Goal: Task Accomplishment & Management: Complete application form

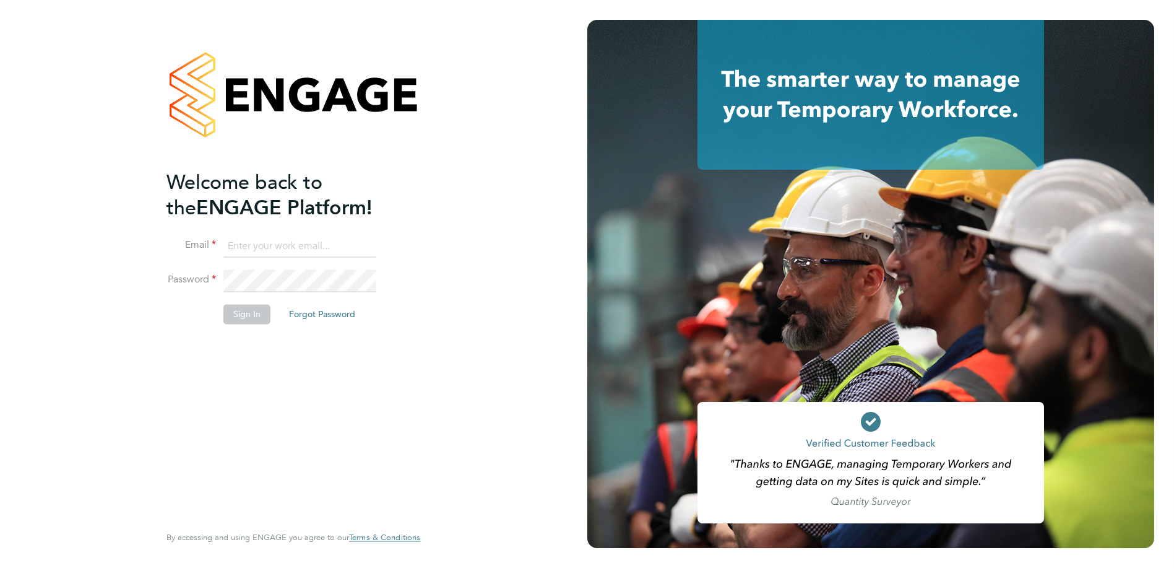
type input "harry.barfoot@regentfm.net"
click at [242, 311] on button "Sign In" at bounding box center [247, 314] width 47 height 20
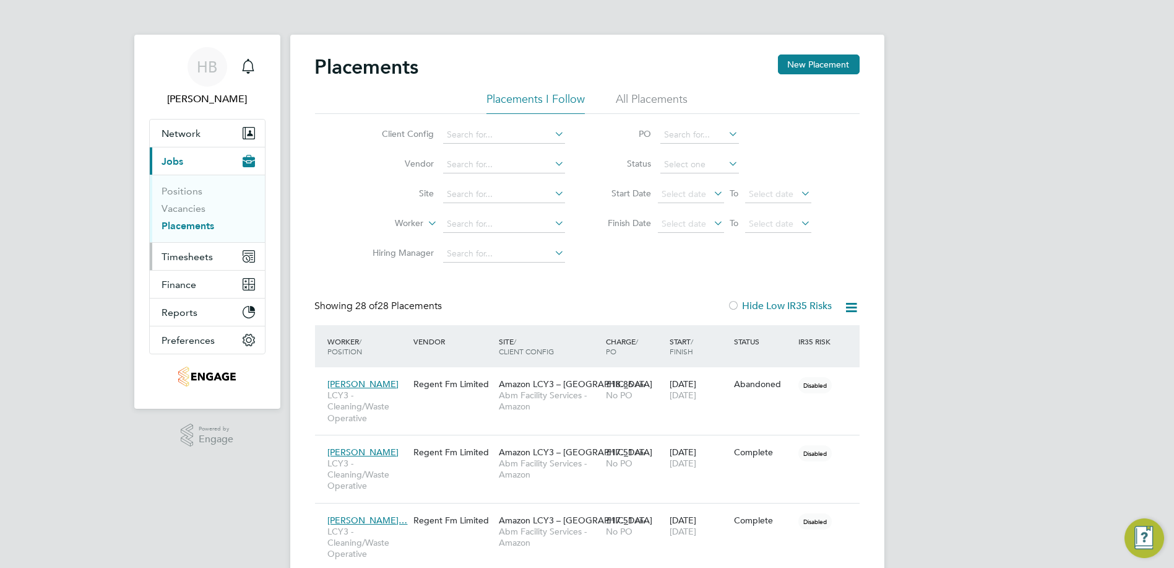
drag, startPoint x: 187, startPoint y: 261, endPoint x: 171, endPoint y: 266, distance: 16.7
click at [187, 261] on button "Timesheets" at bounding box center [207, 256] width 115 height 27
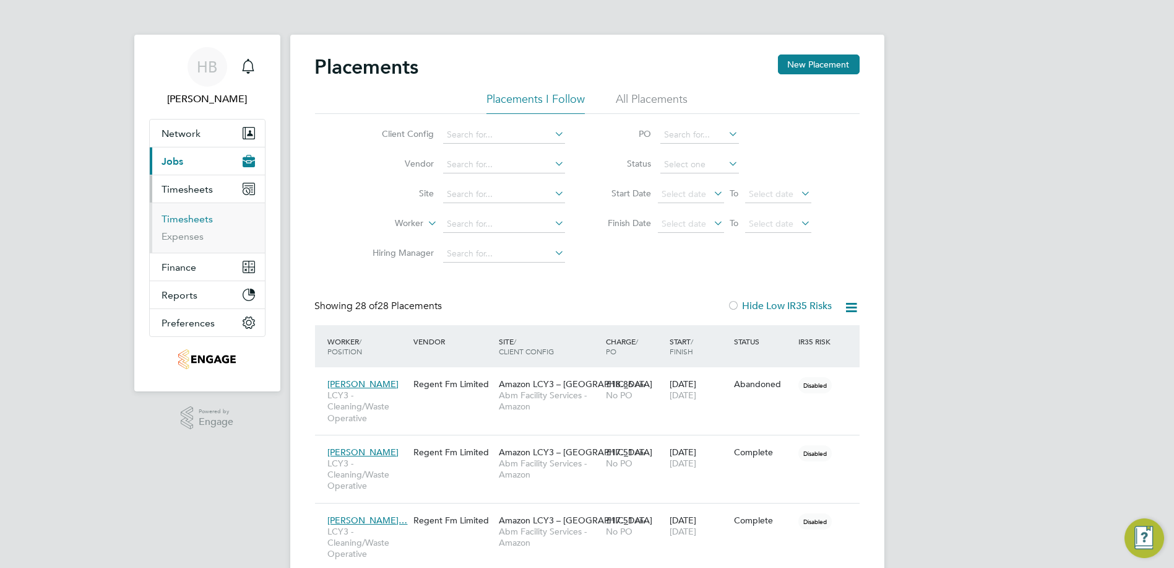
click at [203, 218] on link "Timesheets" at bounding box center [187, 219] width 51 height 12
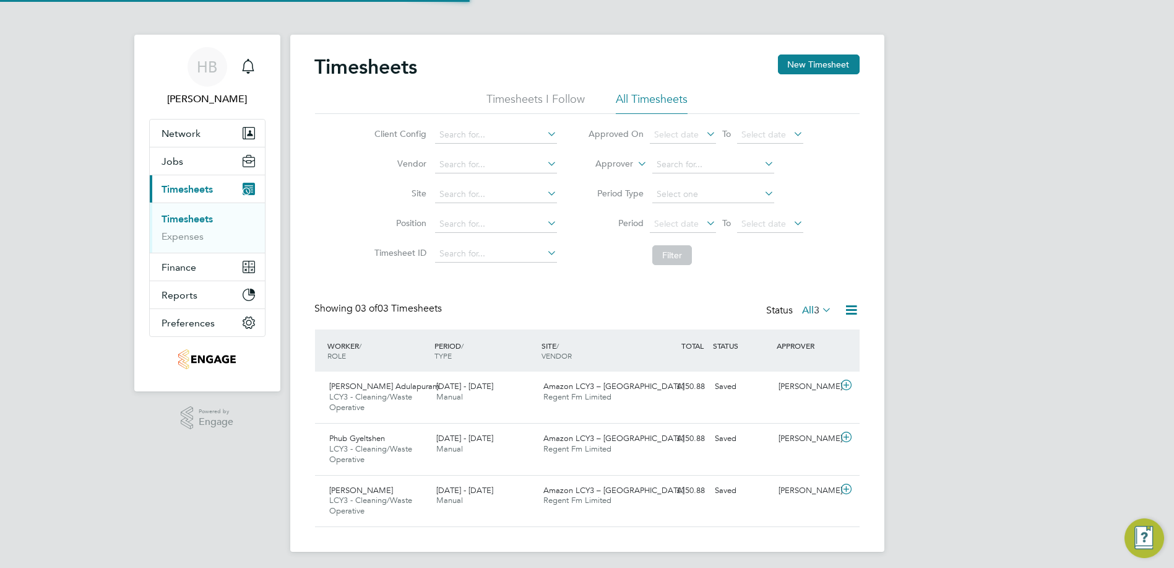
scroll to position [42, 107]
click at [796, 63] on button "New Timesheet" at bounding box center [819, 64] width 82 height 20
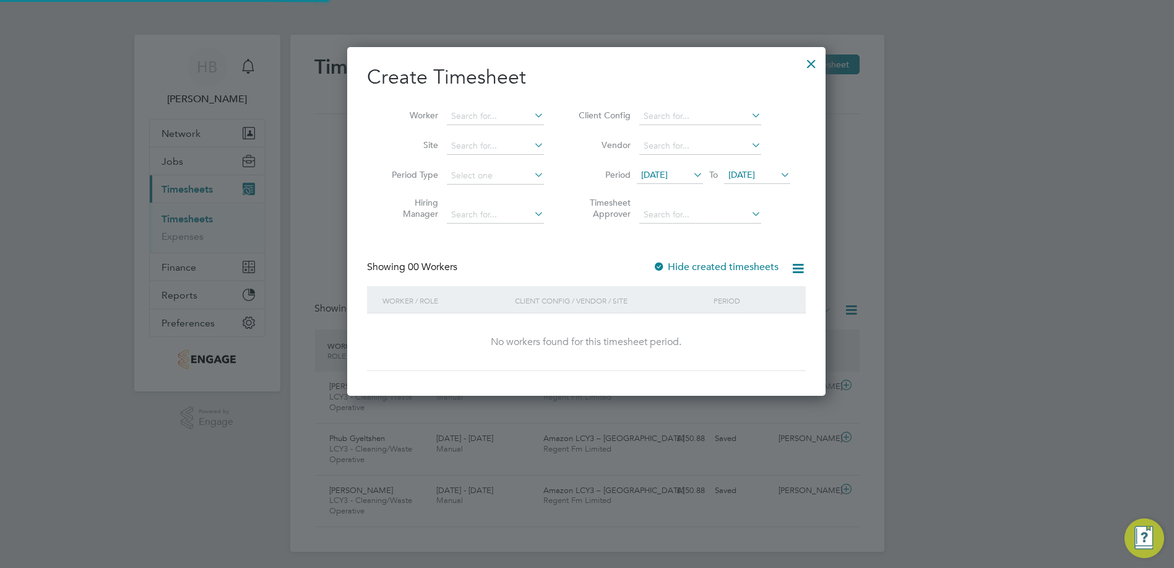
scroll to position [348, 479]
click at [706, 144] on input at bounding box center [701, 145] width 122 height 17
click at [716, 107] on li "Client Config" at bounding box center [683, 117] width 246 height 30
click at [716, 123] on input at bounding box center [701, 116] width 122 height 17
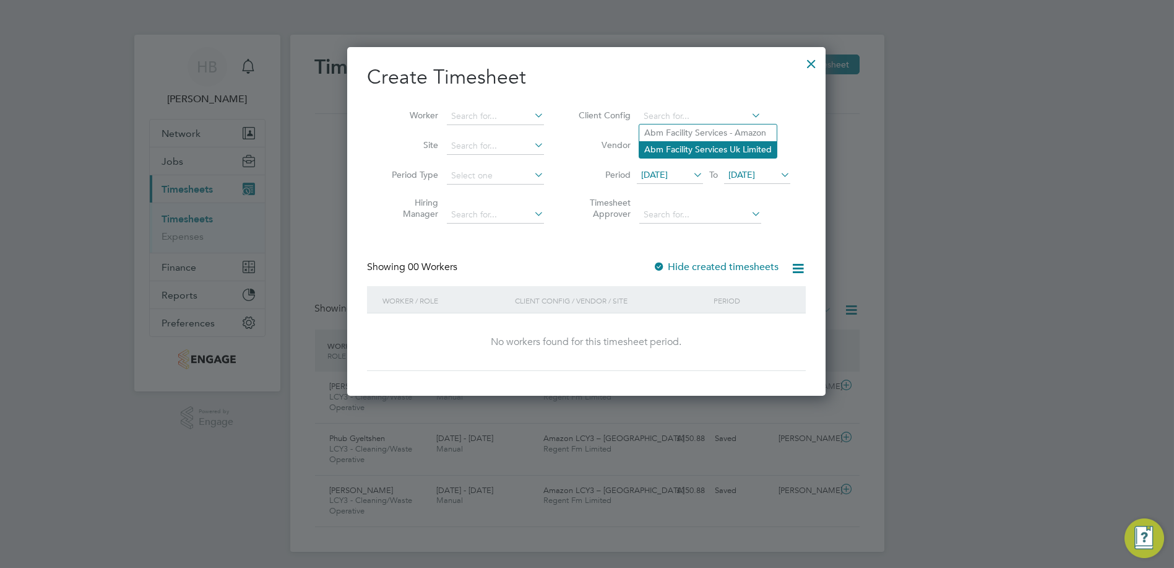
click at [714, 150] on li "Abm Facility Services Uk Limited" at bounding box center [708, 149] width 137 height 17
type input "Abm Facility Services Uk Limited"
click at [713, 111] on input at bounding box center [701, 116] width 122 height 17
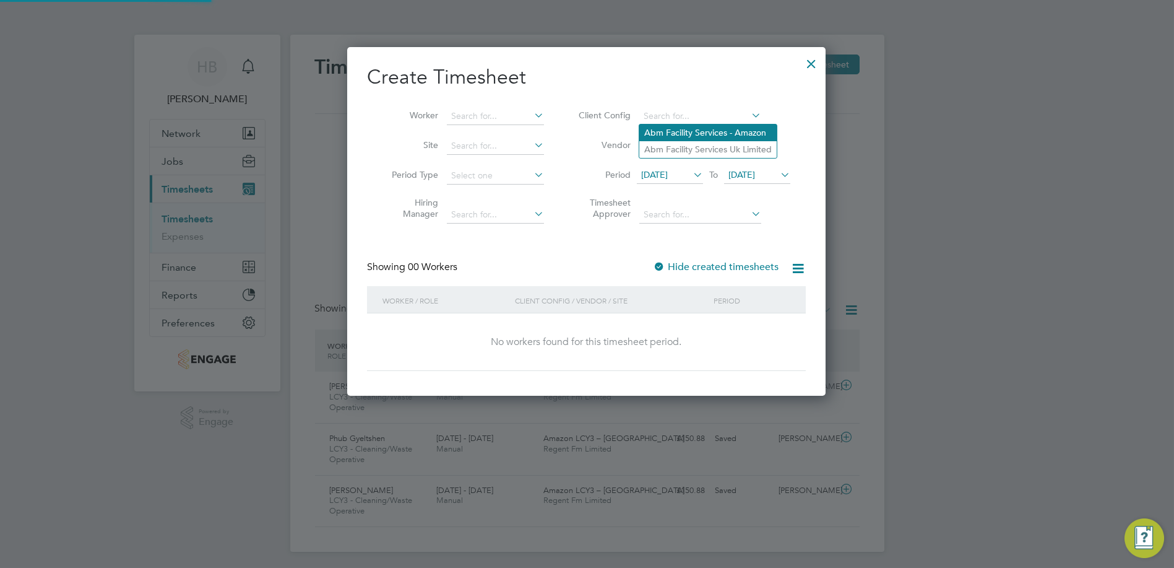
click at [709, 137] on li "Abm Facility Services - Amazon" at bounding box center [708, 132] width 137 height 17
type input "Abm Facility Services - Amazon"
click at [691, 173] on icon at bounding box center [691, 174] width 0 height 17
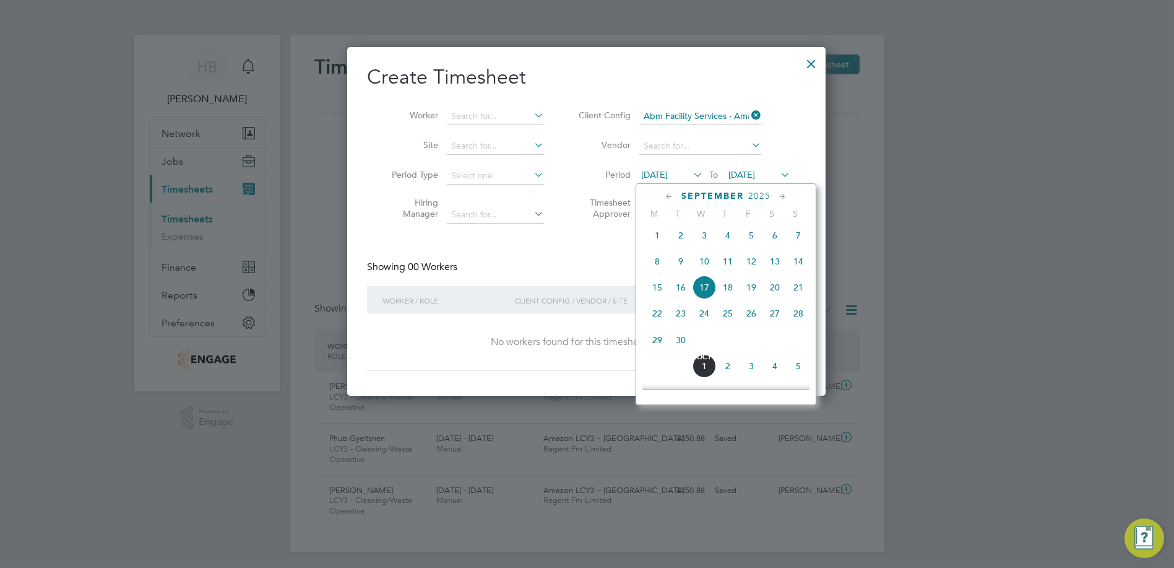
scroll to position [425, 0]
click at [775, 264] on span "13" at bounding box center [775, 261] width 24 height 24
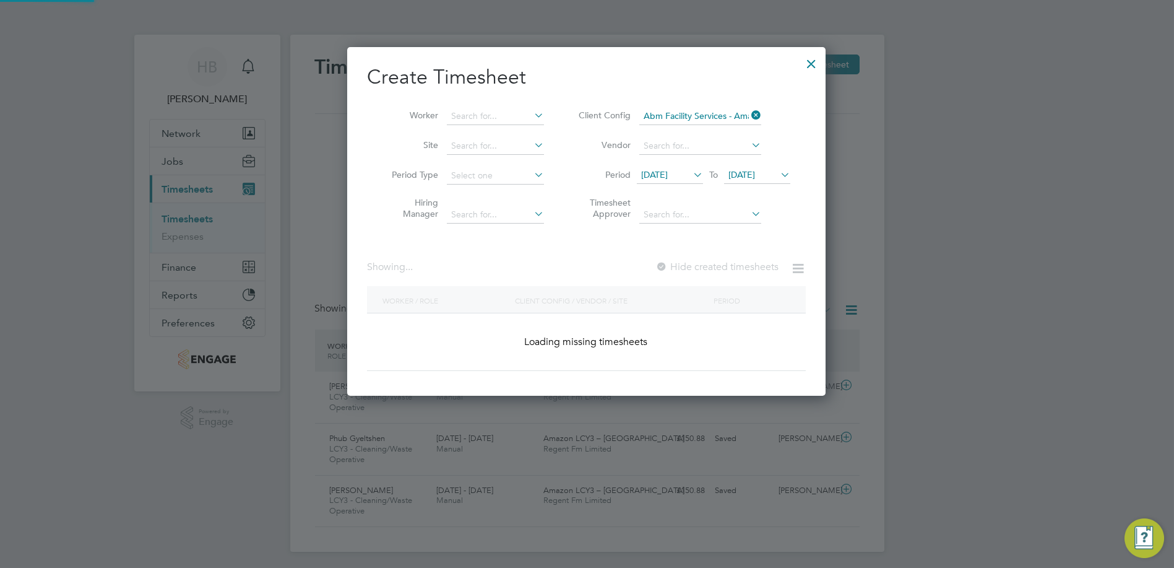
scroll to position [6, 6]
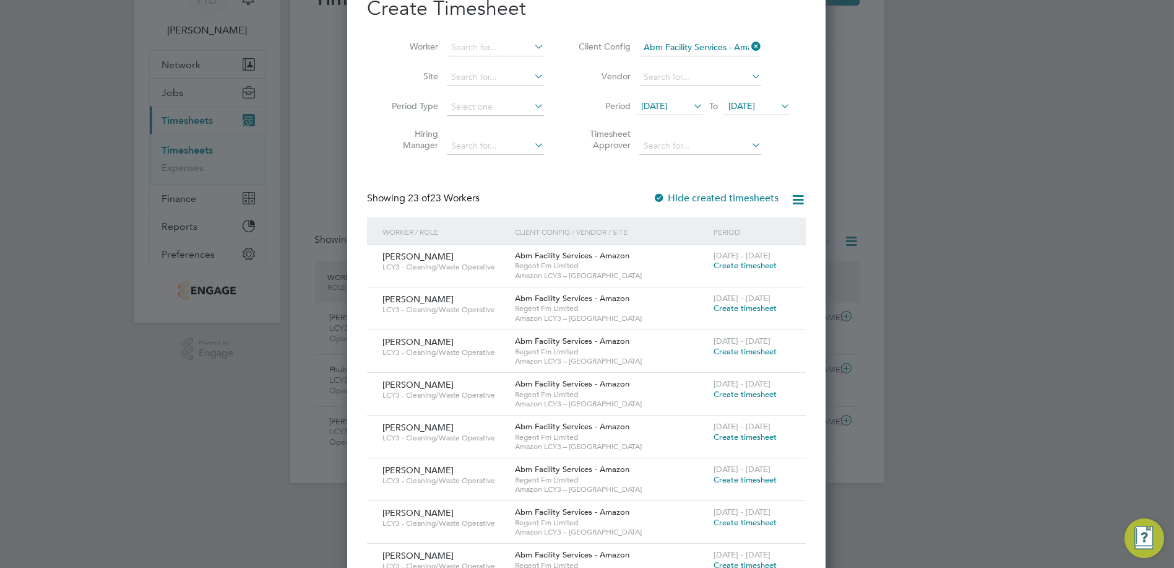
click at [766, 266] on span "Create timesheet" at bounding box center [745, 265] width 63 height 11
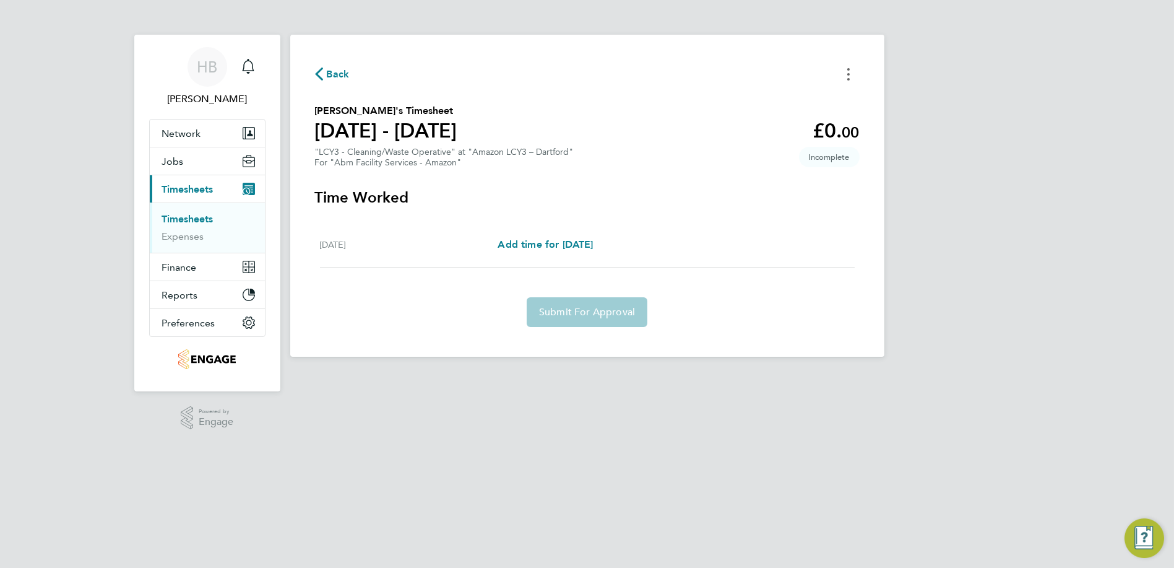
click at [851, 79] on button "Timesheets Menu" at bounding box center [849, 73] width 22 height 19
click at [873, 226] on div "Back Mark as absent Download timesheet Tauheed Ali Khan's Timesheet 13 - 19 Sep…" at bounding box center [587, 196] width 594 height 322
click at [848, 75] on icon "Timesheets Menu" at bounding box center [849, 74] width 2 height 12
click at [539, 244] on span "Add time for [DATE]" at bounding box center [545, 244] width 95 height 12
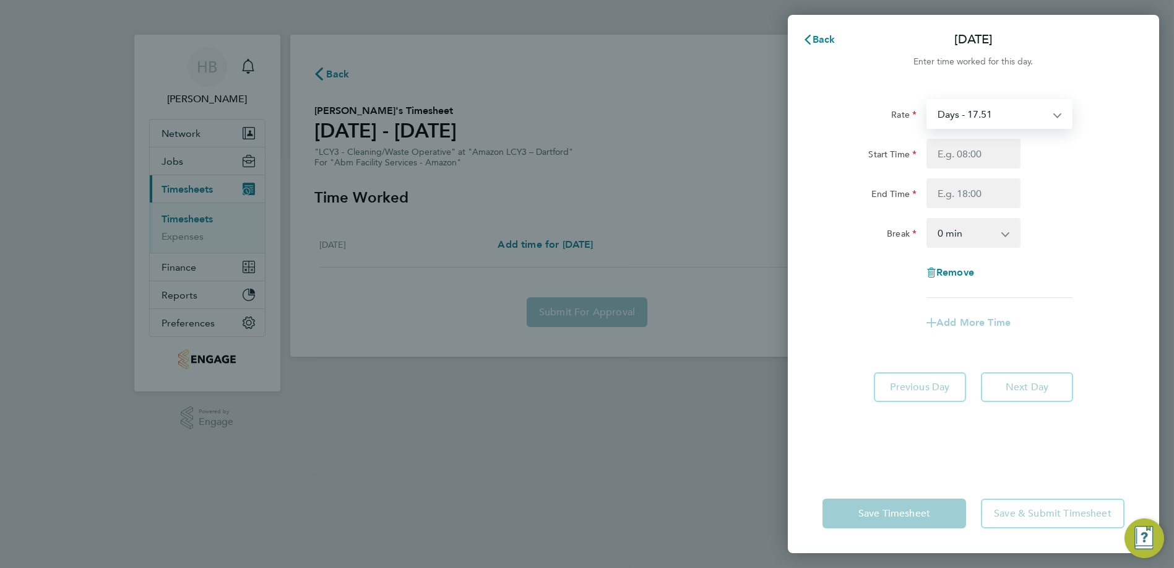
click at [1011, 110] on select "Days - 17.51 Nights - 20.42" at bounding box center [992, 113] width 129 height 27
click at [1038, 96] on div "Rate Days - 17.51 Nights - 20.42 Start Time End Time Break 0 min 15 min 30 min …" at bounding box center [973, 278] width 371 height 389
click at [976, 229] on select "0 min 15 min 30 min 45 min 60 min 75 min 90 min" at bounding box center [966, 232] width 77 height 27
click at [972, 155] on input "Start Time" at bounding box center [974, 154] width 94 height 30
type input "08:00"
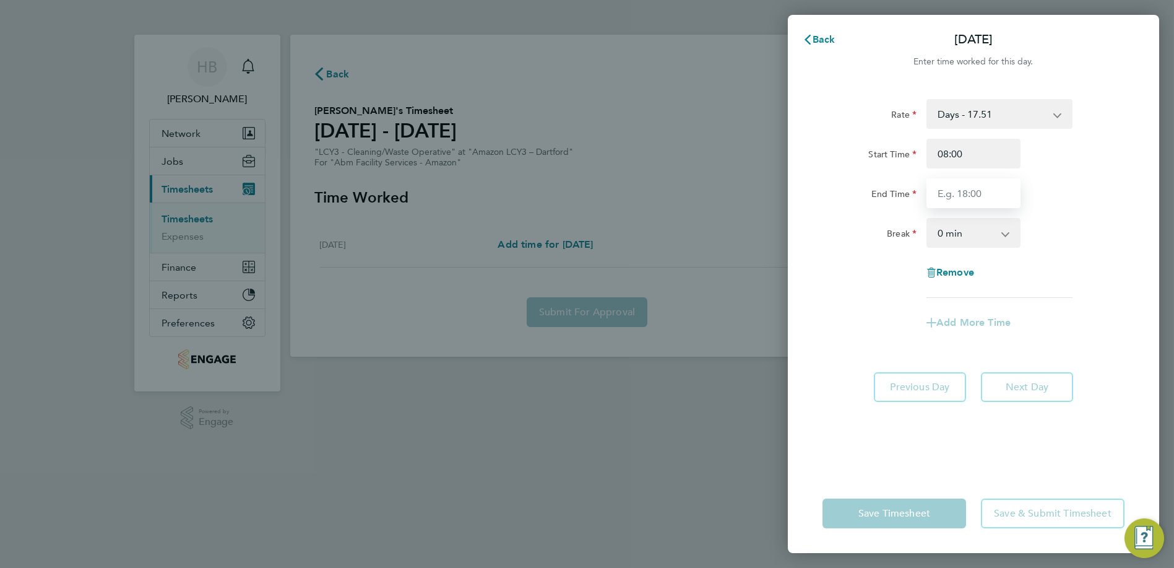
click at [969, 195] on input "End Time" at bounding box center [974, 193] width 94 height 30
type input "18:00"
click at [955, 238] on select "0 min 15 min 30 min 45 min 60 min 75 min 90 min" at bounding box center [966, 232] width 77 height 27
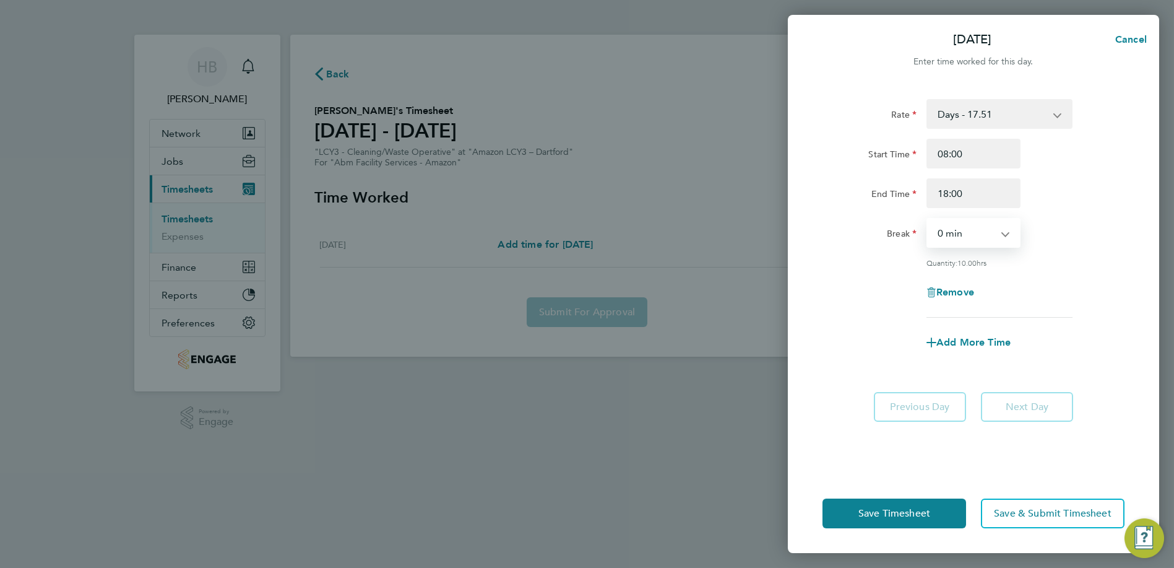
select select "60"
click at [928, 219] on select "0 min 15 min 30 min 45 min 60 min 75 min 90 min" at bounding box center [966, 232] width 77 height 27
click at [910, 514] on span "Save Timesheet" at bounding box center [895, 513] width 72 height 12
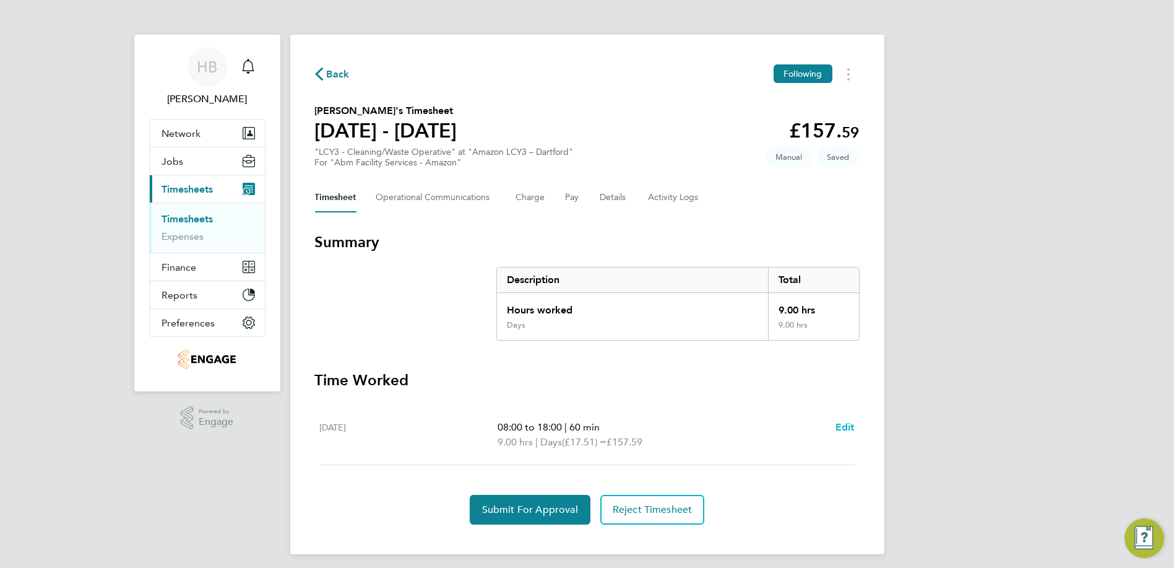
click at [839, 428] on span "Edit" at bounding box center [845, 427] width 19 height 12
select select "60"
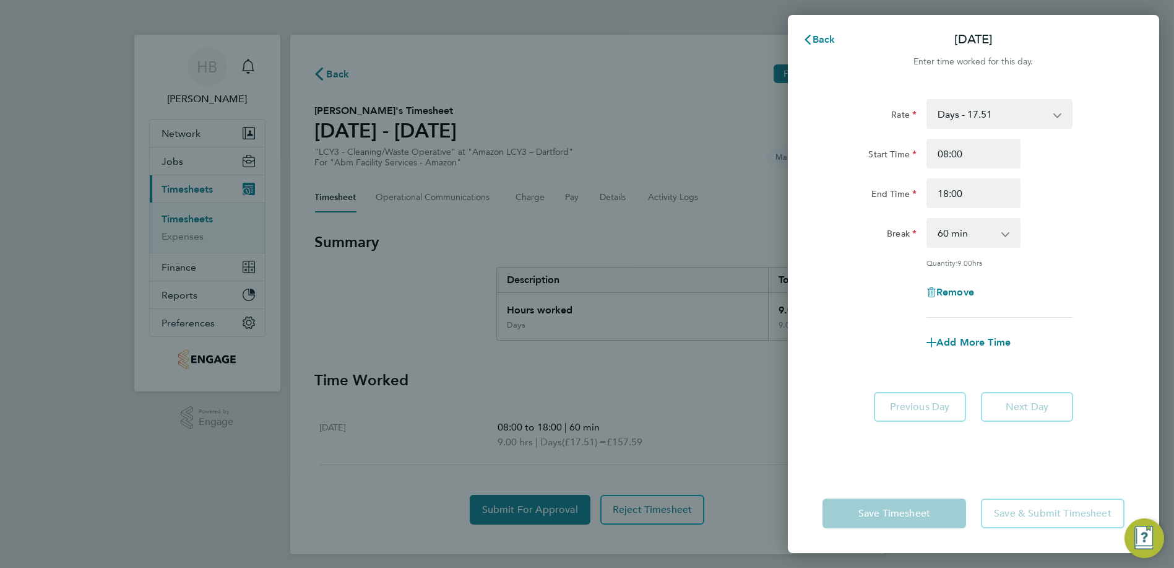
click at [725, 48] on div "Back Sat 13 Sep Enter time worked for this day. Rate Days - 17.51 Nights - 20.4…" at bounding box center [587, 284] width 1174 height 568
click at [812, 33] on svg-icon "button" at bounding box center [808, 39] width 10 height 12
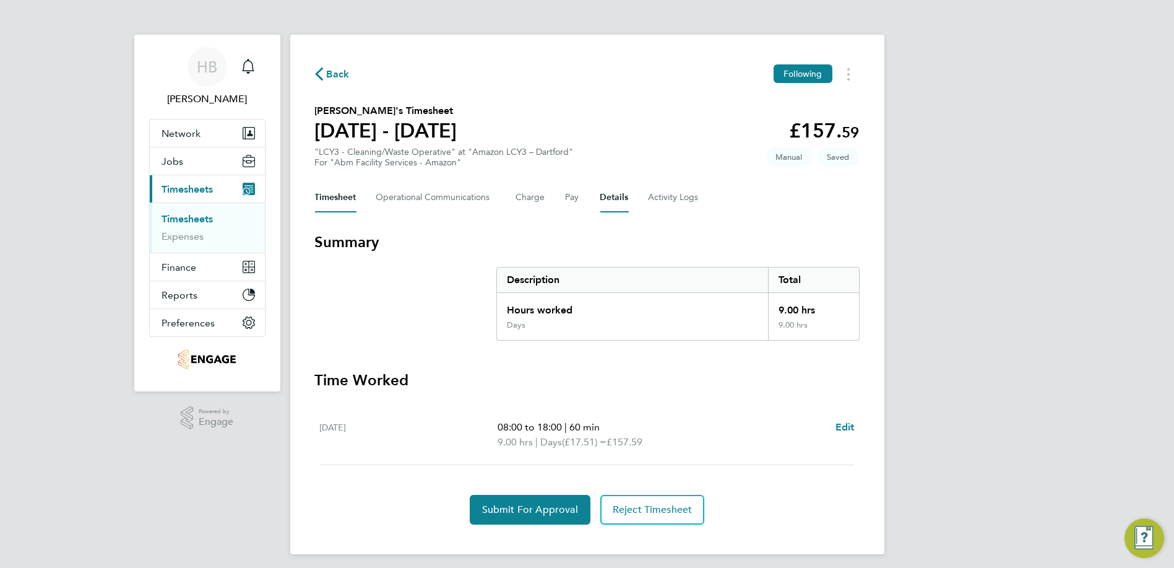
scroll to position [5, 0]
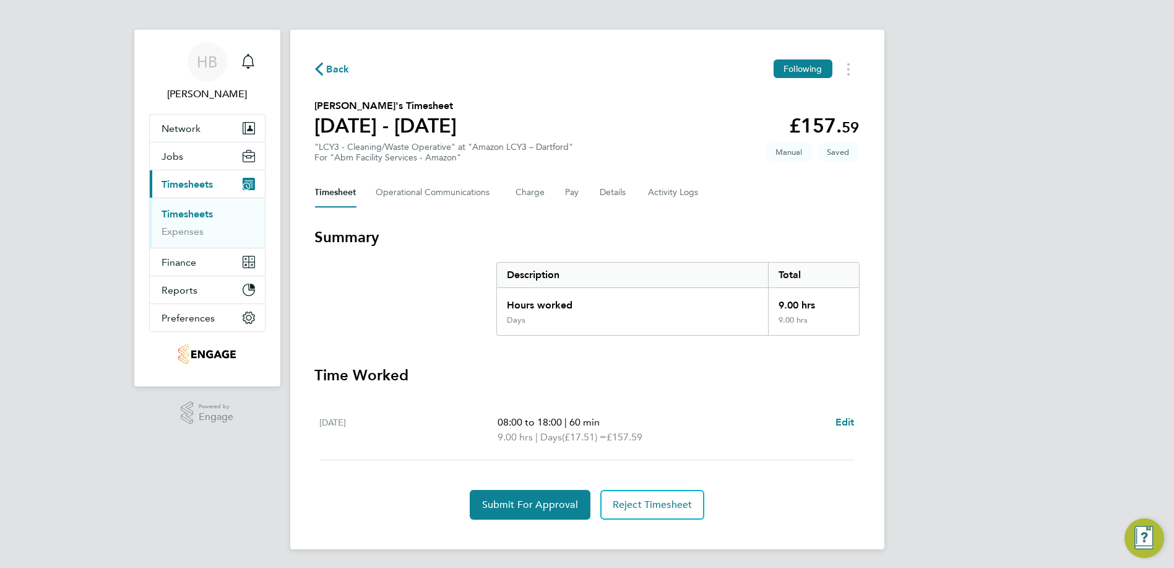
click at [756, 298] on div "Hours worked" at bounding box center [633, 301] width 272 height 27
click at [532, 196] on button "Charge" at bounding box center [531, 193] width 30 height 30
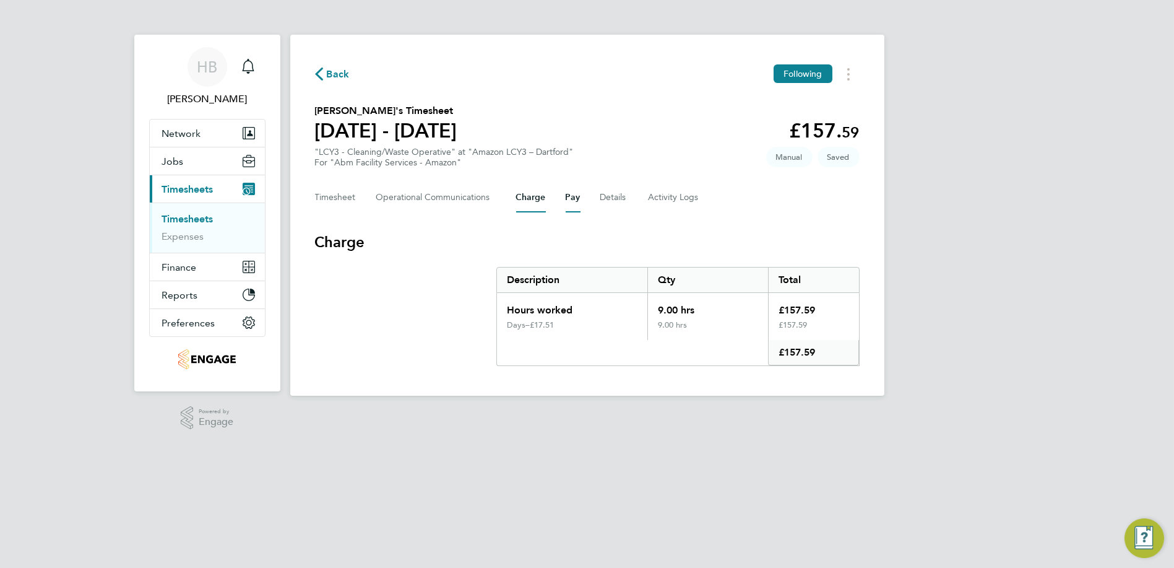
click at [570, 202] on button "Pay" at bounding box center [573, 198] width 15 height 30
click at [615, 198] on button "Details" at bounding box center [615, 198] width 28 height 30
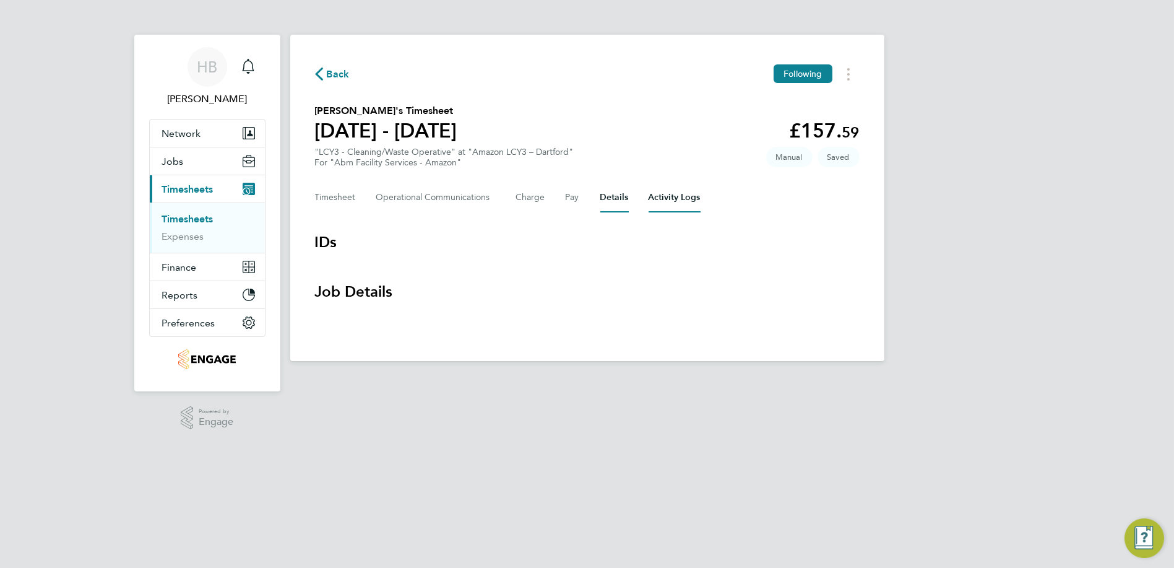
click at [649, 196] on Logs-tab "Activity Logs" at bounding box center [675, 198] width 52 height 30
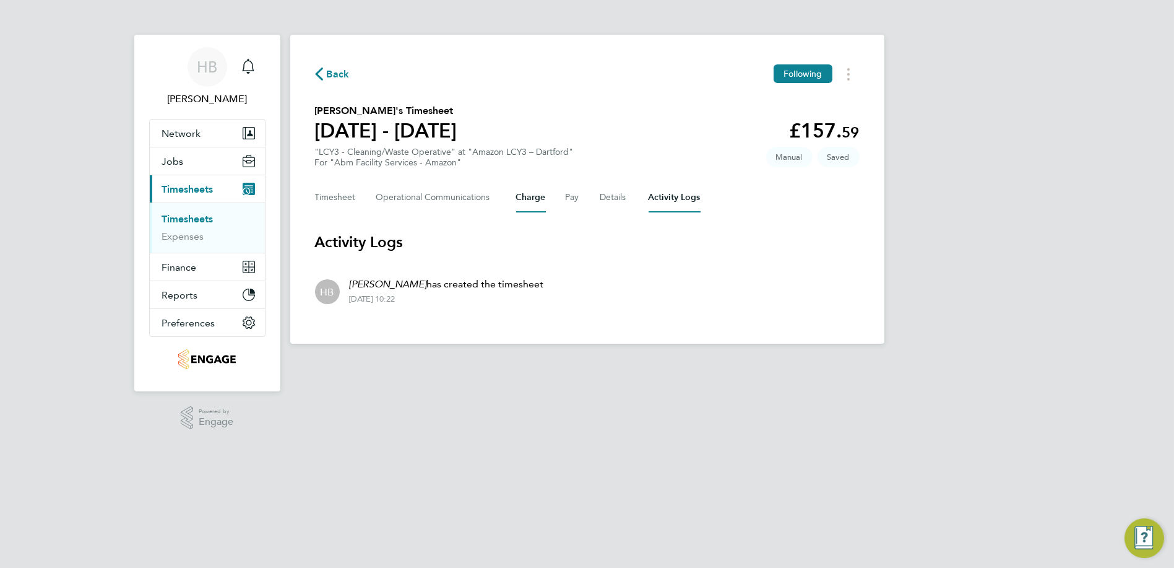
click at [537, 202] on button "Charge" at bounding box center [531, 198] width 30 height 30
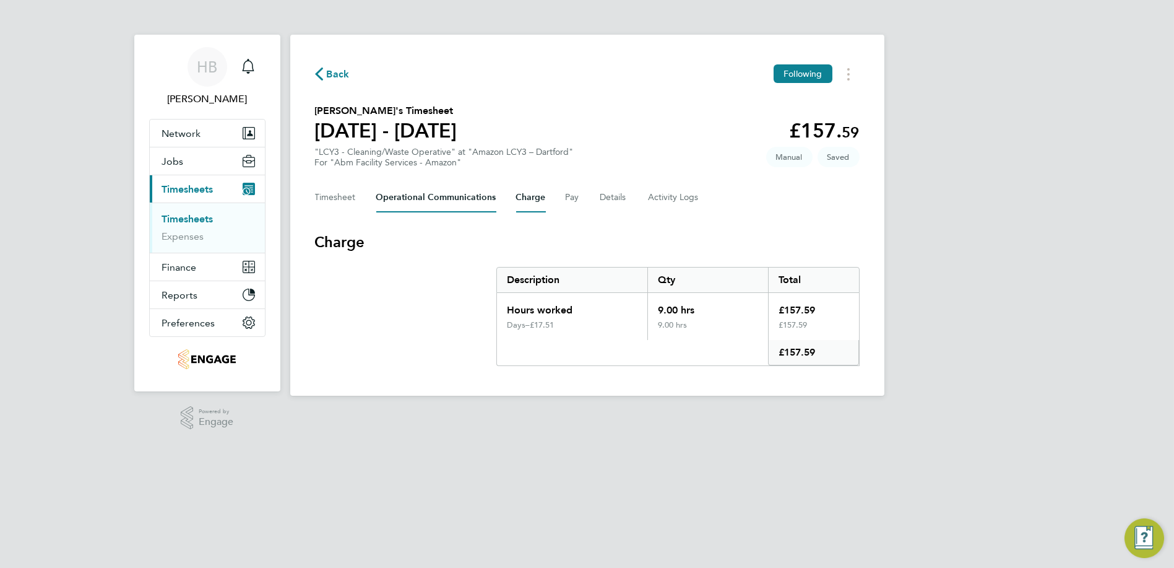
click at [458, 201] on Communications-tab "Operational Communications" at bounding box center [436, 198] width 120 height 30
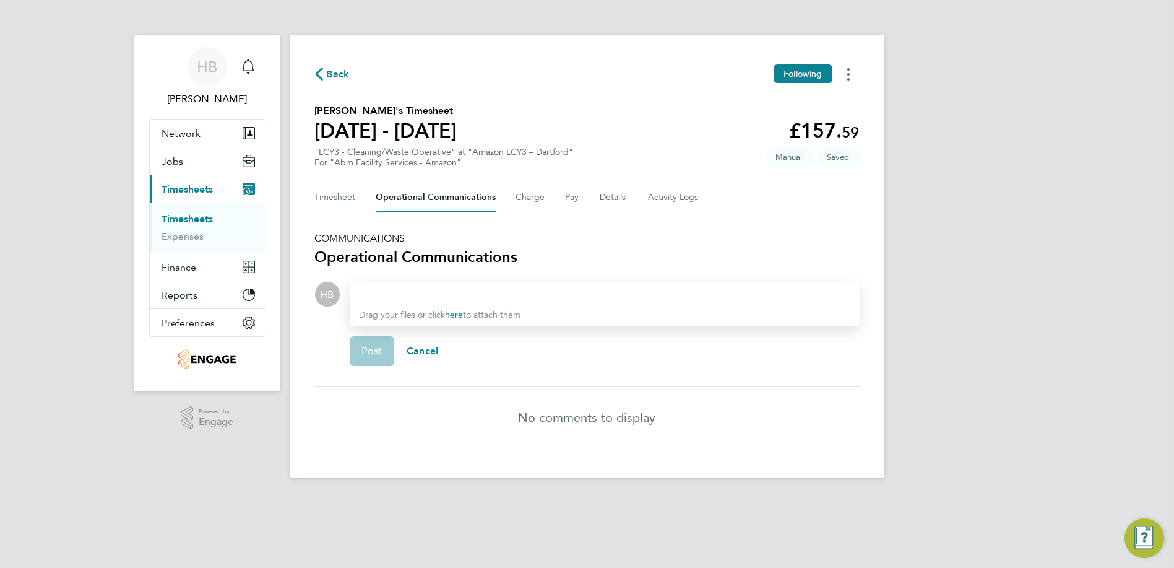
click at [851, 77] on button "Timesheets Menu" at bounding box center [849, 73] width 22 height 19
click at [337, 78] on span "Back" at bounding box center [338, 74] width 23 height 15
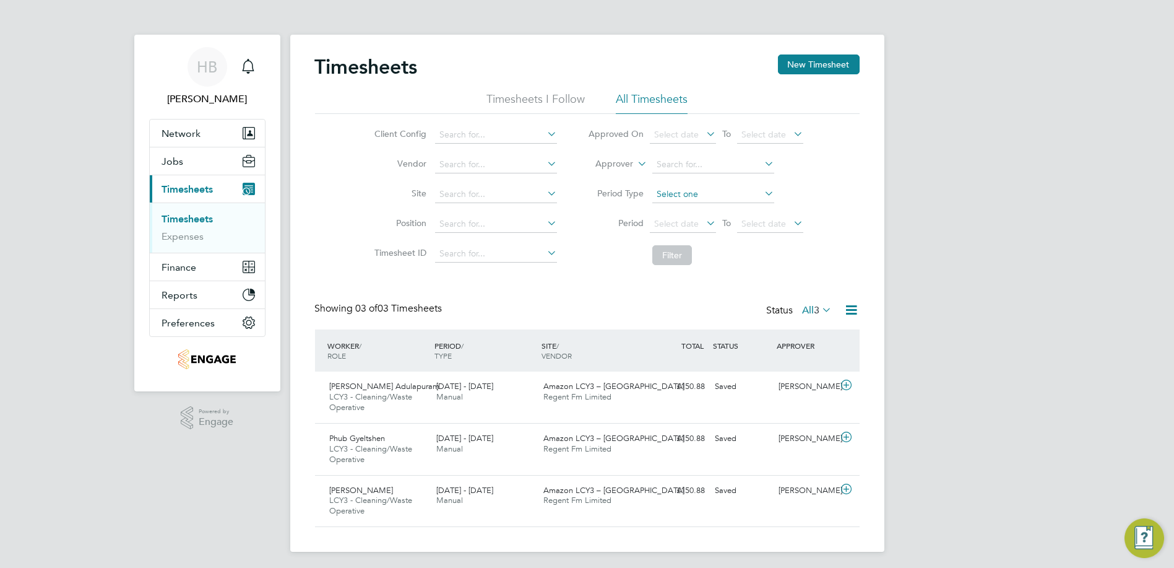
scroll to position [2, 0]
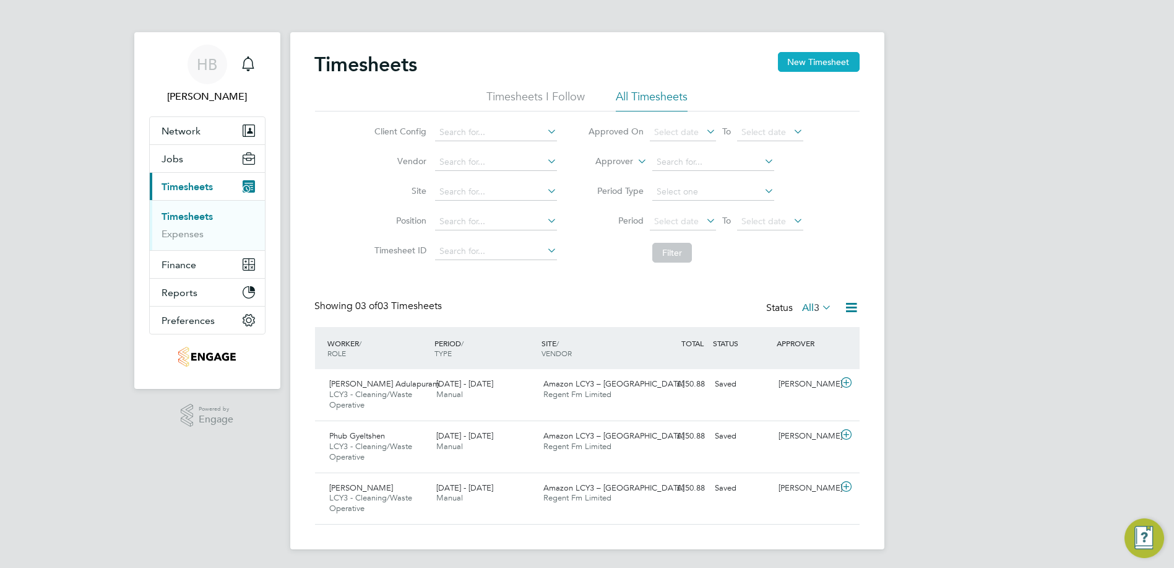
click at [834, 69] on button "New Timesheet" at bounding box center [819, 62] width 82 height 20
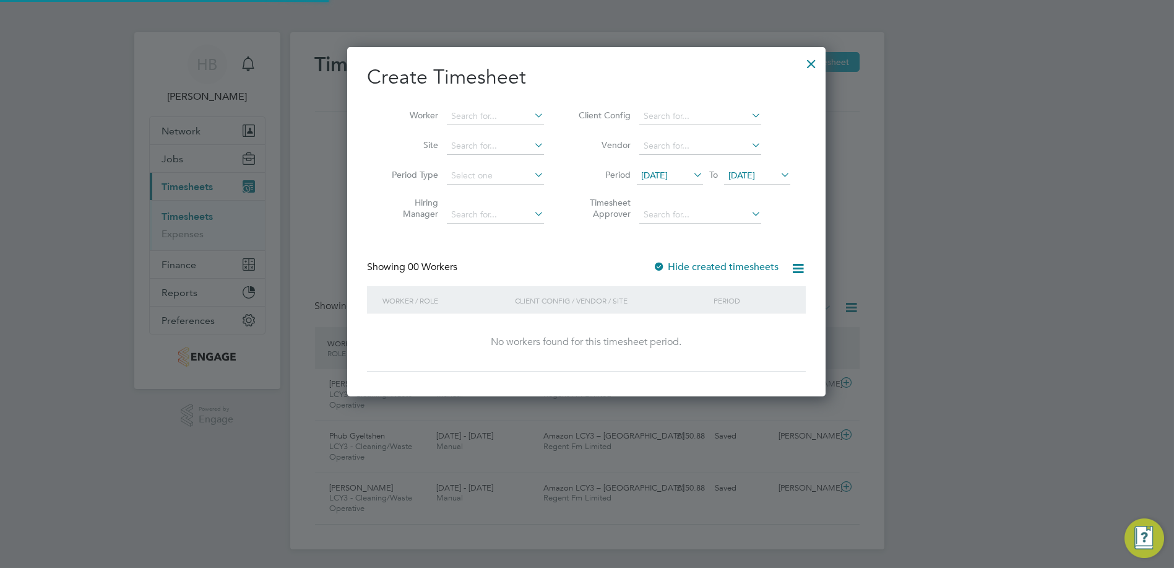
scroll to position [348, 479]
click at [797, 264] on icon at bounding box center [798, 268] width 15 height 15
click at [659, 264] on div at bounding box center [659, 267] width 12 height 12
click at [706, 108] on input at bounding box center [701, 116] width 122 height 17
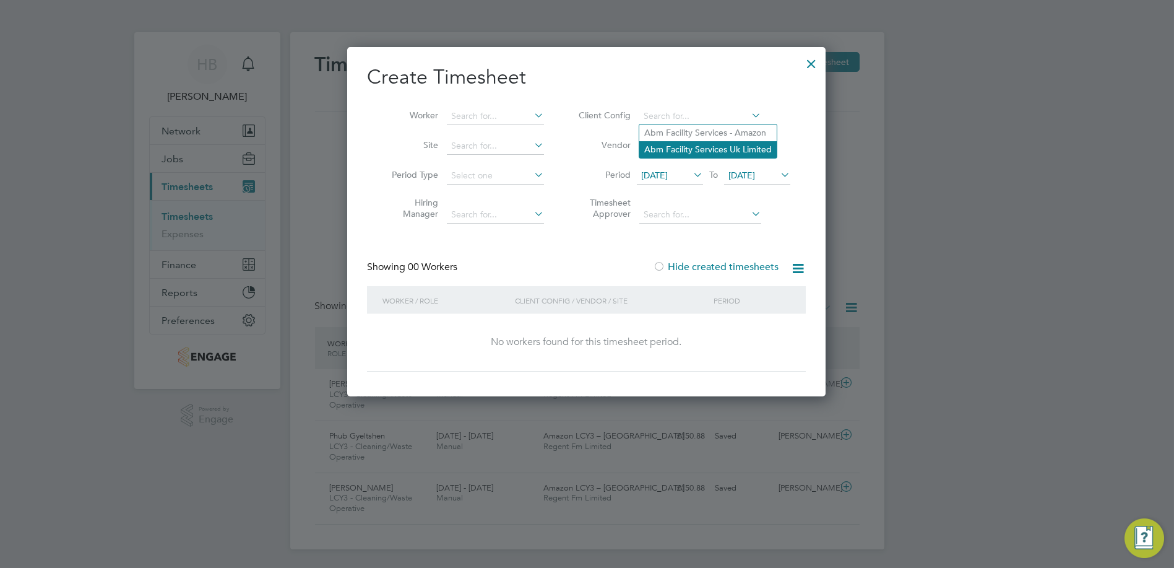
click at [690, 146] on li "Abm Facility Services Uk Limited" at bounding box center [708, 149] width 137 height 17
type input "Abm Facility Services Uk Limited"
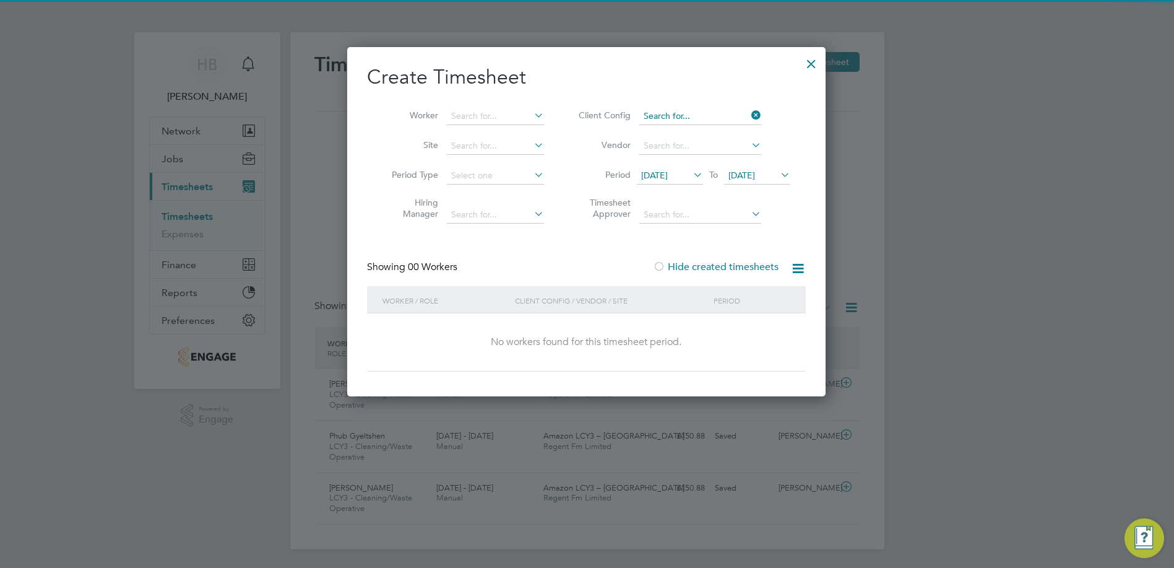
click at [695, 118] on input at bounding box center [701, 116] width 122 height 17
click at [695, 137] on li "Abm Facility Services - Amazon" at bounding box center [708, 132] width 137 height 17
type input "Abm Facility Services - Amazon"
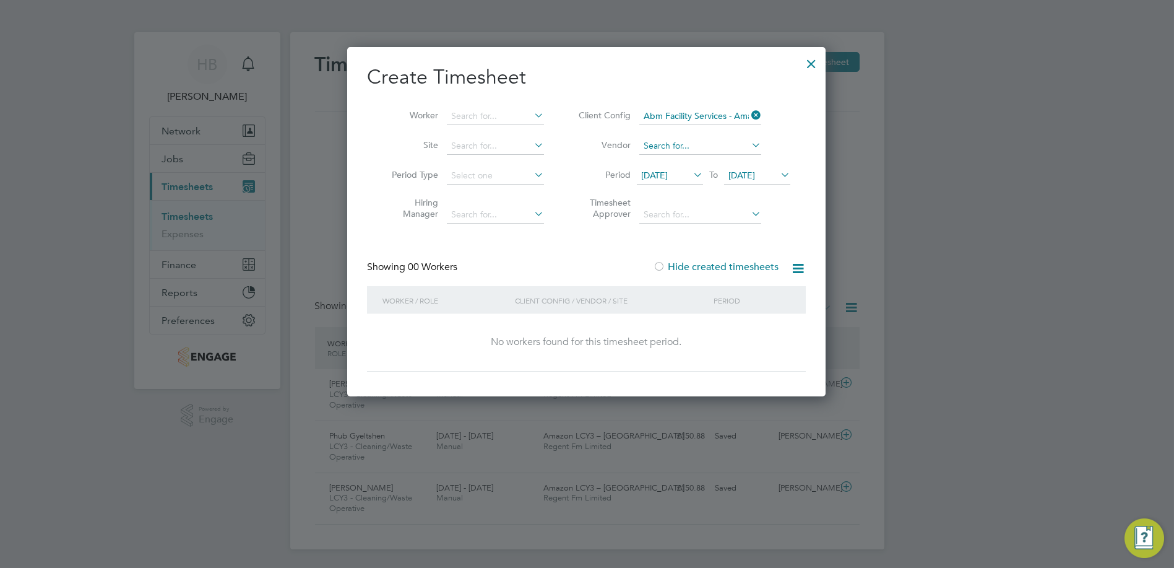
scroll to position [6, 6]
click at [668, 175] on span "[DATE]" at bounding box center [654, 175] width 27 height 11
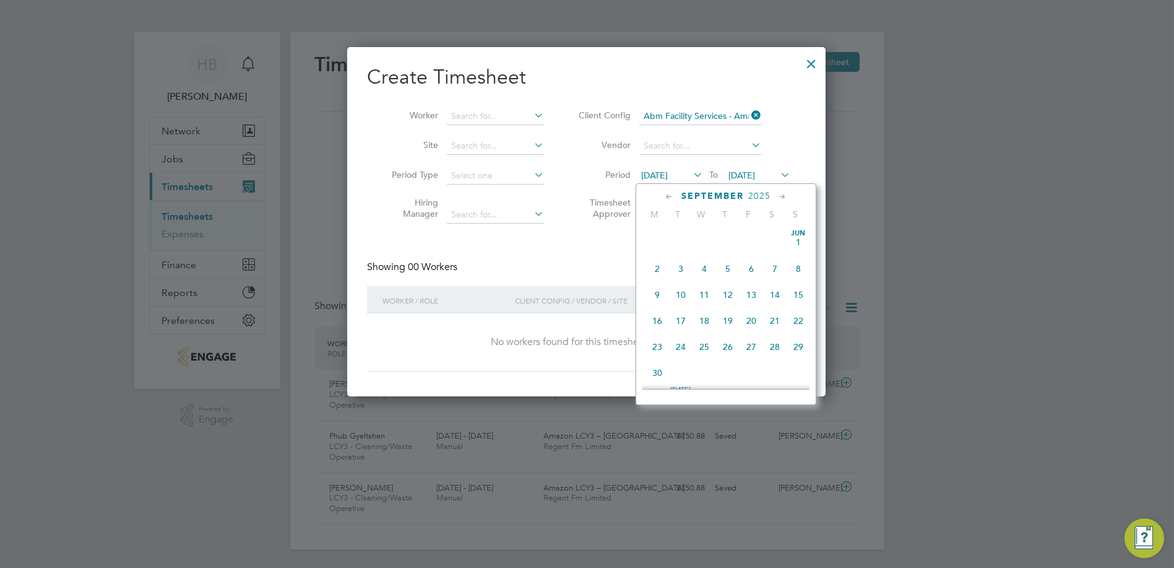
scroll to position [425, 0]
click at [776, 262] on span "13" at bounding box center [775, 262] width 24 height 24
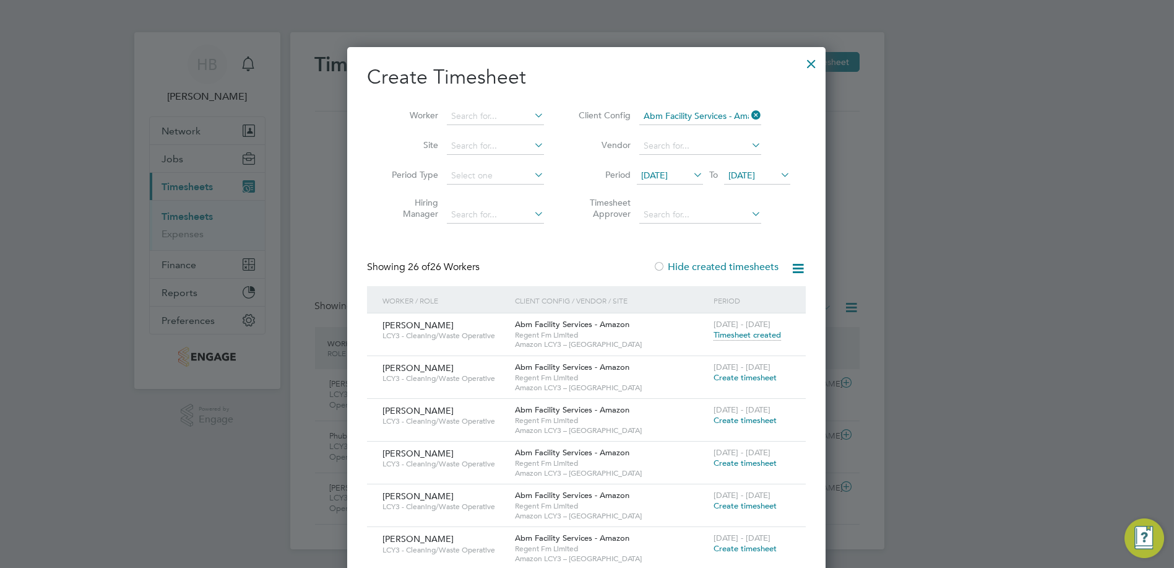
click at [659, 330] on span "Regent Fm Limited" at bounding box center [611, 335] width 193 height 10
click at [781, 334] on div "13 - 19 Sep 2025 Timesheet created" at bounding box center [752, 329] width 83 height 33
click at [806, 267] on icon at bounding box center [798, 268] width 15 height 15
click at [764, 330] on span "Timesheet created" at bounding box center [747, 334] width 67 height 11
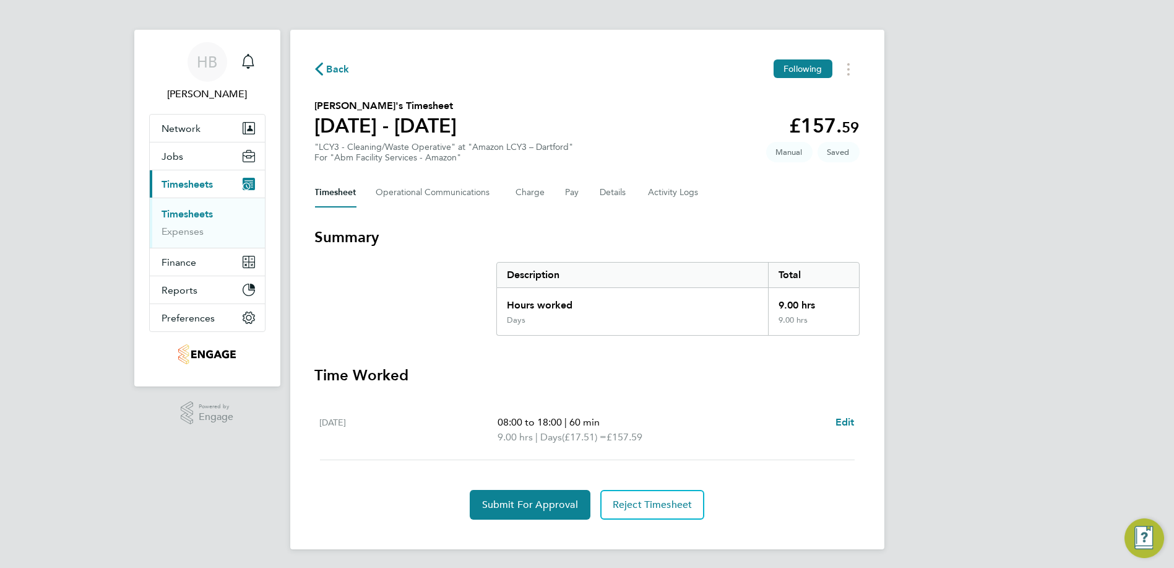
click at [843, 80] on div "Back Following Tauheed Ali Khan's Timesheet 13 - 19 Sept 2025 £157. 59 "LCY3 - …" at bounding box center [587, 289] width 594 height 519
click at [849, 74] on circle "Timesheets Menu" at bounding box center [849, 74] width 2 height 2
click at [791, 155] on span "Manual" at bounding box center [789, 152] width 46 height 20
click at [846, 421] on span "Edit" at bounding box center [845, 422] width 19 height 12
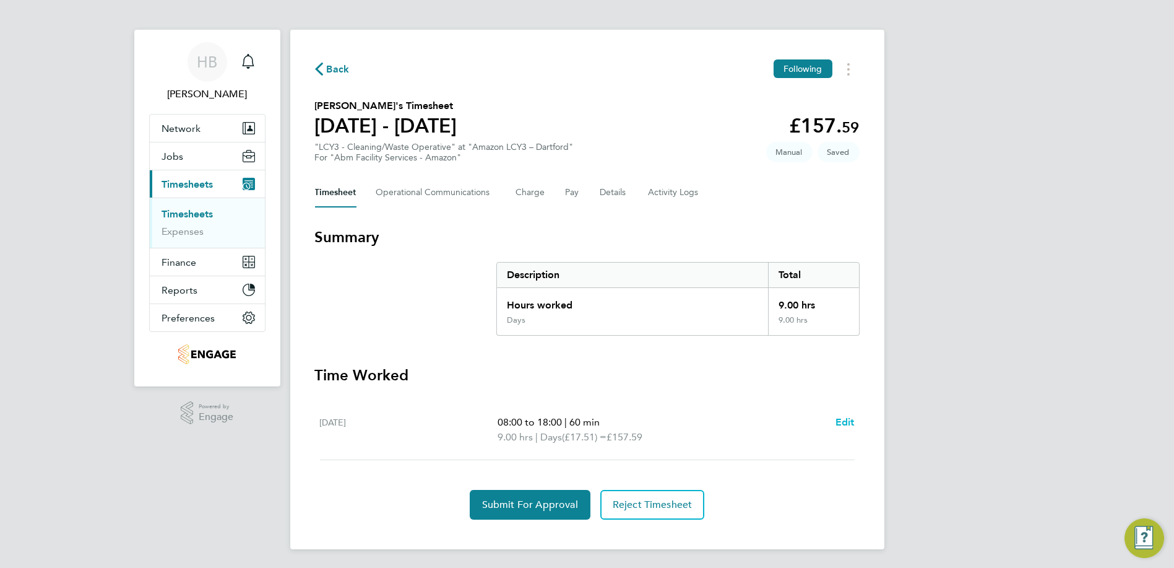
select select "60"
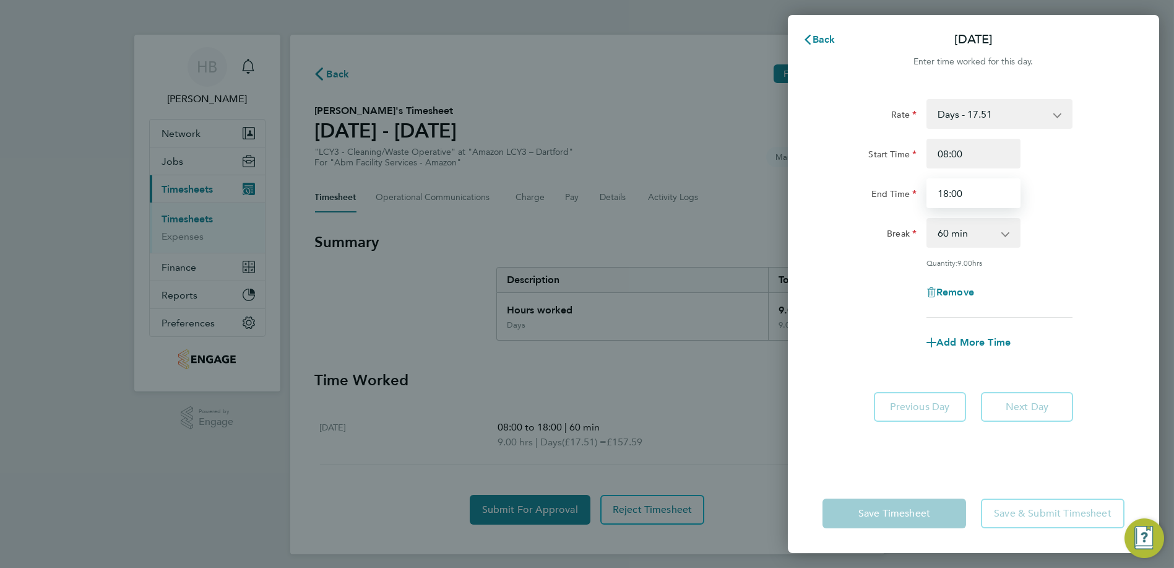
click at [934, 189] on input "18:00" at bounding box center [974, 193] width 94 height 30
drag, startPoint x: 947, startPoint y: 189, endPoint x: 925, endPoint y: 195, distance: 23.0
click at [925, 195] on div "18:00" at bounding box center [974, 193] width 104 height 30
type input "17:00"
click at [851, 345] on div "Add More Time" at bounding box center [974, 343] width 312 height 30
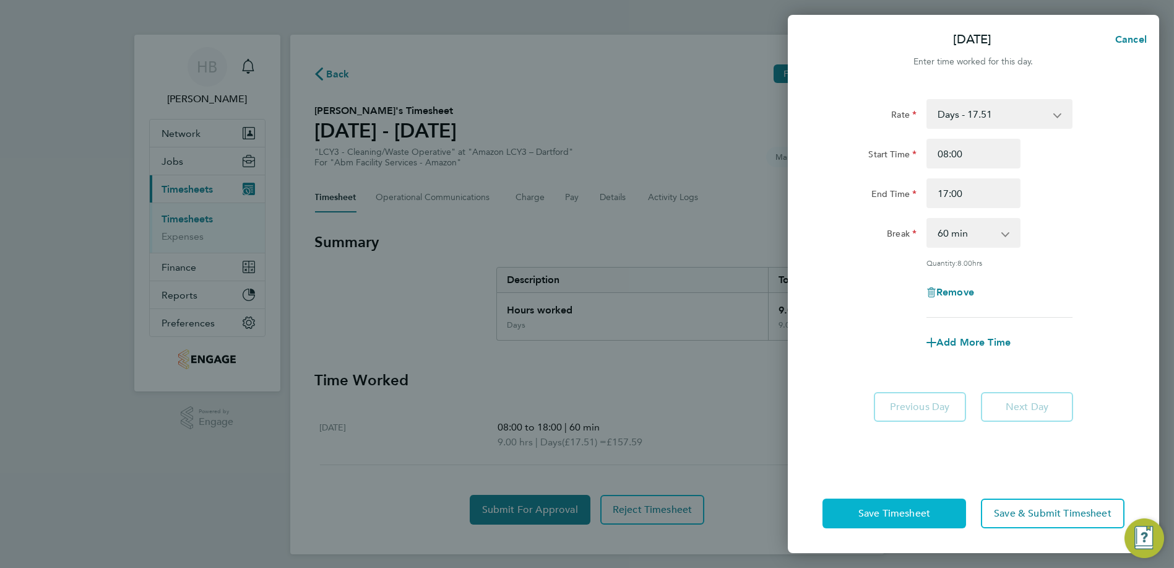
click at [903, 501] on button "Save Timesheet" at bounding box center [895, 513] width 144 height 30
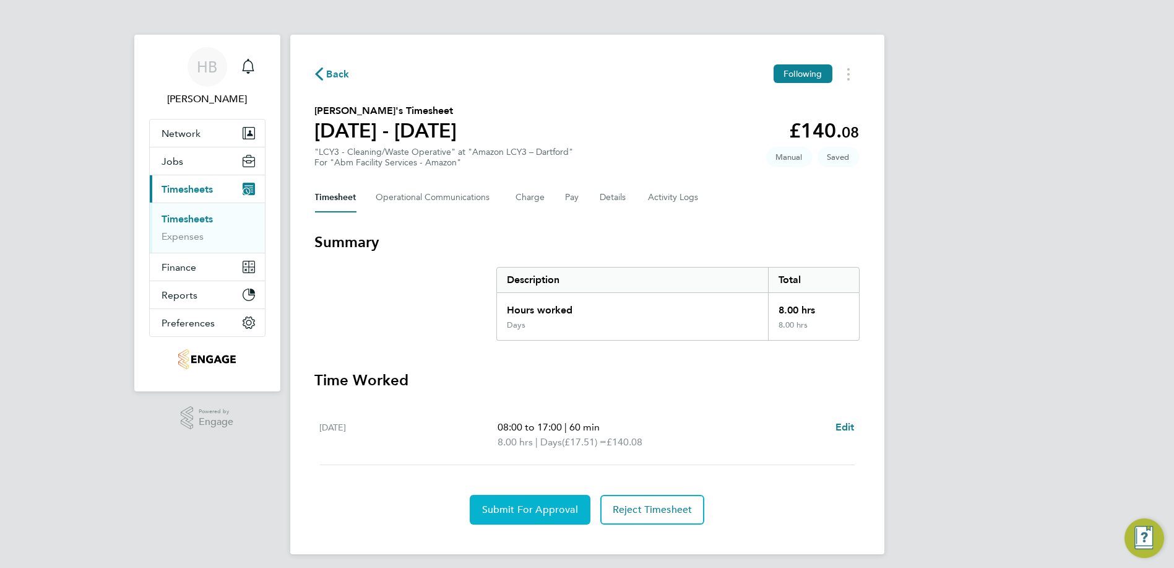
click at [528, 512] on span "Submit For Approval" at bounding box center [530, 509] width 96 height 12
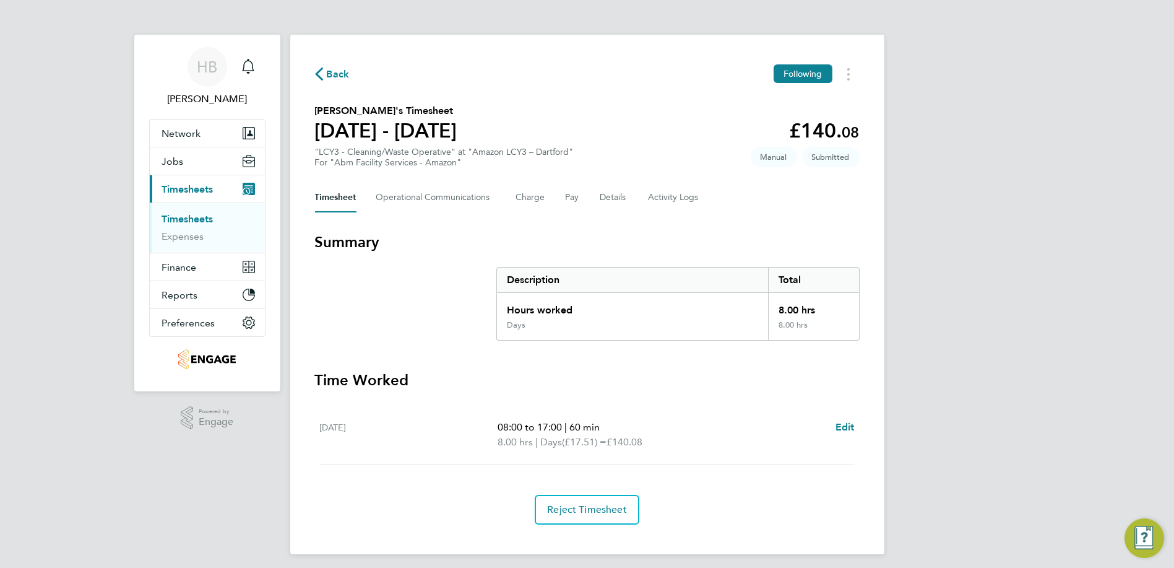
click at [208, 222] on link "Timesheets" at bounding box center [187, 219] width 51 height 12
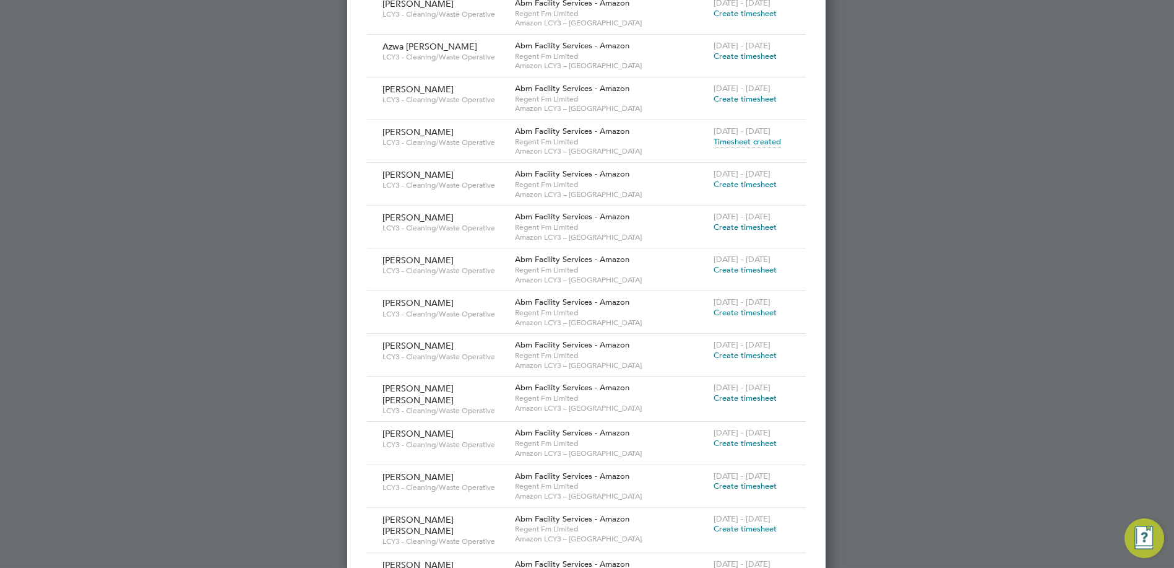
scroll to position [880, 0]
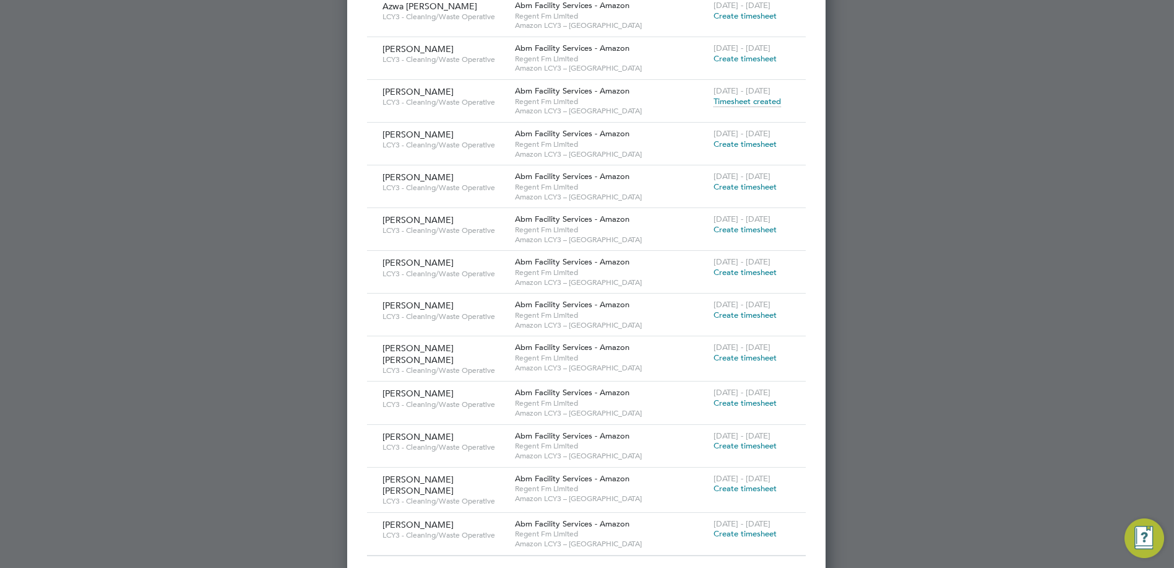
click at [749, 528] on span "Create timesheet" at bounding box center [745, 533] width 63 height 11
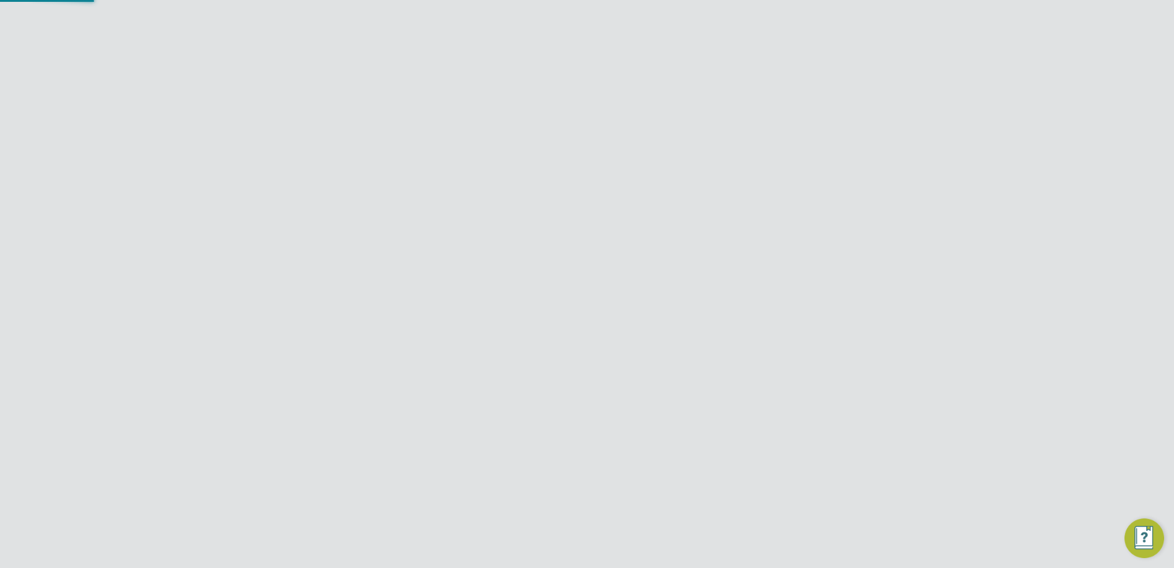
scroll to position [0, 0]
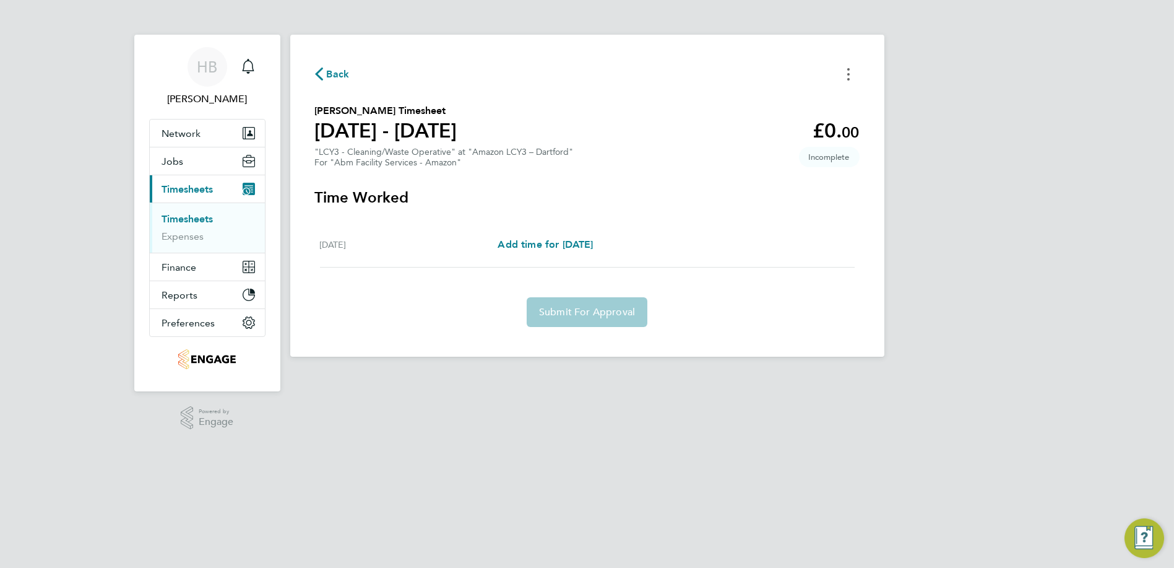
click at [848, 76] on icon "Timesheets Menu" at bounding box center [849, 74] width 2 height 12
click at [667, 217] on section "Time Worked Sat 13 Sep Add time for Sat 13 Sep Add time for Sat 13 Sep Submit F…" at bounding box center [587, 257] width 545 height 139
click at [589, 245] on span "Add time for [DATE]" at bounding box center [545, 244] width 95 height 12
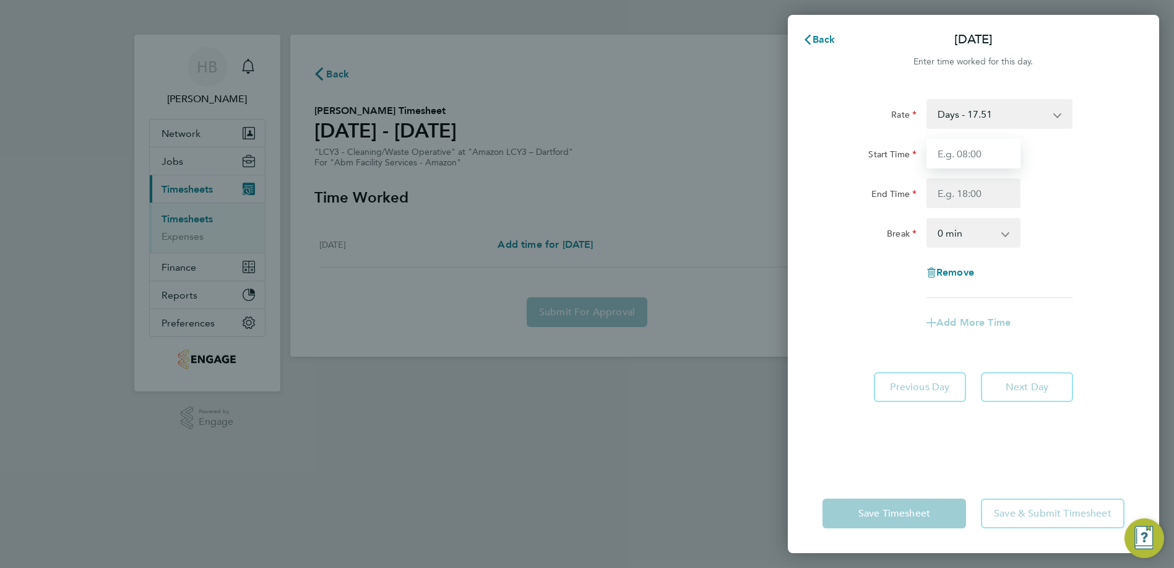
click at [967, 157] on input "Start Time" at bounding box center [974, 154] width 94 height 30
type input "08:00"
click at [967, 188] on input "End Time" at bounding box center [974, 193] width 94 height 30
type input "17:00"
click at [967, 233] on select "0 min 15 min 30 min 45 min 60 min 75 min 90 min" at bounding box center [966, 232] width 77 height 27
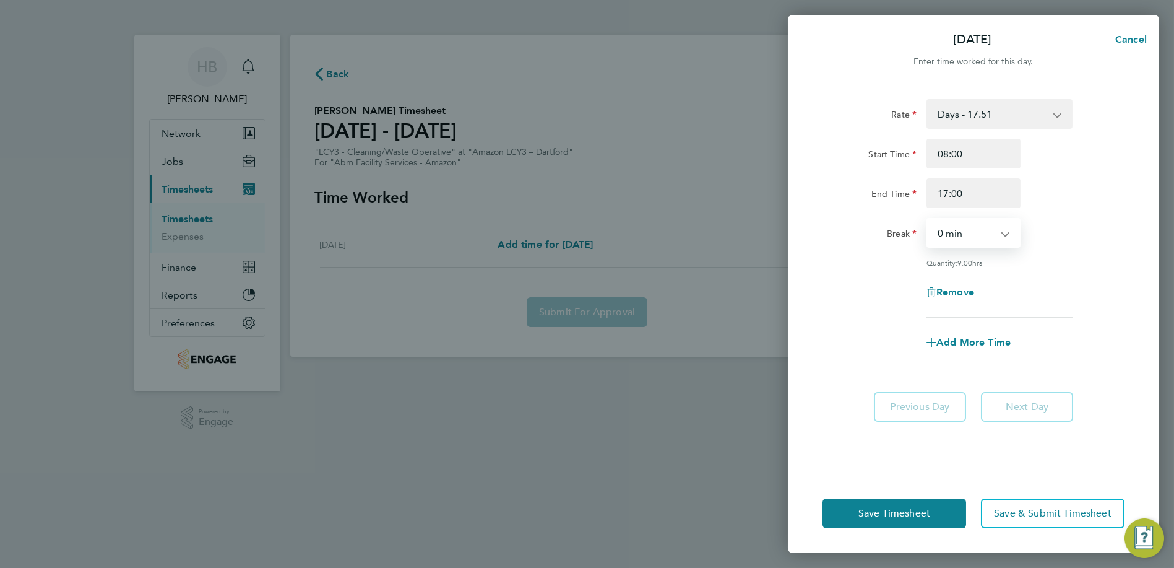
select select "60"
click at [928, 219] on select "0 min 15 min 30 min 45 min 60 min 75 min 90 min" at bounding box center [966, 232] width 77 height 27
click at [921, 510] on span "Save Timesheet" at bounding box center [895, 513] width 72 height 12
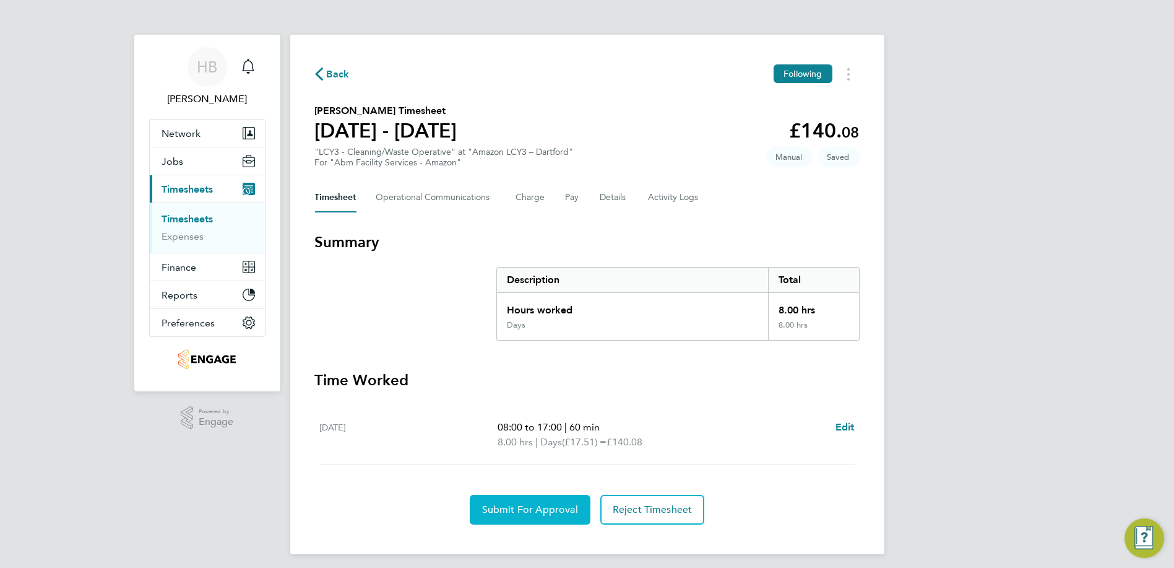
click at [523, 510] on span "Submit For Approval" at bounding box center [530, 509] width 96 height 12
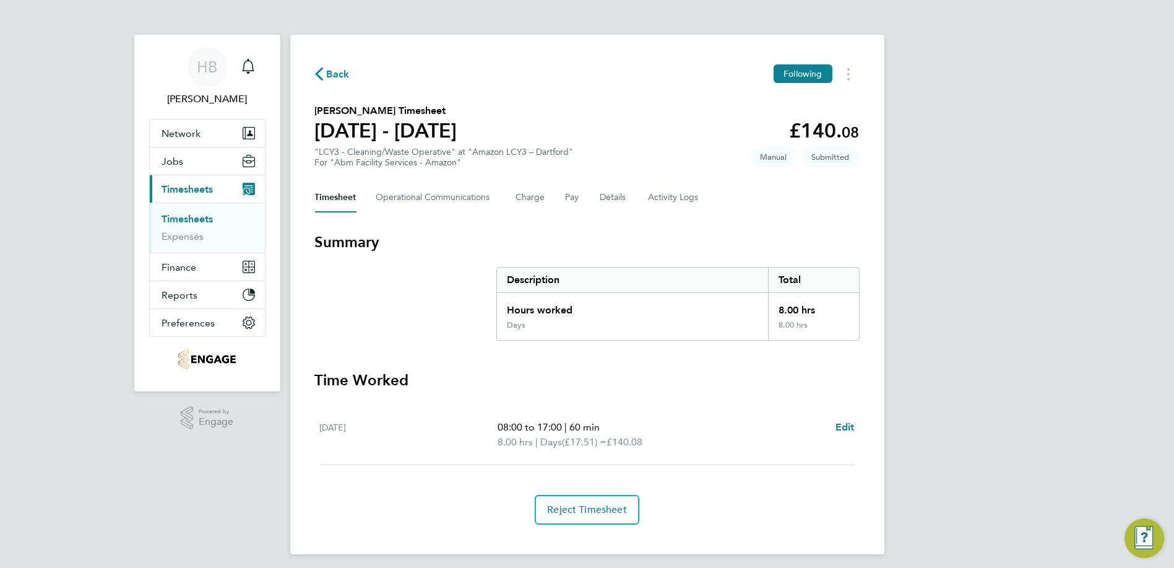
click at [207, 217] on link "Timesheets" at bounding box center [187, 219] width 51 height 12
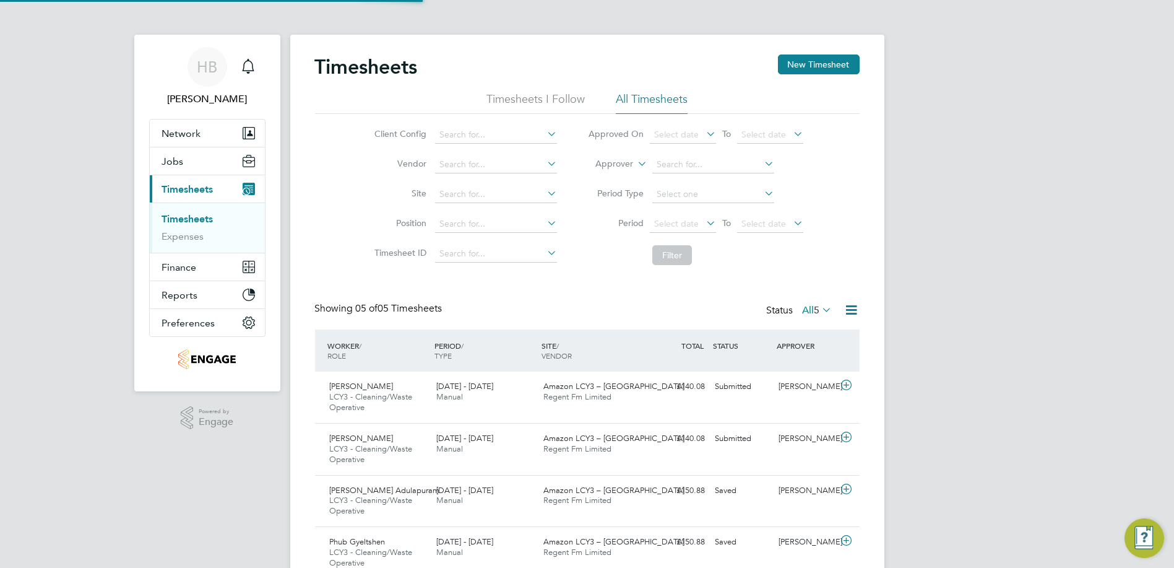
scroll to position [42, 107]
click at [718, 168] on input at bounding box center [714, 164] width 122 height 17
click at [814, 51] on div "Timesheets New Timesheet Timesheets I Follow All Timesheets Client Config Vendo…" at bounding box center [587, 345] width 594 height 621
click at [808, 63] on button "New Timesheet" at bounding box center [819, 64] width 82 height 20
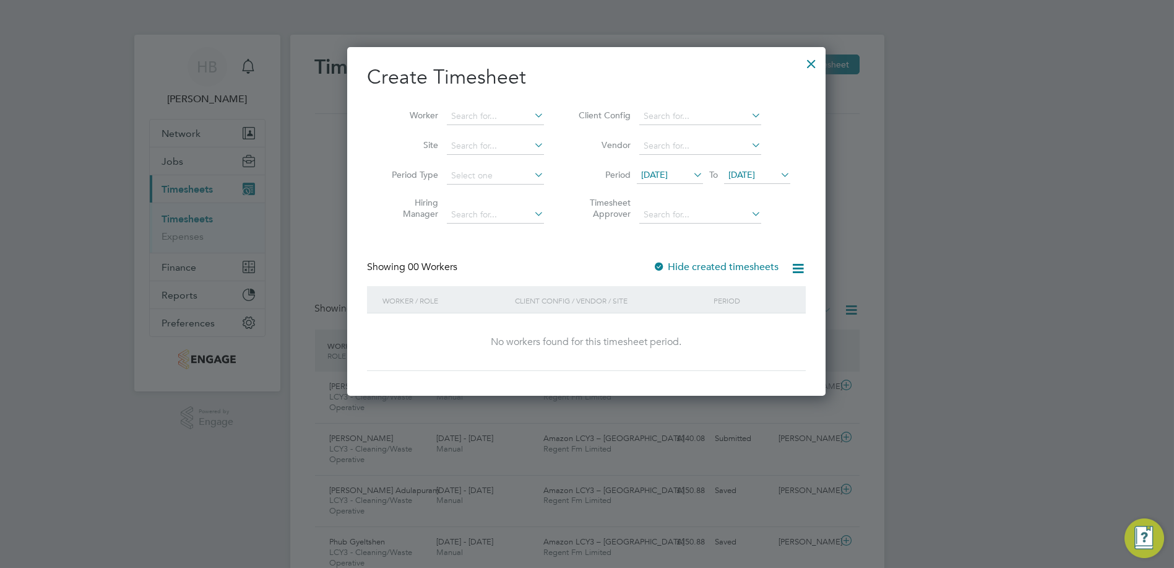
click at [706, 103] on li "Client Config" at bounding box center [683, 117] width 246 height 30
click at [706, 107] on li "Client Config" at bounding box center [683, 117] width 246 height 30
click at [699, 132] on li "Vendor" at bounding box center [683, 146] width 246 height 30
click at [699, 123] on div "Timesheets New Timesheet Timesheets I Follow All Timesheets Client Config Vendo…" at bounding box center [587, 345] width 594 height 621
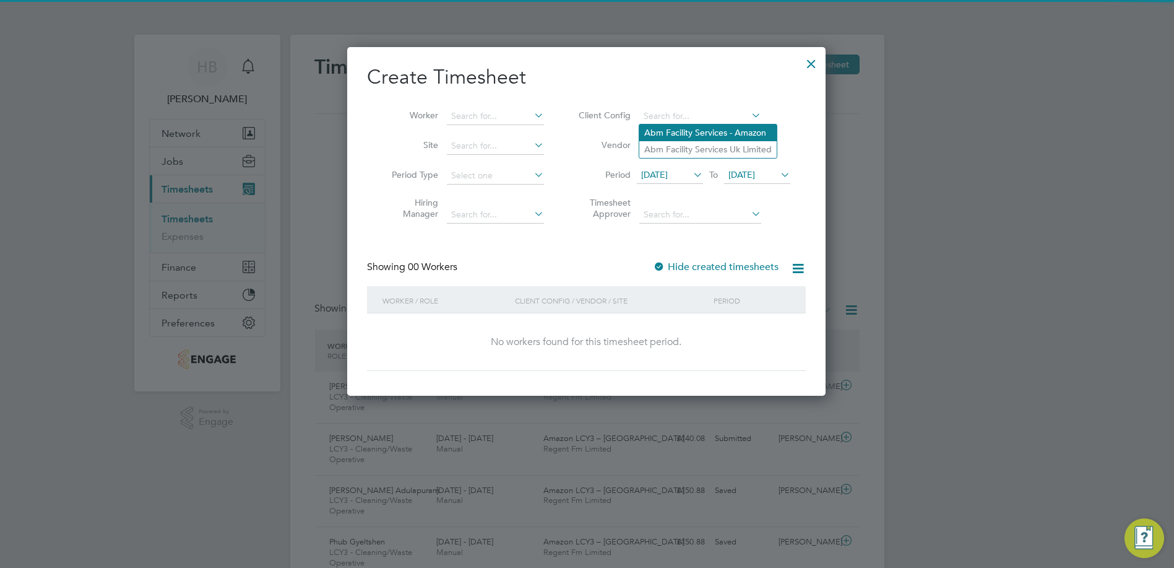
click at [684, 137] on li "Abm Facility Services - Amazon" at bounding box center [708, 132] width 137 height 17
type input "Abm Facility Services - Amazon"
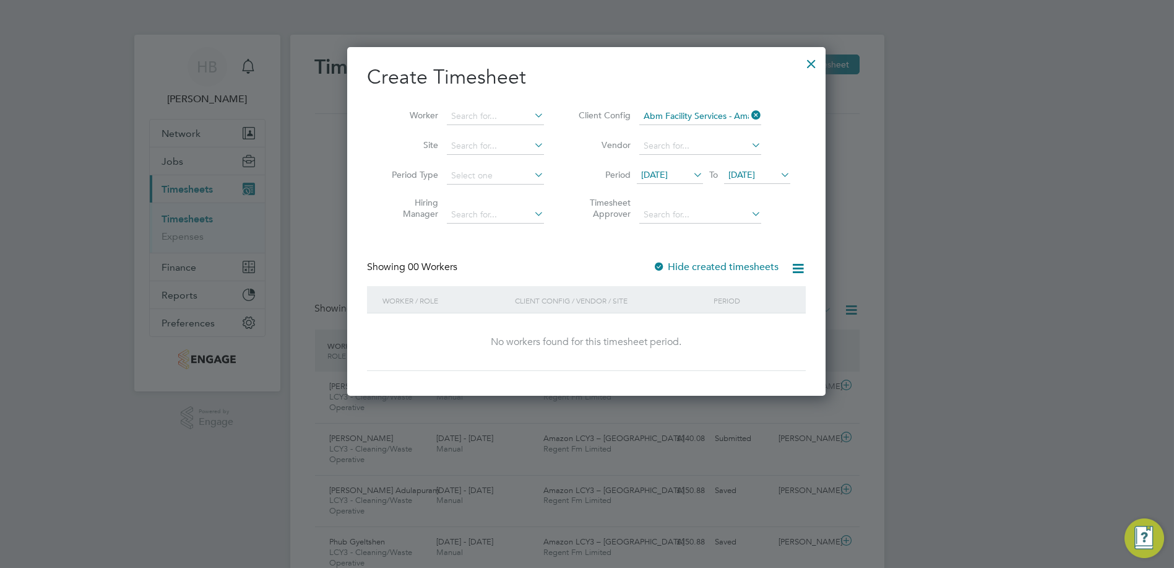
click at [691, 168] on icon at bounding box center [691, 174] width 0 height 17
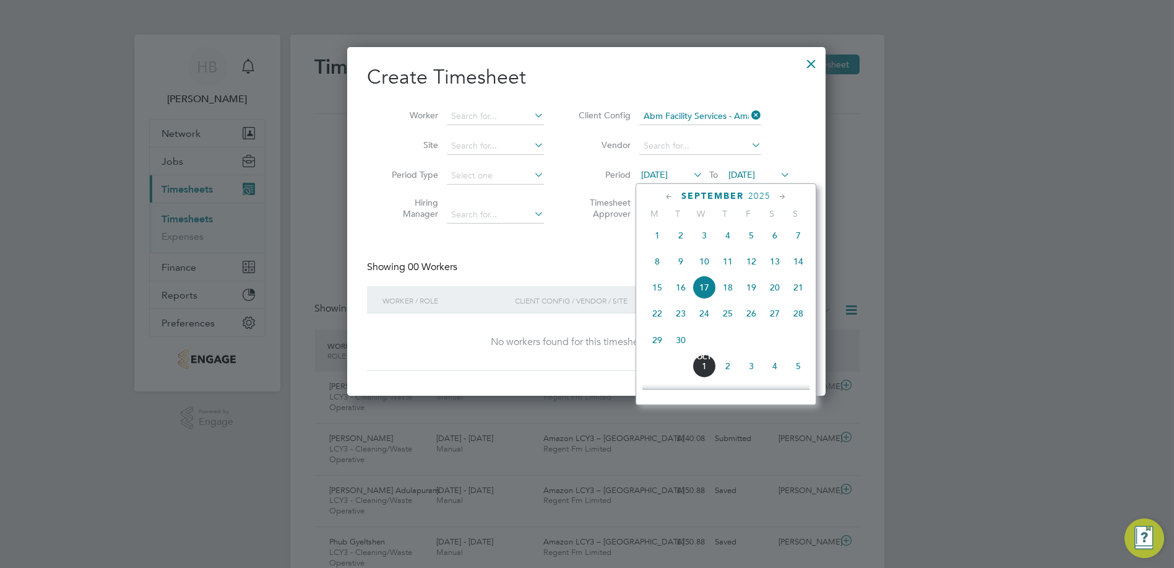
click at [768, 264] on span "13" at bounding box center [775, 262] width 24 height 24
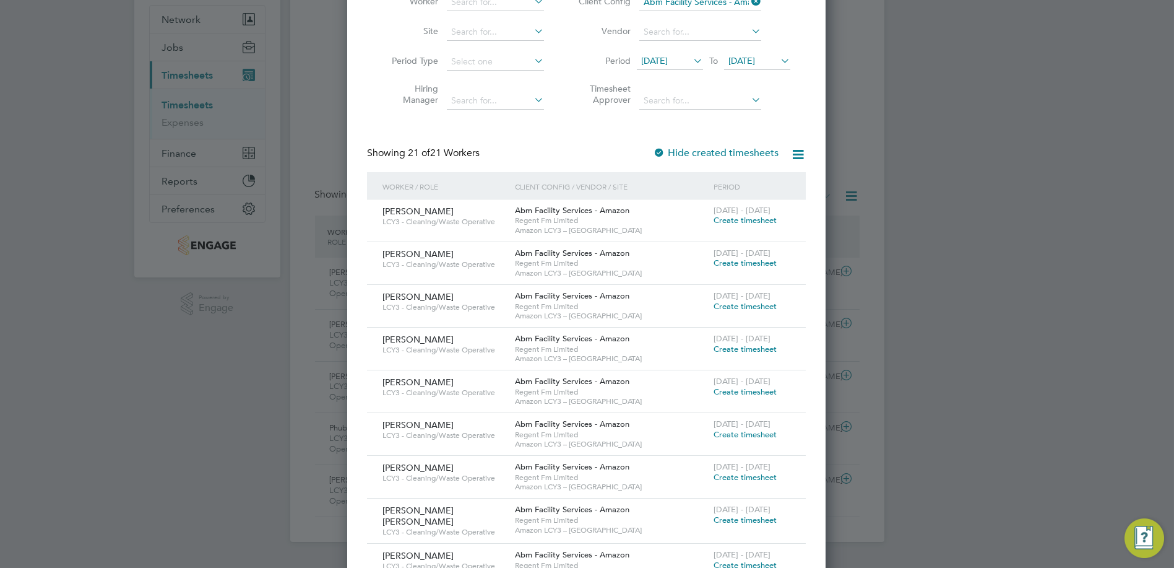
click at [732, 219] on span "Create timesheet" at bounding box center [745, 220] width 63 height 11
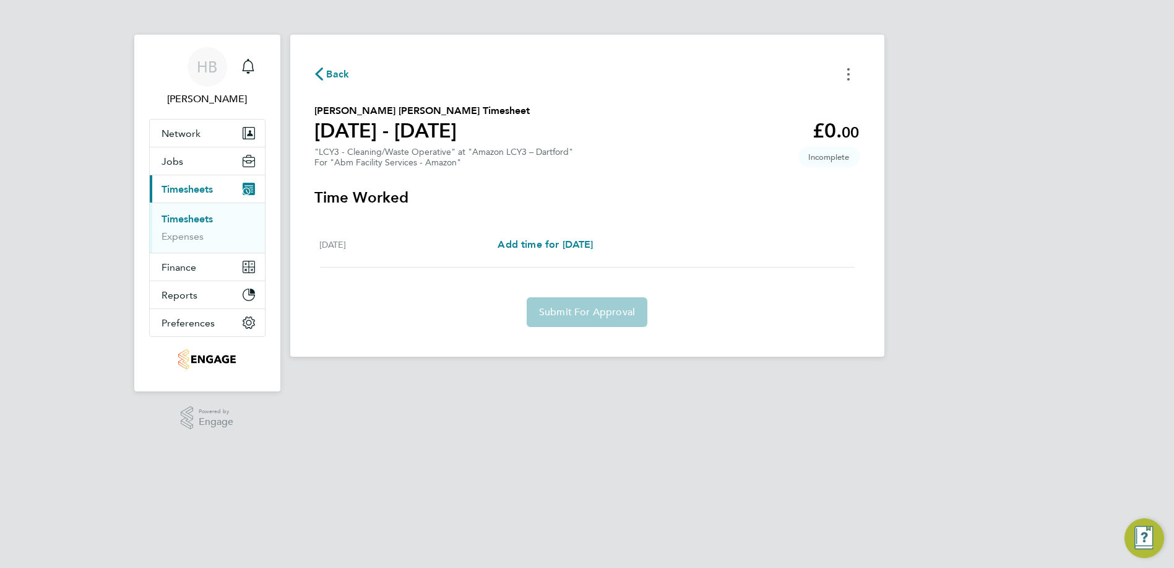
click at [844, 71] on button "Timesheets Menu" at bounding box center [849, 73] width 22 height 19
click at [670, 97] on div "Back Mark as absent Download timesheet Aaditya Kumar Gupta's Timesheet 13 - 19 …" at bounding box center [587, 196] width 594 height 322
click at [591, 241] on span "Add time for [DATE]" at bounding box center [545, 244] width 95 height 12
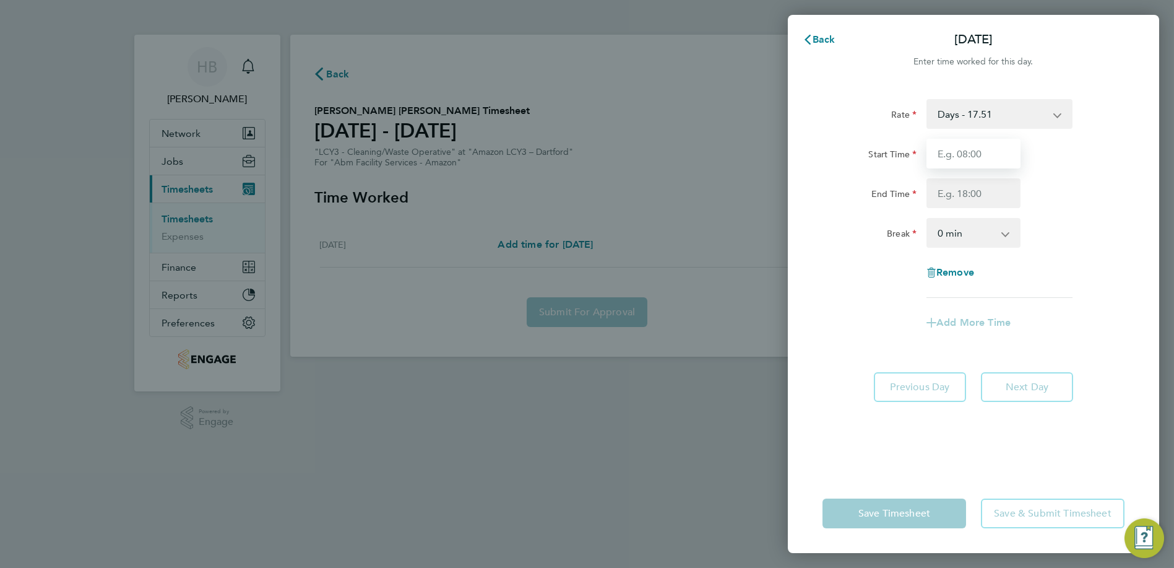
click at [980, 149] on input "Start Time" at bounding box center [974, 154] width 94 height 30
type input "08:00"
click at [971, 192] on input "End Time" at bounding box center [974, 193] width 94 height 30
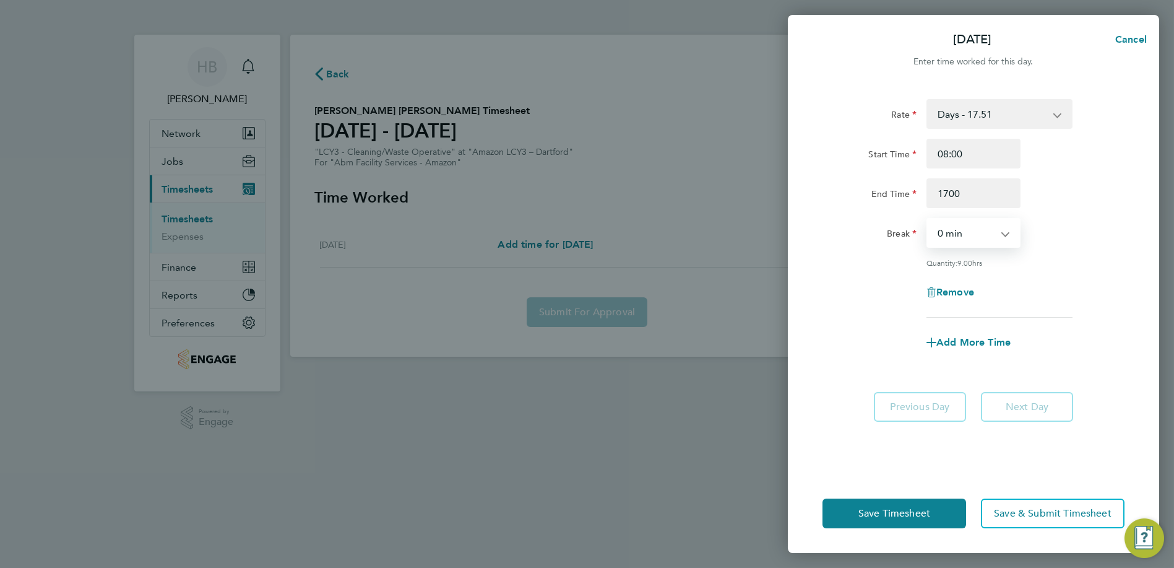
type input "17:00"
click at [966, 245] on select "0 min 15 min 30 min 45 min 60 min 75 min 90 min" at bounding box center [966, 232] width 77 height 27
select select "60"
click at [928, 219] on select "0 min 15 min 30 min 45 min 60 min 75 min 90 min" at bounding box center [966, 232] width 77 height 27
click at [903, 251] on div "Rate Days - 17.51 Nights - 20.42 Start Time 08:00 End Time 17:00 Break 0 min 15…" at bounding box center [974, 208] width 302 height 219
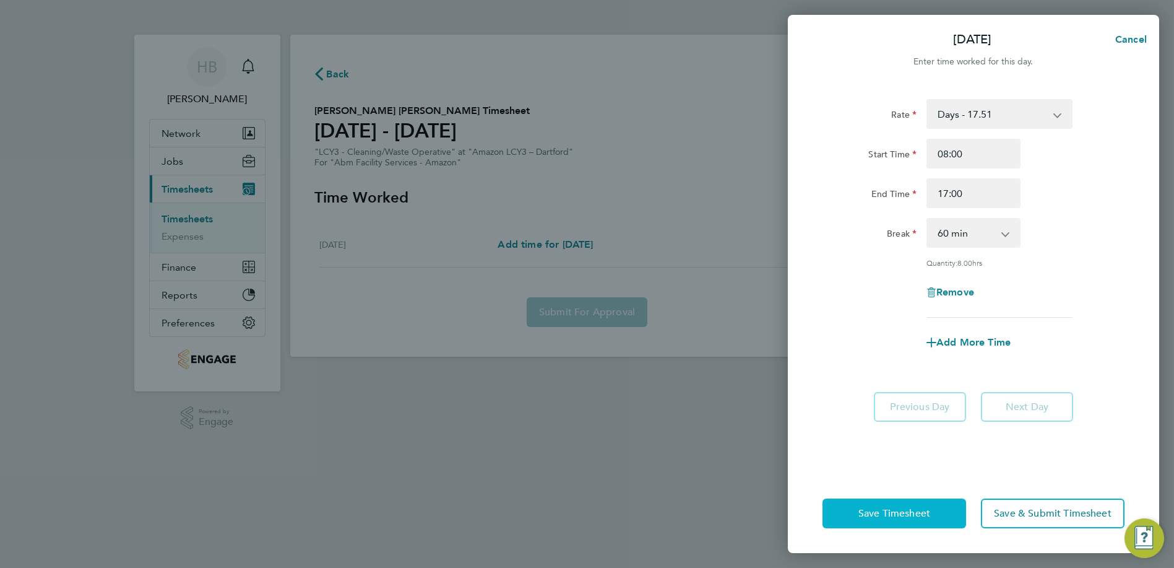
click at [921, 507] on span "Save Timesheet" at bounding box center [895, 513] width 72 height 12
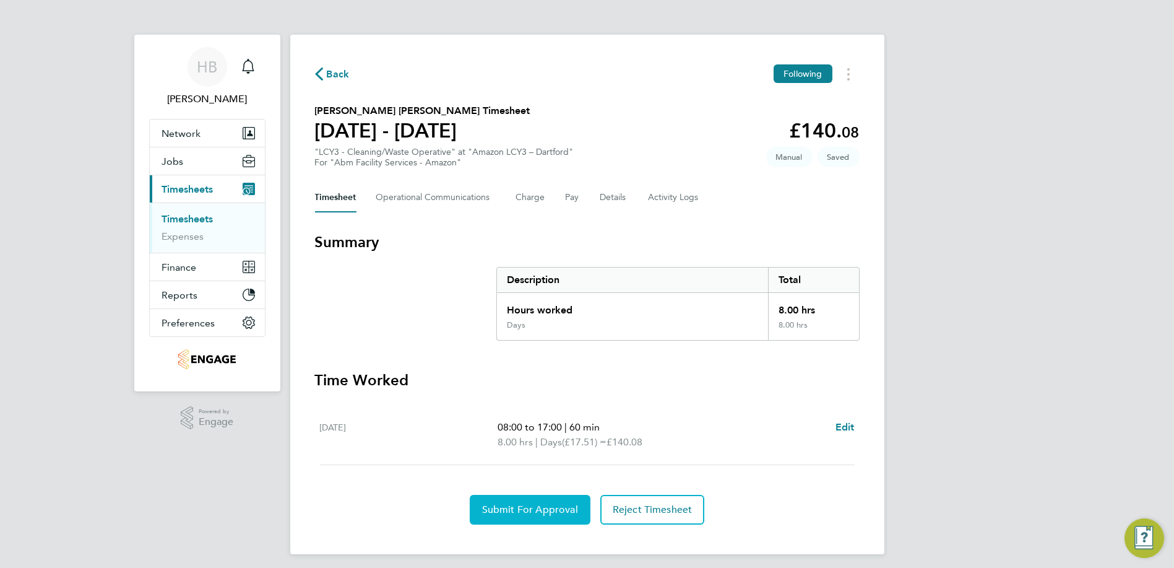
click at [548, 515] on button "Submit For Approval" at bounding box center [530, 510] width 121 height 30
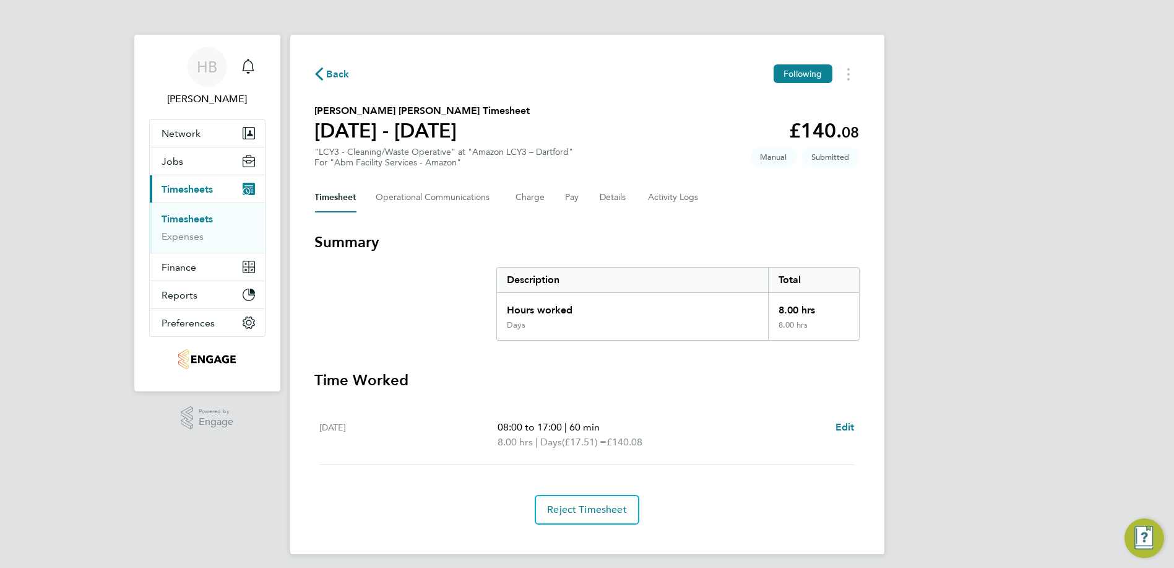
click at [342, 79] on span "Back" at bounding box center [338, 74] width 23 height 15
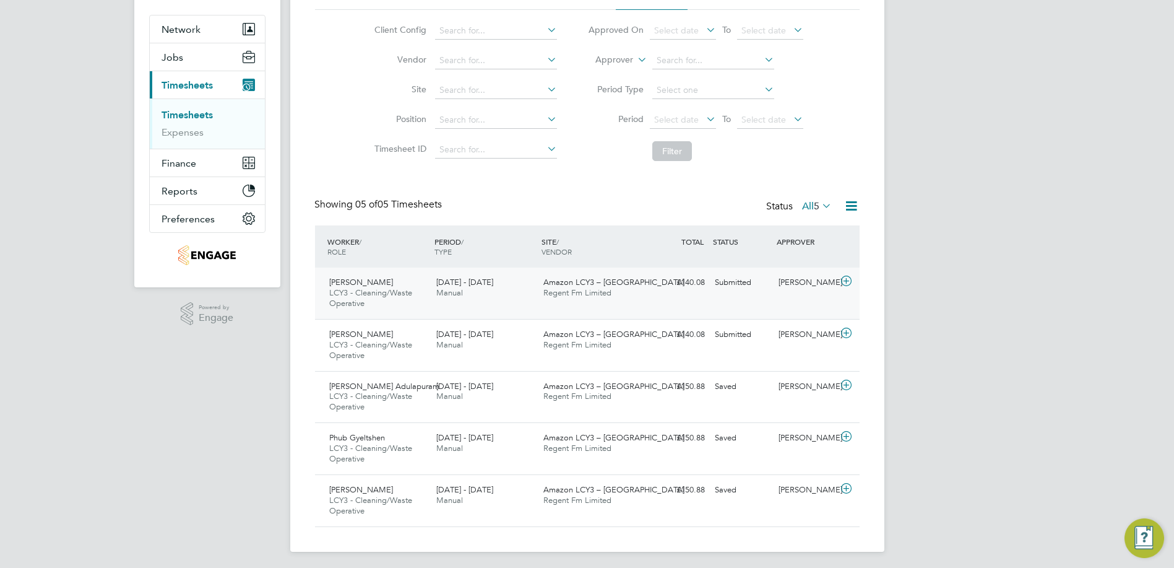
scroll to position [106, 0]
click at [211, 111] on link "Timesheets" at bounding box center [187, 113] width 51 height 12
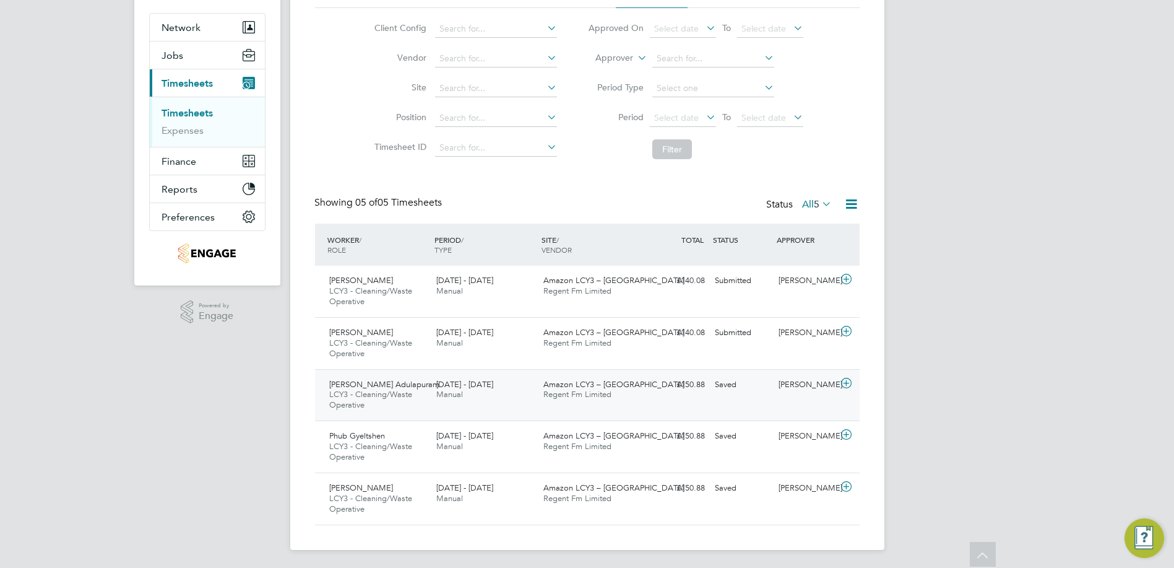
click at [848, 382] on icon at bounding box center [846, 383] width 15 height 10
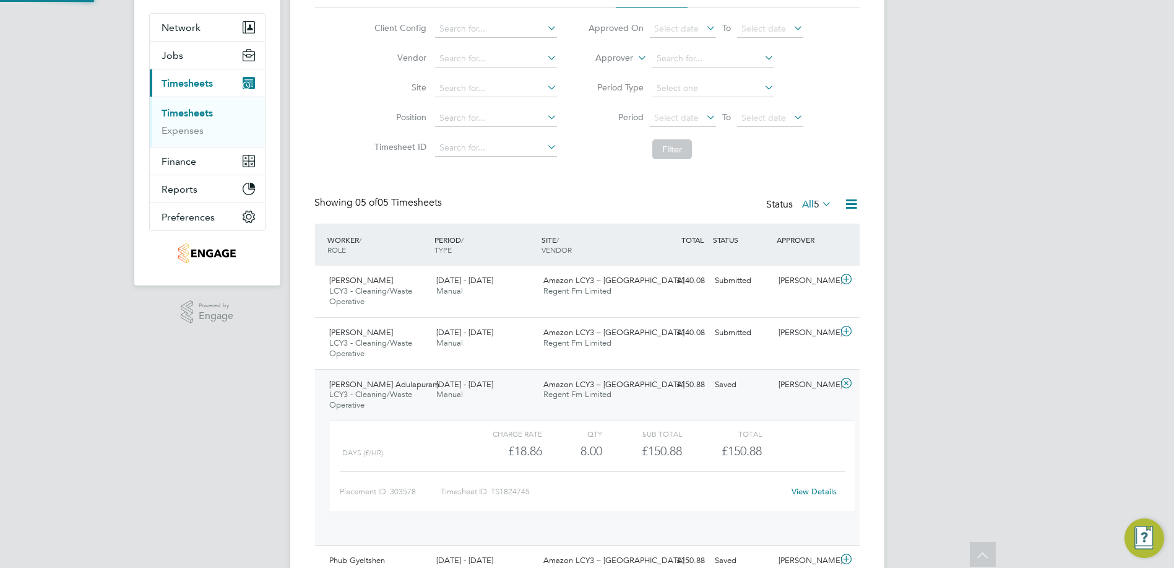
scroll to position [21, 120]
click at [826, 493] on link "View Details" at bounding box center [814, 491] width 45 height 11
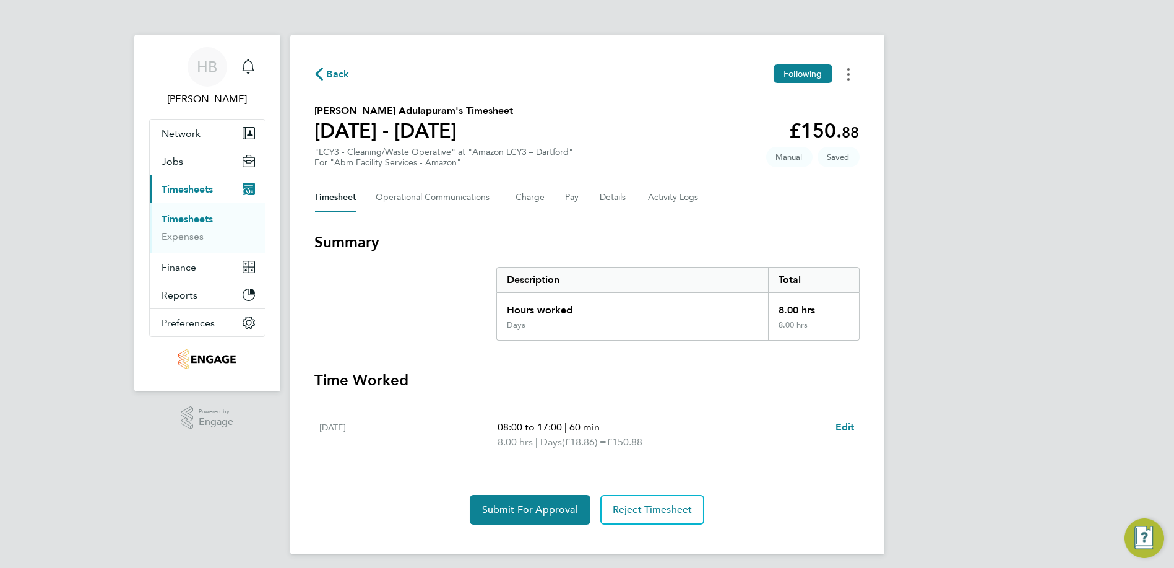
click at [848, 79] on circle "Timesheets Menu" at bounding box center [849, 79] width 2 height 2
click at [664, 264] on section "Summary Description Total Hours worked 8.00 hrs Days 8.00 hrs" at bounding box center [587, 286] width 545 height 108
click at [848, 427] on span "Edit" at bounding box center [845, 427] width 19 height 12
select select "60"
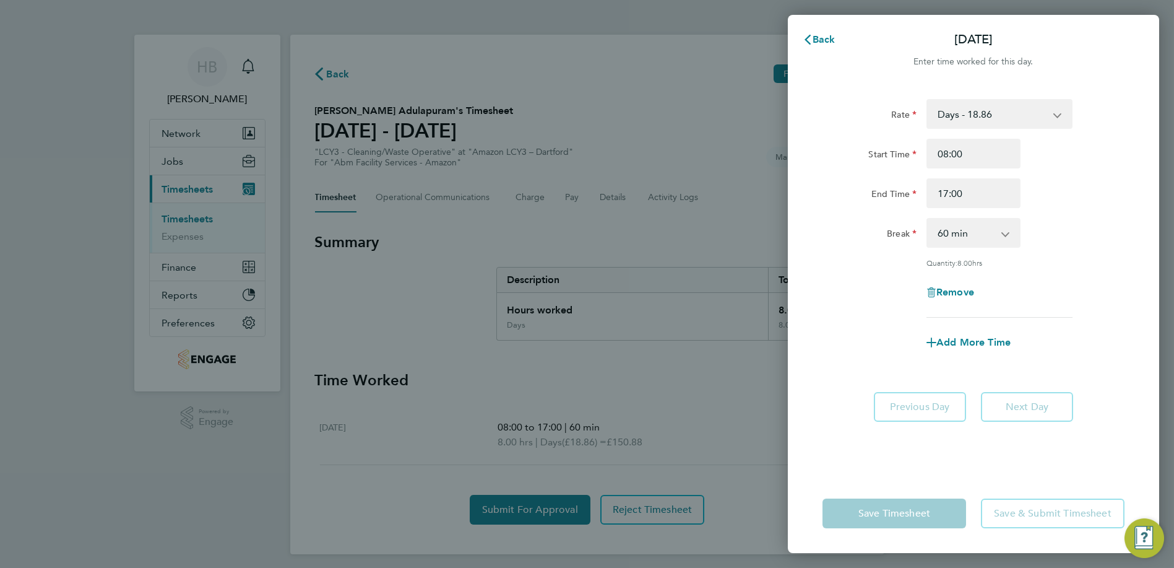
click at [973, 118] on select "Days - 18.86 Days - 17.51 Nights - 20.42" at bounding box center [992, 113] width 129 height 27
select select "60"
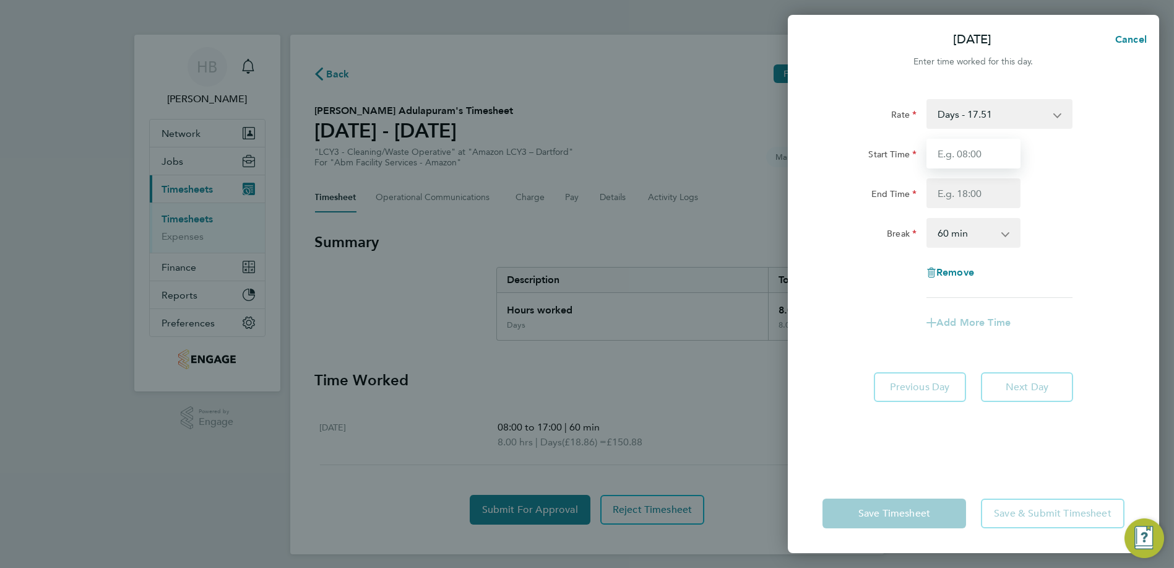
click at [973, 161] on input "Start Time" at bounding box center [974, 154] width 94 height 30
type input "08:00"
click at [958, 203] on input "End Time" at bounding box center [974, 193] width 94 height 30
type input "17:00"
click at [956, 238] on select "0 min 15 min 30 min 45 min 60 min 75 min 90 min" at bounding box center [966, 232] width 77 height 27
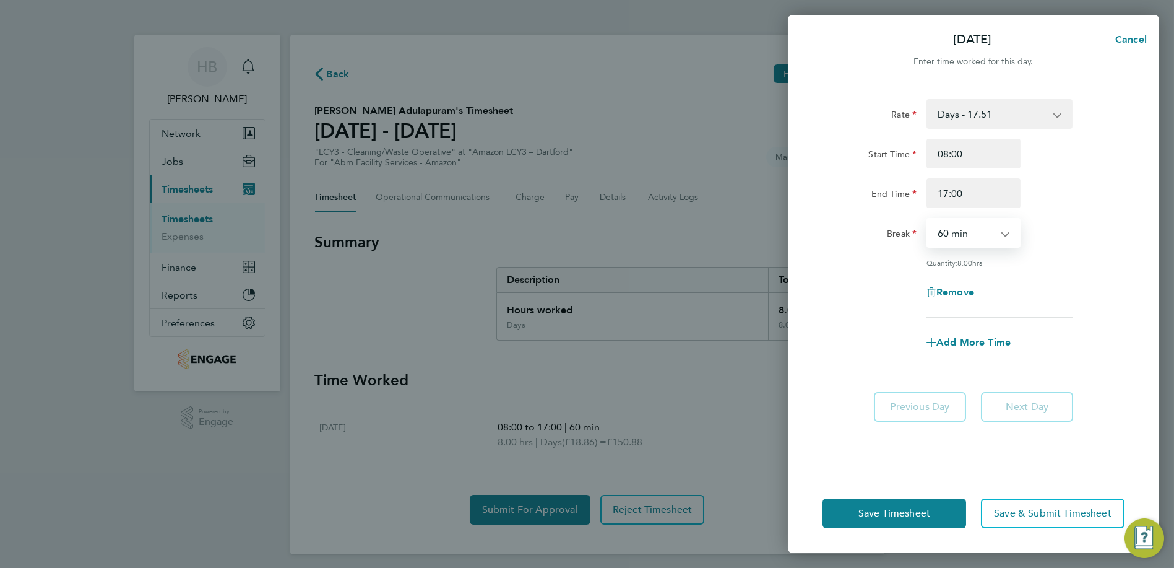
click at [956, 238] on select "0 min 15 min 30 min 45 min 60 min 75 min 90 min" at bounding box center [966, 232] width 77 height 27
click at [895, 521] on button "Save Timesheet" at bounding box center [895, 513] width 144 height 30
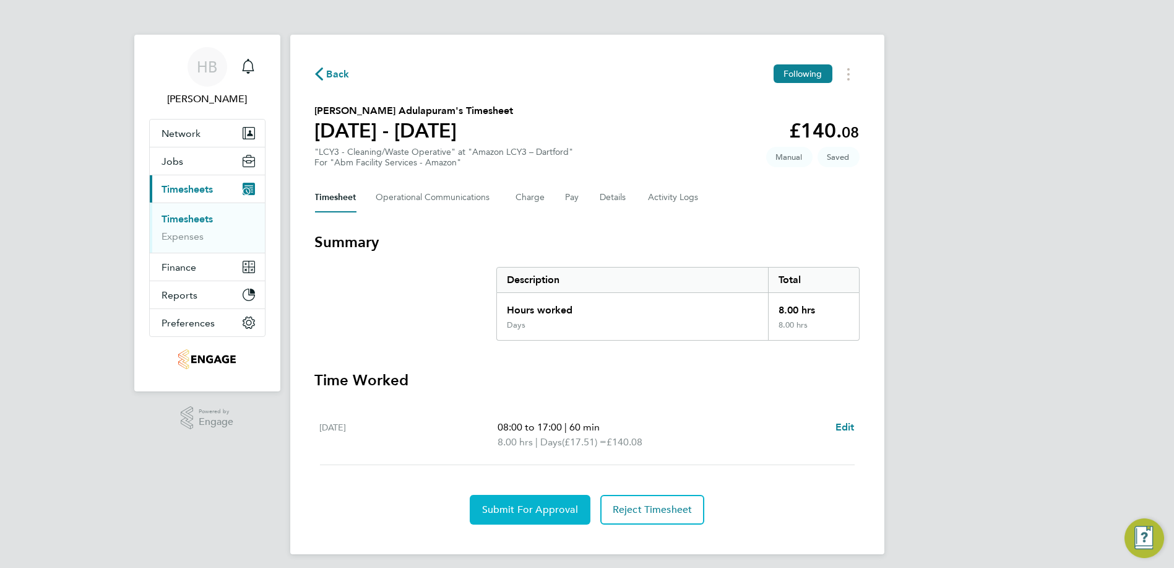
click at [562, 506] on span "Submit For Approval" at bounding box center [530, 509] width 96 height 12
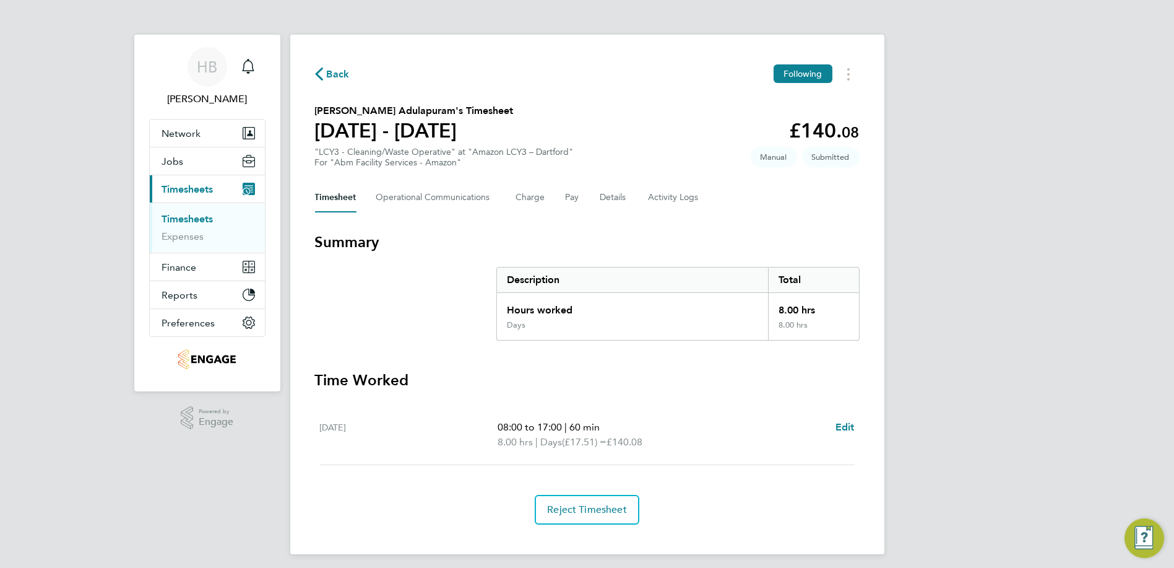
click at [335, 82] on span "Back" at bounding box center [338, 74] width 23 height 15
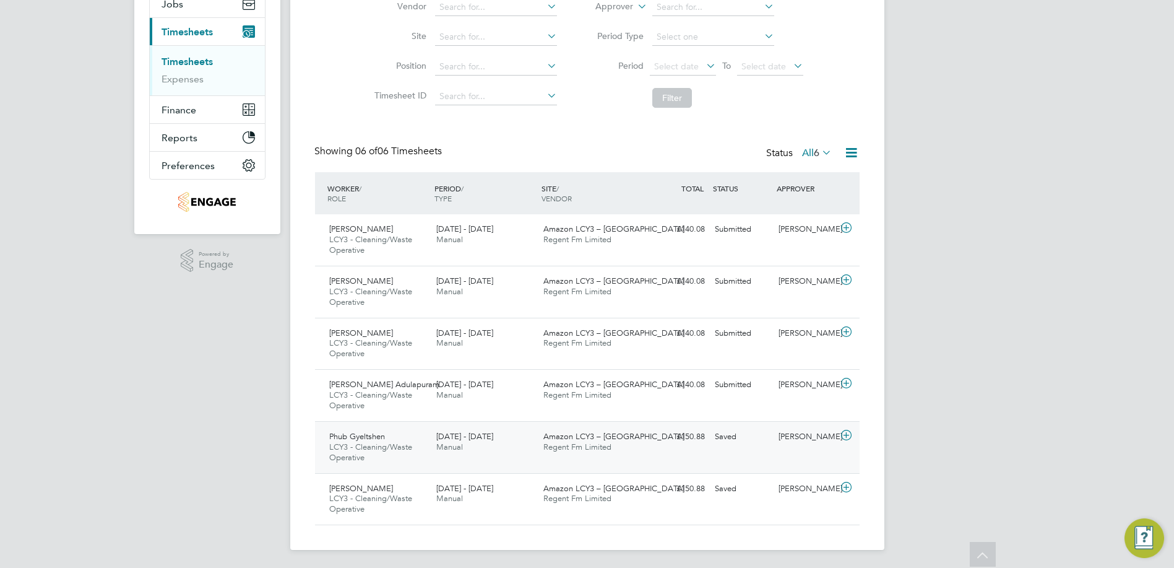
click at [849, 444] on div at bounding box center [849, 437] width 22 height 20
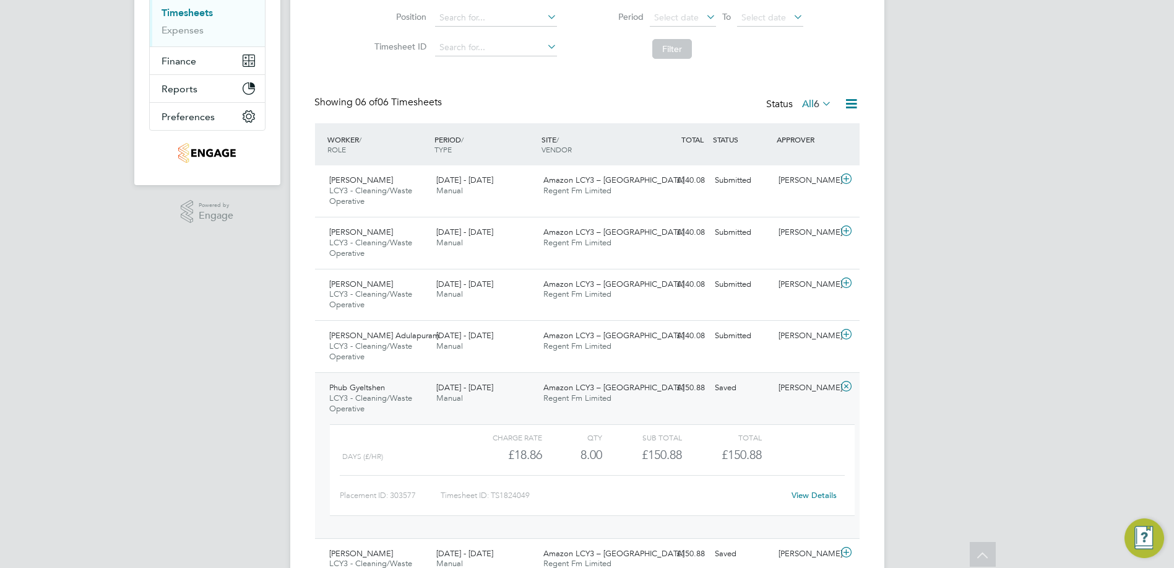
scroll to position [271, 0]
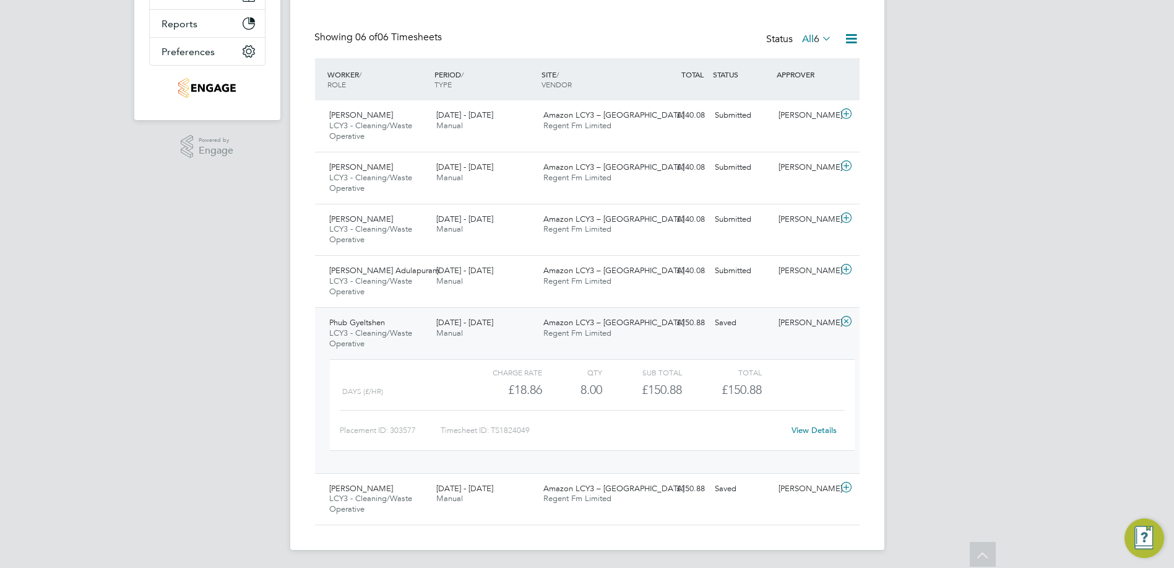
click at [787, 425] on div "View Details" at bounding box center [814, 430] width 61 height 20
click at [827, 425] on link "View Details" at bounding box center [814, 430] width 45 height 11
click at [1007, 448] on div "HB Harry Barfoot Notifications Applications: Network Team Members Businesses Si…" at bounding box center [587, 149] width 1174 height 841
click at [853, 324] on icon at bounding box center [846, 321] width 15 height 10
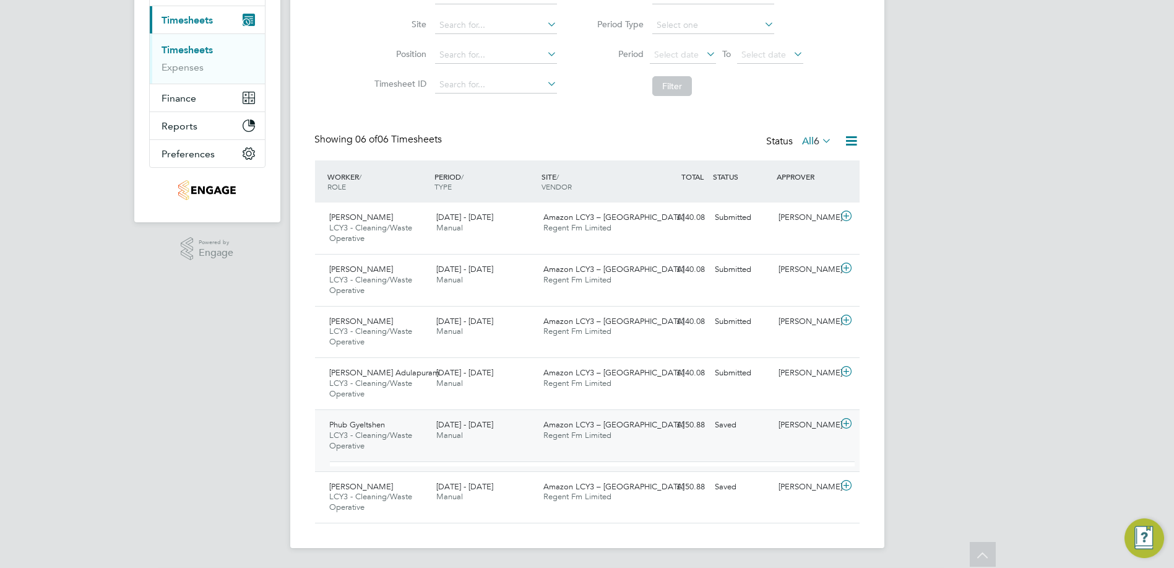
scroll to position [157, 0]
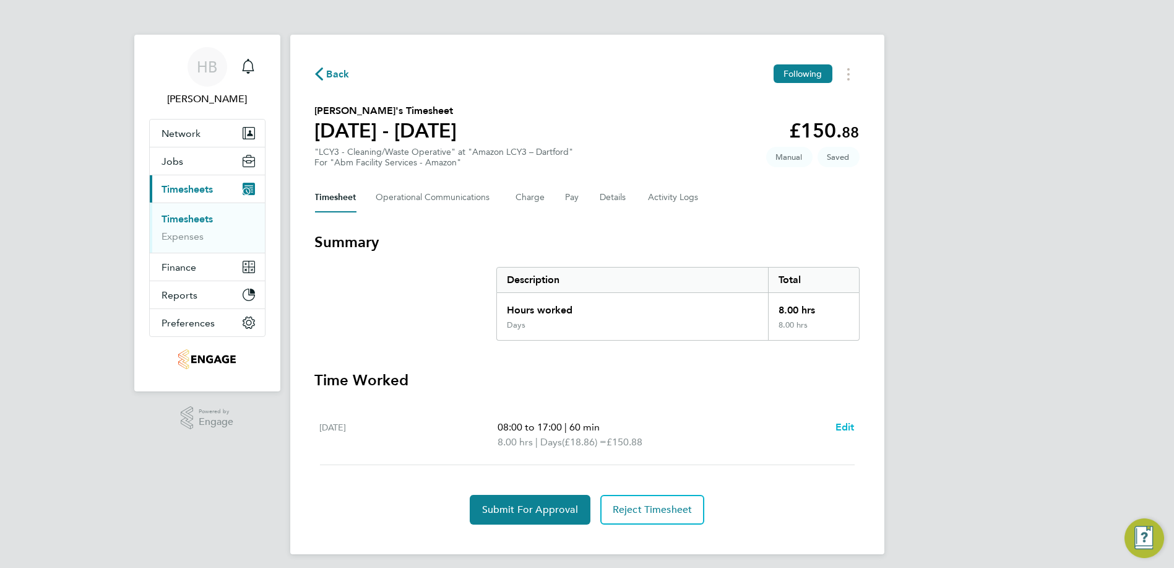
click at [853, 425] on span "Edit" at bounding box center [845, 427] width 19 height 12
select select "60"
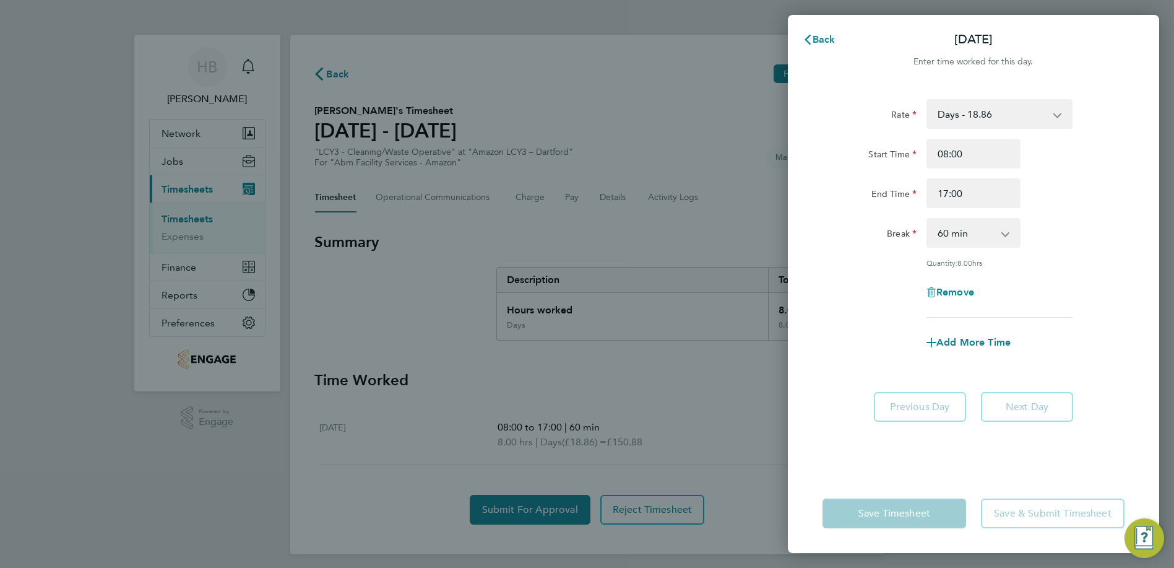
click at [972, 121] on select "Days - 18.86 Days - 17.51 Nights - 20.42" at bounding box center [992, 113] width 129 height 27
select select "60"
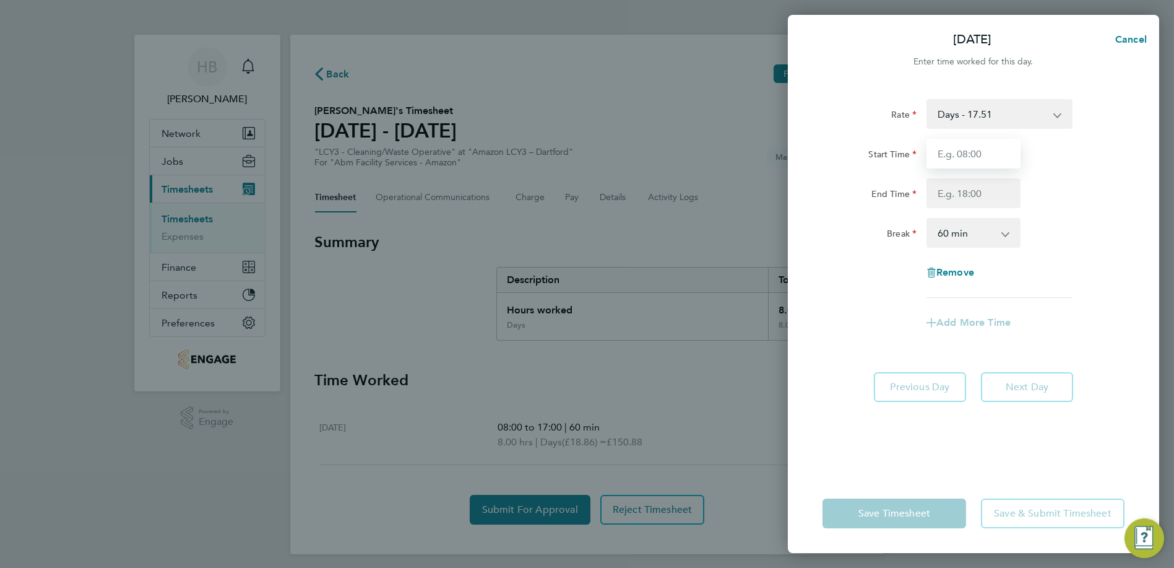
click at [964, 156] on input "Start Time" at bounding box center [974, 154] width 94 height 30
type input "08:00"
click at [978, 188] on input "End Time" at bounding box center [974, 193] width 94 height 30
type input "17:00"
click at [976, 232] on select "0 min 15 min 30 min 45 min 60 min 75 min 90 min" at bounding box center [966, 232] width 77 height 27
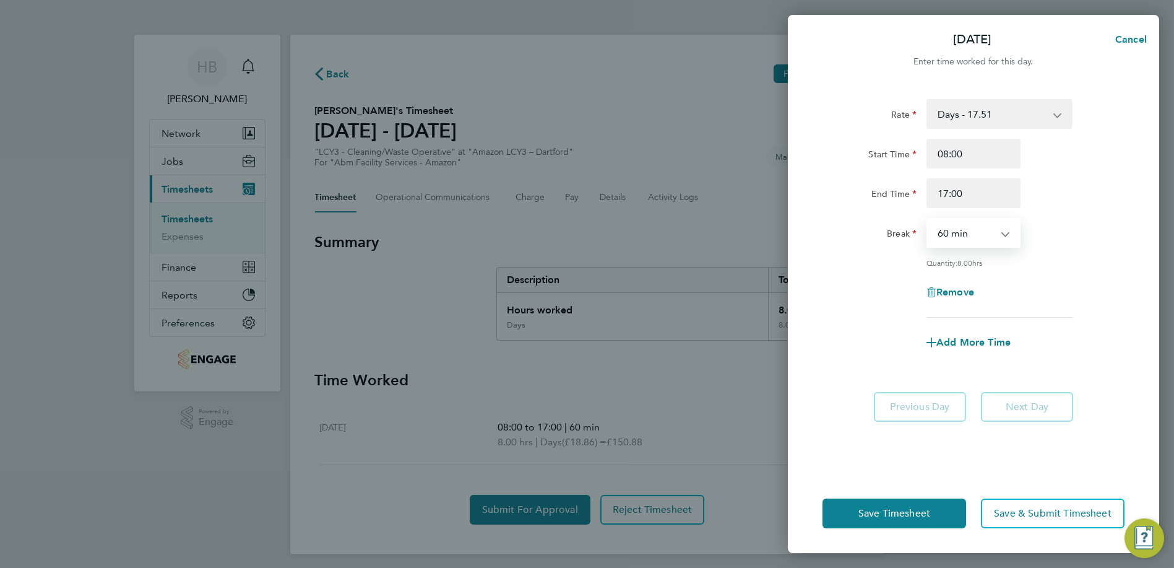
click at [976, 232] on select "0 min 15 min 30 min 45 min 60 min 75 min 90 min" at bounding box center [966, 232] width 77 height 27
click at [918, 521] on button "Save Timesheet" at bounding box center [895, 513] width 144 height 30
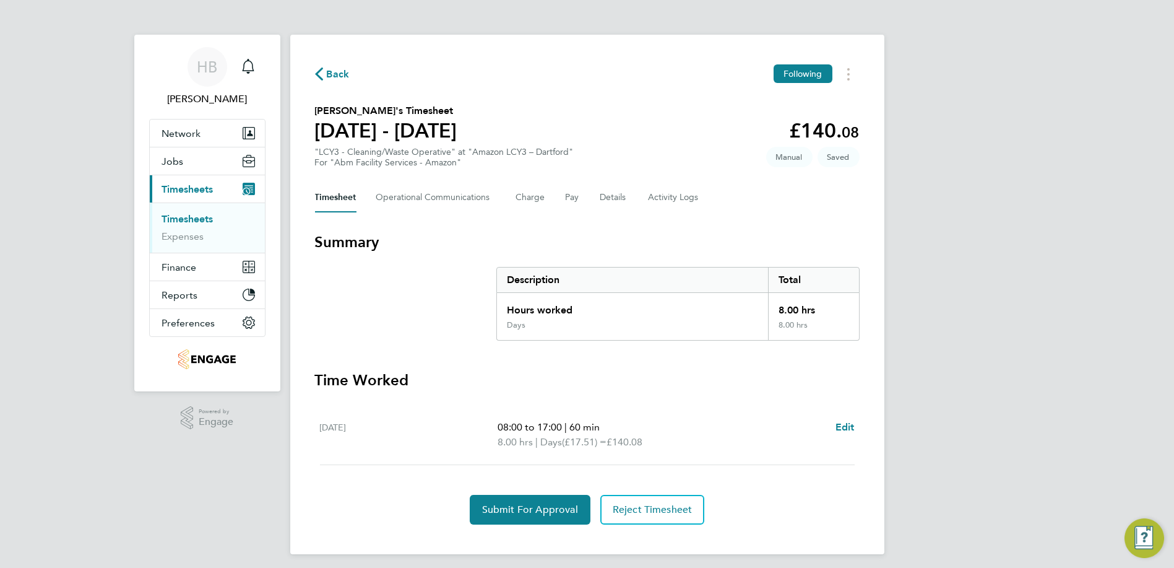
scroll to position [5, 0]
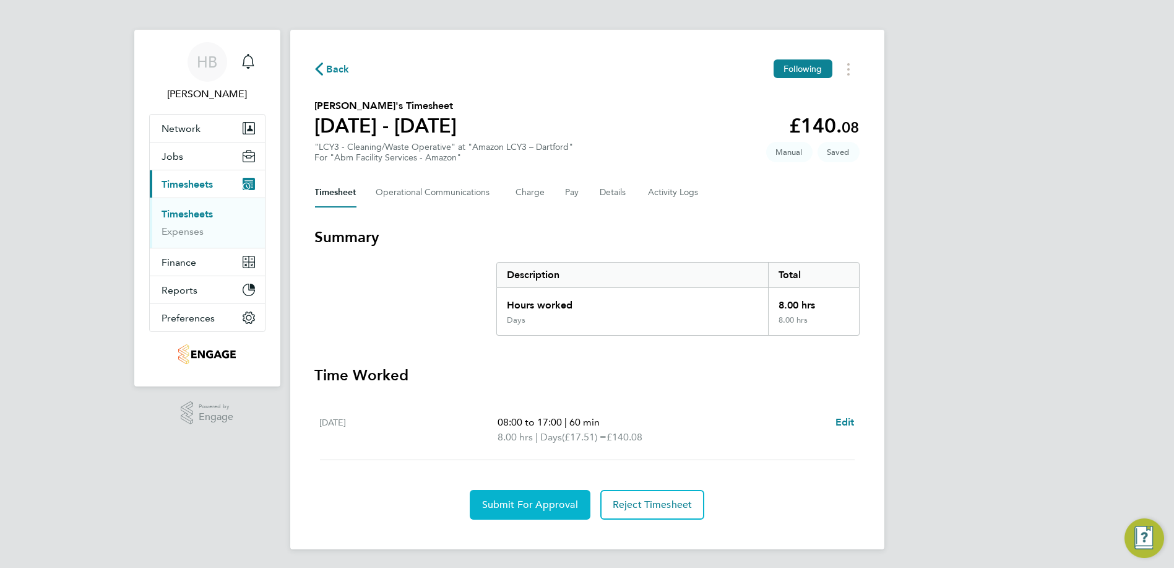
click at [553, 506] on span "Submit For Approval" at bounding box center [530, 504] width 96 height 12
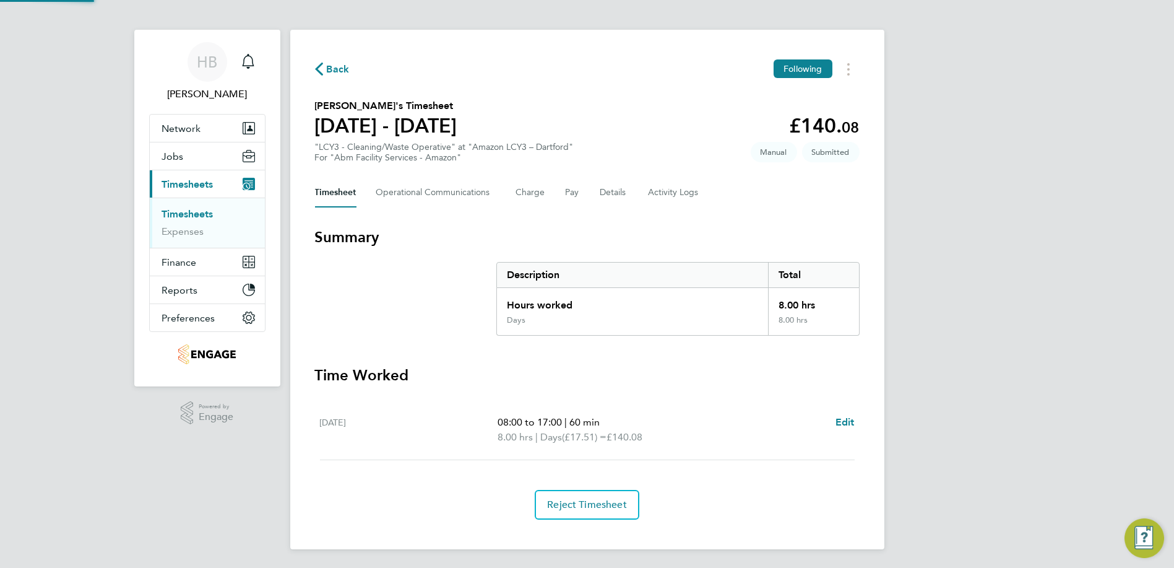
scroll to position [4, 0]
click at [196, 217] on link "Timesheets" at bounding box center [187, 215] width 51 height 12
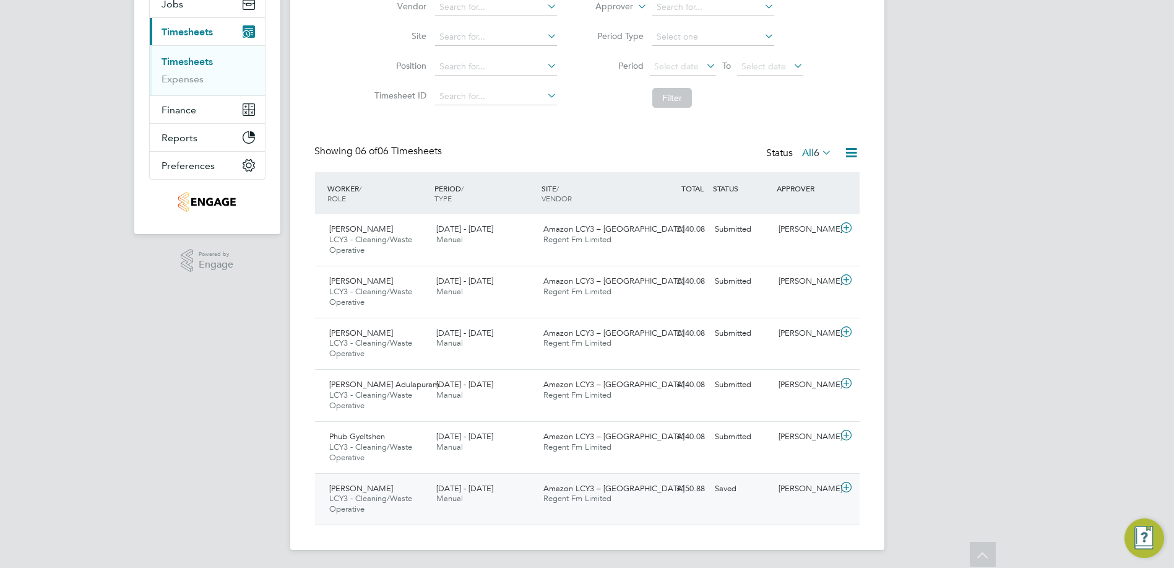
click at [851, 490] on icon at bounding box center [846, 487] width 15 height 10
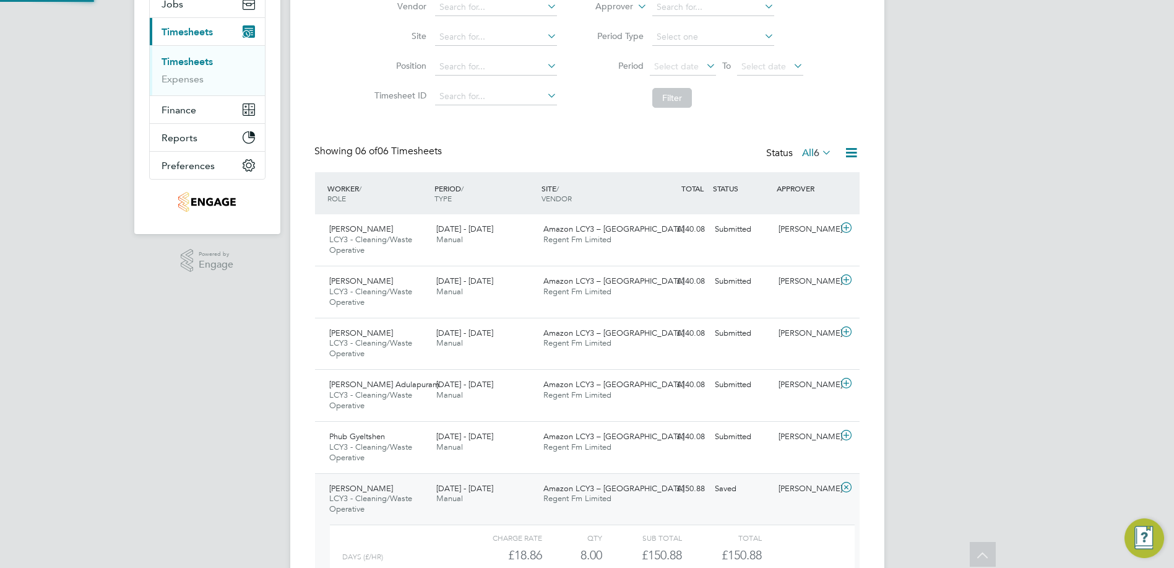
scroll to position [6, 6]
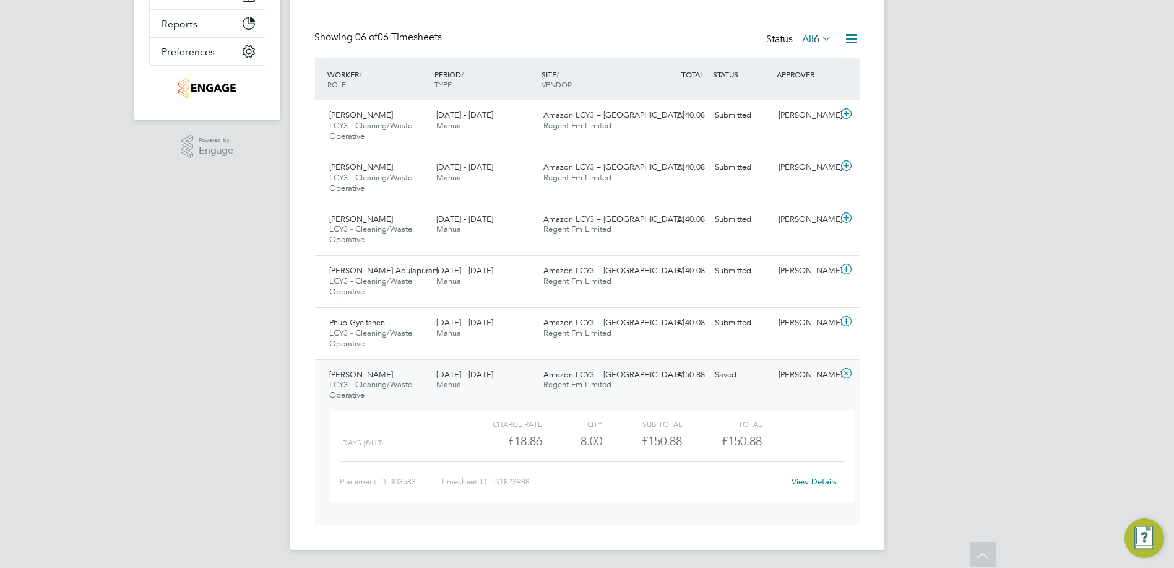
click at [814, 481] on link "View Details" at bounding box center [814, 481] width 45 height 11
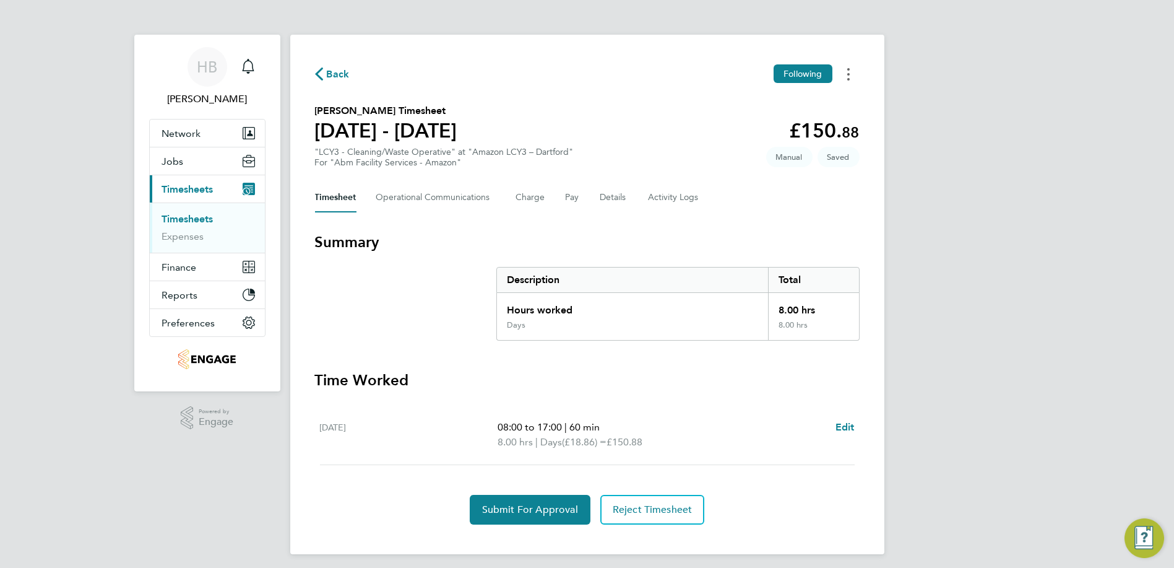
click at [851, 79] on button "Timesheets Menu" at bounding box center [849, 73] width 22 height 19
click at [698, 338] on div "Days" at bounding box center [633, 330] width 272 height 20
click at [838, 429] on span "Edit" at bounding box center [845, 427] width 19 height 12
select select "60"
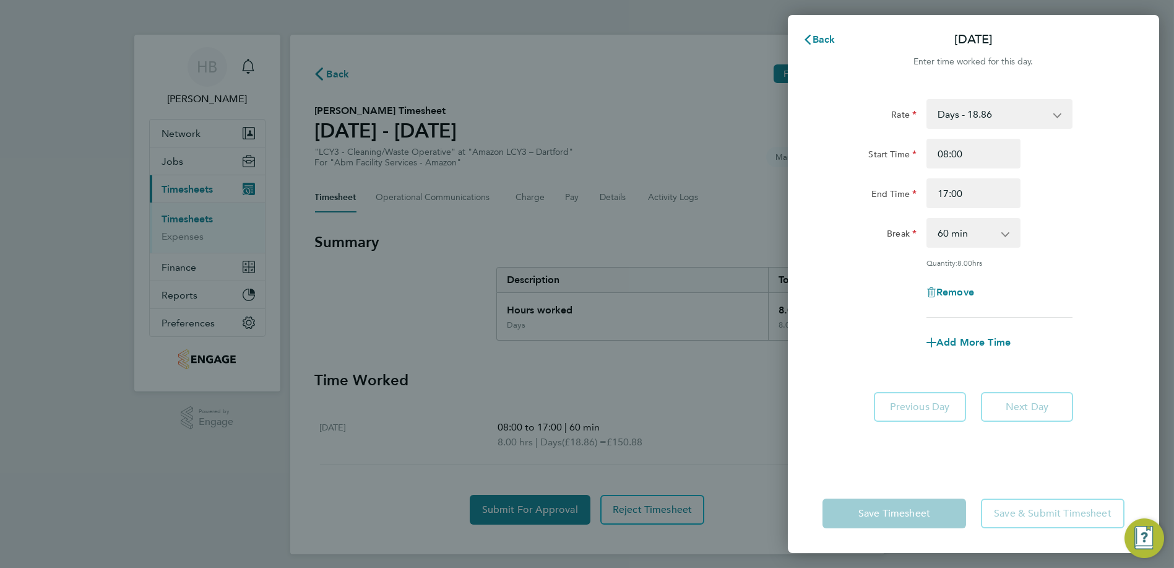
click at [953, 123] on select "Days - 18.86 Days - 17.51 Nights - 20.42" at bounding box center [992, 113] width 129 height 27
select select "60"
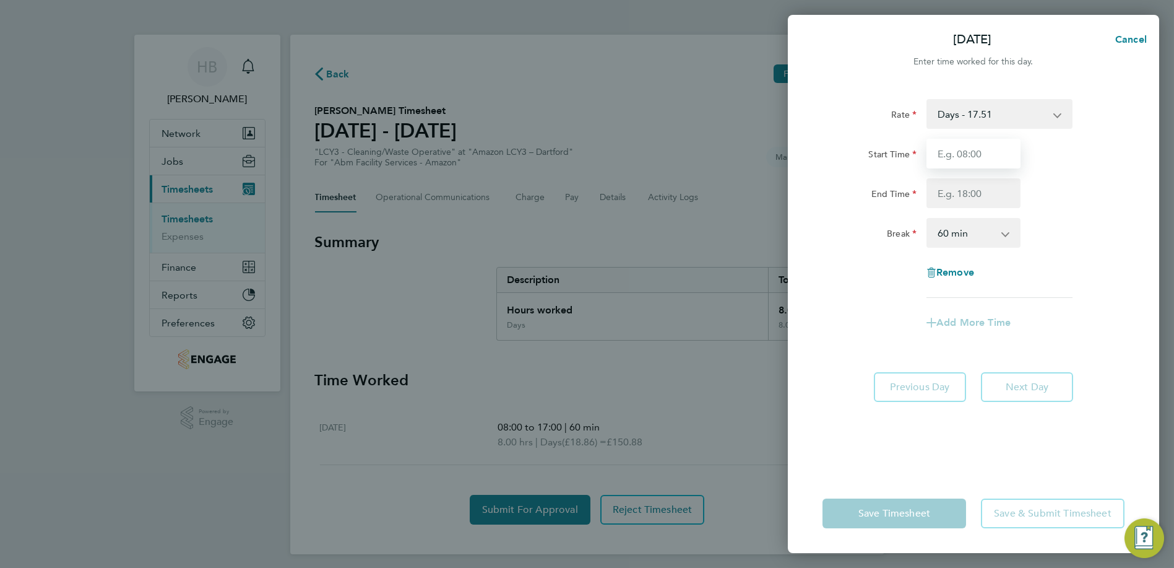
click at [962, 154] on input "Start Time" at bounding box center [974, 154] width 94 height 30
type input "08:00"
click at [971, 192] on input "End Time" at bounding box center [974, 193] width 94 height 30
type input "17:00"
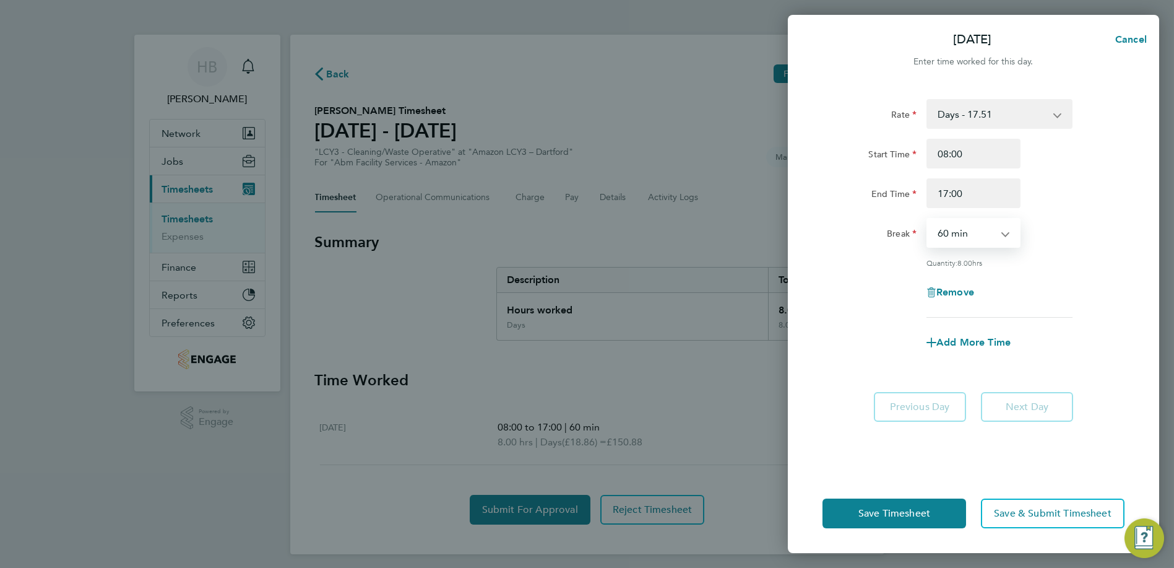
click at [966, 232] on select "0 min 15 min 30 min 45 min 60 min 75 min 90 min" at bounding box center [966, 232] width 77 height 27
click at [919, 519] on button "Save Timesheet" at bounding box center [895, 513] width 144 height 30
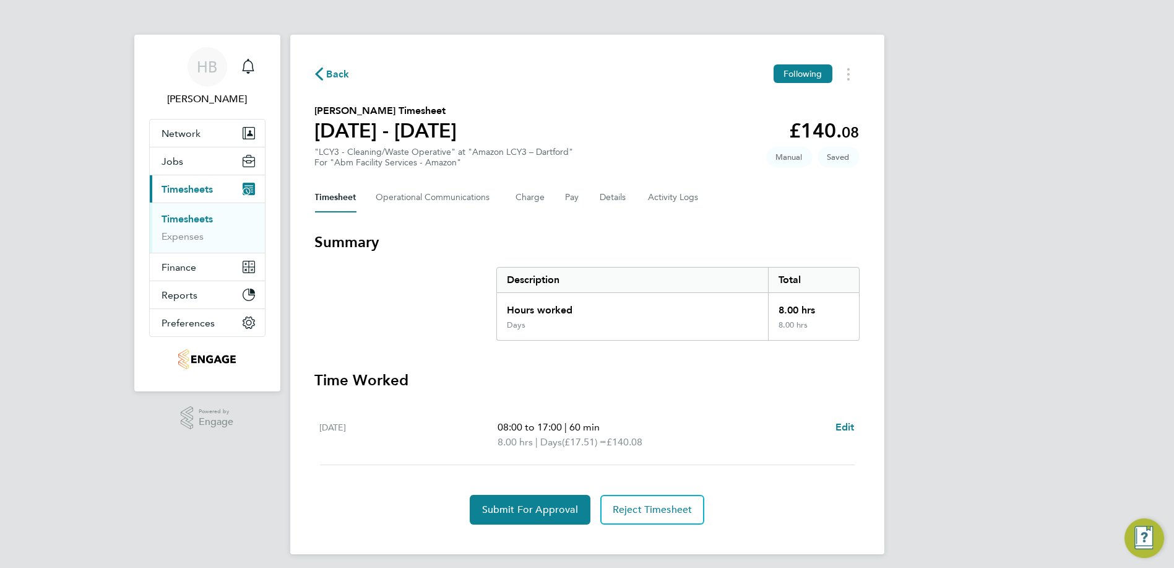
scroll to position [5, 0]
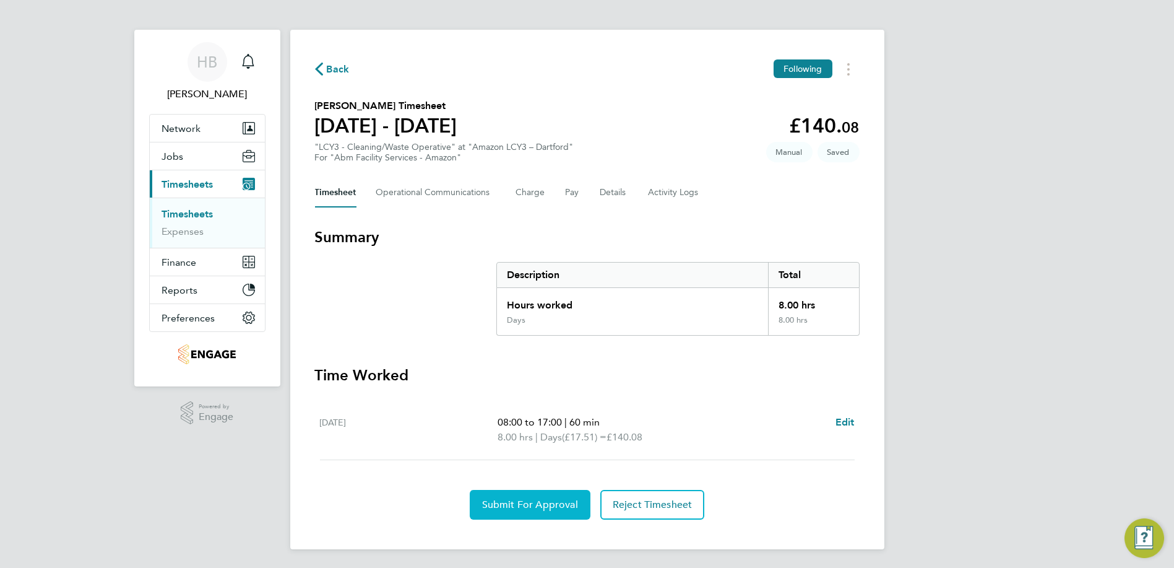
click at [539, 491] on button "Submit For Approval" at bounding box center [530, 505] width 121 height 30
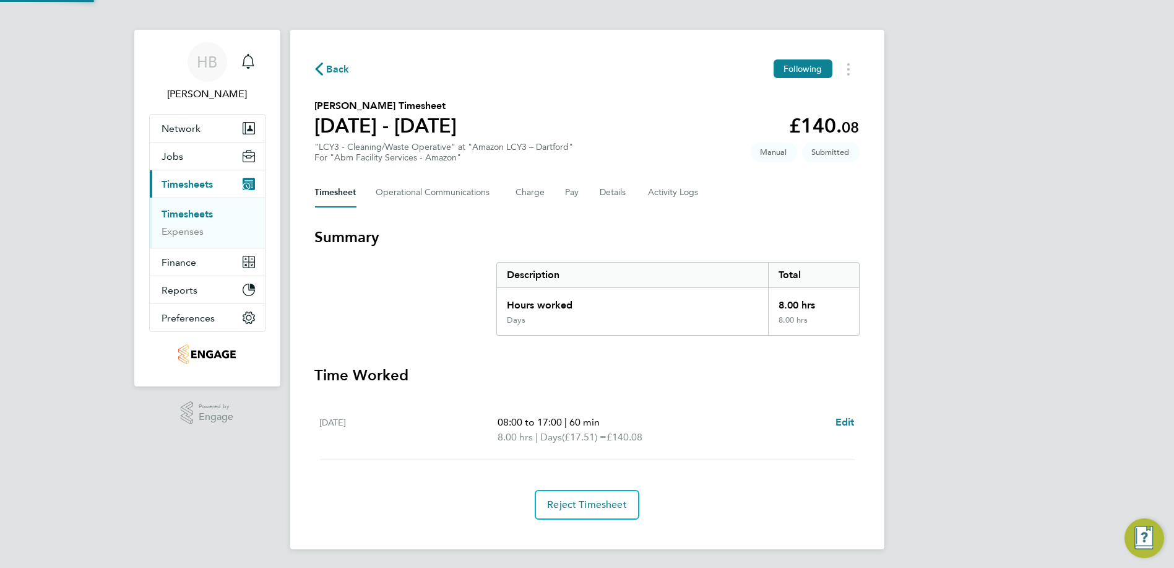
scroll to position [4, 0]
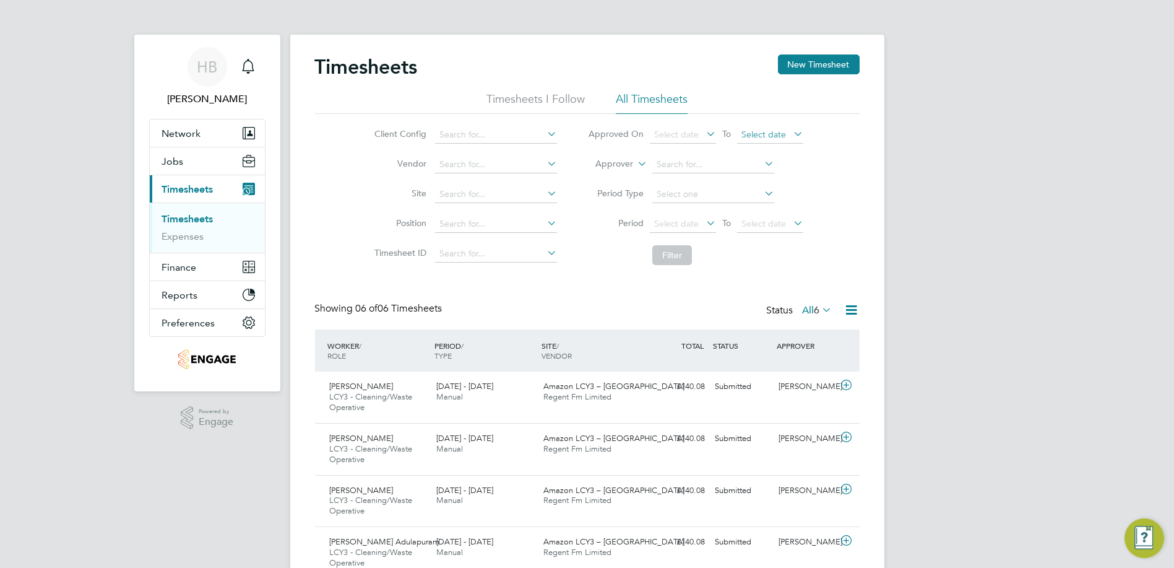
click at [753, 132] on span "Select date" at bounding box center [764, 134] width 45 height 11
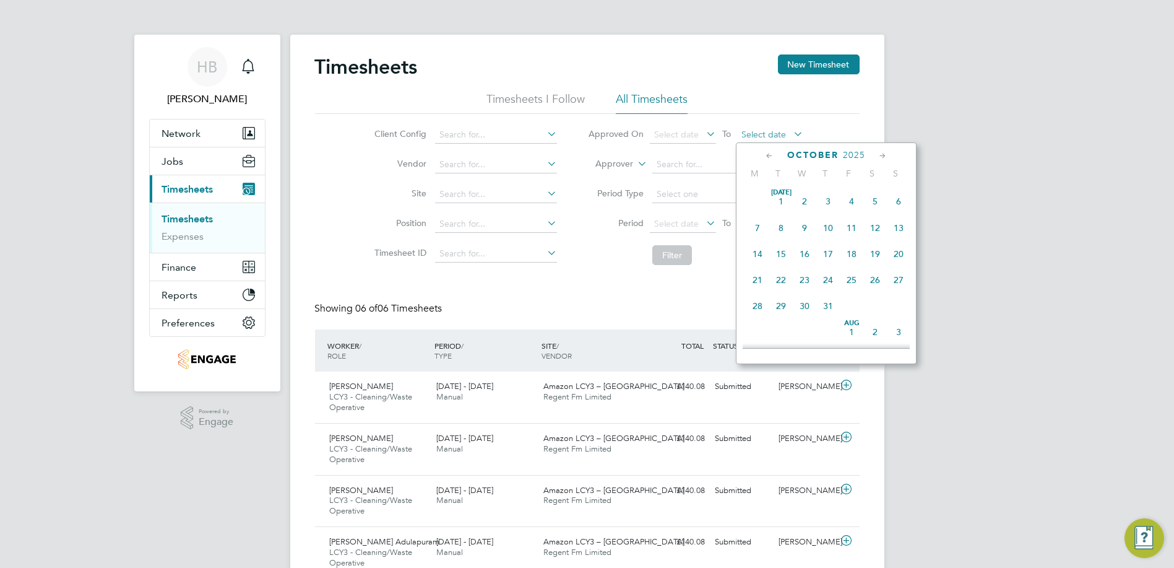
scroll to position [345, 0]
click at [753, 132] on span "Select date" at bounding box center [764, 134] width 45 height 11
click at [877, 284] on span "13" at bounding box center [876, 281] width 24 height 24
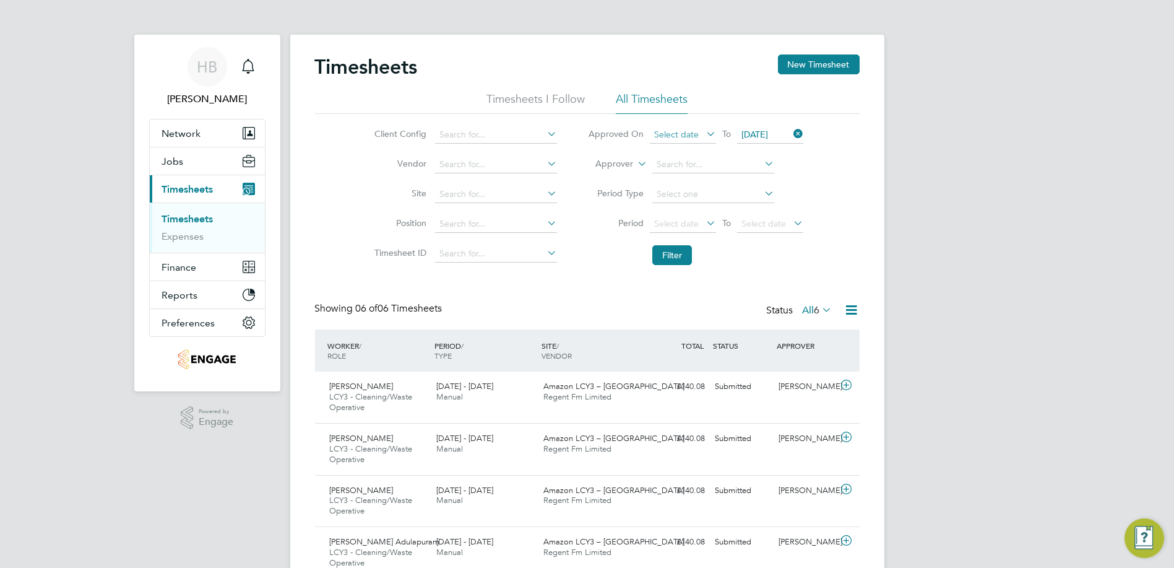
click at [691, 137] on span "Select date" at bounding box center [676, 134] width 45 height 11
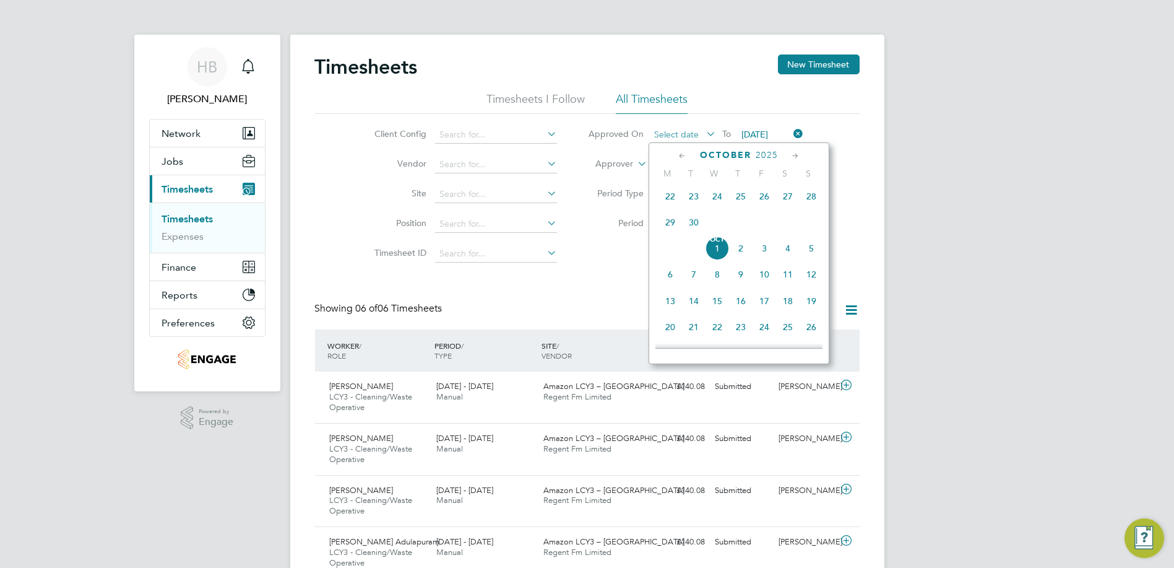
click at [691, 137] on span "Select date" at bounding box center [676, 134] width 45 height 11
click at [1020, 154] on div "HB [PERSON_NAME] Notifications Applications: Network Team Members Businesses Si…" at bounding box center [587, 363] width 1174 height 727
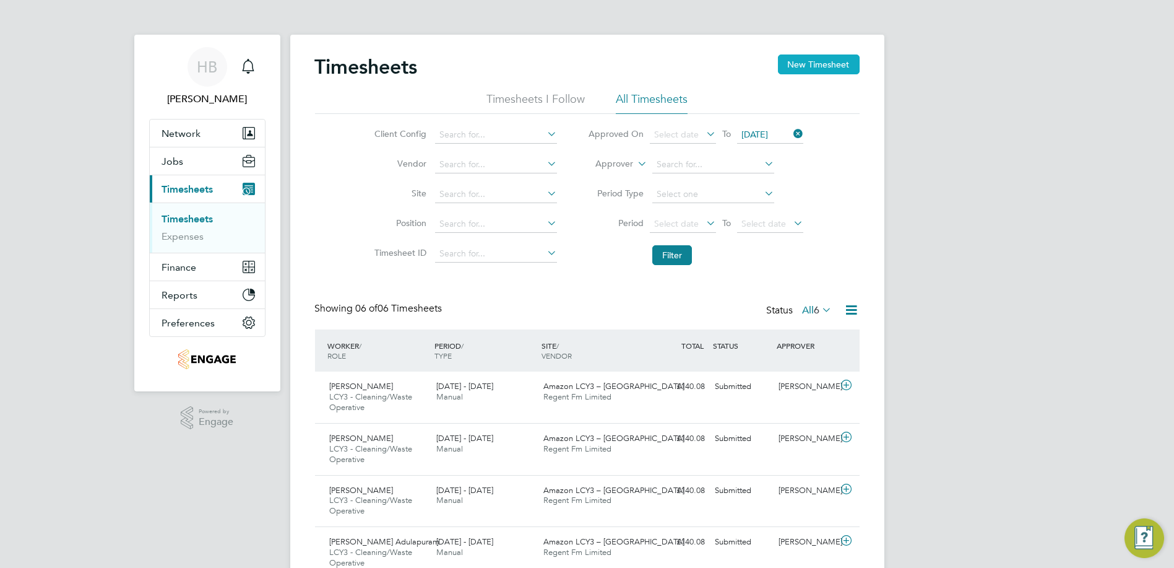
click at [818, 54] on button "New Timesheet" at bounding box center [819, 64] width 82 height 20
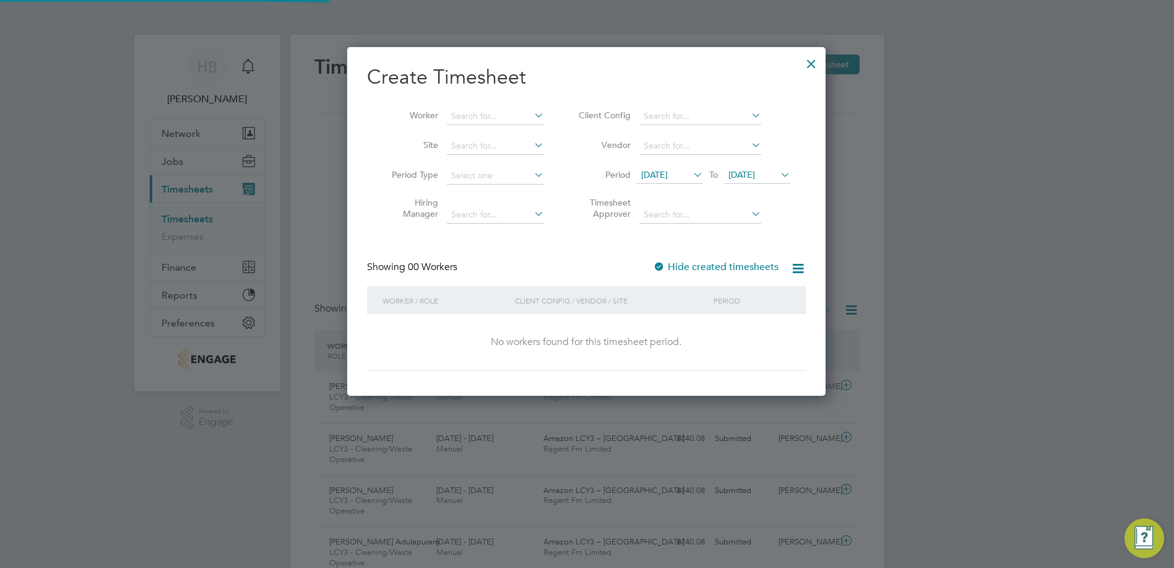
scroll to position [348, 479]
click at [688, 120] on input at bounding box center [701, 116] width 122 height 17
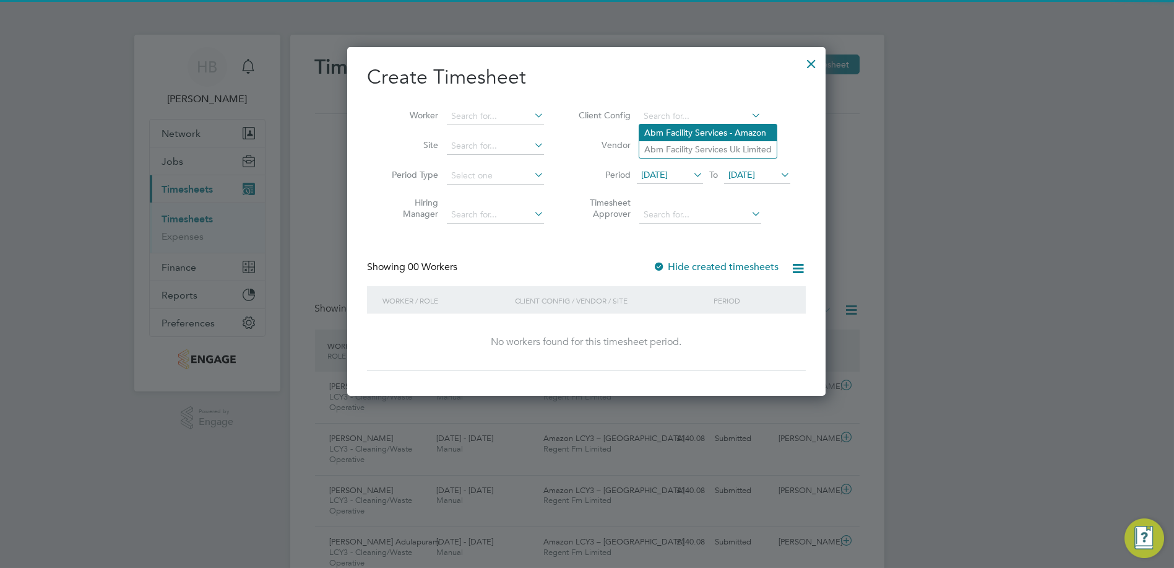
click at [685, 137] on li "Abm Facility Services - Amazon" at bounding box center [708, 132] width 137 height 17
type input "Abm Facility Services - Amazon"
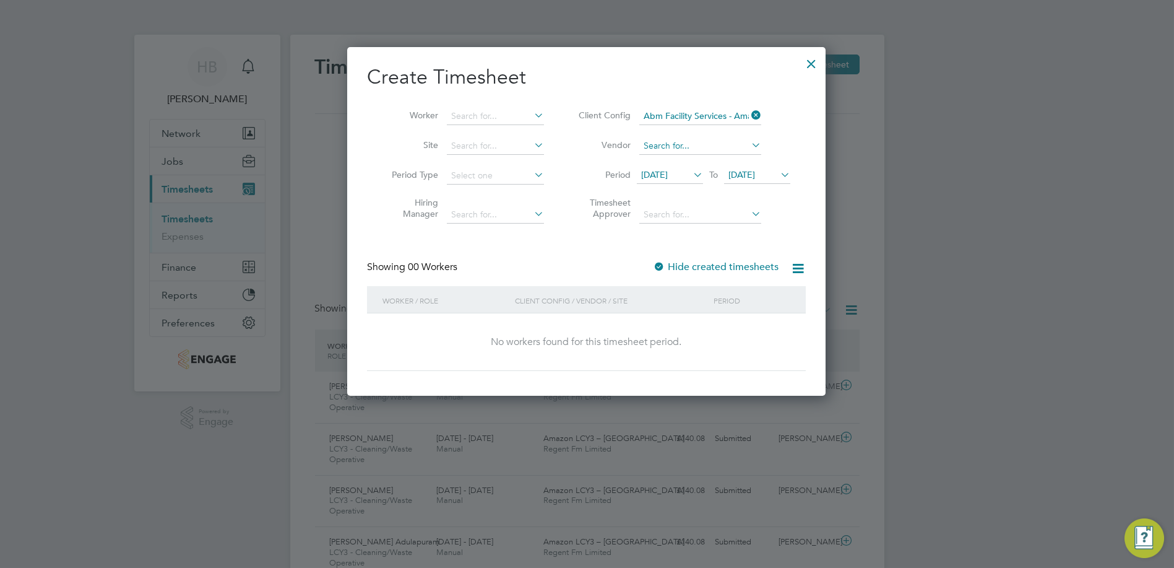
click at [681, 149] on input at bounding box center [701, 145] width 122 height 17
click at [665, 178] on span "[DATE]" at bounding box center [654, 174] width 27 height 11
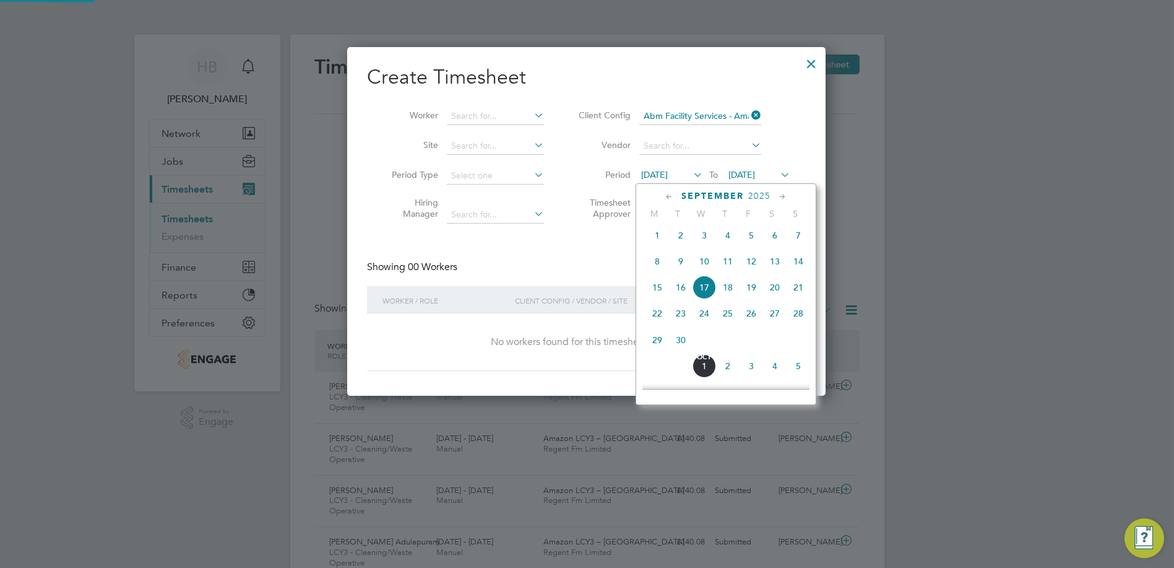
scroll to position [6, 6]
click at [671, 195] on icon at bounding box center [670, 197] width 12 height 14
click at [701, 300] on span "13" at bounding box center [705, 290] width 24 height 24
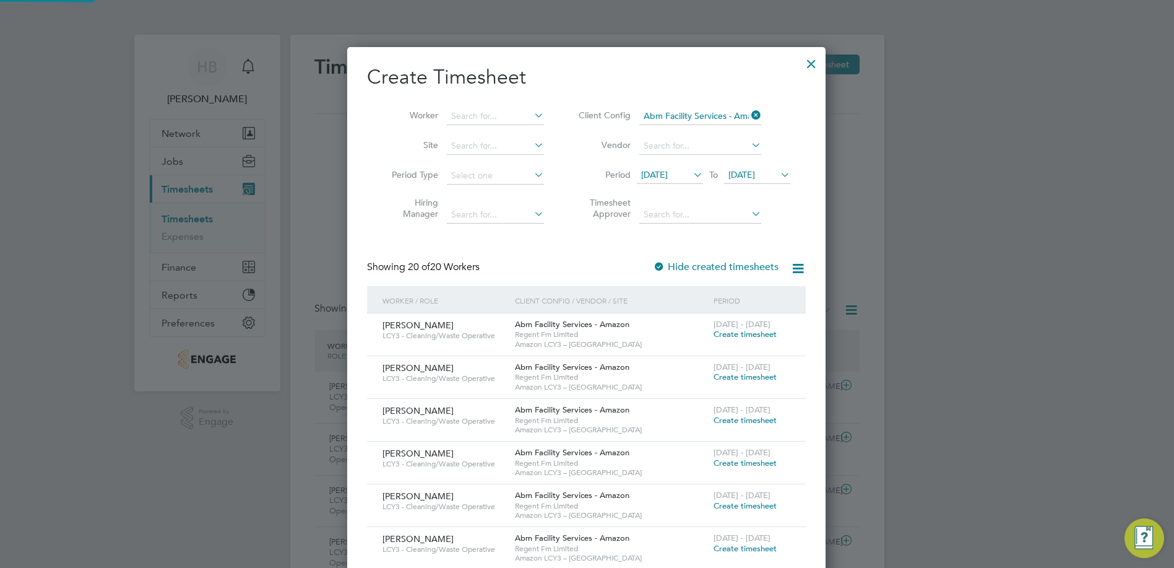
scroll to position [1142, 479]
click at [755, 331] on span "Create timesheet" at bounding box center [745, 334] width 63 height 11
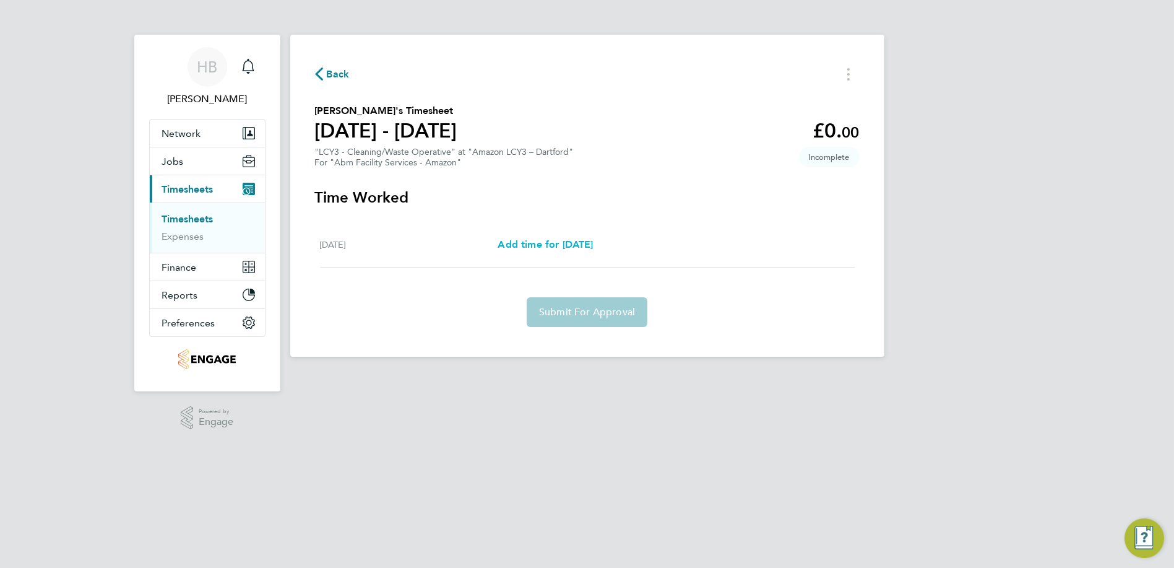
click at [589, 238] on span "Add time for [DATE]" at bounding box center [545, 244] width 95 height 12
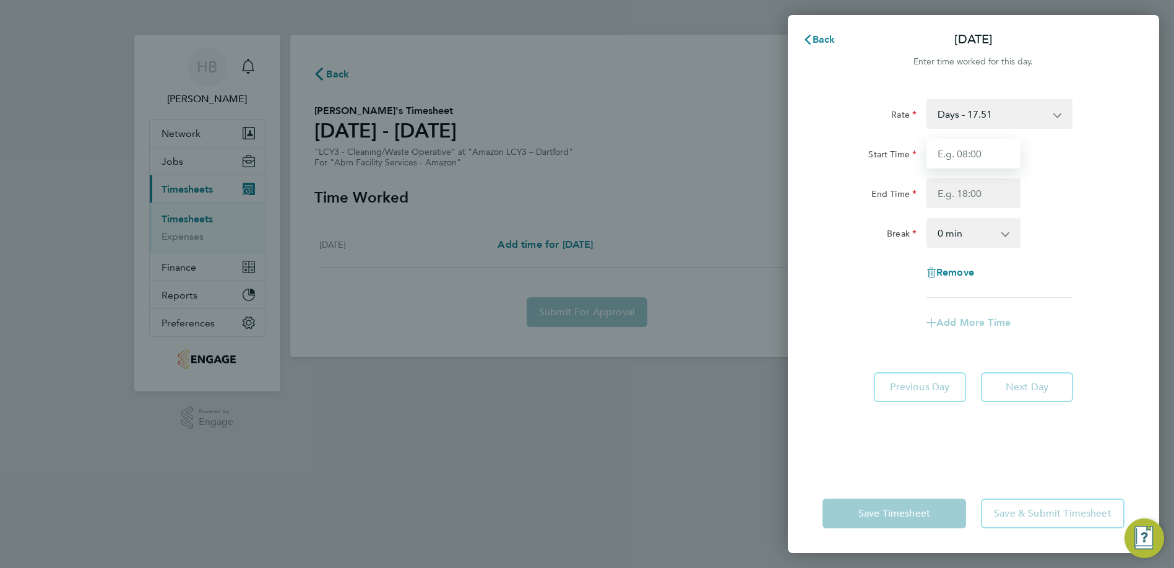
click at [971, 162] on input "Start Time" at bounding box center [974, 154] width 94 height 30
type input "08:00"
click at [967, 193] on input "End Time" at bounding box center [974, 193] width 94 height 30
type input "17:00"
click at [994, 241] on select "0 min 15 min 30 min 45 min 60 min 75 min 90 min" at bounding box center [966, 232] width 77 height 27
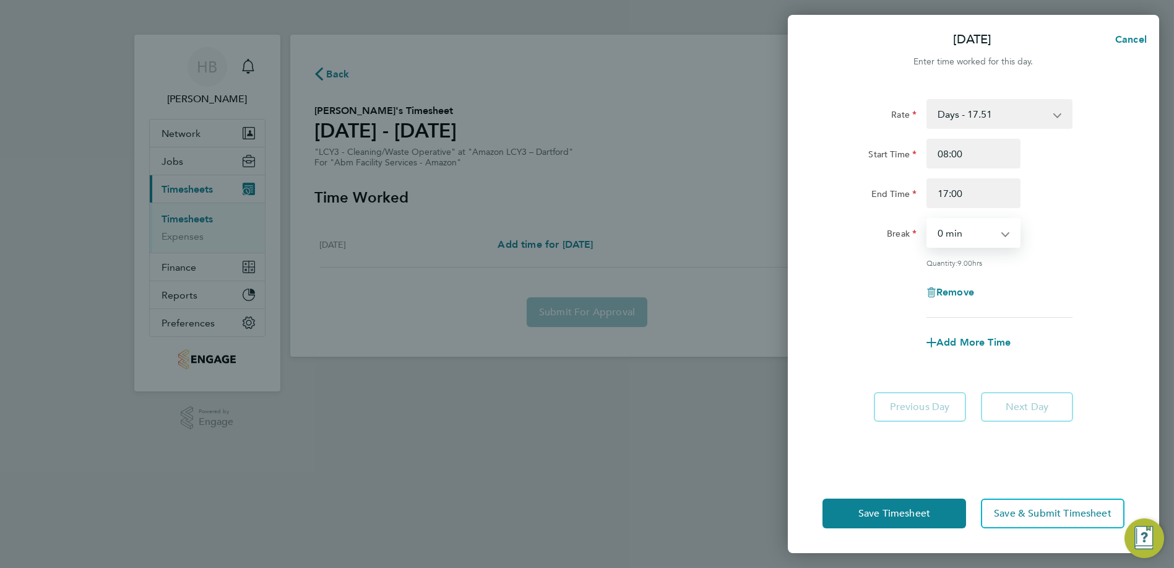
select select "60"
click at [928, 219] on select "0 min 15 min 30 min 45 min 60 min 75 min 90 min" at bounding box center [966, 232] width 77 height 27
click at [988, 192] on input "17:00" at bounding box center [974, 193] width 94 height 30
drag, startPoint x: 988, startPoint y: 192, endPoint x: 847, endPoint y: 192, distance: 141.2
click at [847, 192] on div "End Time 17:00" at bounding box center [974, 193] width 312 height 30
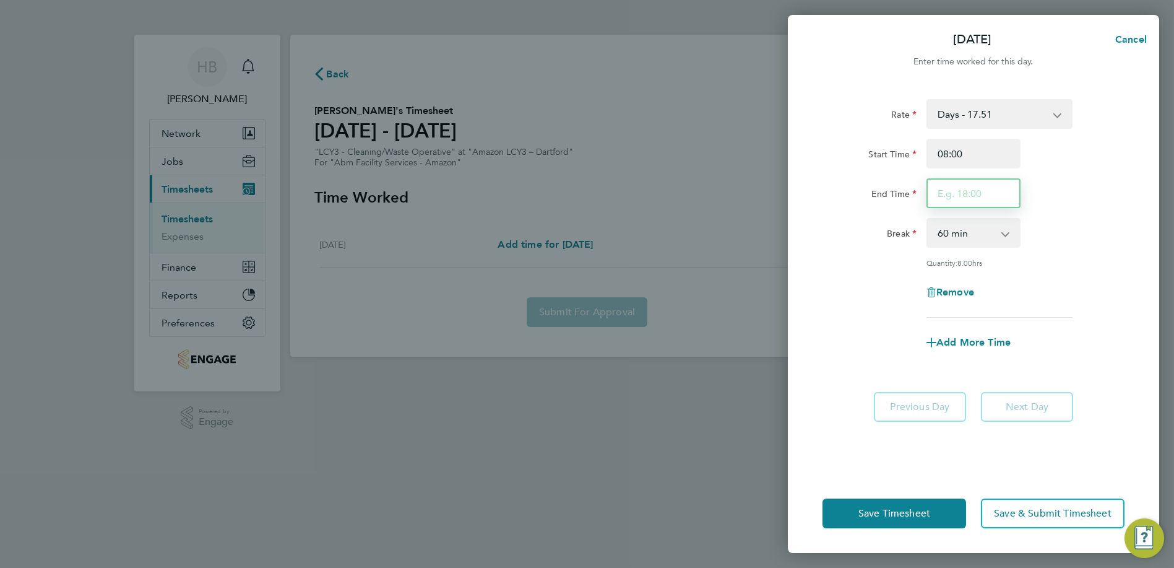
click at [939, 186] on input "End Time" at bounding box center [974, 193] width 94 height 30
type input "17:00"
click at [923, 512] on span "Save Timesheet" at bounding box center [895, 513] width 72 height 12
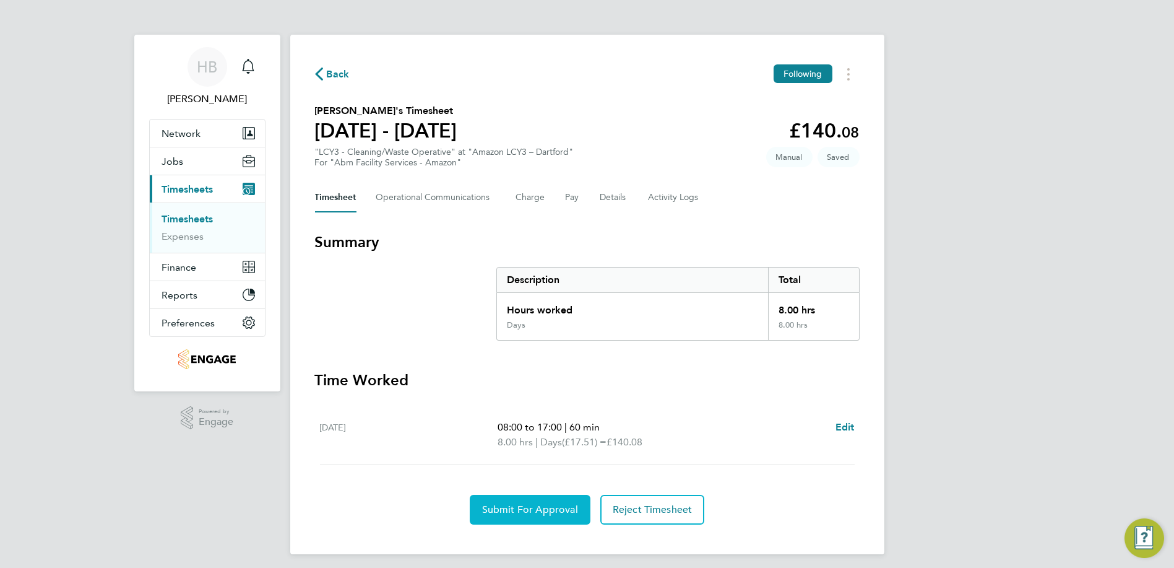
click at [557, 510] on span "Submit For Approval" at bounding box center [530, 509] width 96 height 12
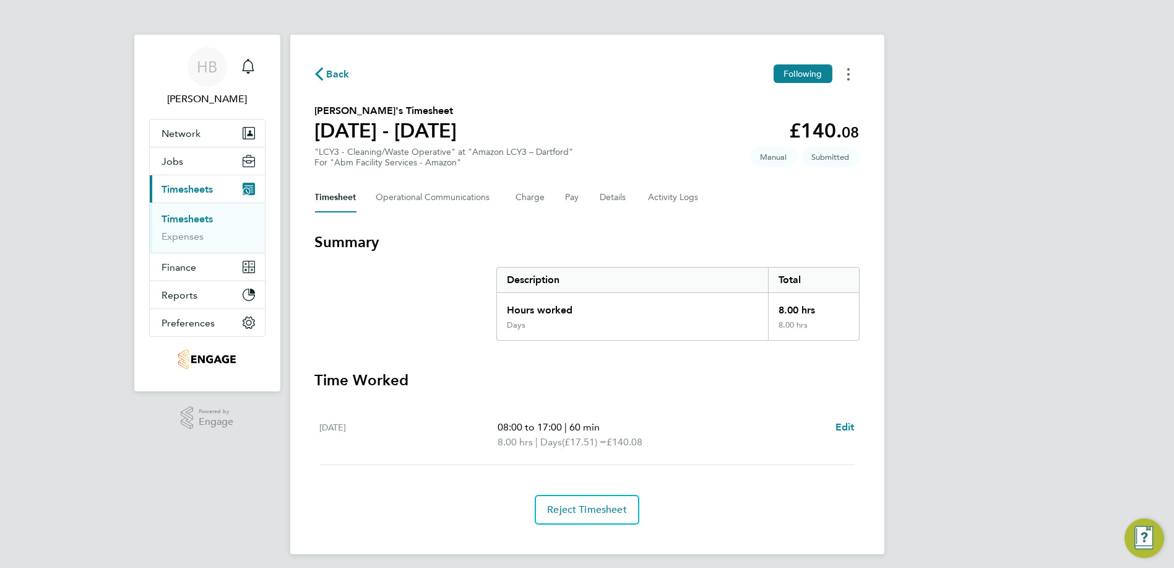
click at [855, 77] on button "Timesheets Menu" at bounding box center [849, 73] width 22 height 19
click at [195, 188] on span "Timesheets" at bounding box center [187, 189] width 51 height 12
click at [191, 221] on link "Timesheets" at bounding box center [187, 219] width 51 height 12
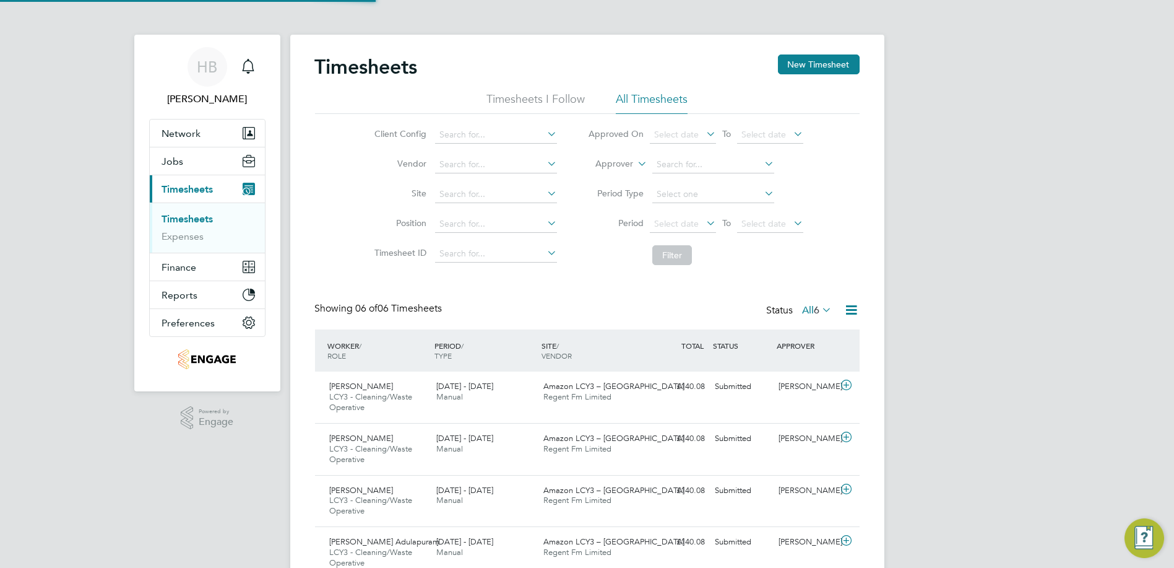
scroll to position [42, 107]
click at [857, 71] on div "Timesheets New Timesheet Timesheets I Follow All Timesheets Client Config Vendo…" at bounding box center [587, 371] width 594 height 672
click at [854, 70] on button "New Timesheet" at bounding box center [819, 64] width 82 height 20
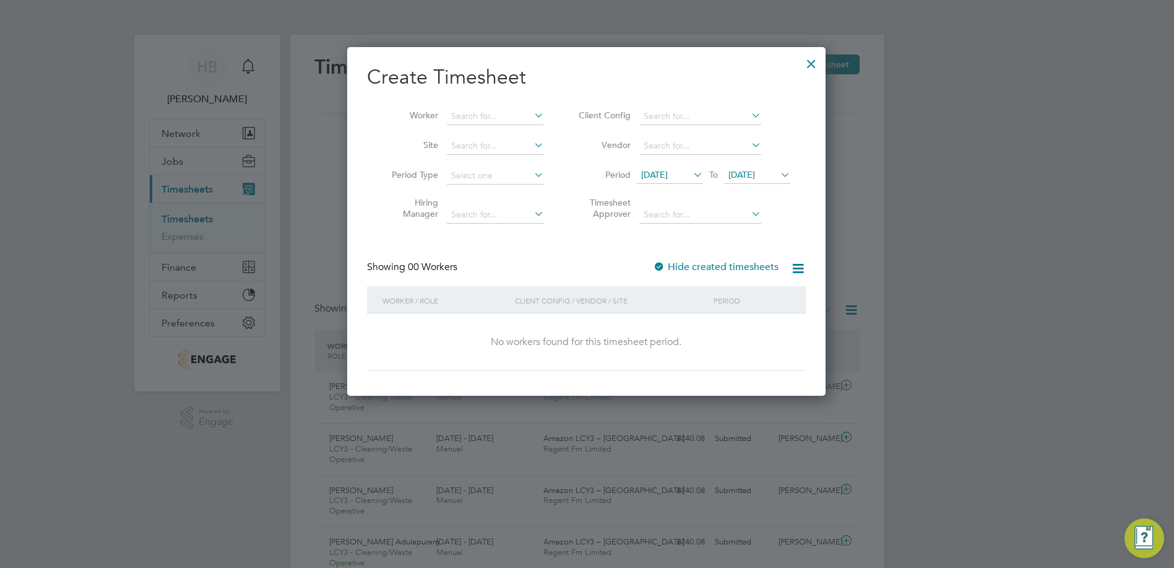
click at [682, 126] on li "Client Config" at bounding box center [683, 117] width 246 height 30
click at [681, 123] on div "Timesheets New Timesheet Timesheets I Follow All Timesheets Client Config Vendo…" at bounding box center [587, 371] width 594 height 672
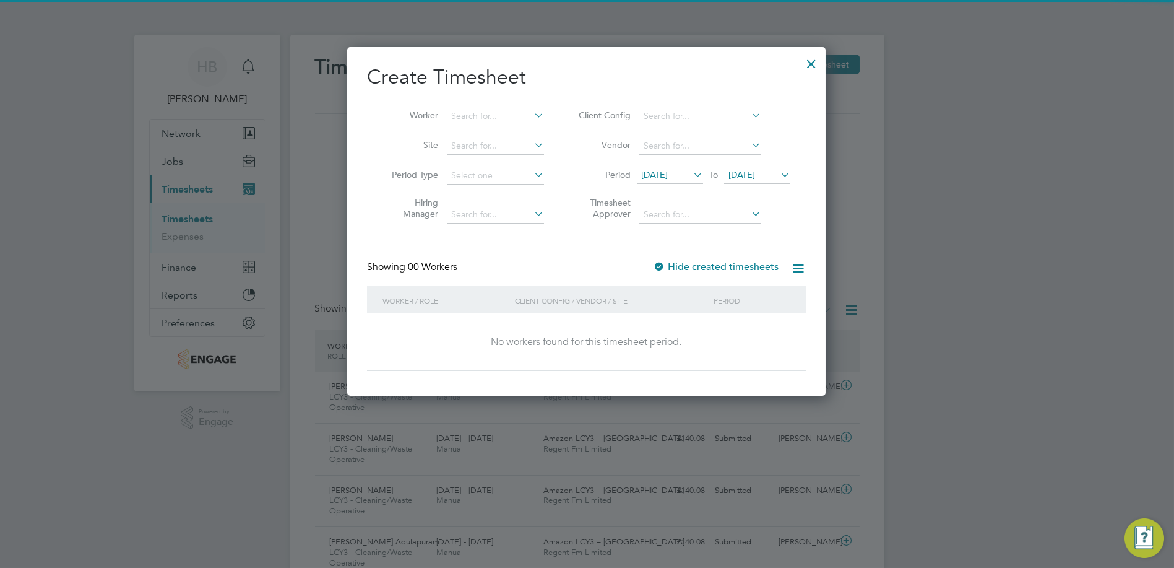
click at [677, 130] on li "Abm Facility Services - Amazon" at bounding box center [708, 132] width 137 height 17
type input "Abm Facility Services - Amazon"
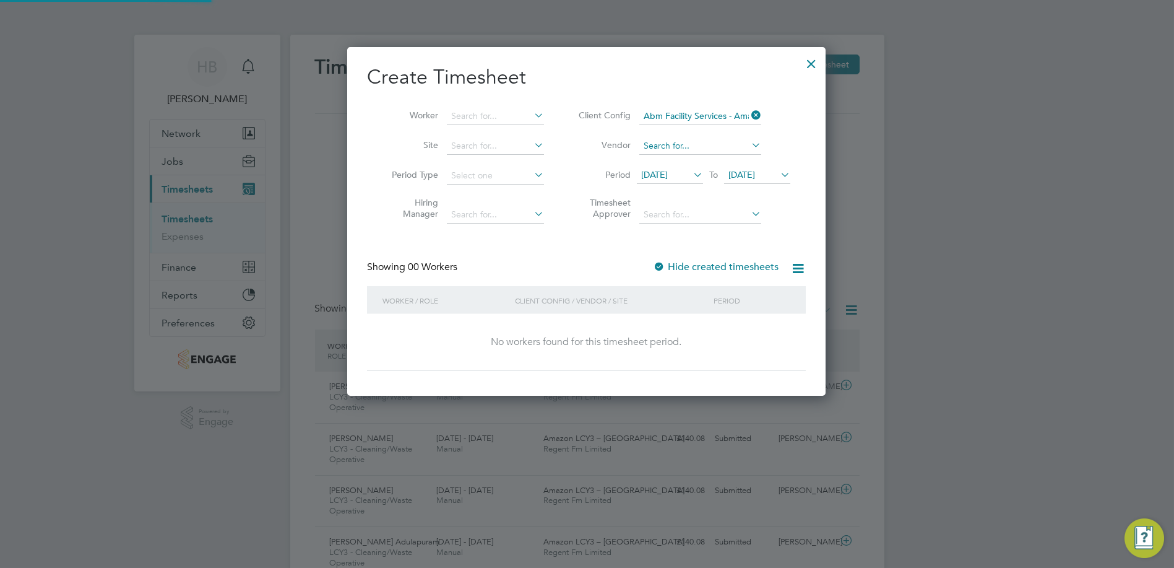
click at [678, 144] on input at bounding box center [701, 145] width 122 height 17
click at [668, 175] on span "17 Sep 2025" at bounding box center [654, 174] width 27 height 11
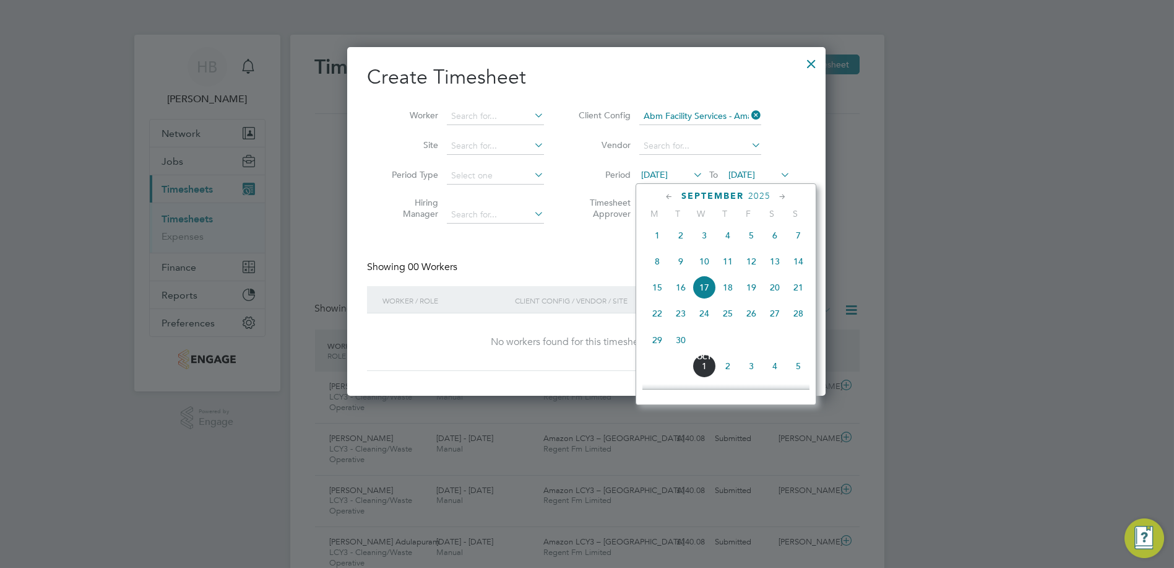
click at [779, 269] on span "13" at bounding box center [775, 262] width 24 height 24
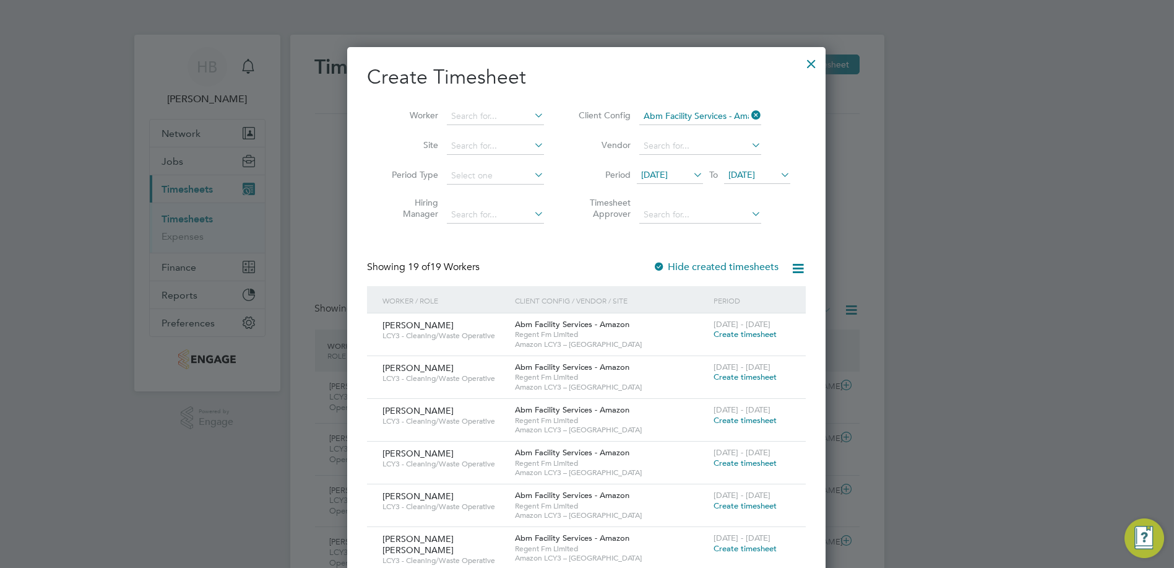
click at [755, 329] on span "Create timesheet" at bounding box center [745, 334] width 63 height 11
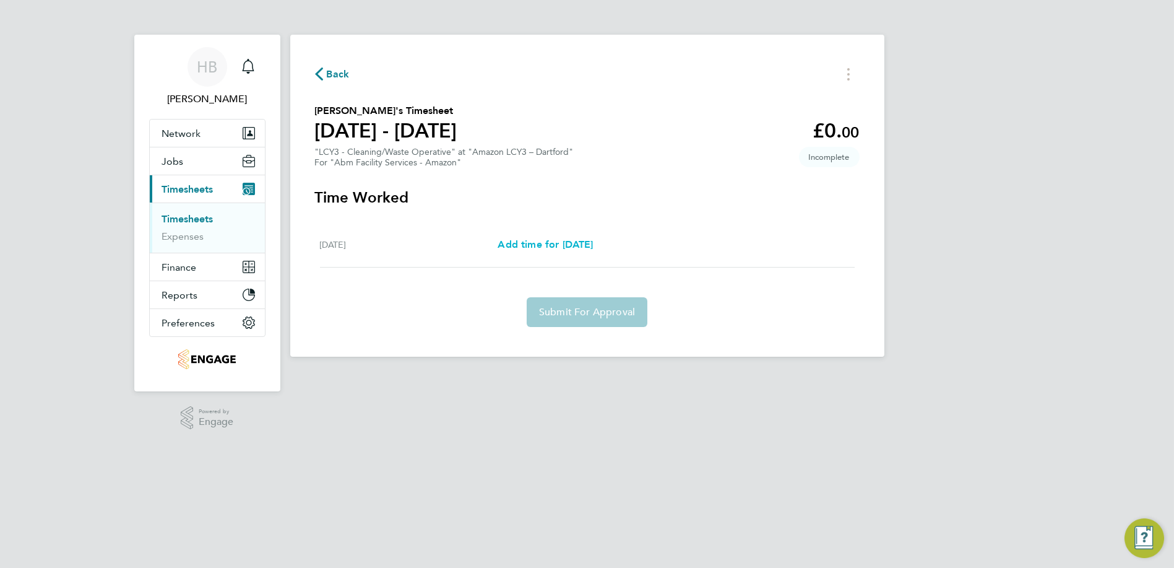
click at [593, 246] on span "Add time for Sat 13 Sep" at bounding box center [545, 244] width 95 height 12
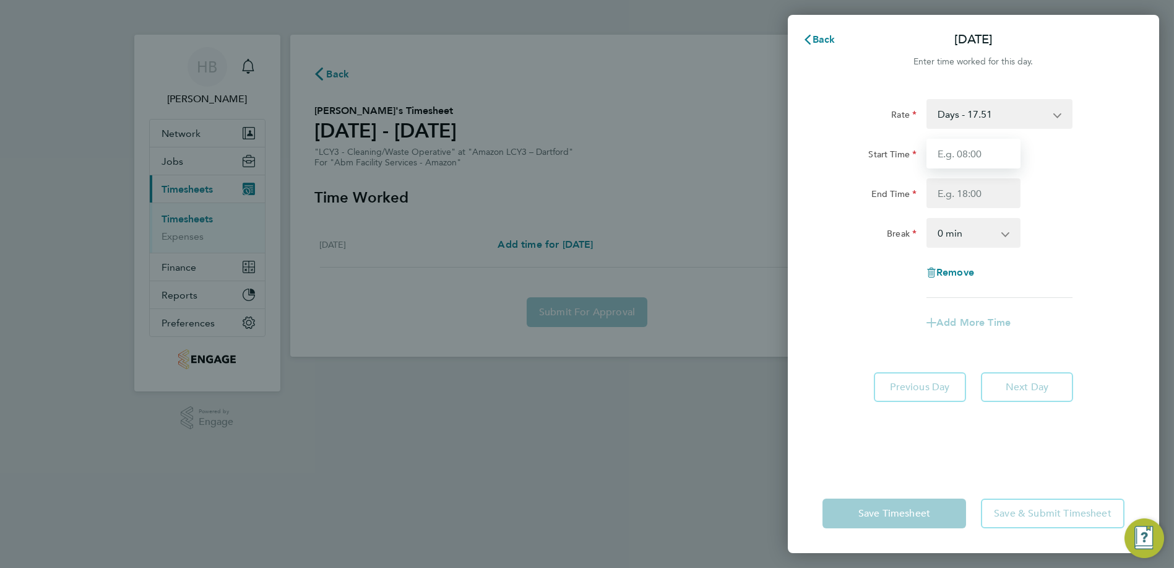
click at [994, 157] on input "Start Time" at bounding box center [974, 154] width 94 height 30
type input "08:00"
click at [979, 191] on input "End Time" at bounding box center [974, 193] width 94 height 30
type input "17:00"
click at [974, 229] on select "0 min 15 min 30 min 45 min 60 min 75 min 90 min" at bounding box center [966, 232] width 77 height 27
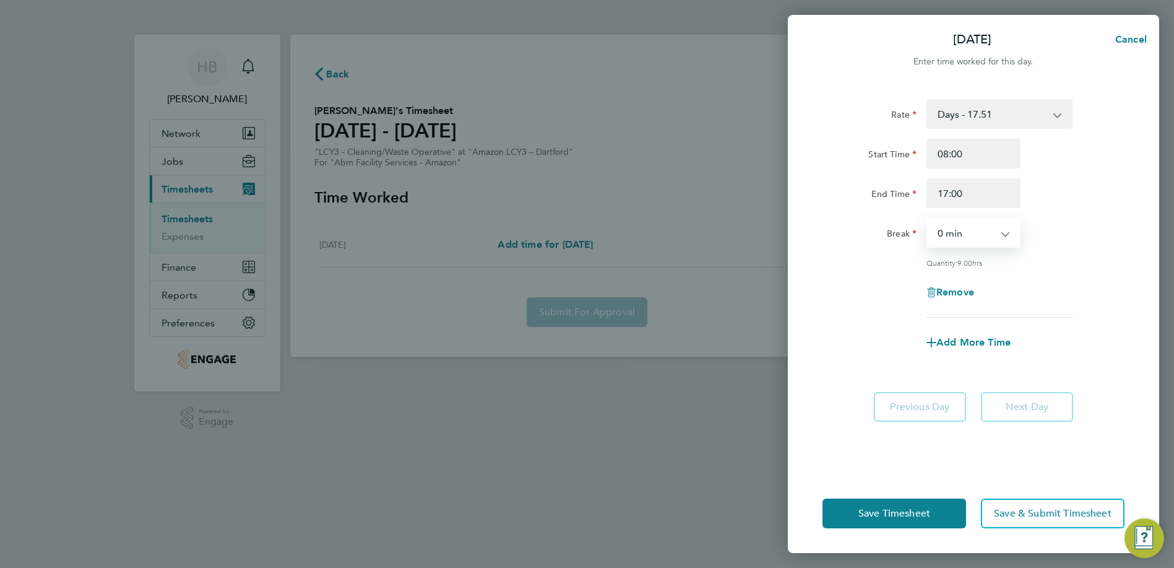
select select "60"
click at [928, 219] on select "0 min 15 min 30 min 45 min 60 min 75 min 90 min" at bounding box center [966, 232] width 77 height 27
click at [883, 500] on button "Save Timesheet" at bounding box center [895, 513] width 144 height 30
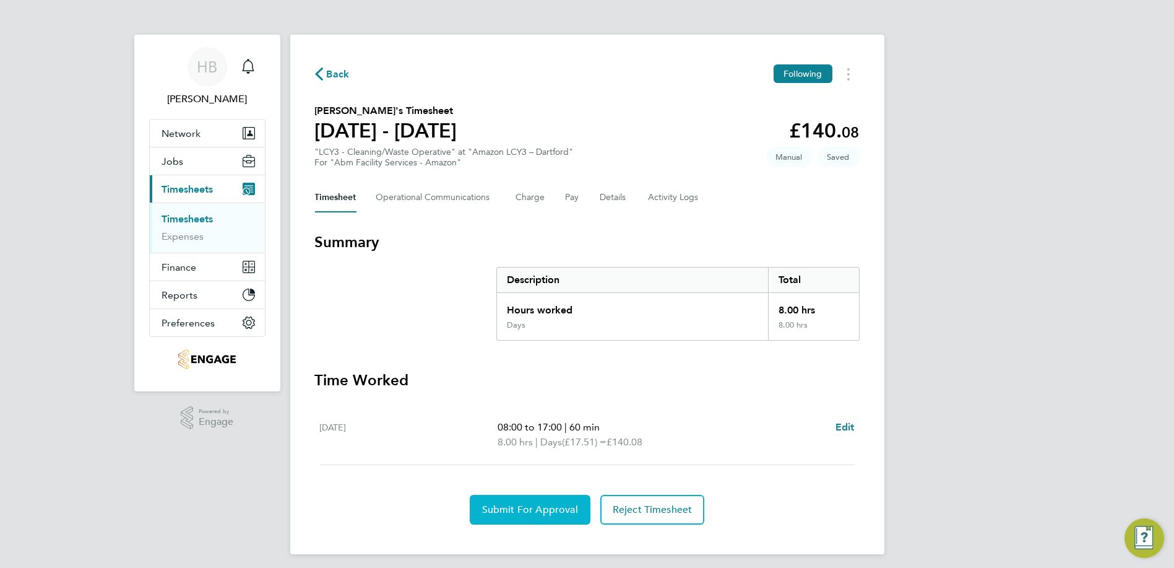
click at [531, 496] on button "Submit For Approval" at bounding box center [530, 510] width 121 height 30
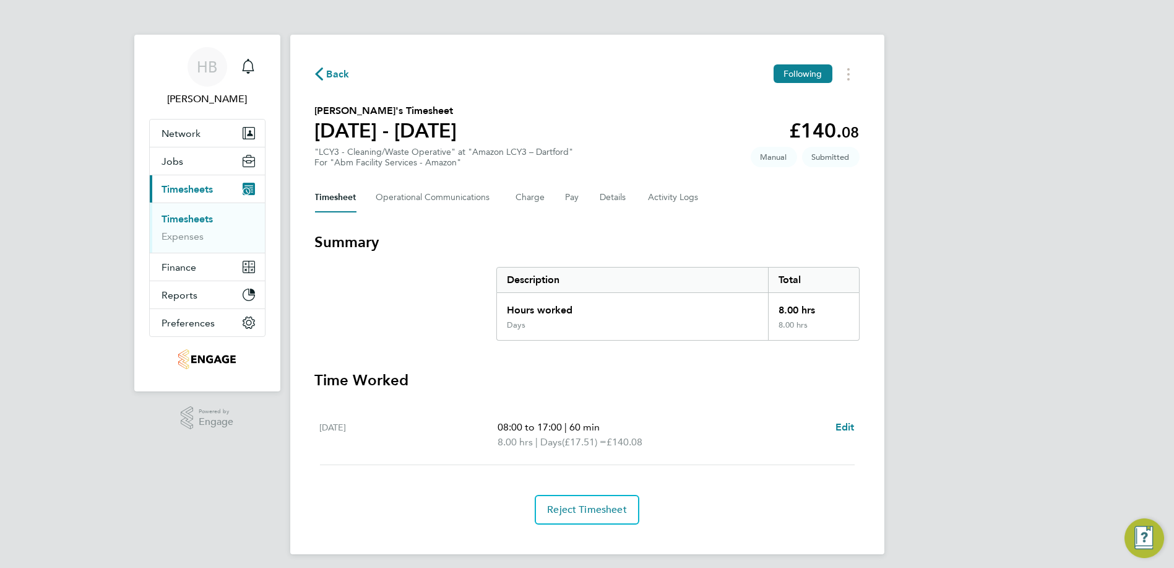
click at [210, 220] on link "Timesheets" at bounding box center [187, 219] width 51 height 12
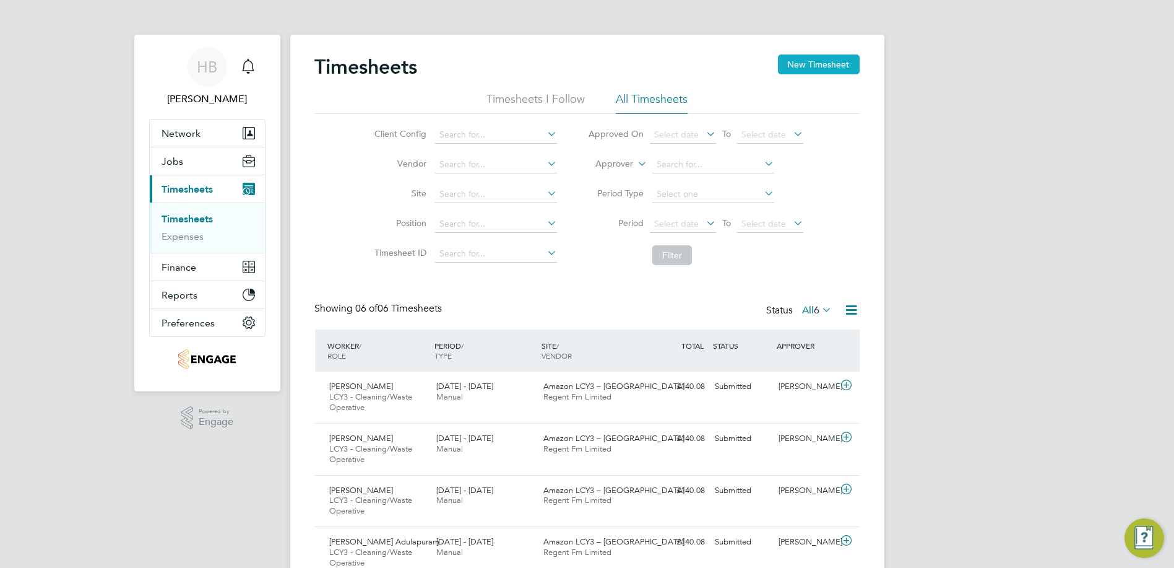
click at [802, 61] on button "New Timesheet" at bounding box center [819, 64] width 82 height 20
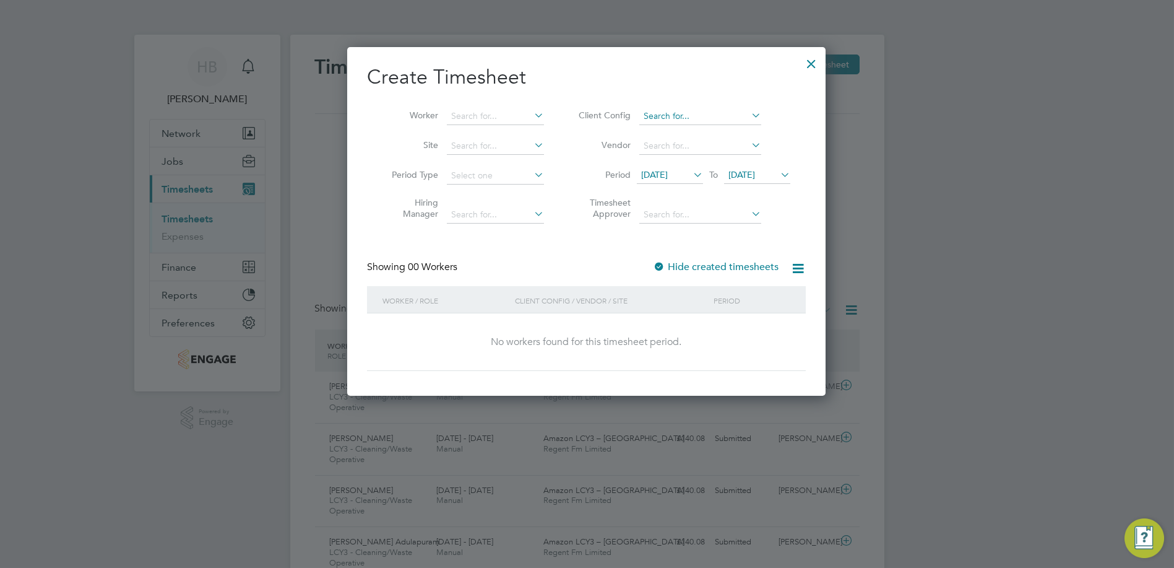
click at [664, 115] on input at bounding box center [701, 116] width 122 height 17
click at [674, 131] on li "Abm Facility Services - Amazon" at bounding box center [708, 132] width 137 height 17
type input "Abm Facility Services - Amazon"
click at [668, 169] on span "[DATE]" at bounding box center [654, 174] width 27 height 11
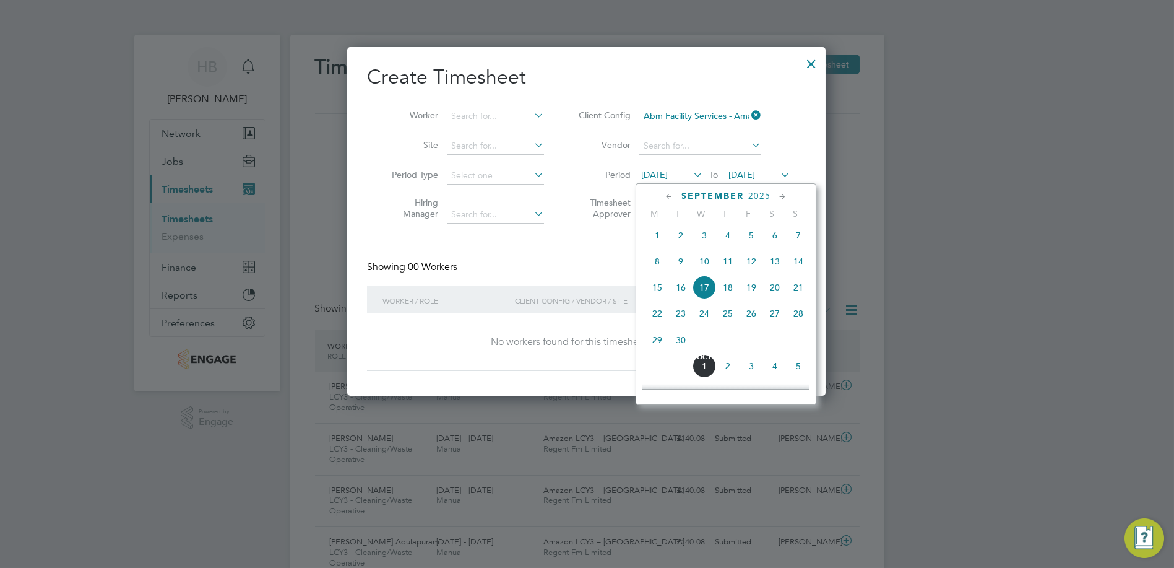
click at [775, 264] on span "13" at bounding box center [775, 262] width 24 height 24
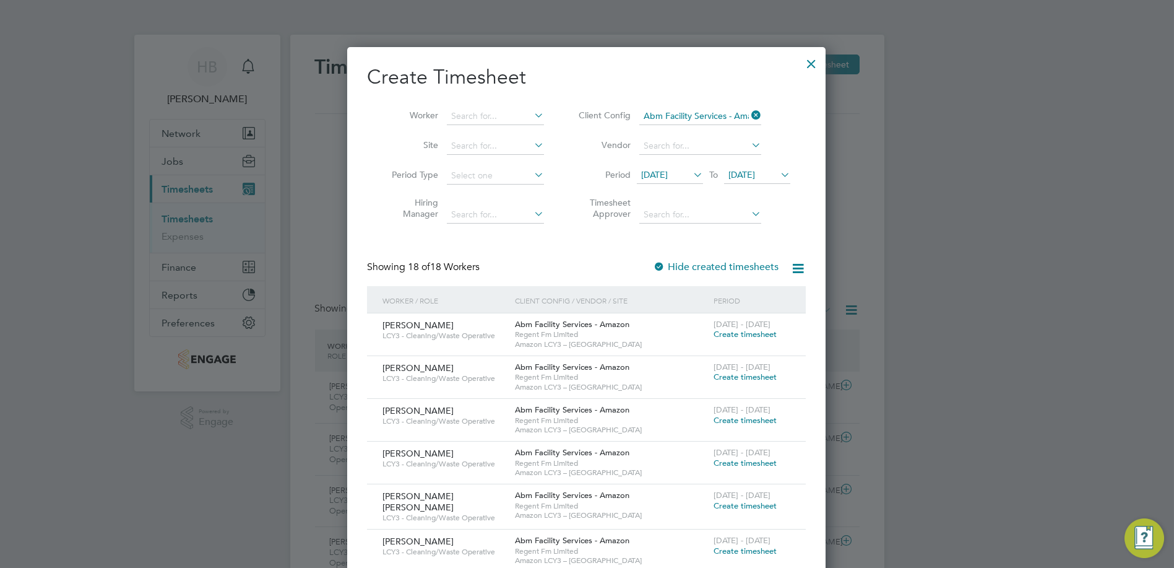
click at [762, 330] on span "Create timesheet" at bounding box center [745, 334] width 63 height 11
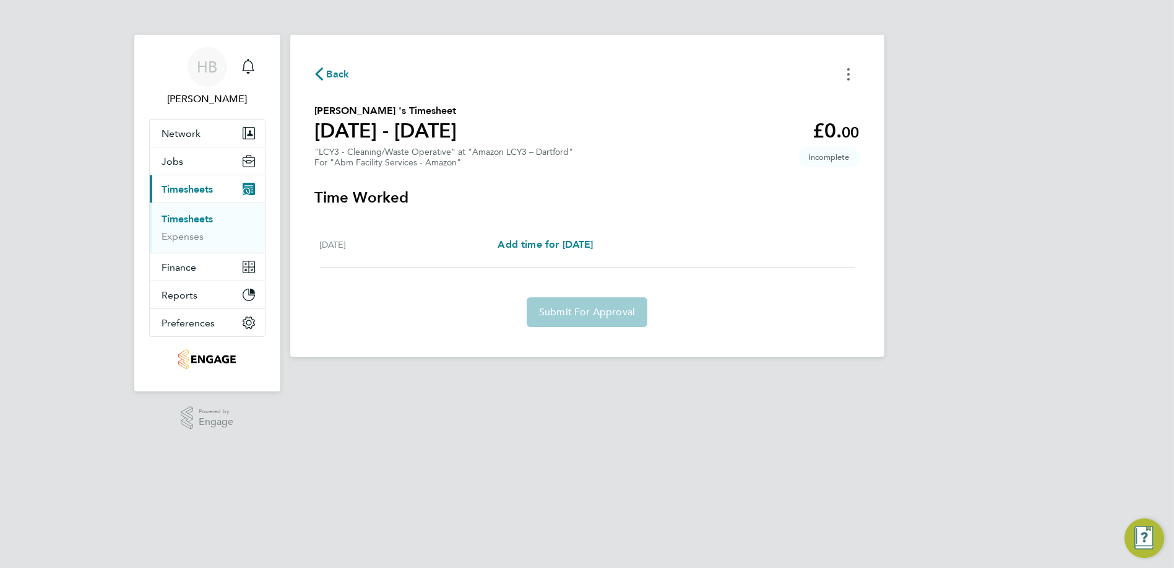
click at [853, 77] on button "Timesheets Menu" at bounding box center [849, 73] width 22 height 19
click at [576, 238] on span "Add time for [DATE]" at bounding box center [545, 244] width 95 height 12
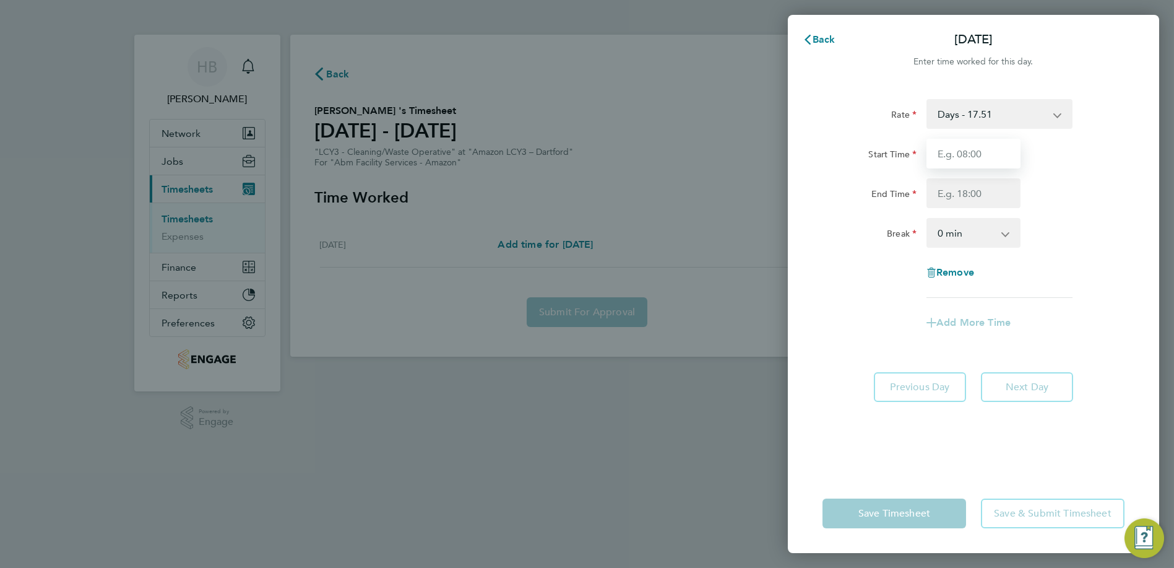
click at [984, 156] on input "Start Time" at bounding box center [974, 154] width 94 height 30
type input "08:00"
click at [979, 193] on input "End Time" at bounding box center [974, 193] width 94 height 30
type input "17:00"
click at [979, 230] on select "0 min 15 min 30 min 45 min 60 min 75 min 90 min" at bounding box center [966, 232] width 77 height 27
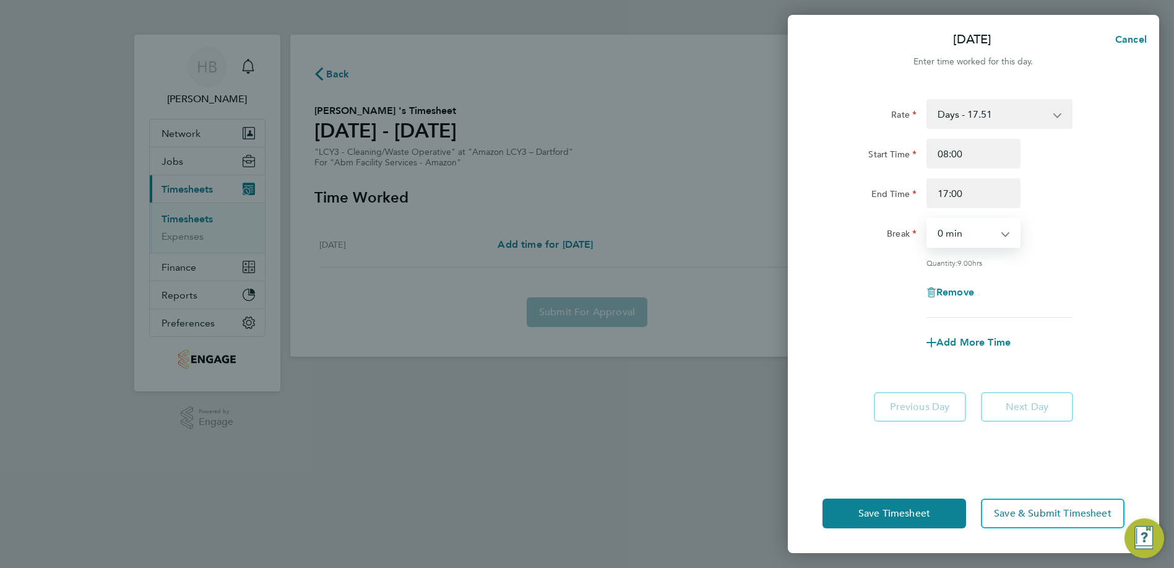
select select "60"
click at [928, 219] on select "0 min 15 min 30 min 45 min 60 min 75 min 90 min" at bounding box center [966, 232] width 77 height 27
click at [921, 519] on span "Save Timesheet" at bounding box center [895, 513] width 72 height 12
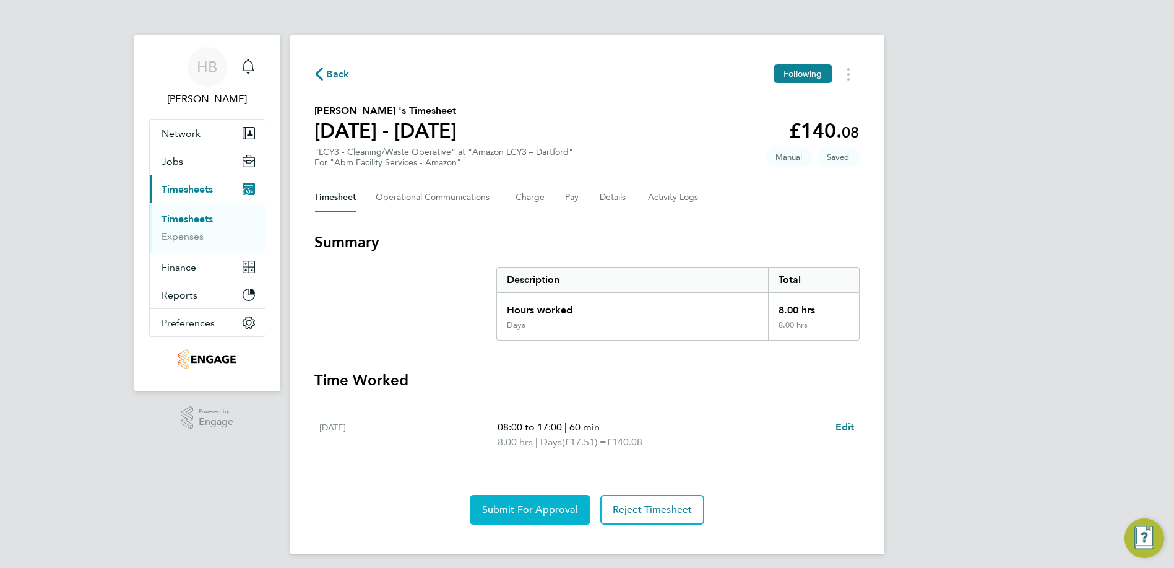
click at [479, 495] on button "Submit For Approval" at bounding box center [530, 510] width 121 height 30
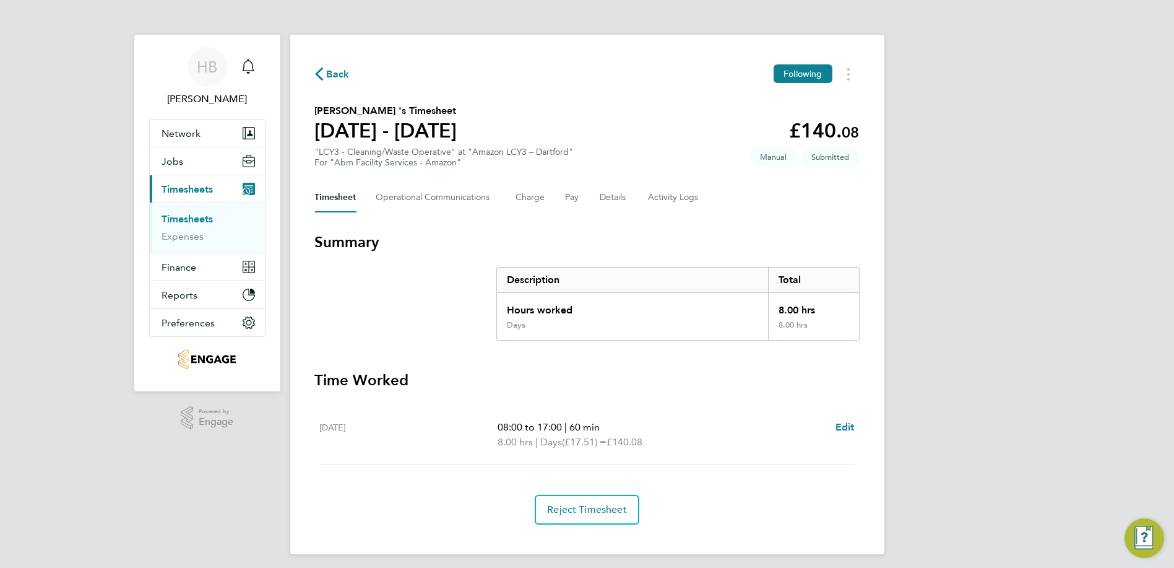
click at [341, 72] on span "Back" at bounding box center [338, 74] width 23 height 15
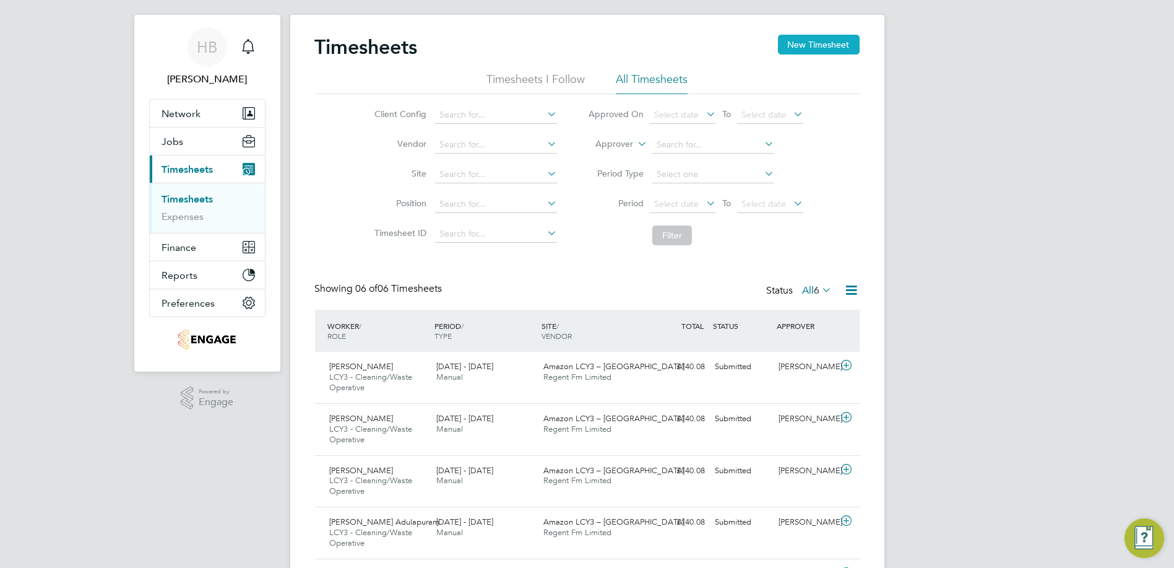
click at [800, 41] on button "New Timesheet" at bounding box center [819, 45] width 82 height 20
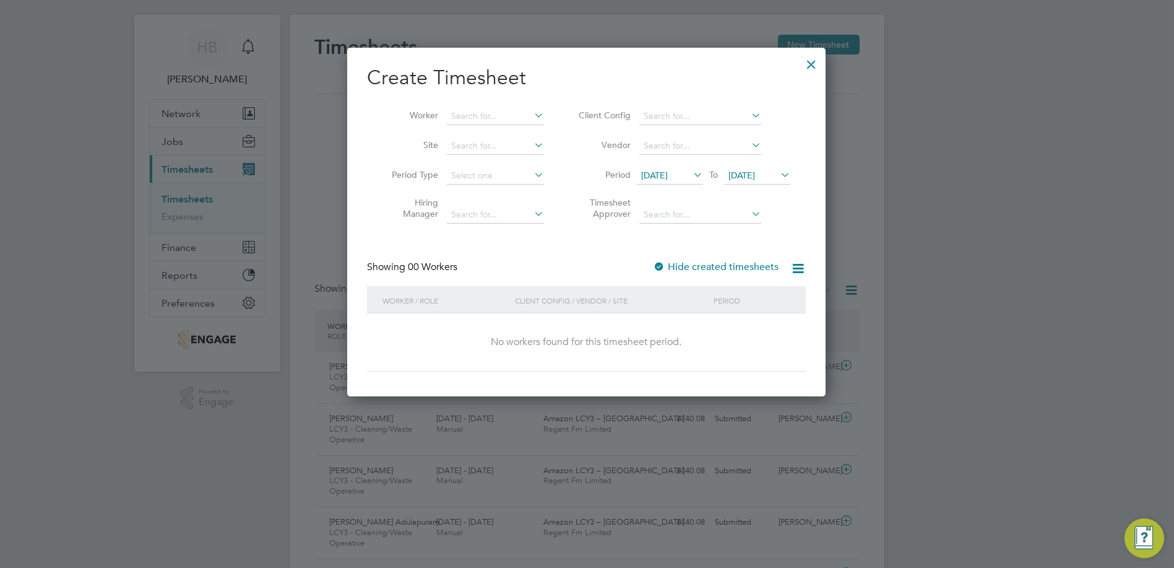
click at [651, 172] on span "[DATE]" at bounding box center [654, 175] width 27 height 11
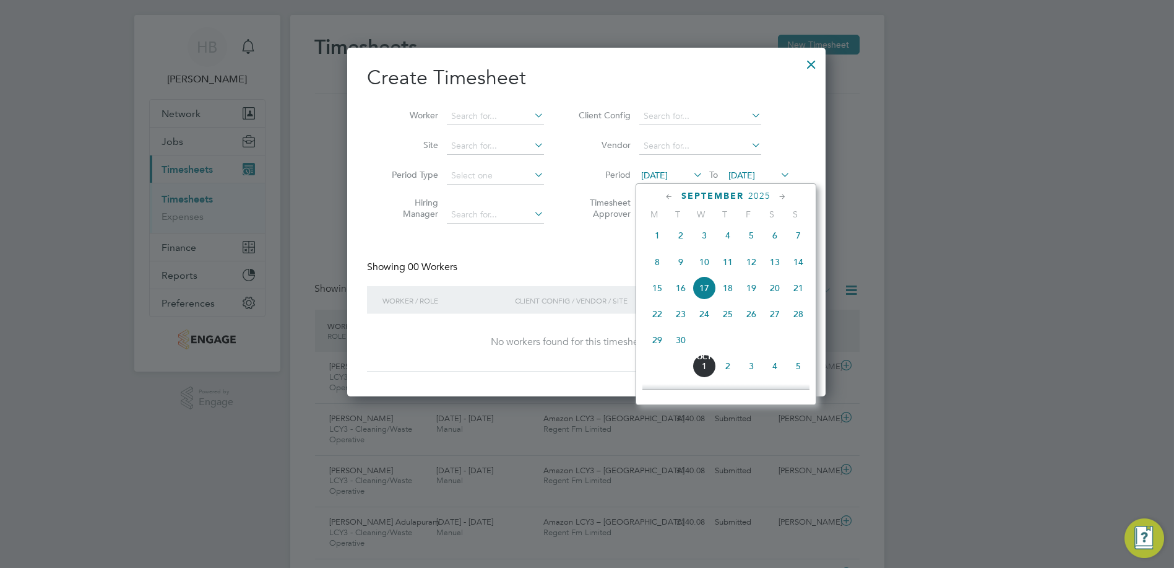
click at [781, 269] on span "13" at bounding box center [775, 262] width 24 height 24
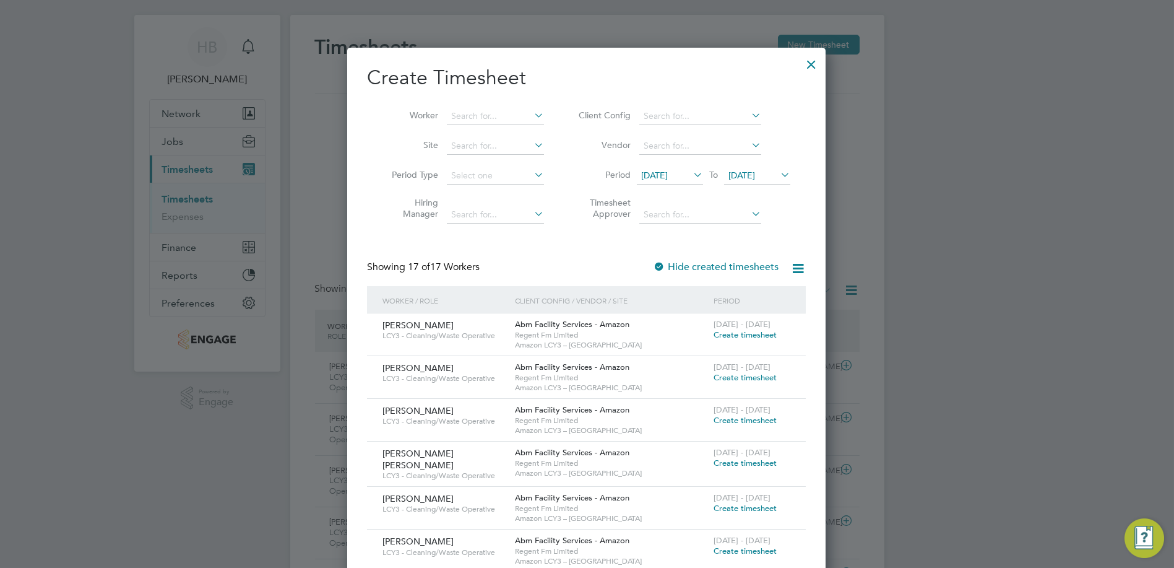
click at [729, 329] on span "Create timesheet" at bounding box center [745, 334] width 63 height 11
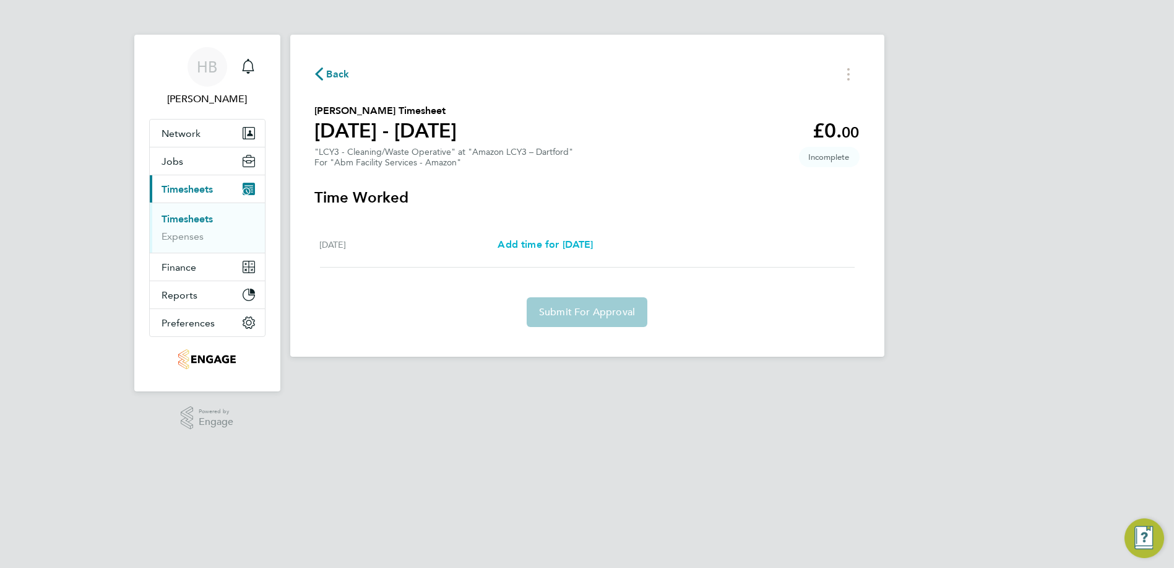
click at [561, 241] on span "Add time for [DATE]" at bounding box center [545, 244] width 95 height 12
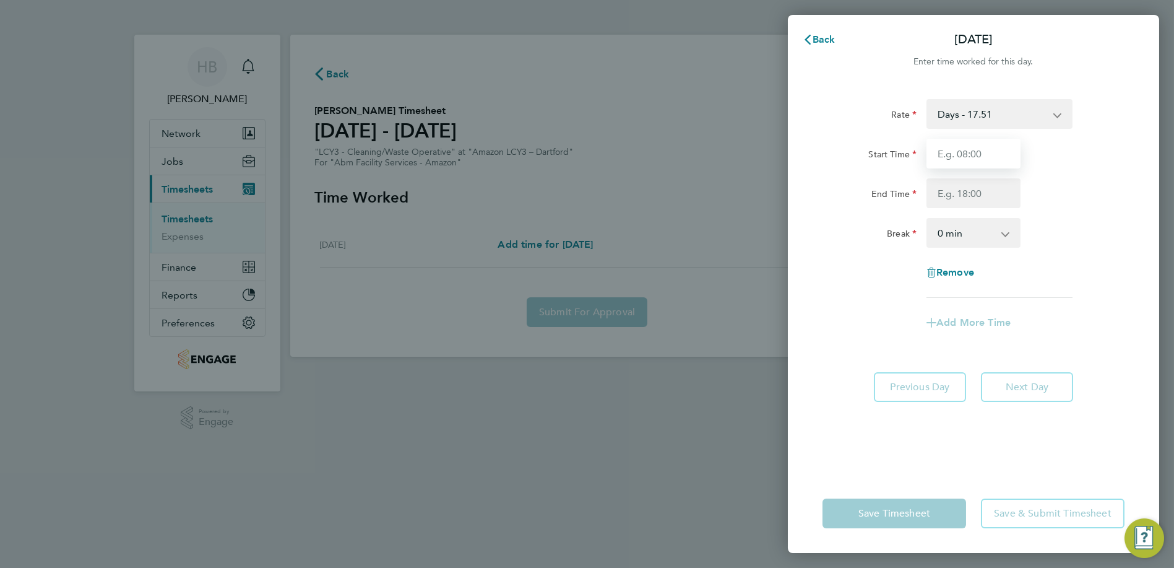
click at [947, 149] on input "Start Time" at bounding box center [974, 154] width 94 height 30
type input "08:00"
click at [976, 191] on input "End Time" at bounding box center [974, 193] width 94 height 30
type input "17:00"
click at [976, 231] on select "0 min 15 min 30 min 45 min 60 min 75 min 90 min" at bounding box center [966, 232] width 77 height 27
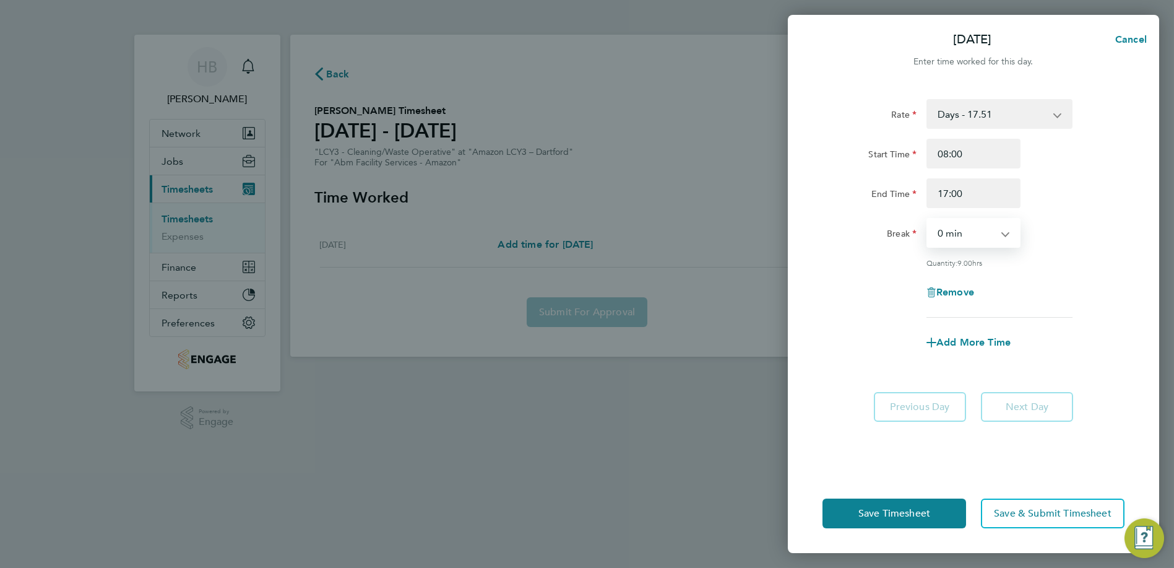
select select "60"
click at [928, 219] on select "0 min 15 min 30 min 45 min 60 min 75 min 90 min" at bounding box center [966, 232] width 77 height 27
click at [880, 510] on span "Save Timesheet" at bounding box center [895, 513] width 72 height 12
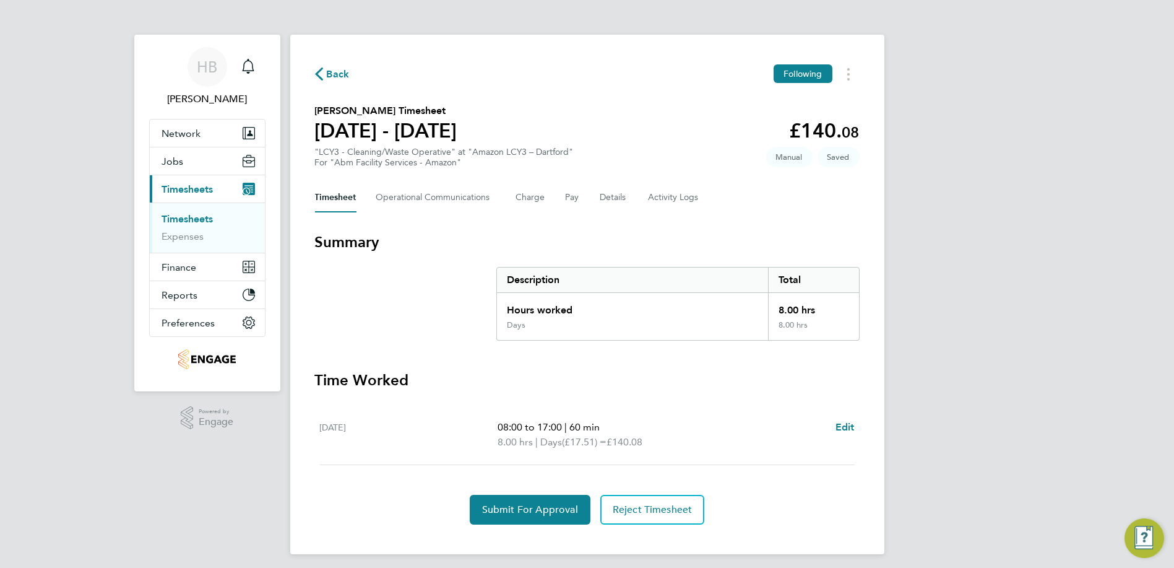
click at [333, 71] on span "Back" at bounding box center [338, 74] width 23 height 15
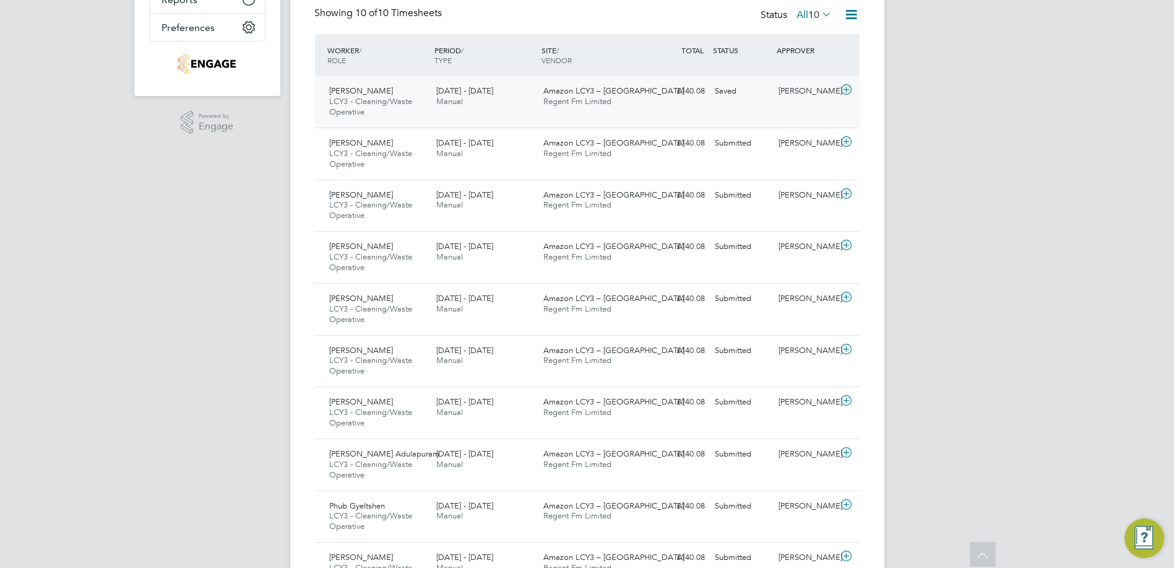
click at [843, 88] on icon at bounding box center [846, 90] width 15 height 10
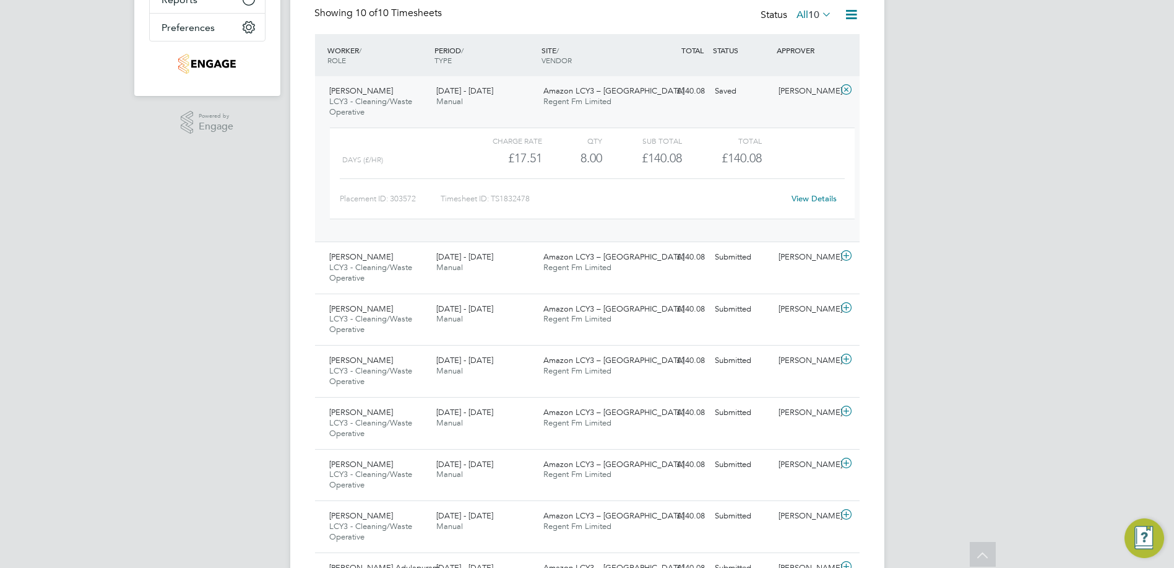
click at [805, 199] on link "View Details" at bounding box center [814, 198] width 45 height 11
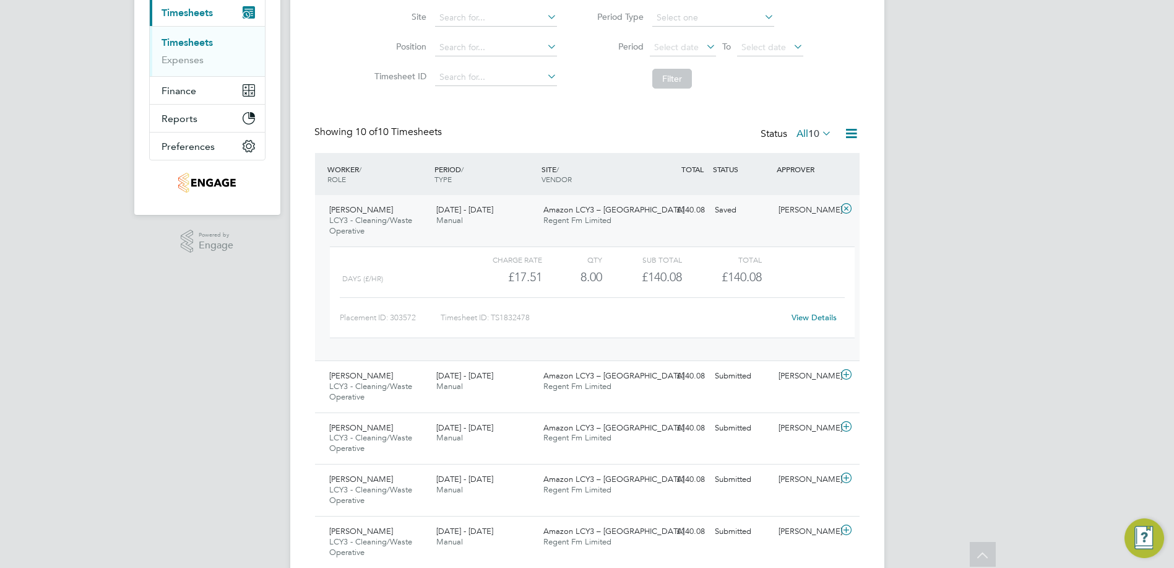
scroll to position [69, 0]
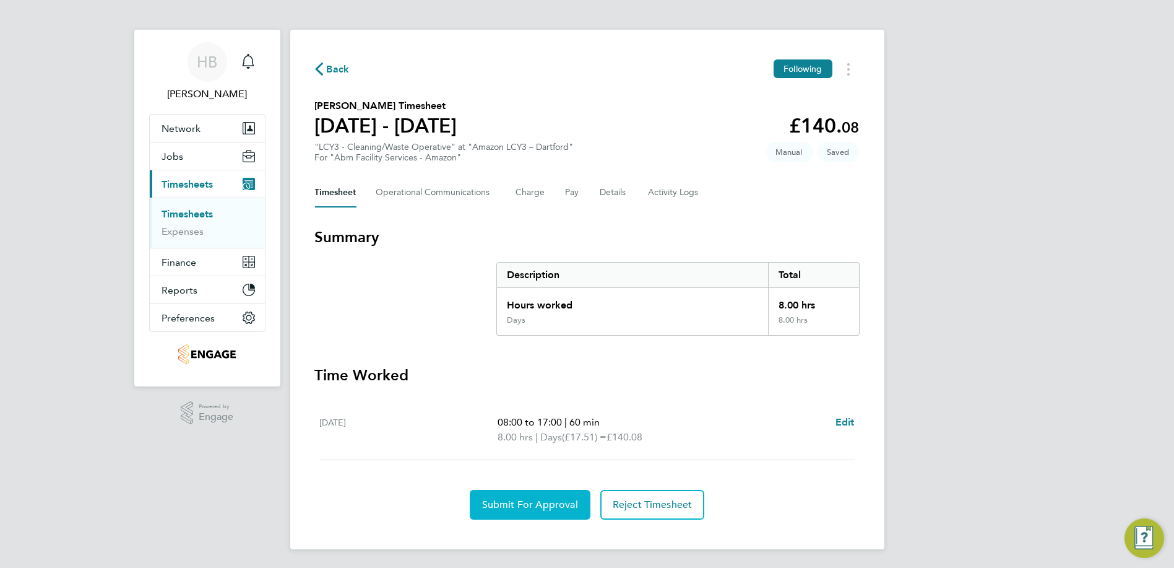
click at [522, 495] on button "Submit For Approval" at bounding box center [530, 505] width 121 height 30
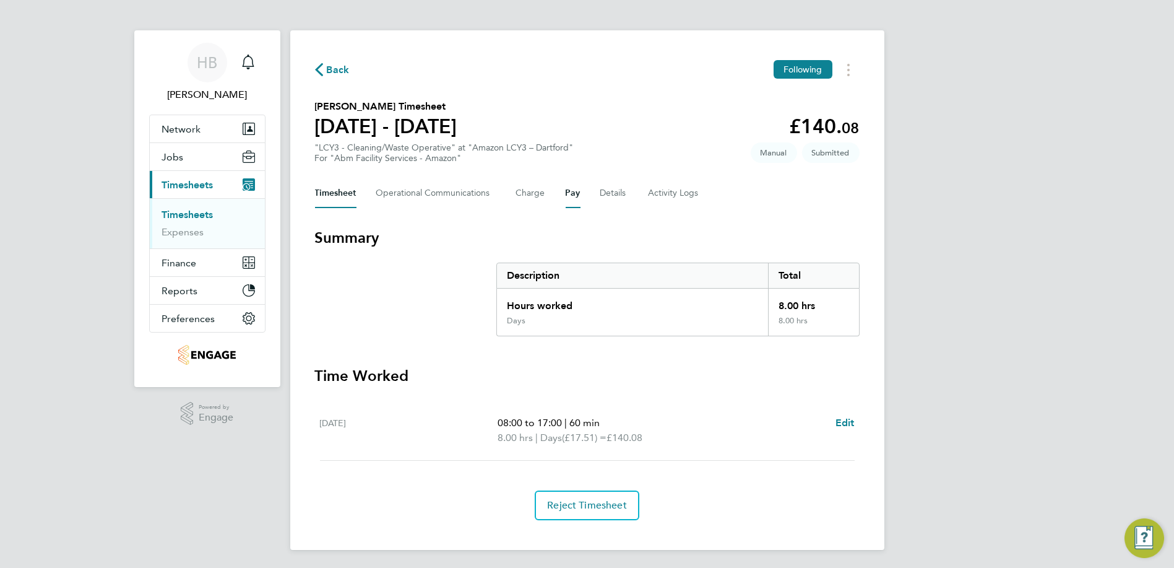
click at [568, 191] on button "Pay" at bounding box center [573, 193] width 15 height 30
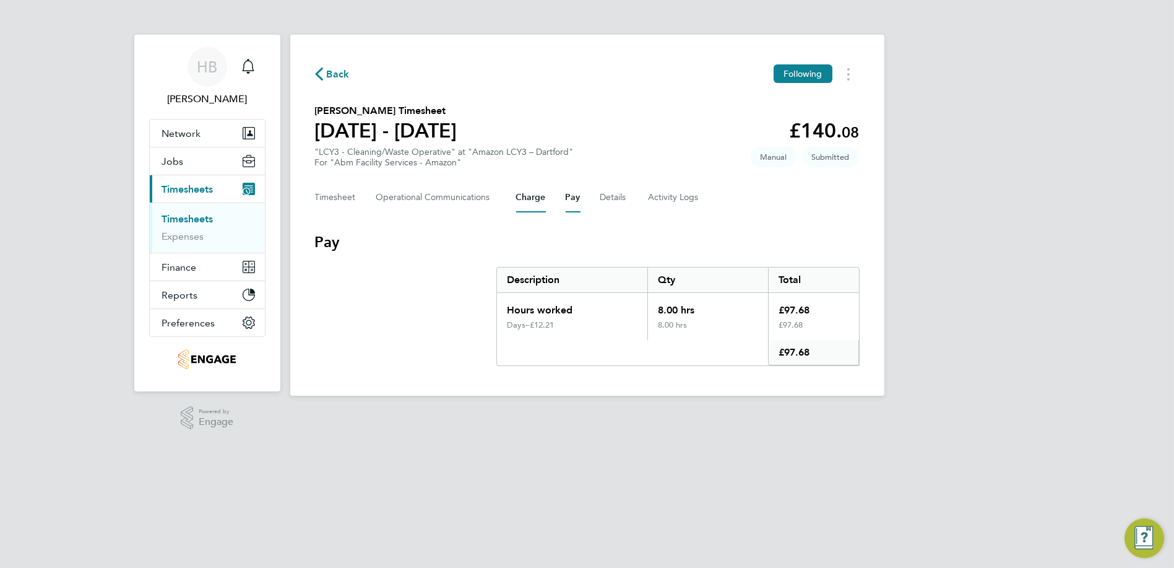
click at [524, 203] on button "Charge" at bounding box center [531, 198] width 30 height 30
click at [171, 218] on link "Timesheets" at bounding box center [187, 219] width 51 height 12
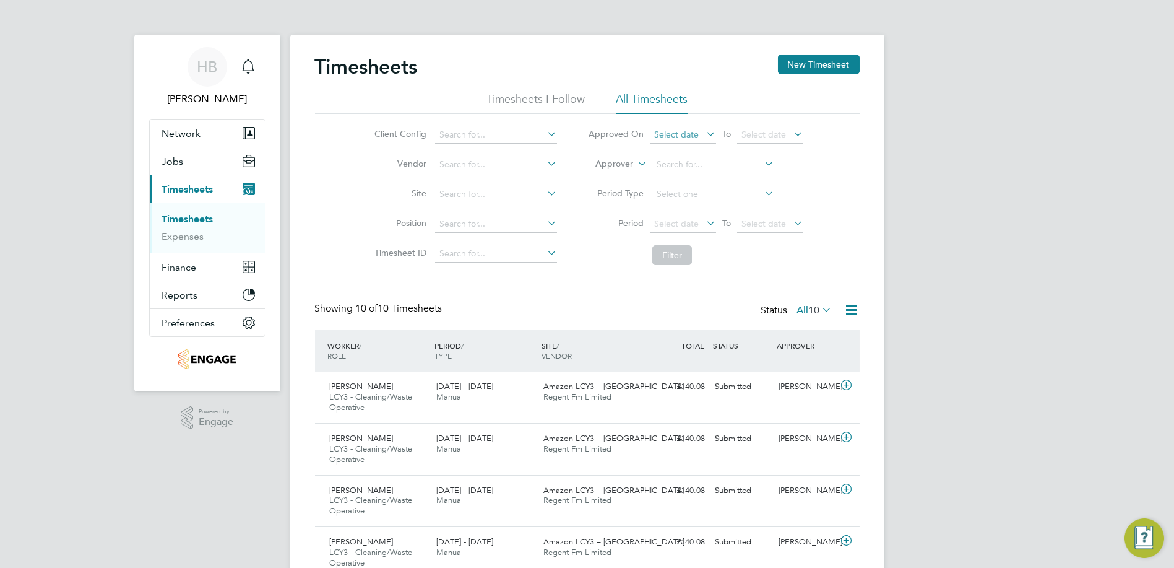
click at [682, 141] on span "Select date" at bounding box center [683, 135] width 66 height 17
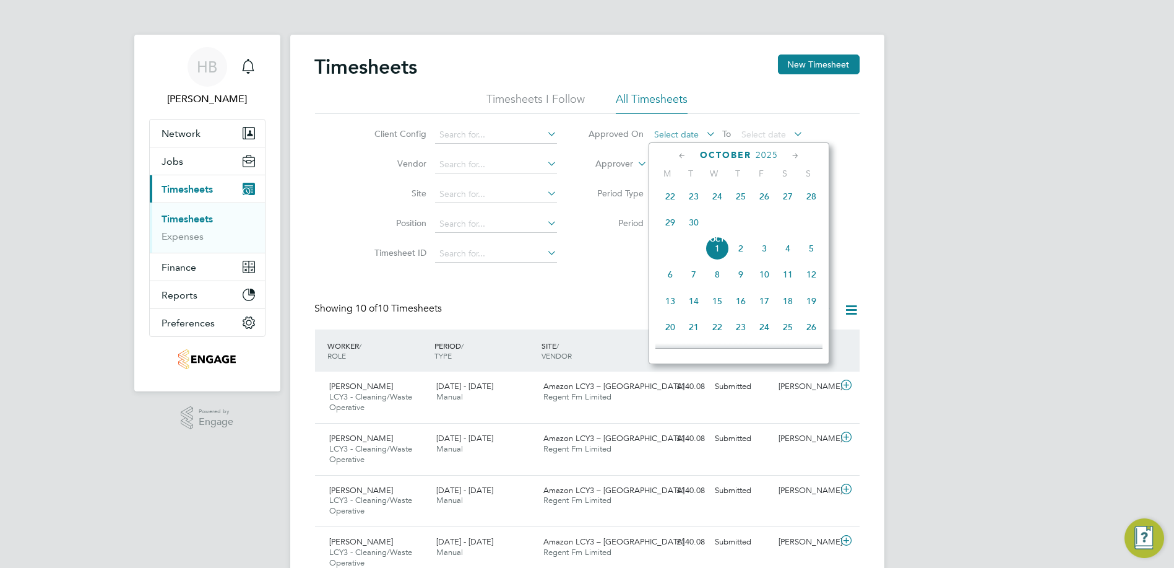
click at [682, 141] on span "Select date" at bounding box center [683, 135] width 66 height 17
click at [814, 63] on button "New Timesheet" at bounding box center [819, 64] width 82 height 20
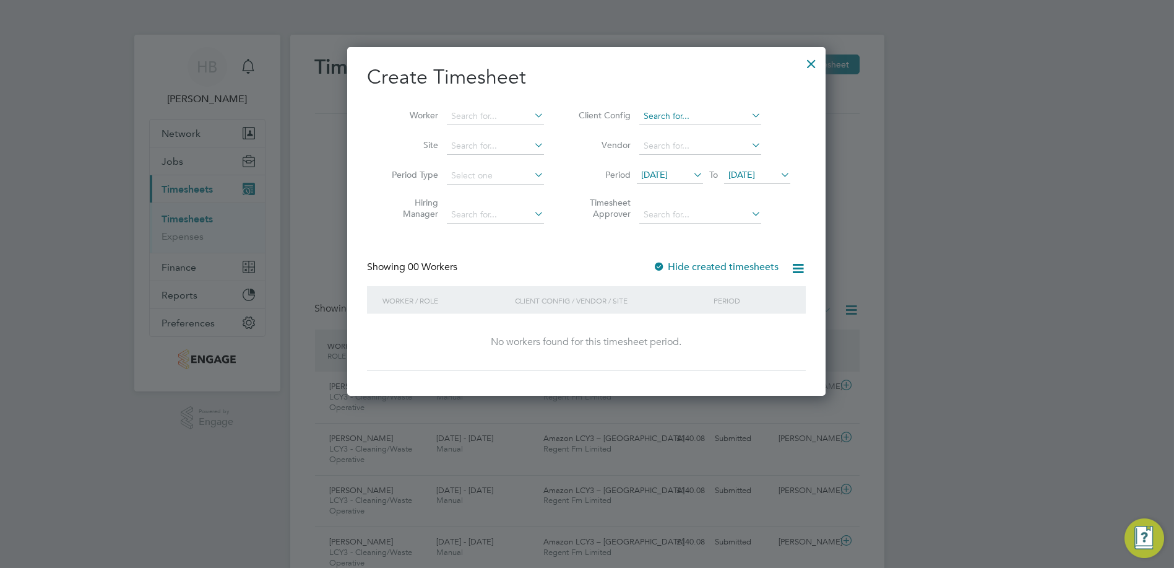
click at [712, 112] on input at bounding box center [701, 116] width 122 height 17
click at [705, 134] on li "Abm Facility Services - Amazon" at bounding box center [708, 132] width 137 height 17
type input "Abm Facility Services - Amazon"
click at [701, 145] on input at bounding box center [701, 145] width 122 height 17
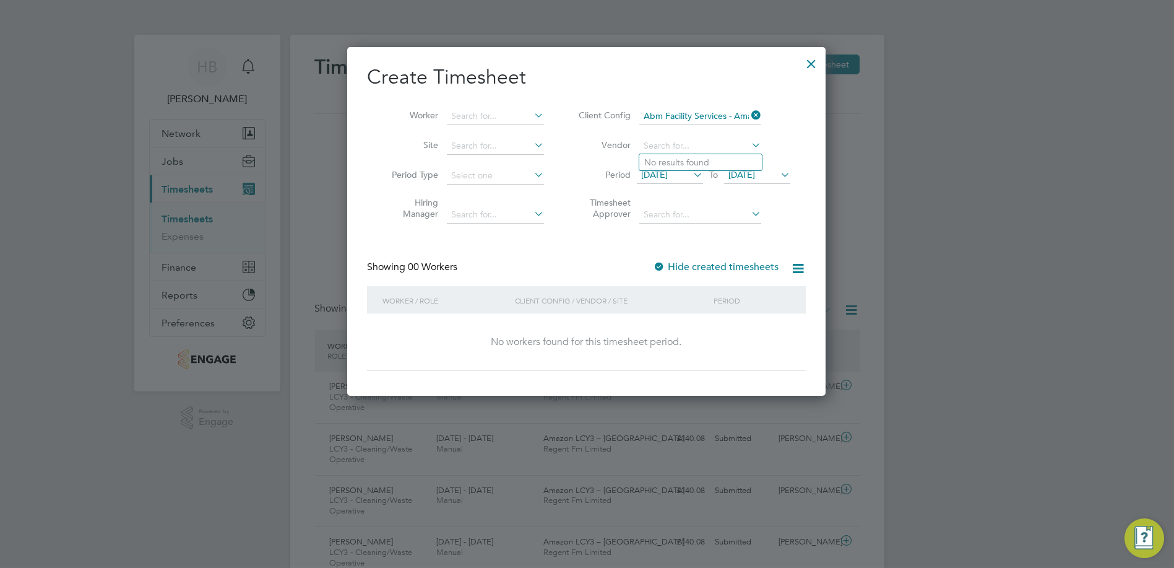
click at [691, 180] on icon at bounding box center [691, 174] width 0 height 17
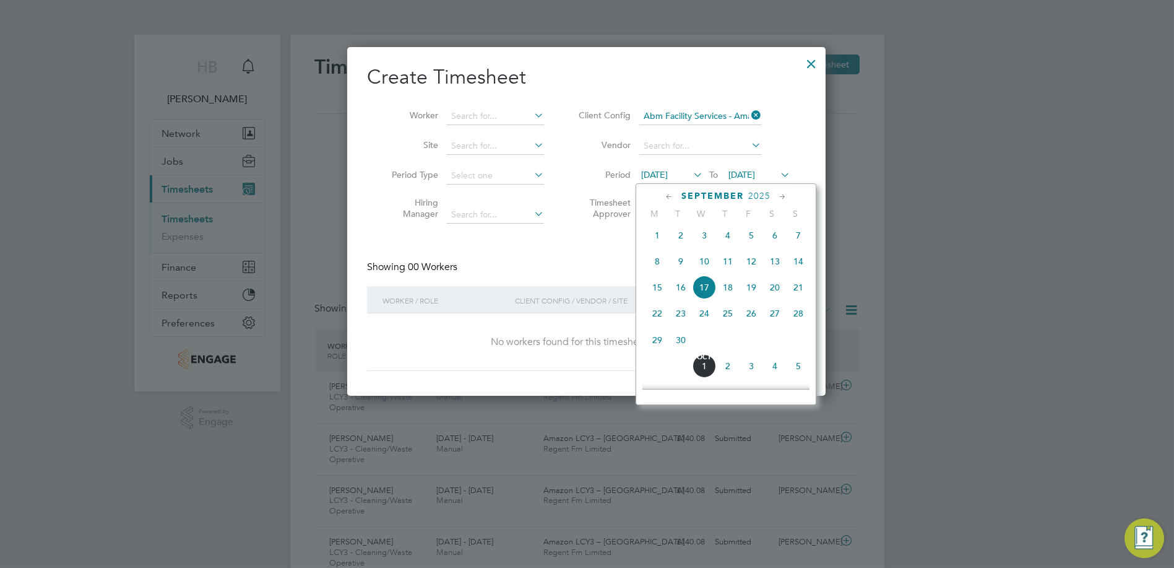
click at [775, 267] on span "13" at bounding box center [775, 262] width 24 height 24
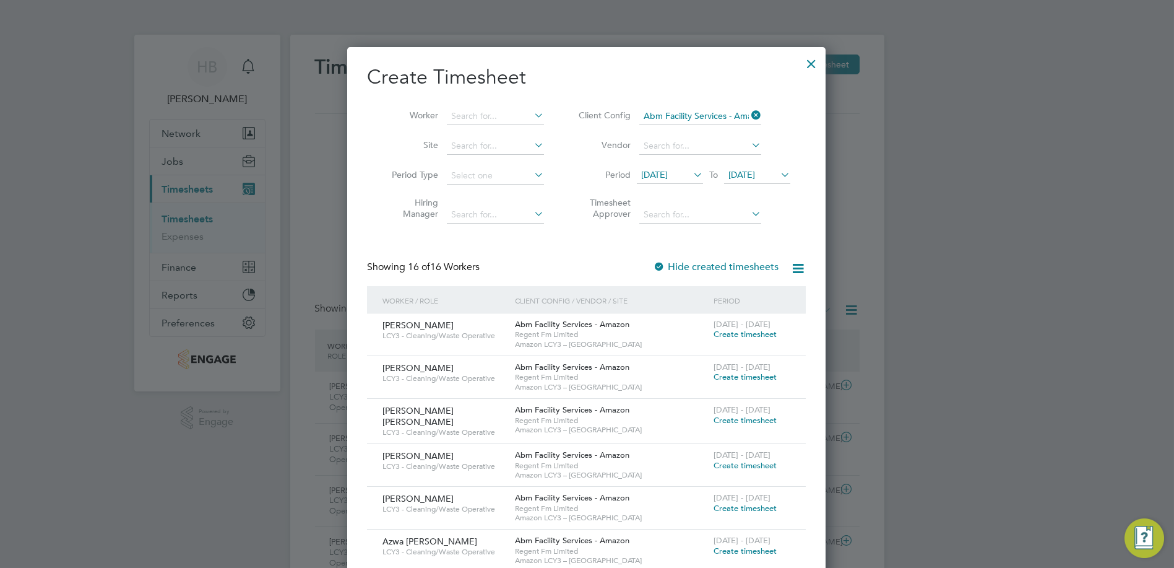
click at [752, 328] on span "[DATE] - [DATE]" at bounding box center [742, 324] width 57 height 11
click at [745, 341] on div "13 - 19 Sep 2025 Create timesheet" at bounding box center [752, 329] width 83 height 33
click at [744, 336] on span "Create timesheet" at bounding box center [745, 334] width 63 height 11
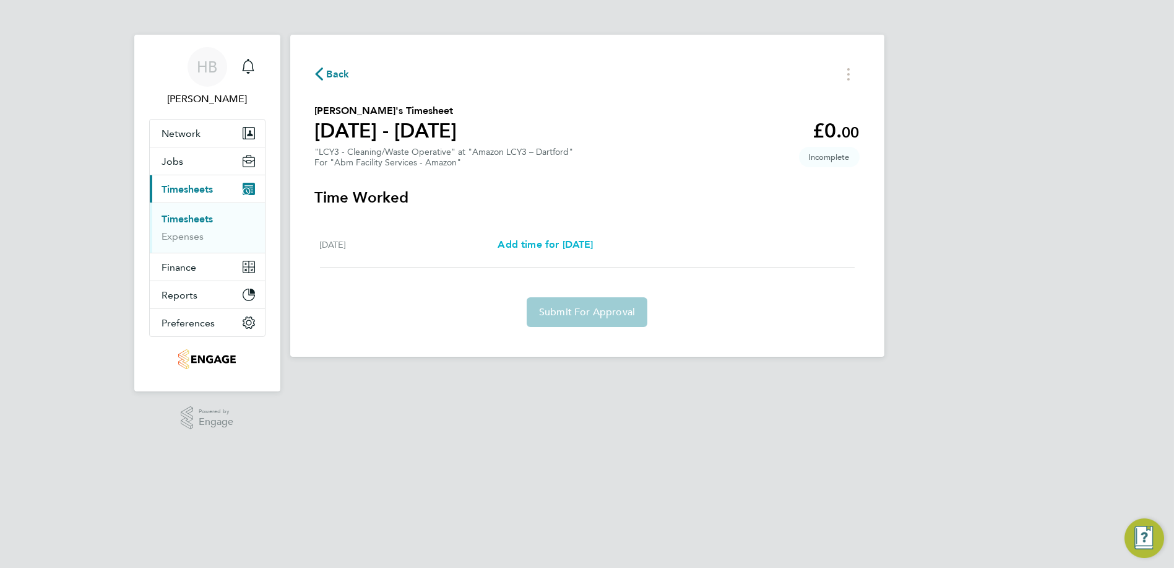
click at [592, 250] on span "Add time for [DATE]" at bounding box center [545, 244] width 95 height 12
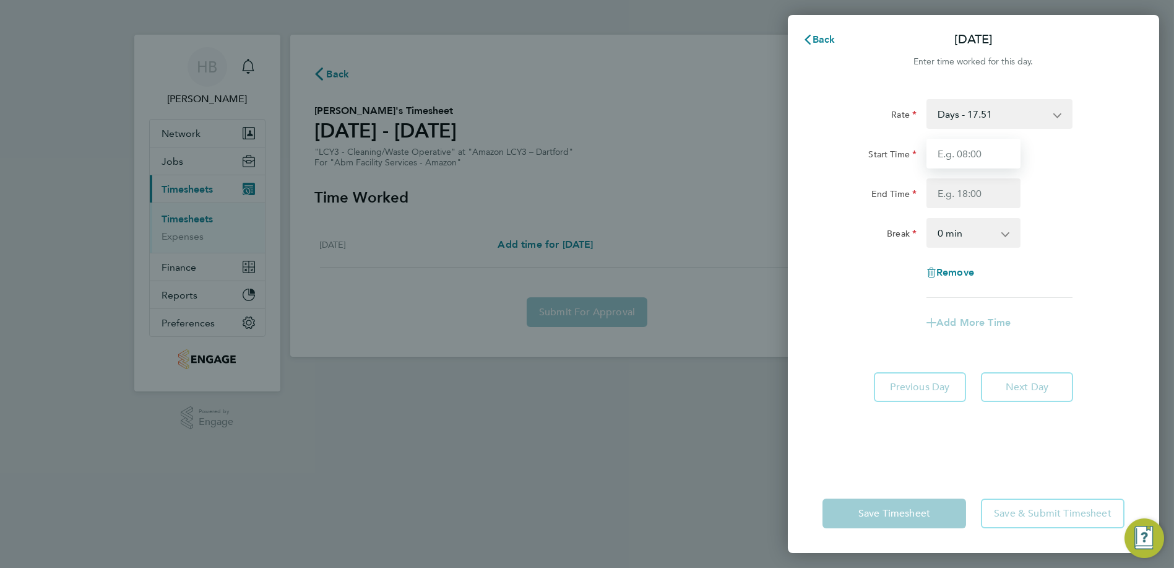
drag, startPoint x: 981, startPoint y: 145, endPoint x: 983, endPoint y: 167, distance: 21.8
click at [981, 150] on input "Start Time" at bounding box center [974, 154] width 94 height 30
type input "08:00"
click at [978, 189] on input "End Time" at bounding box center [974, 193] width 94 height 30
type input "17:00"
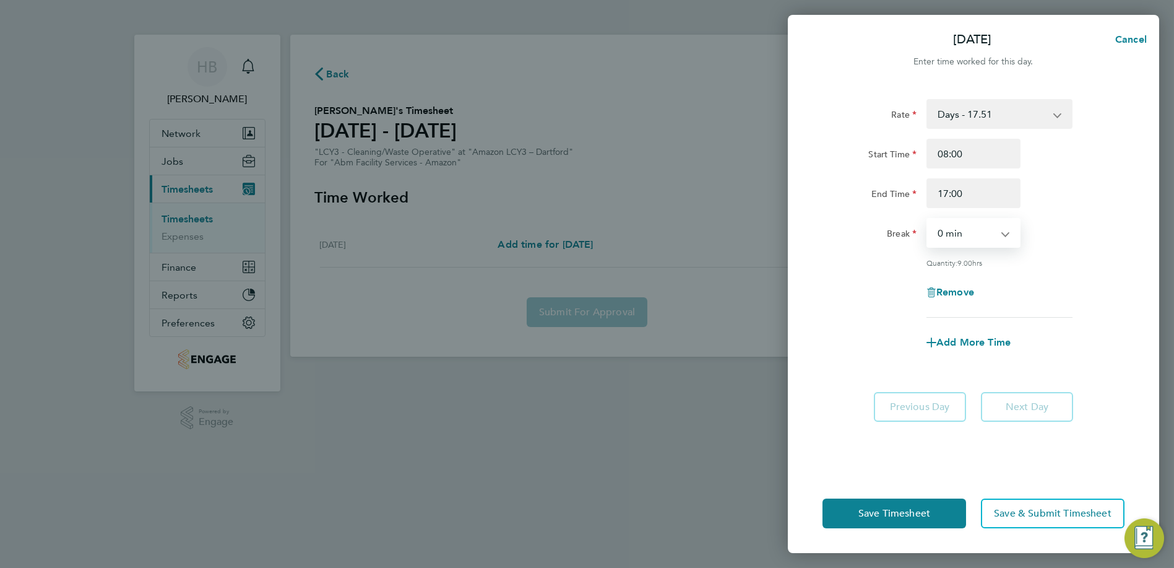
click at [950, 244] on select "0 min 15 min 30 min 45 min 60 min 75 min 90 min" at bounding box center [966, 232] width 77 height 27
select select "60"
click at [928, 219] on select "0 min 15 min 30 min 45 min 60 min 75 min 90 min" at bounding box center [966, 232] width 77 height 27
click at [906, 514] on span "Save Timesheet" at bounding box center [895, 513] width 72 height 12
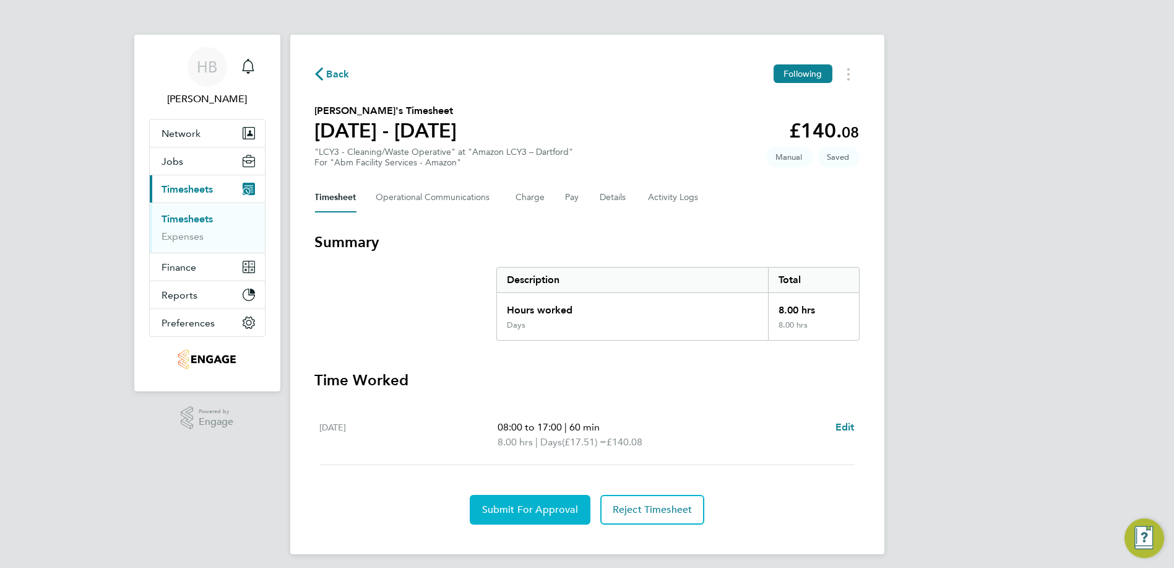
click at [558, 505] on span "Submit For Approval" at bounding box center [530, 509] width 96 height 12
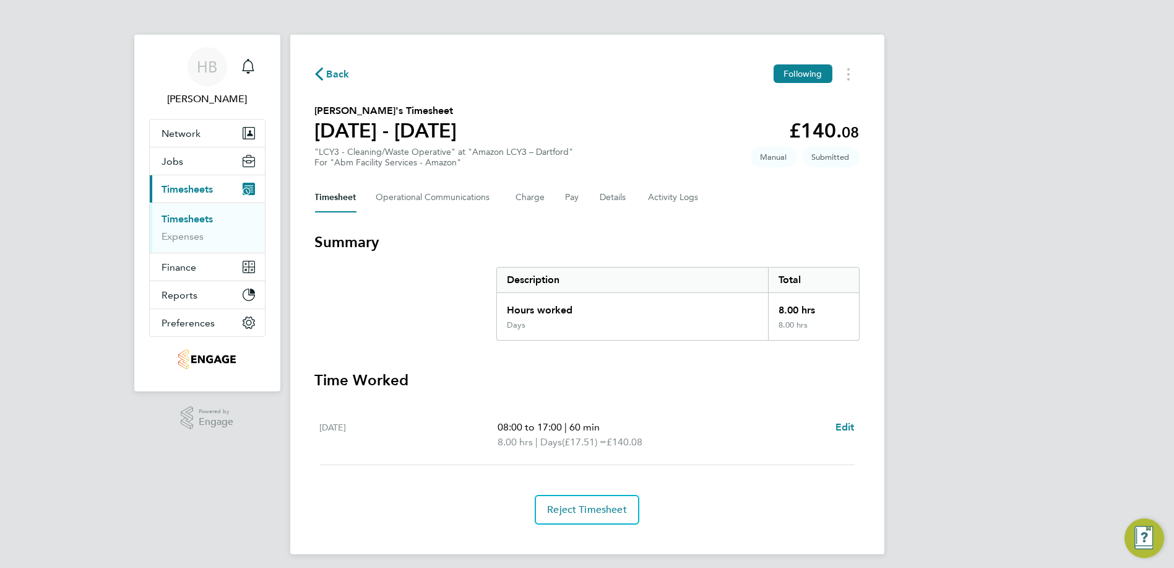
click at [345, 74] on span "Back" at bounding box center [338, 74] width 23 height 15
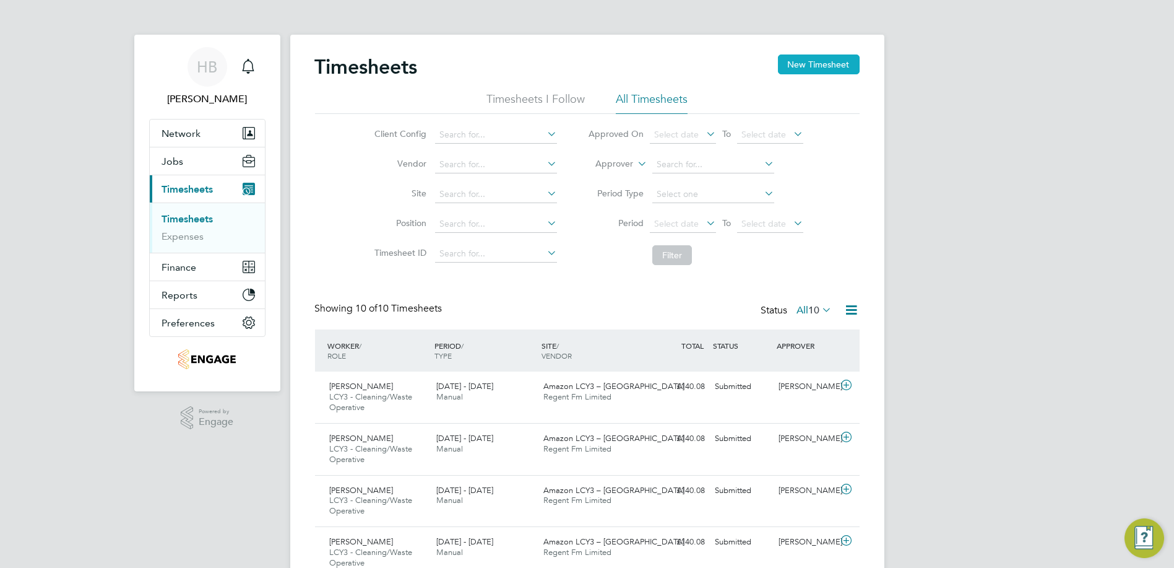
click at [801, 59] on button "New Timesheet" at bounding box center [819, 64] width 82 height 20
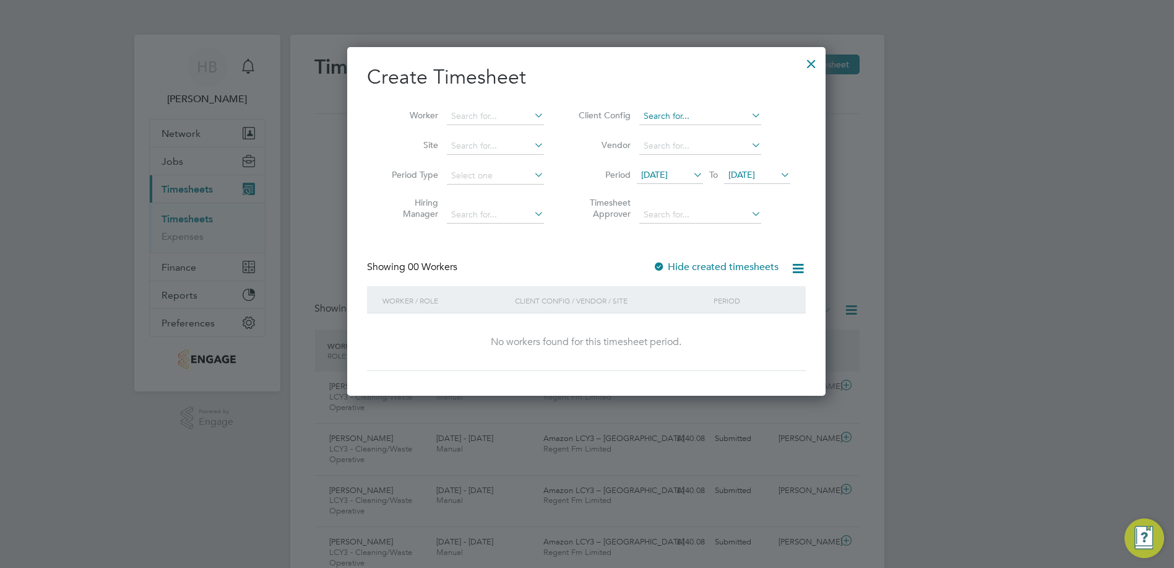
click at [703, 120] on input at bounding box center [701, 116] width 122 height 17
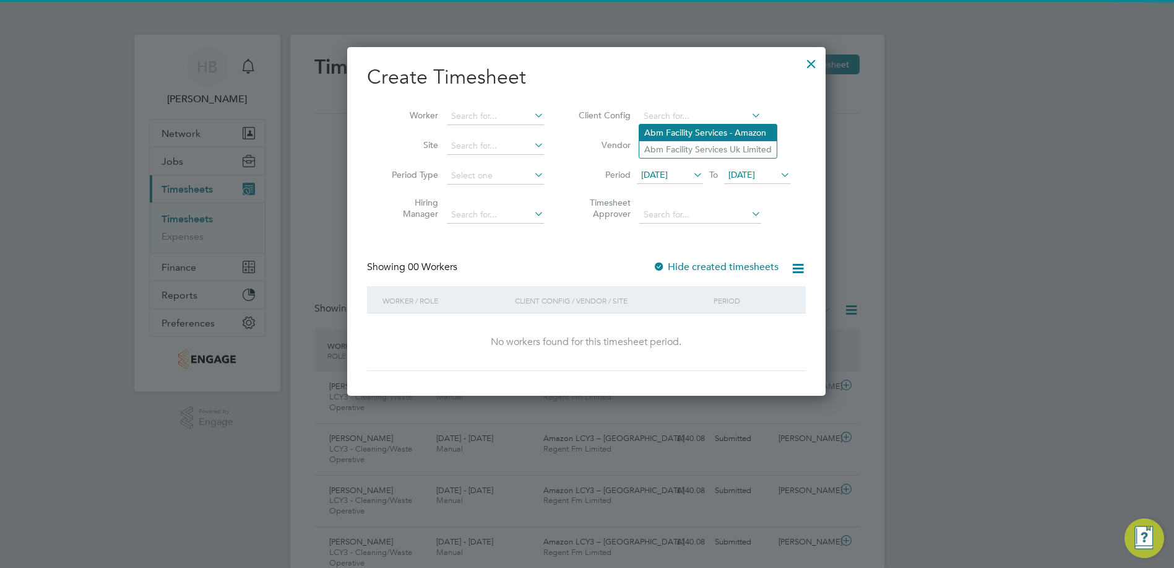
click at [692, 132] on li "Abm Facility Services - Amazon" at bounding box center [708, 132] width 137 height 17
type input "Abm Facility Services - Amazon"
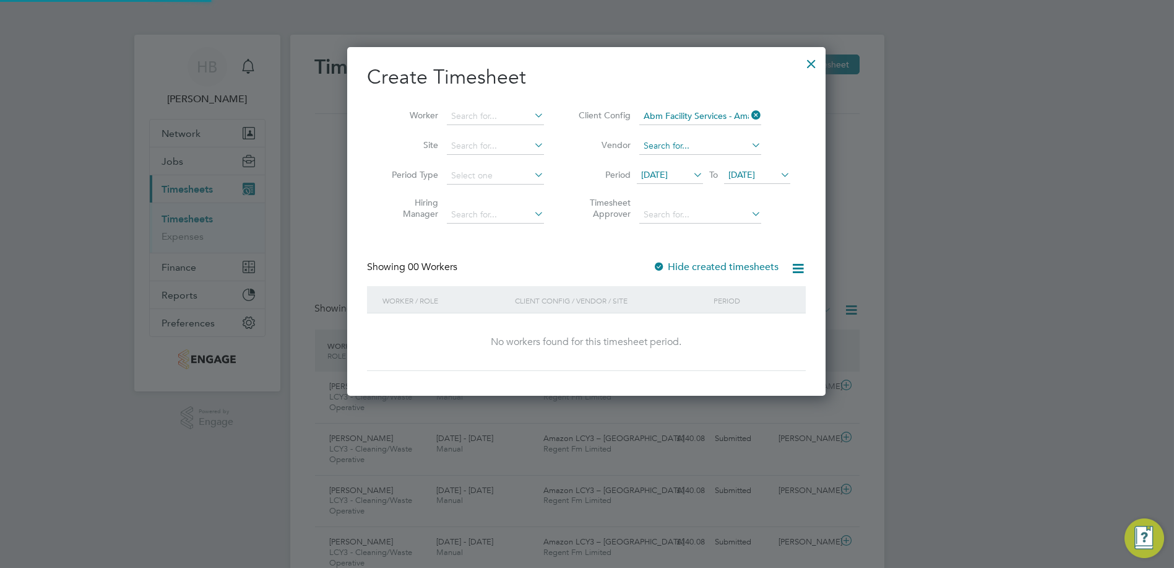
click at [683, 147] on input at bounding box center [701, 145] width 122 height 17
click at [676, 219] on input at bounding box center [701, 214] width 122 height 17
click at [674, 141] on input at bounding box center [701, 145] width 122 height 17
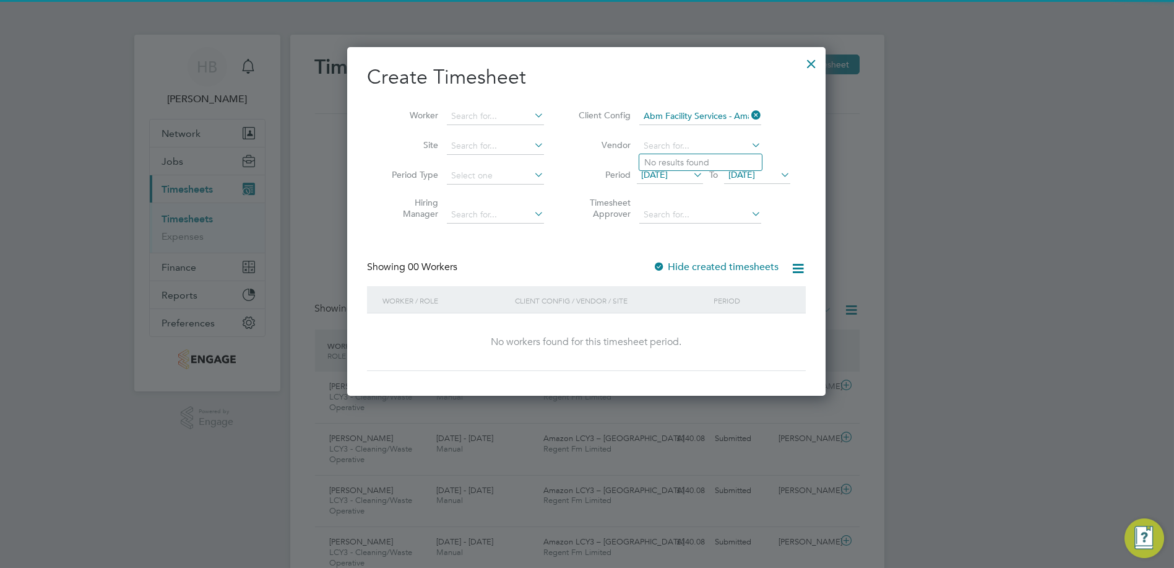
click at [669, 201] on li "Timesheet Approver" at bounding box center [683, 210] width 246 height 39
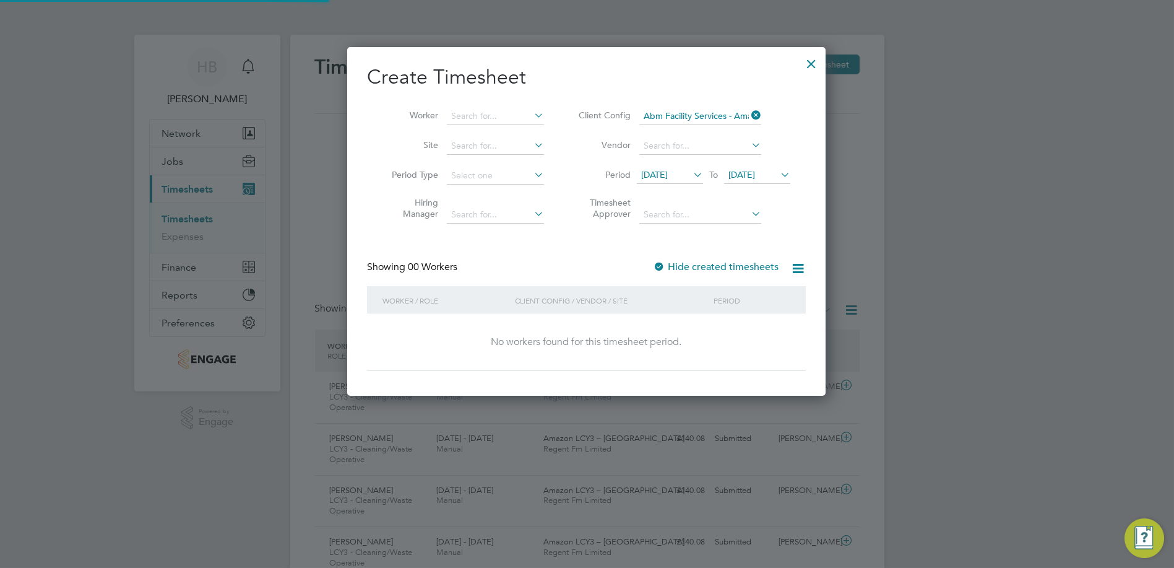
click at [668, 175] on span "[DATE]" at bounding box center [654, 174] width 27 height 11
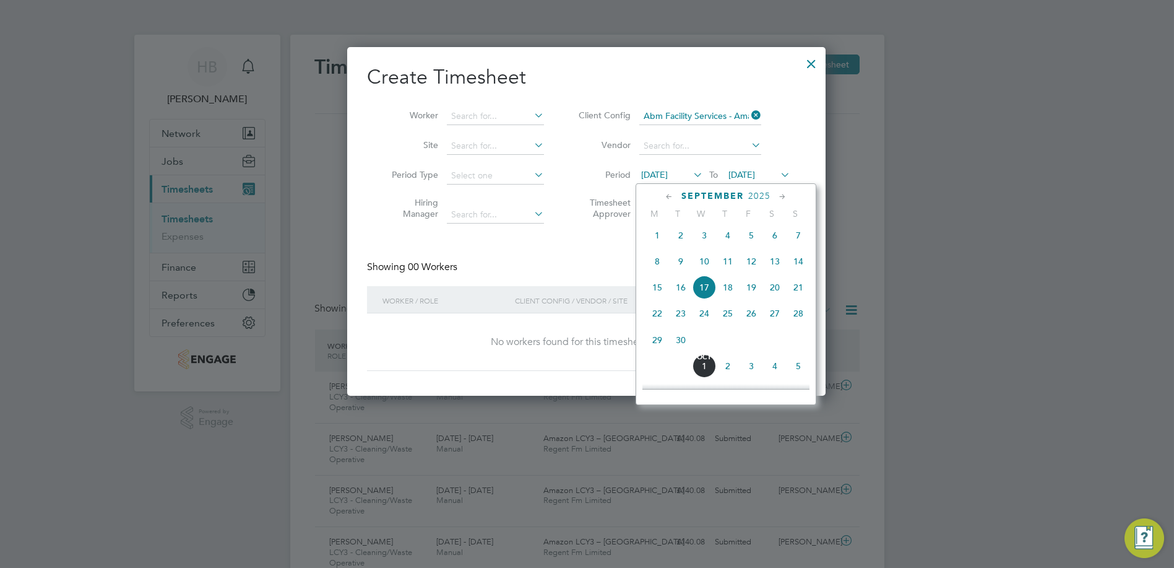
click at [779, 264] on span "13" at bounding box center [775, 262] width 24 height 24
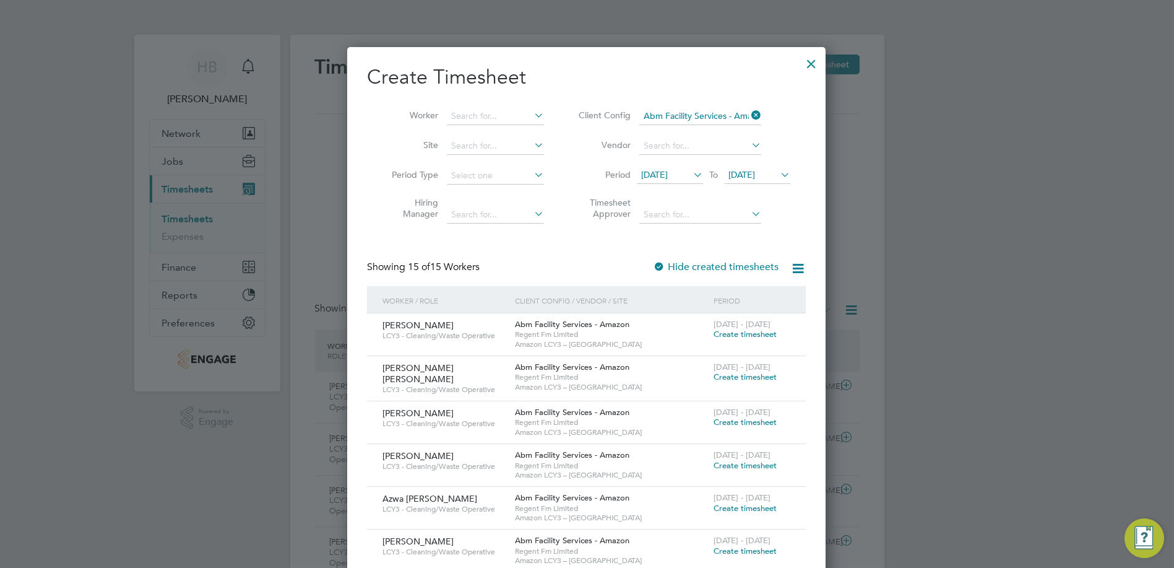
click at [721, 334] on span "Create timesheet" at bounding box center [745, 334] width 63 height 11
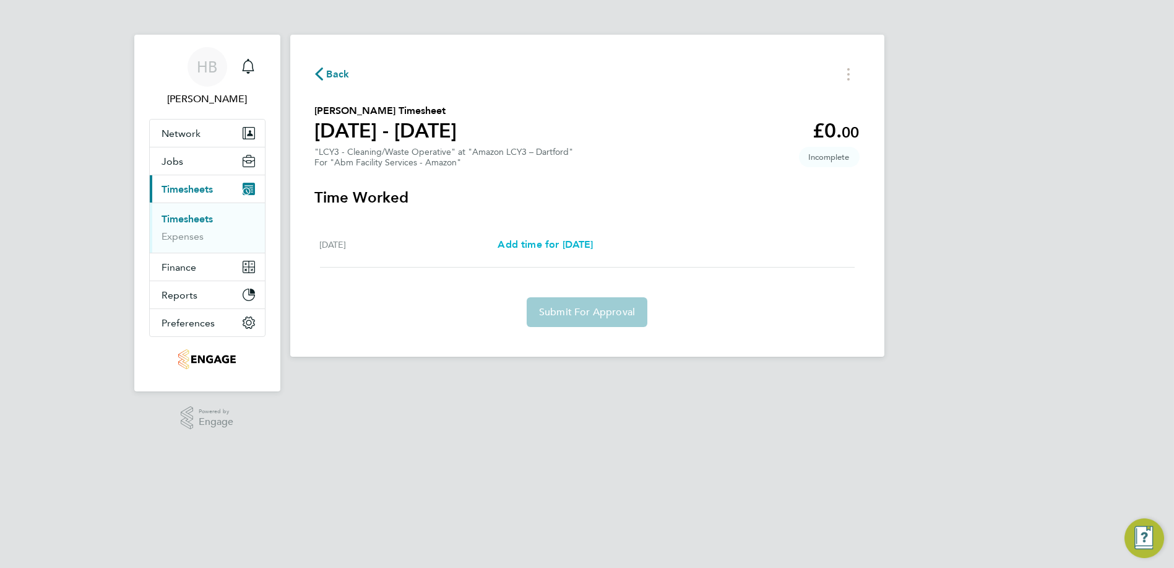
click at [572, 241] on span "Add time for [DATE]" at bounding box center [545, 244] width 95 height 12
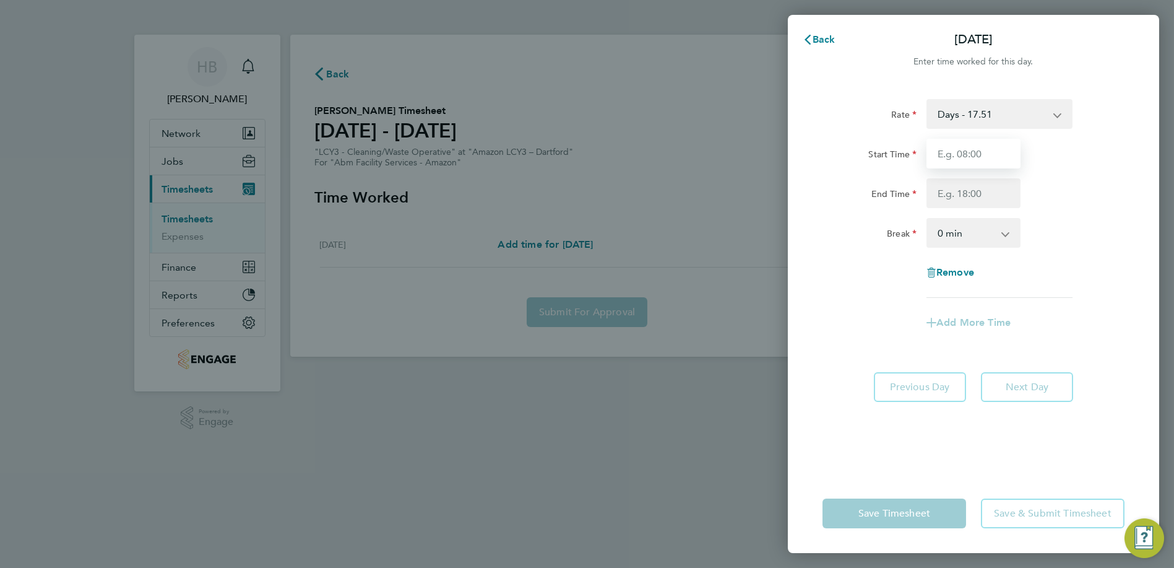
click at [974, 141] on input "Start Time" at bounding box center [974, 154] width 94 height 30
type input "08:00"
click at [970, 194] on input "End Time" at bounding box center [974, 193] width 94 height 30
type input "17:00"
click at [968, 233] on select "0 min 15 min 30 min 45 min 60 min 75 min 90 min" at bounding box center [966, 232] width 77 height 27
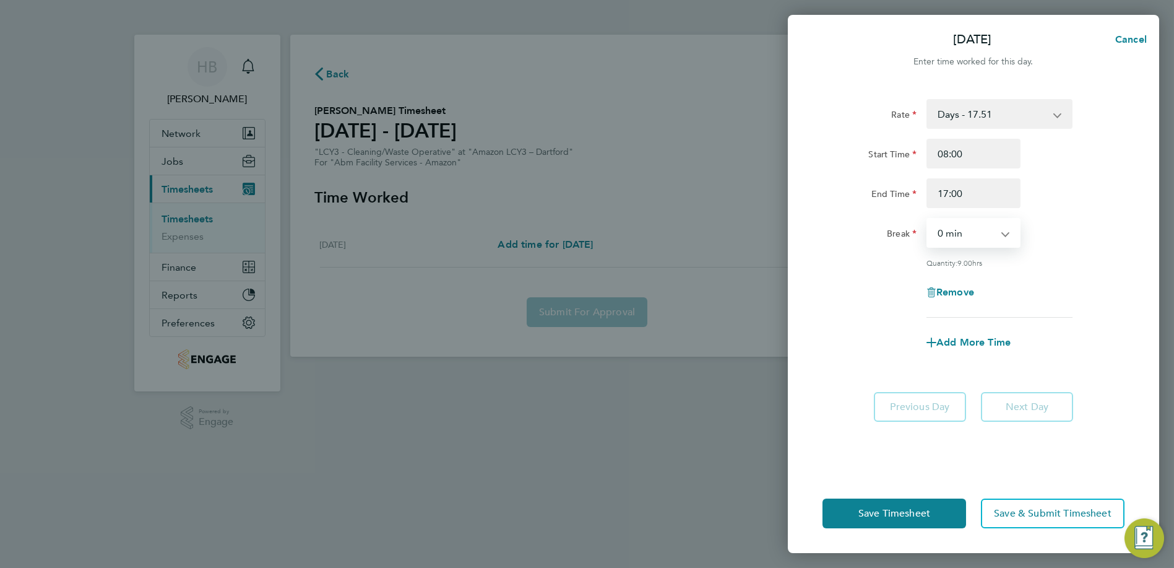
select select "60"
click at [928, 219] on select "0 min 15 min 30 min 45 min 60 min 75 min 90 min" at bounding box center [966, 232] width 77 height 27
click at [905, 520] on button "Save Timesheet" at bounding box center [895, 513] width 144 height 30
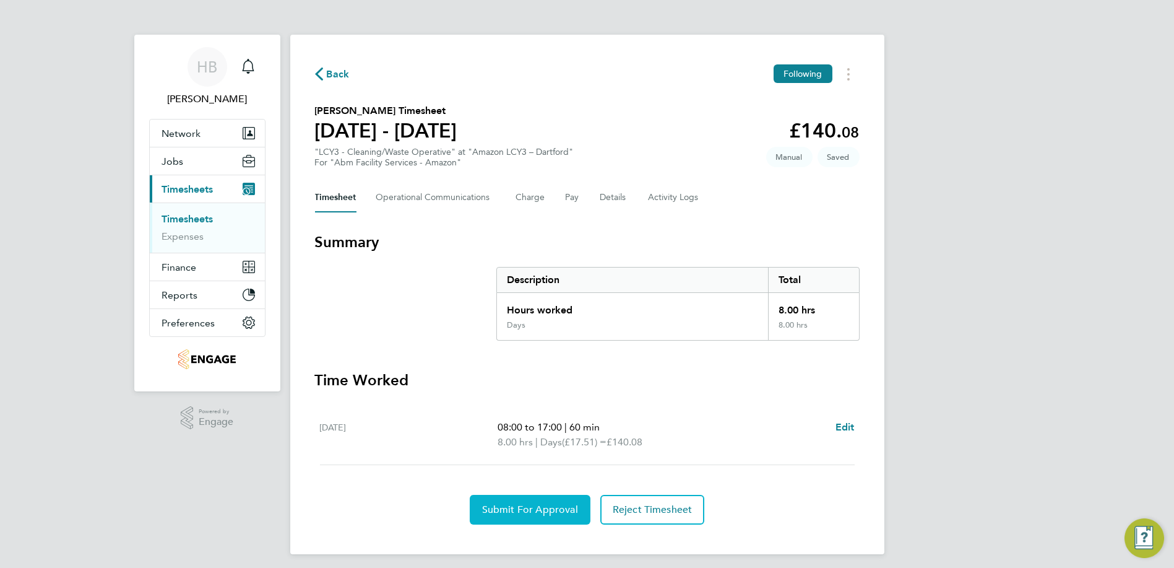
click at [525, 515] on button "Submit For Approval" at bounding box center [530, 510] width 121 height 30
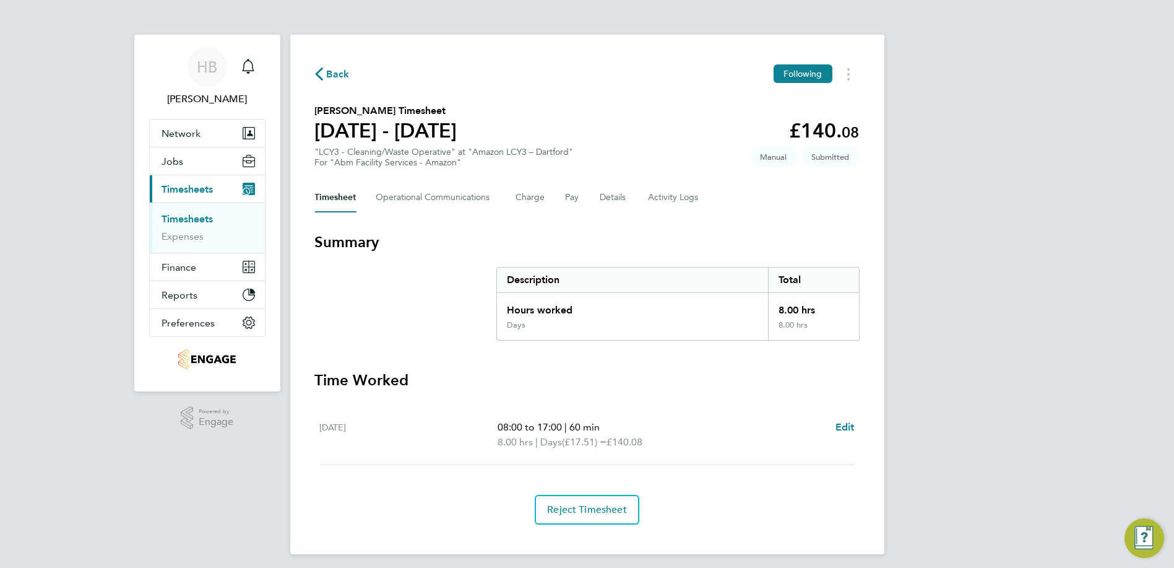
click at [344, 71] on span "Back" at bounding box center [338, 74] width 23 height 15
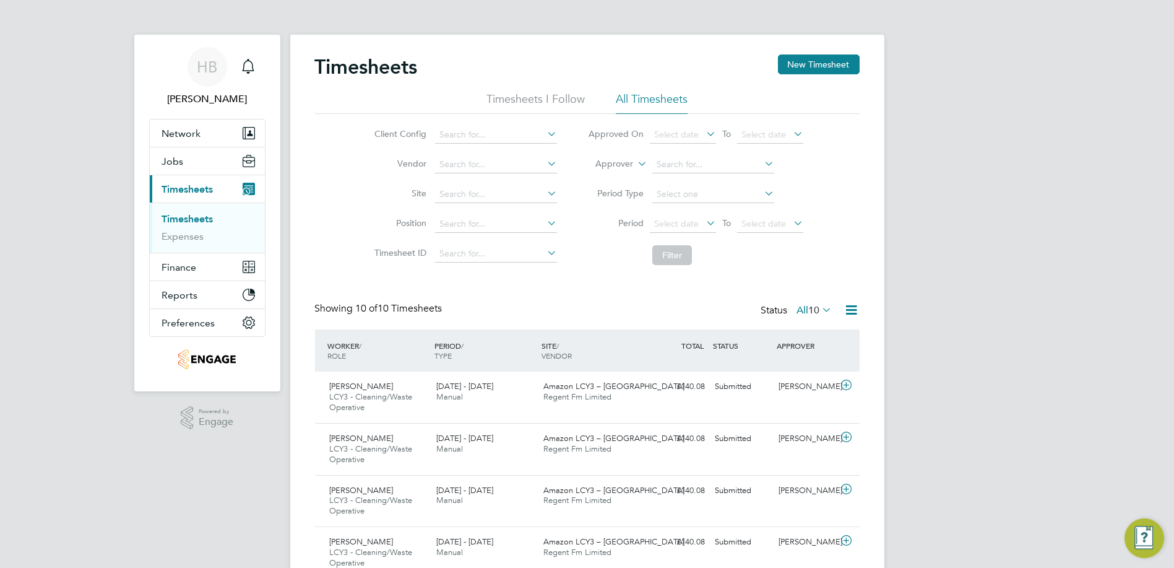
click at [790, 76] on div "Timesheets New Timesheet" at bounding box center [587, 72] width 545 height 37
click at [790, 71] on button "New Timesheet" at bounding box center [819, 64] width 82 height 20
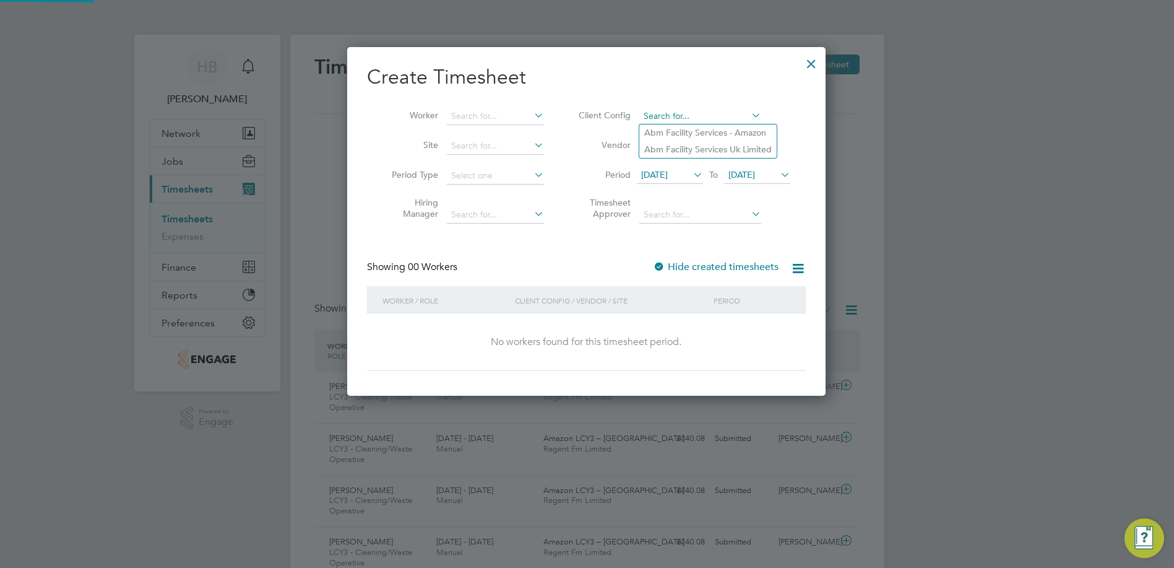
click at [703, 114] on input at bounding box center [701, 116] width 122 height 17
click at [693, 130] on li "Abm Facility Services - Amazon" at bounding box center [708, 132] width 137 height 17
type input "Abm Facility Services - Amazon"
click at [691, 144] on input at bounding box center [701, 145] width 122 height 17
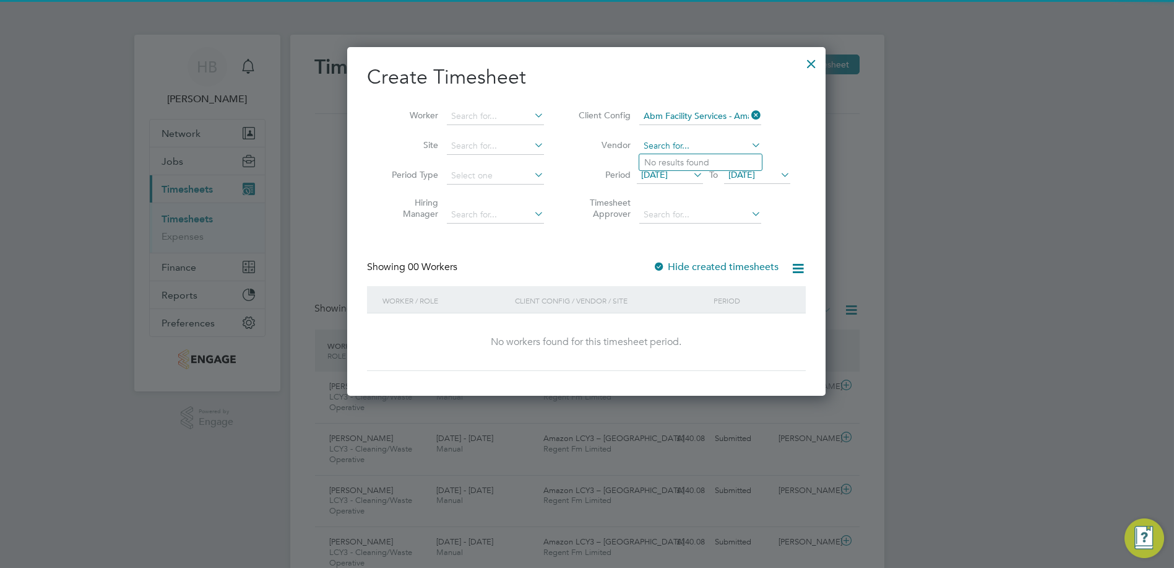
click at [691, 144] on input at bounding box center [701, 145] width 122 height 17
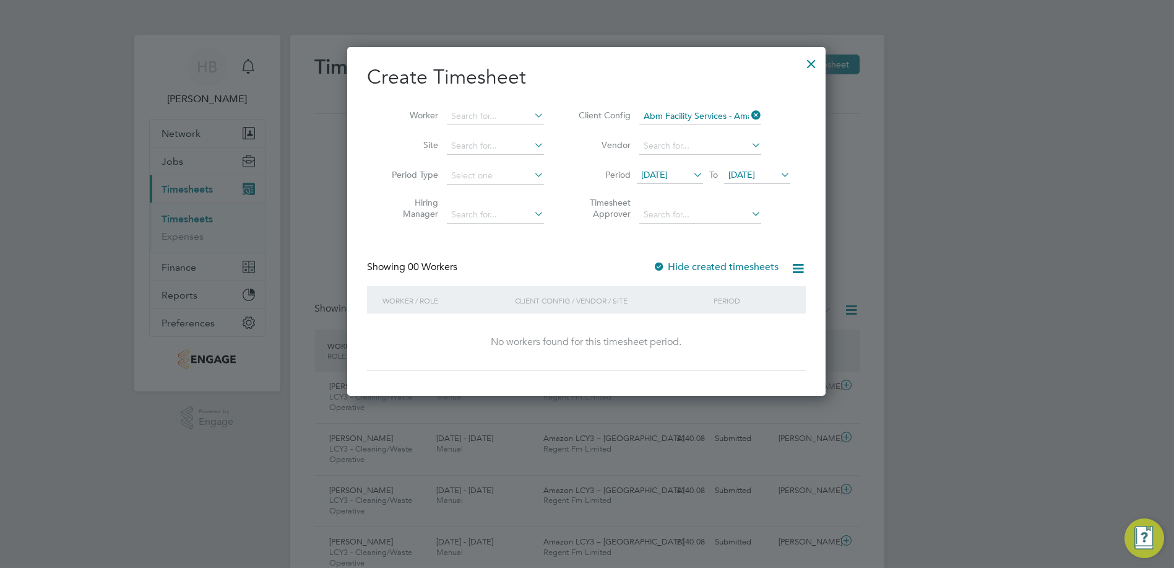
click at [672, 170] on li "No results found" at bounding box center [701, 162] width 123 height 16
click at [668, 170] on span "[DATE]" at bounding box center [654, 174] width 27 height 11
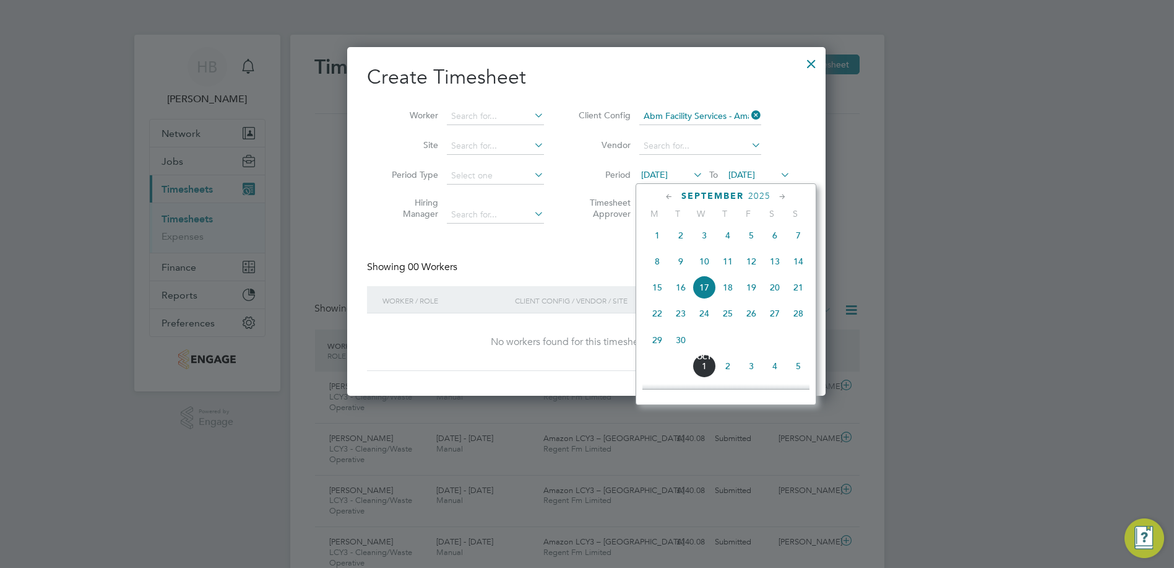
click at [767, 259] on span "13" at bounding box center [775, 262] width 24 height 24
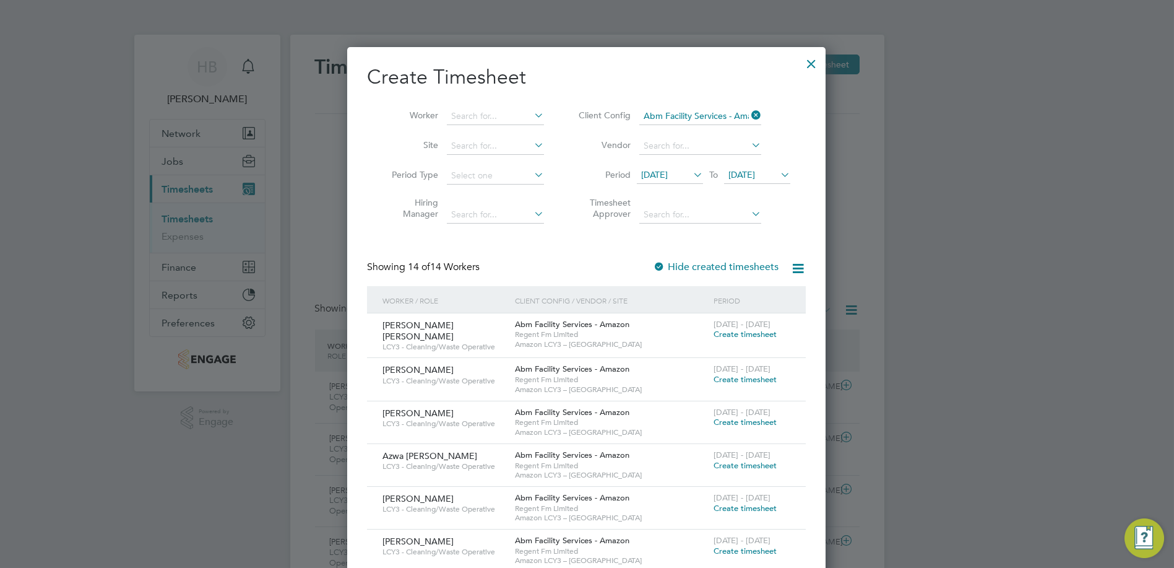
click at [782, 331] on div "13 - 19 Sep 2025 Create timesheet" at bounding box center [752, 329] width 83 height 33
click at [768, 331] on span "Create timesheet" at bounding box center [745, 334] width 63 height 11
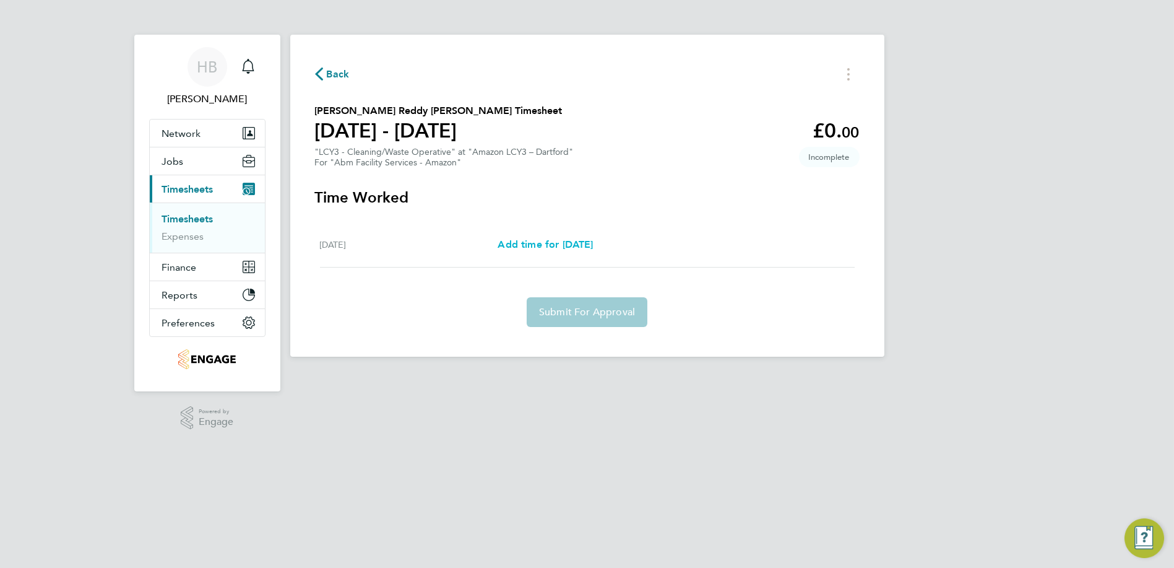
click at [572, 245] on span "Add time for [DATE]" at bounding box center [545, 244] width 95 height 12
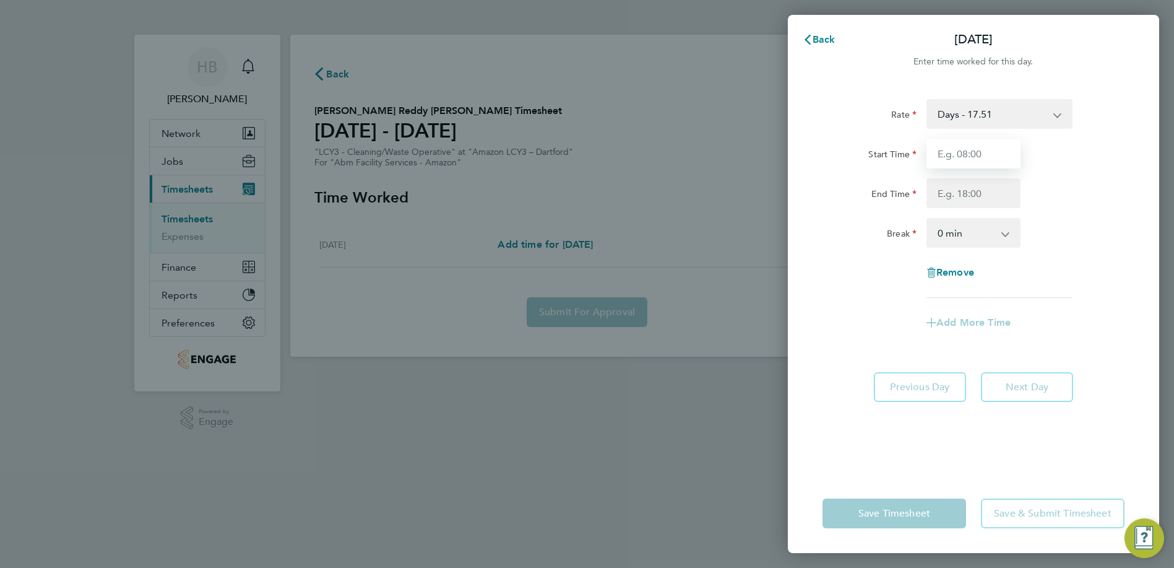
click at [969, 150] on input "Start Time" at bounding box center [974, 154] width 94 height 30
type input "08:00"
drag, startPoint x: 967, startPoint y: 196, endPoint x: 967, endPoint y: 202, distance: 6.8
click at [967, 196] on input "End Time" at bounding box center [974, 193] width 94 height 30
type input "17:00"
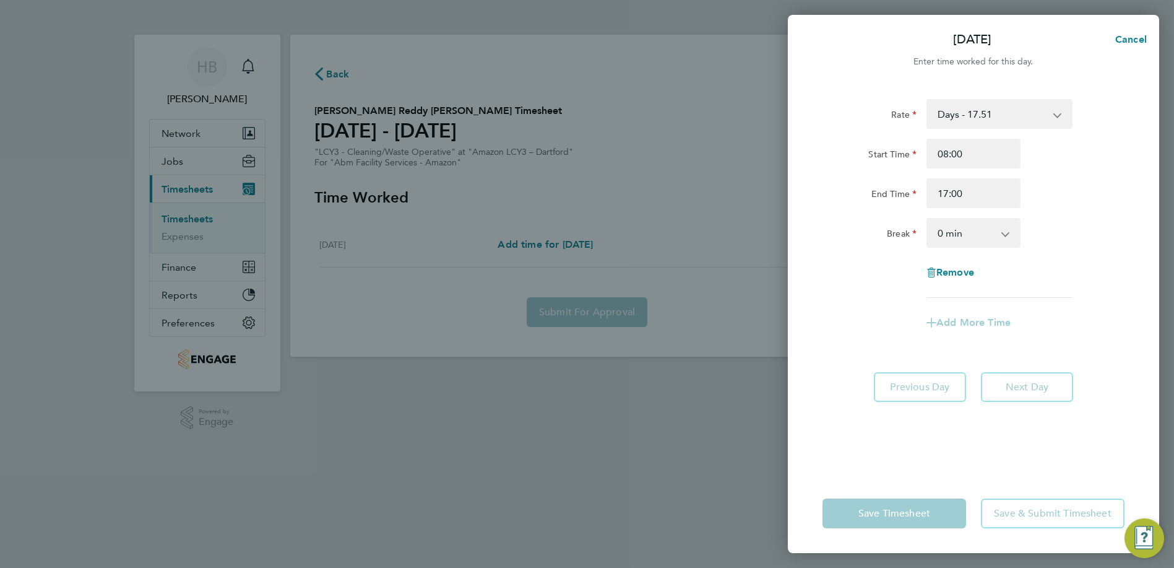
click at [979, 233] on select "0 min 15 min 30 min 45 min 60 min 75 min 90 min" at bounding box center [966, 232] width 77 height 27
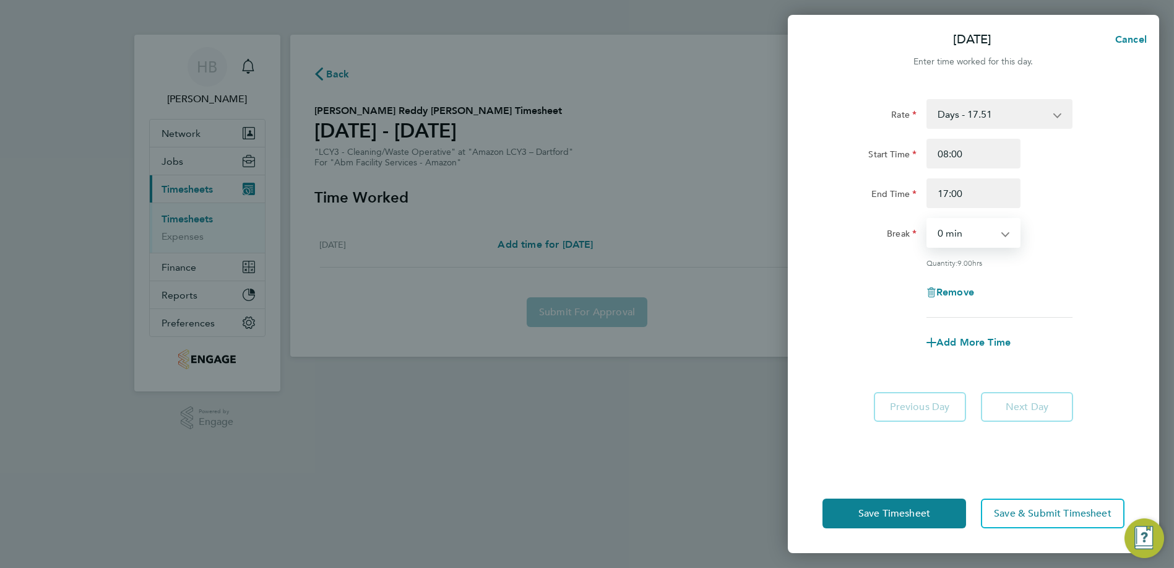
select select "60"
click at [928, 219] on select "0 min 15 min 30 min 45 min 60 min 75 min 90 min" at bounding box center [966, 232] width 77 height 27
click at [890, 492] on div "Save Timesheet Save & Submit Timesheet" at bounding box center [973, 513] width 371 height 79
click at [889, 513] on span "Save Timesheet" at bounding box center [895, 513] width 72 height 12
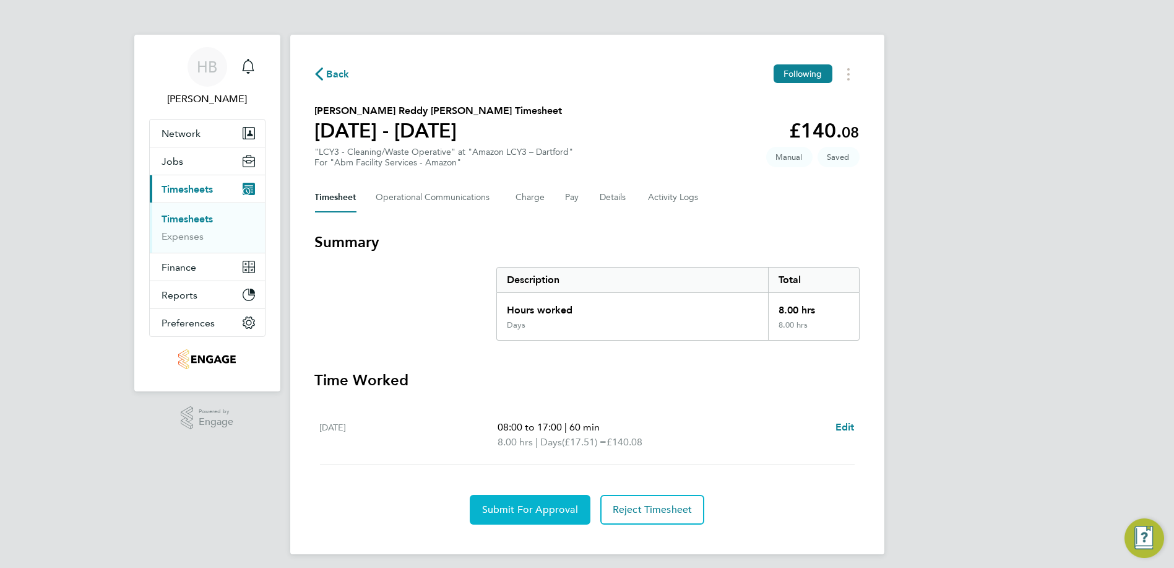
click at [523, 516] on button "Submit For Approval" at bounding box center [530, 510] width 121 height 30
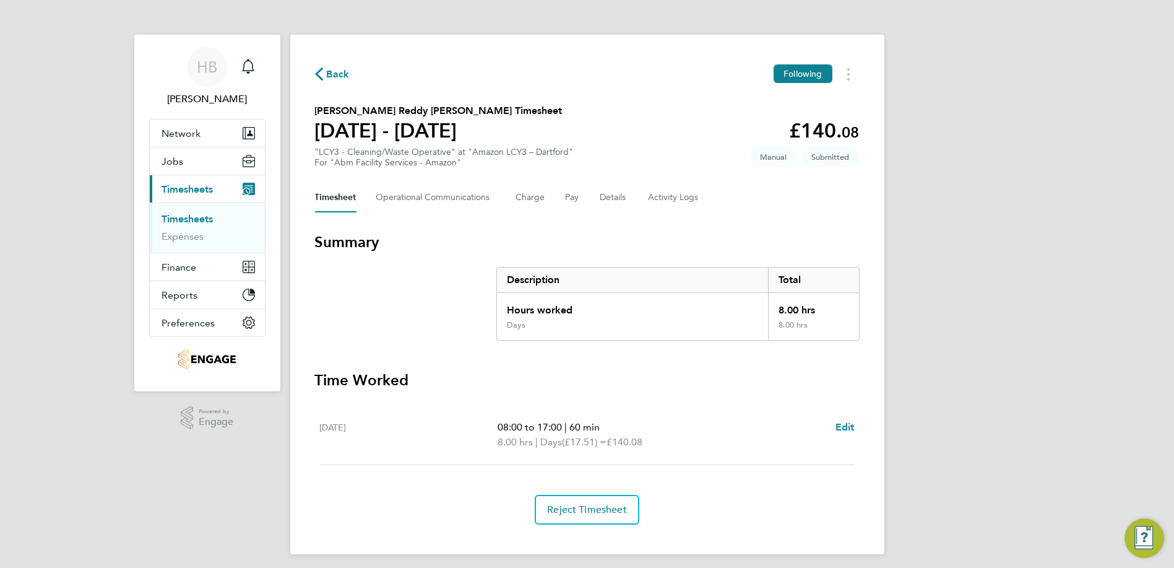
click at [186, 215] on link "Timesheets" at bounding box center [187, 219] width 51 height 12
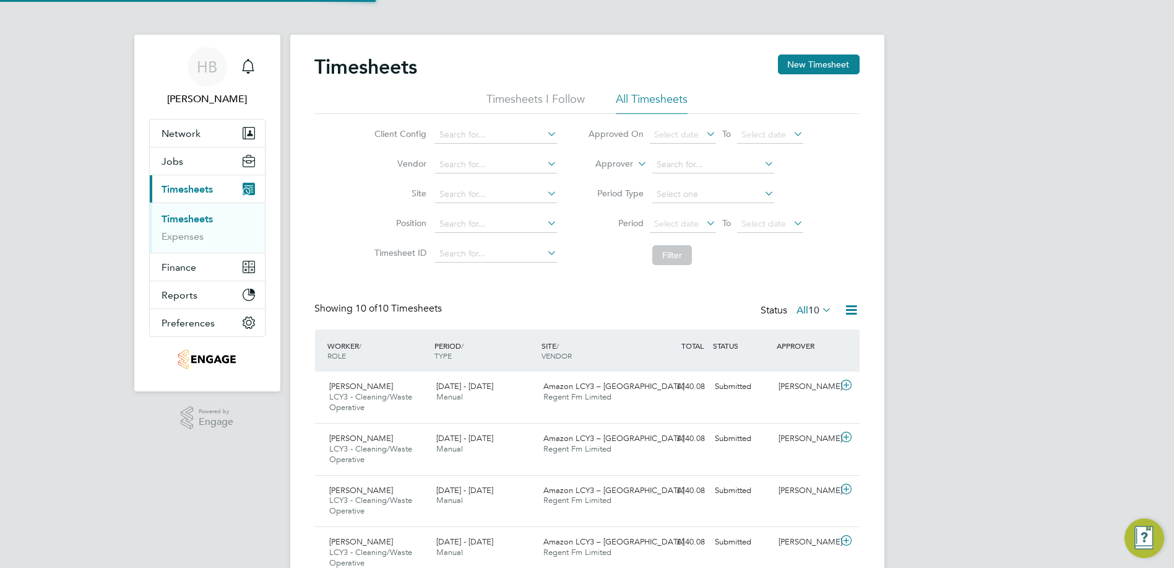
scroll to position [42, 107]
click at [802, 61] on button "New Timesheet" at bounding box center [819, 64] width 82 height 20
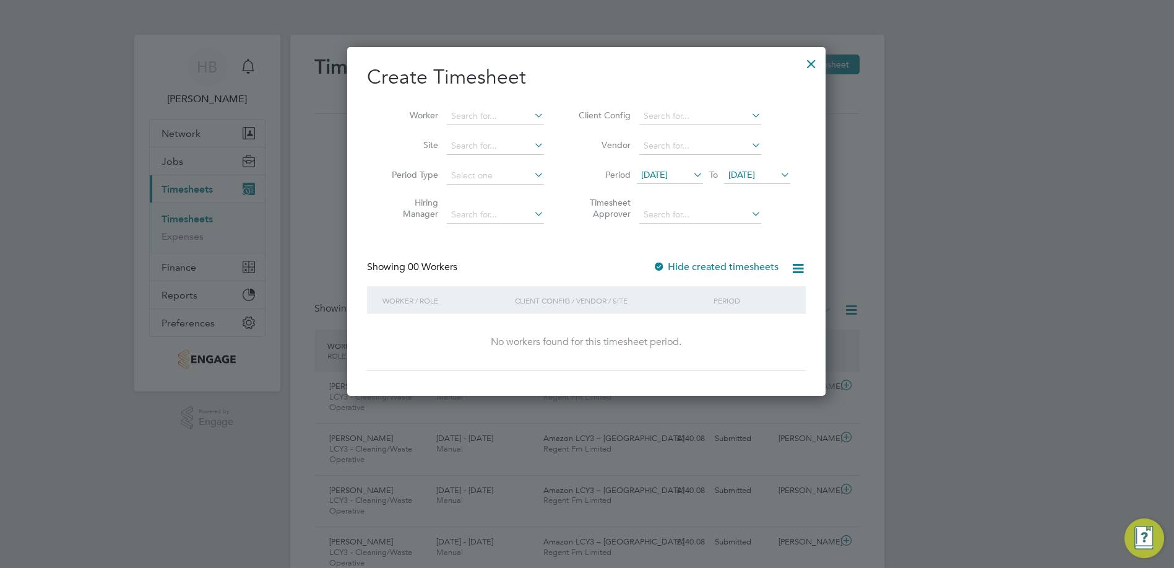
click at [668, 170] on span "[DATE]" at bounding box center [654, 174] width 27 height 11
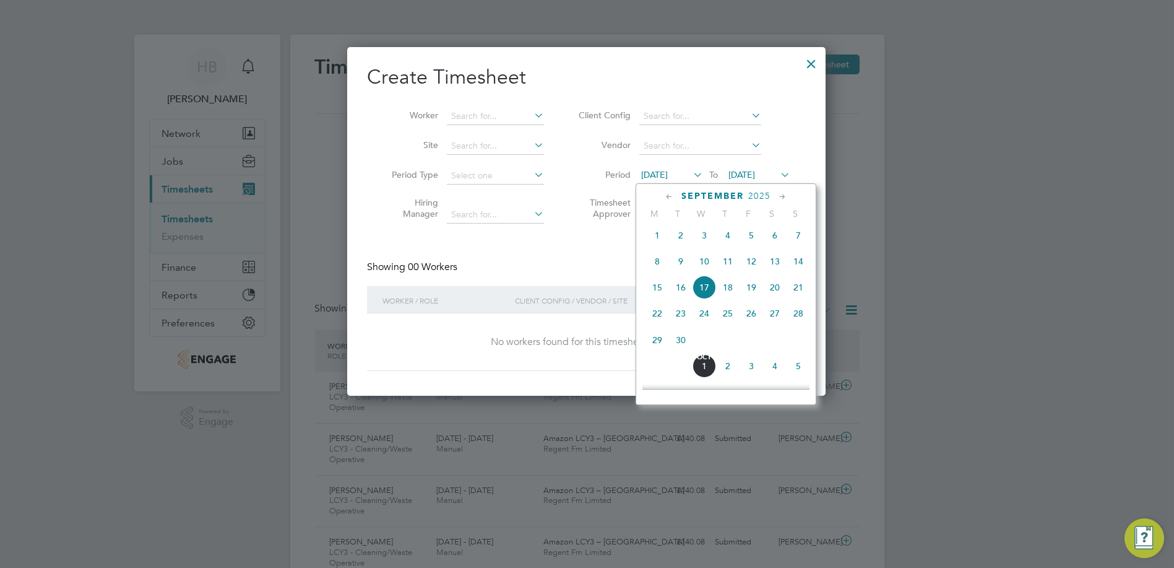
click at [772, 269] on span "13" at bounding box center [775, 262] width 24 height 24
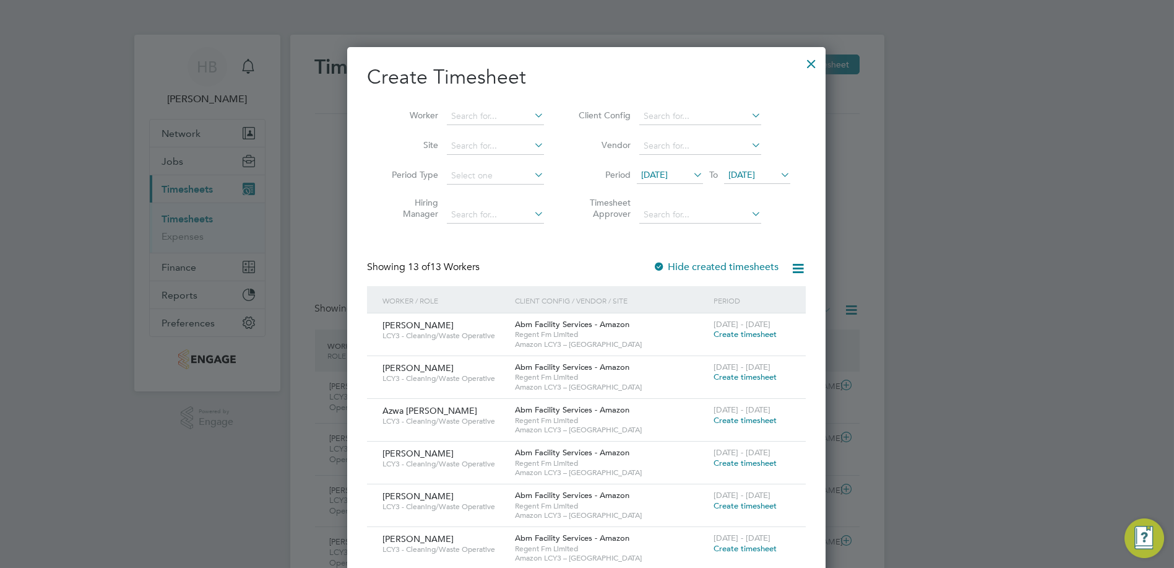
click at [720, 334] on span "Create timesheet" at bounding box center [745, 334] width 63 height 11
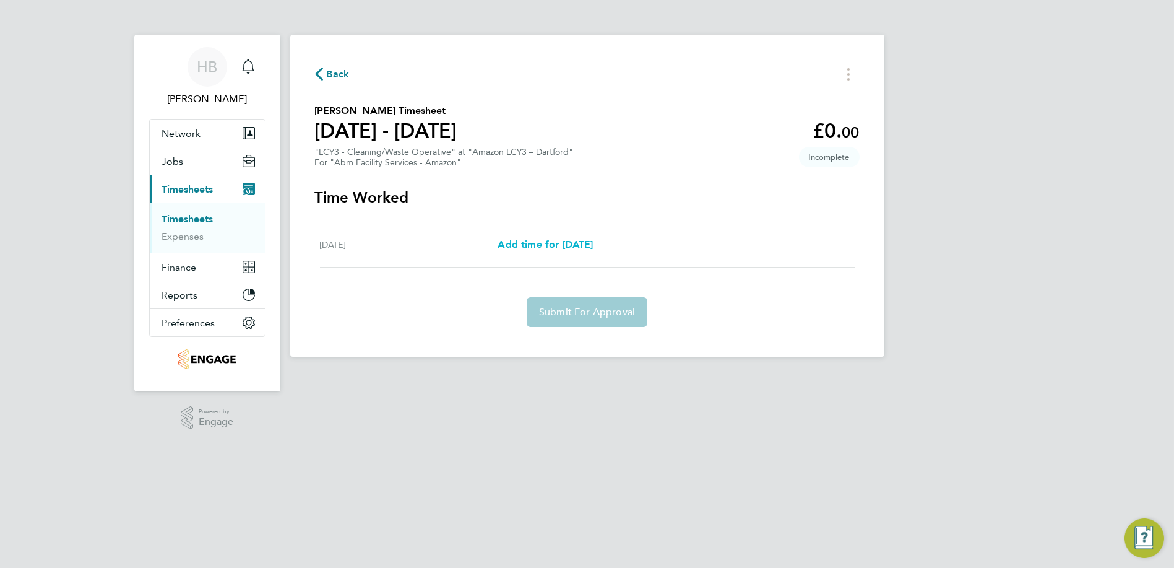
click at [534, 243] on span "Add time for Sat 13 Sep" at bounding box center [545, 244] width 95 height 12
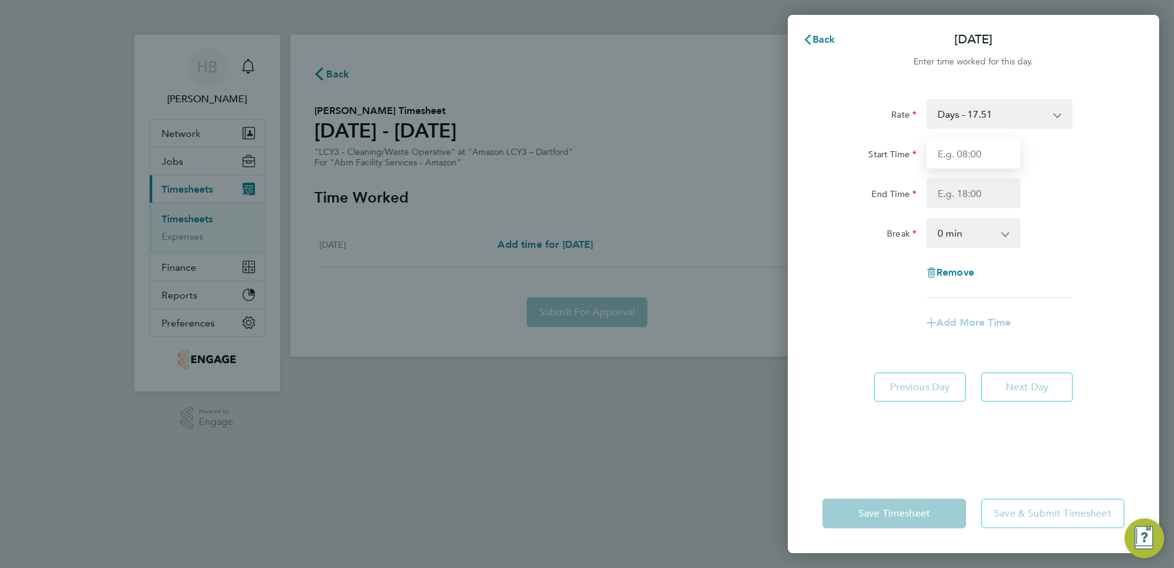
drag, startPoint x: 973, startPoint y: 150, endPoint x: 975, endPoint y: 167, distance: 17.5
click at [973, 154] on input "Start Time" at bounding box center [974, 154] width 94 height 30
type input "08:00"
click at [979, 190] on input "End Time" at bounding box center [974, 193] width 94 height 30
type input "17:00"
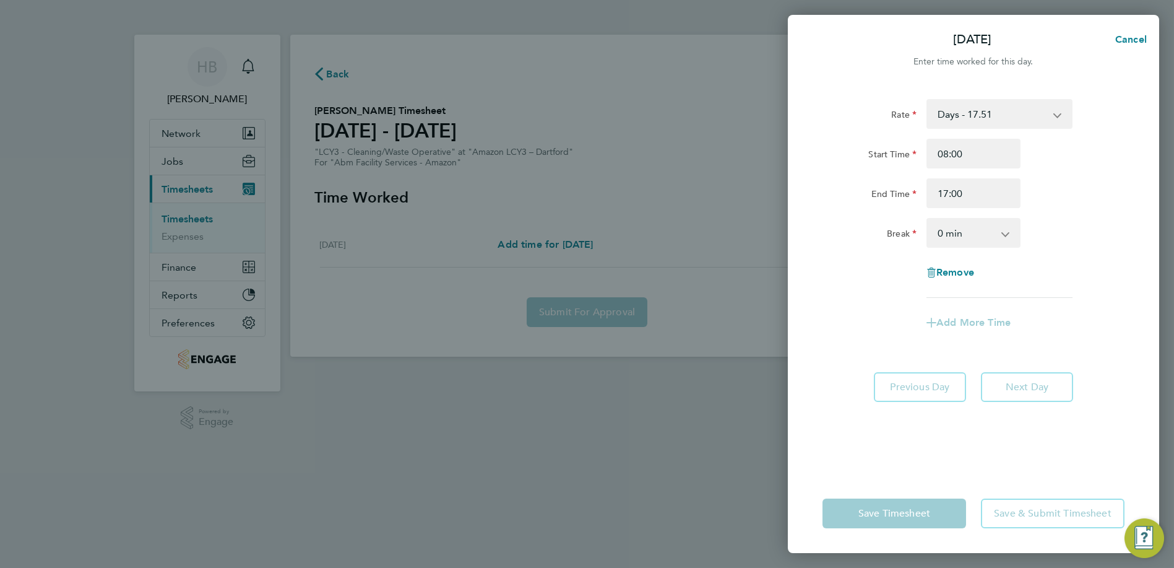
click at [974, 229] on select "0 min 15 min 30 min 45 min 60 min 75 min 90 min" at bounding box center [966, 232] width 77 height 27
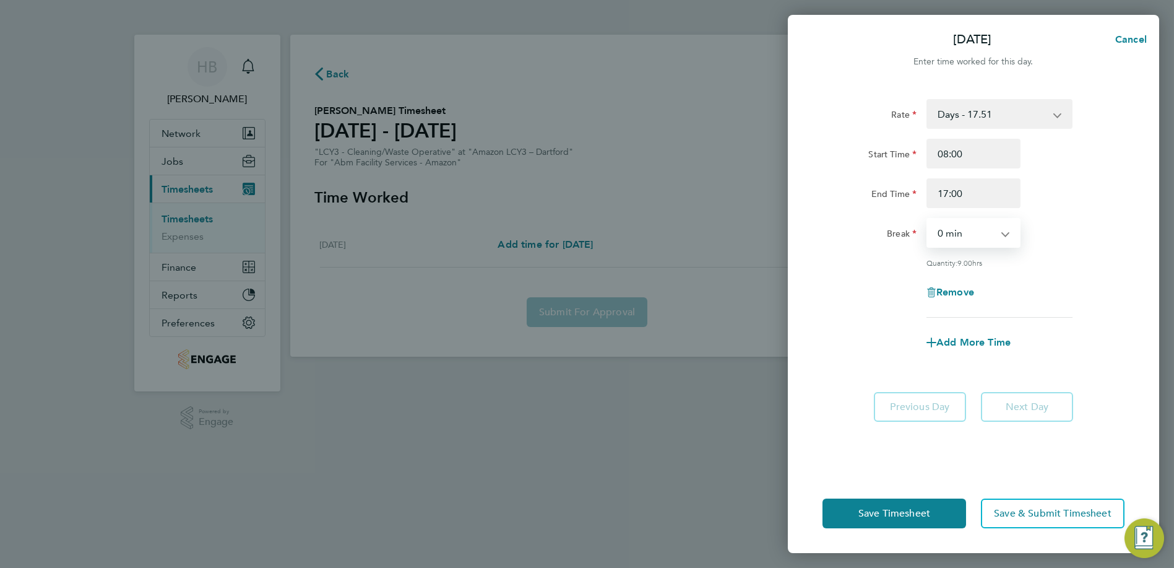
select select "60"
click at [928, 219] on select "0 min 15 min 30 min 45 min 60 min 75 min 90 min" at bounding box center [966, 232] width 77 height 27
click at [902, 508] on span "Save Timesheet" at bounding box center [895, 513] width 72 height 12
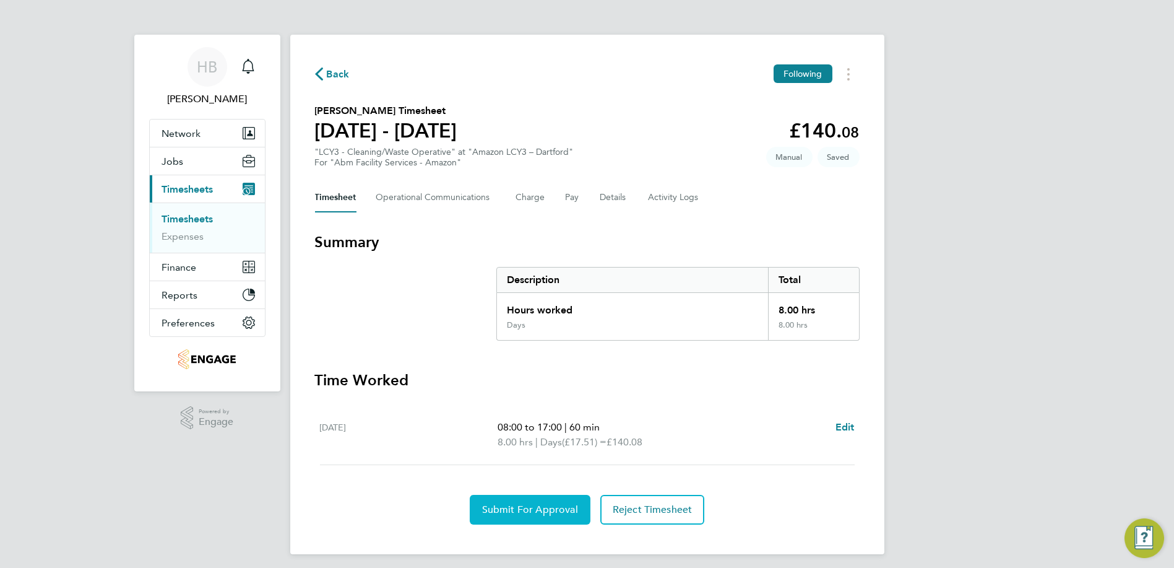
click at [527, 498] on button "Submit For Approval" at bounding box center [530, 510] width 121 height 30
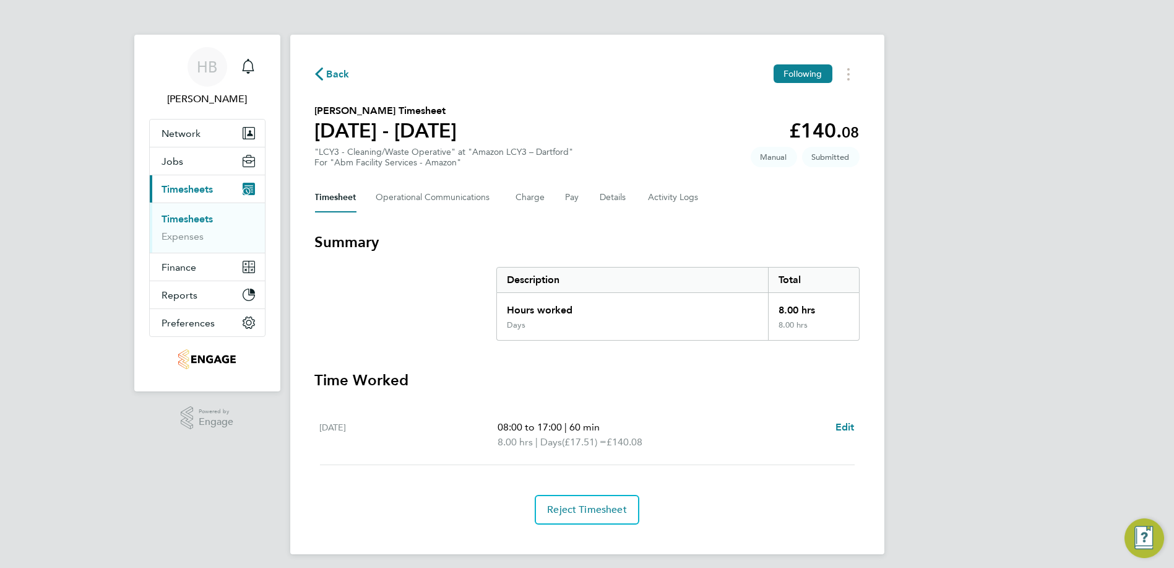
click at [345, 79] on span "Back" at bounding box center [338, 74] width 23 height 15
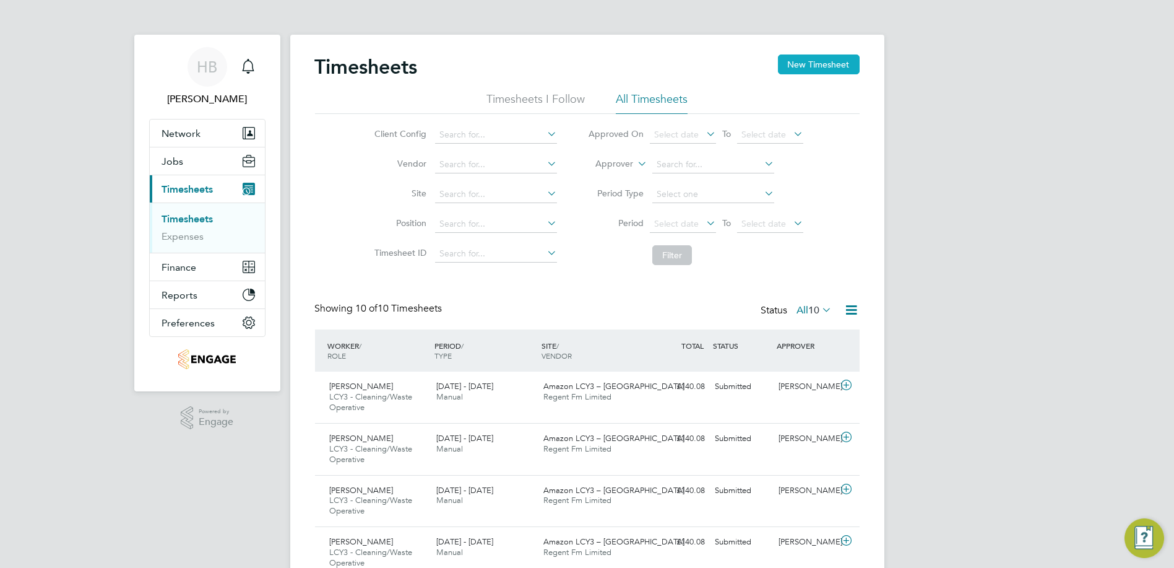
click at [847, 57] on button "New Timesheet" at bounding box center [819, 64] width 82 height 20
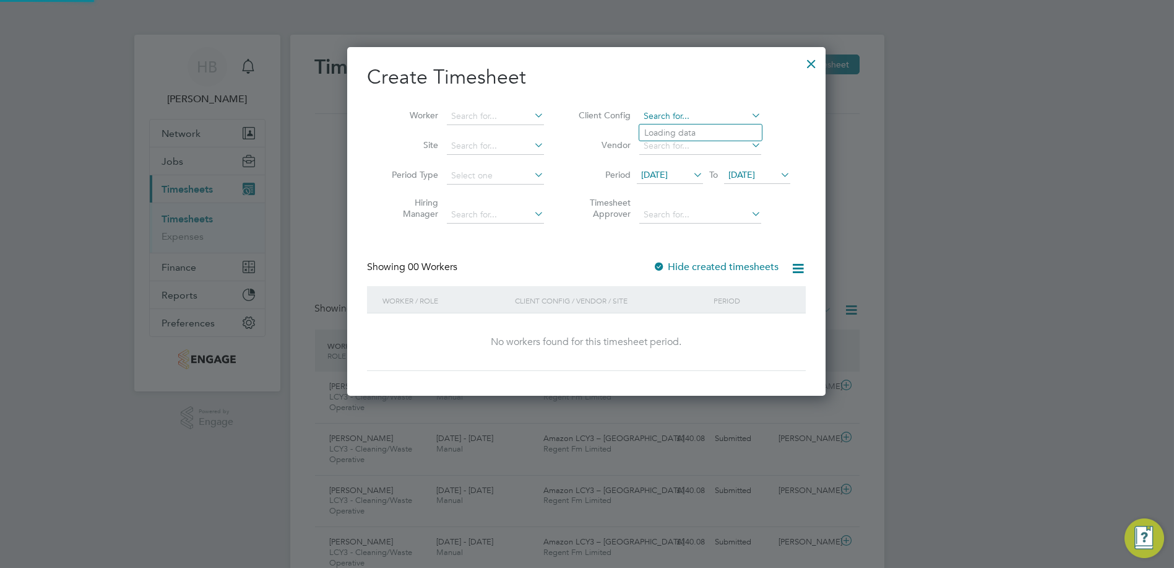
click at [728, 110] on input at bounding box center [701, 116] width 122 height 17
click at [703, 137] on li "Abm Facility Services - Amazon" at bounding box center [708, 132] width 137 height 17
type input "Abm Facility Services - Amazon"
click at [696, 148] on input at bounding box center [701, 145] width 122 height 17
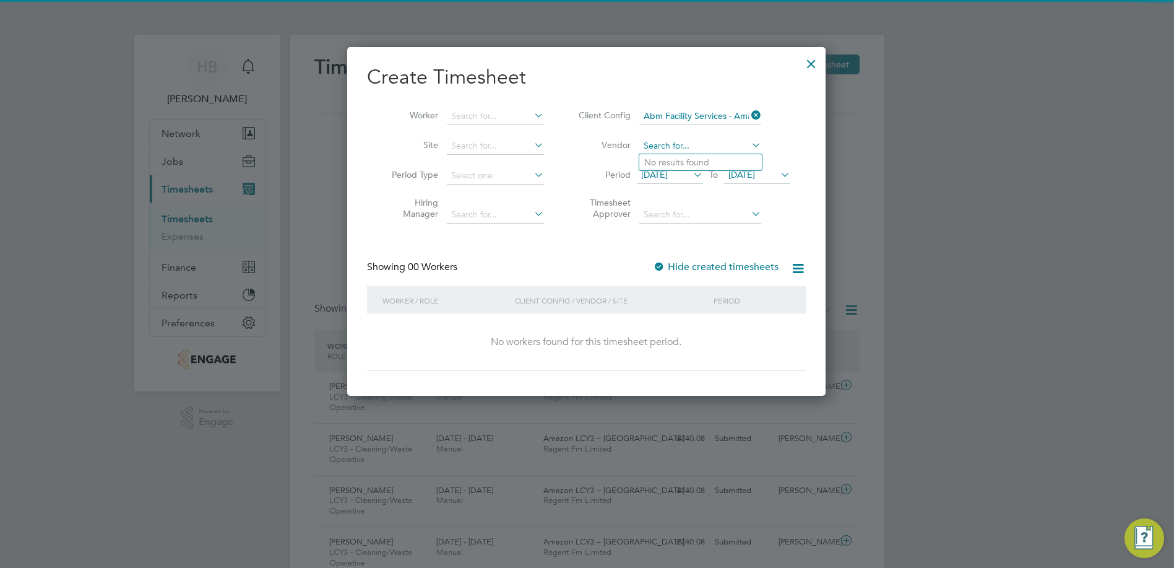
click at [696, 148] on input at bounding box center [701, 145] width 122 height 17
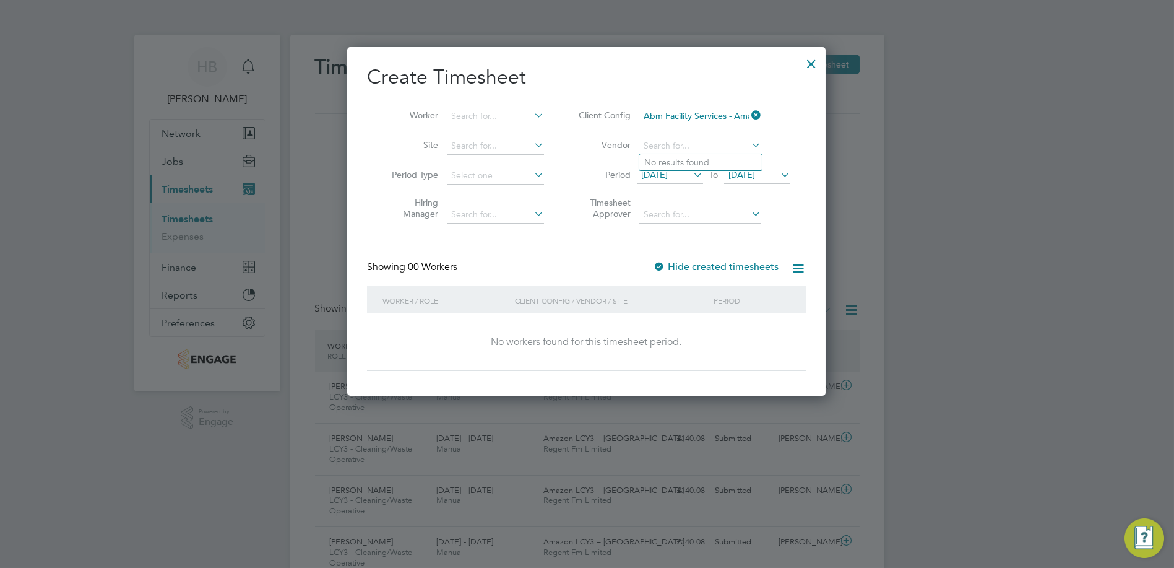
click at [668, 175] on span "[DATE]" at bounding box center [654, 174] width 27 height 11
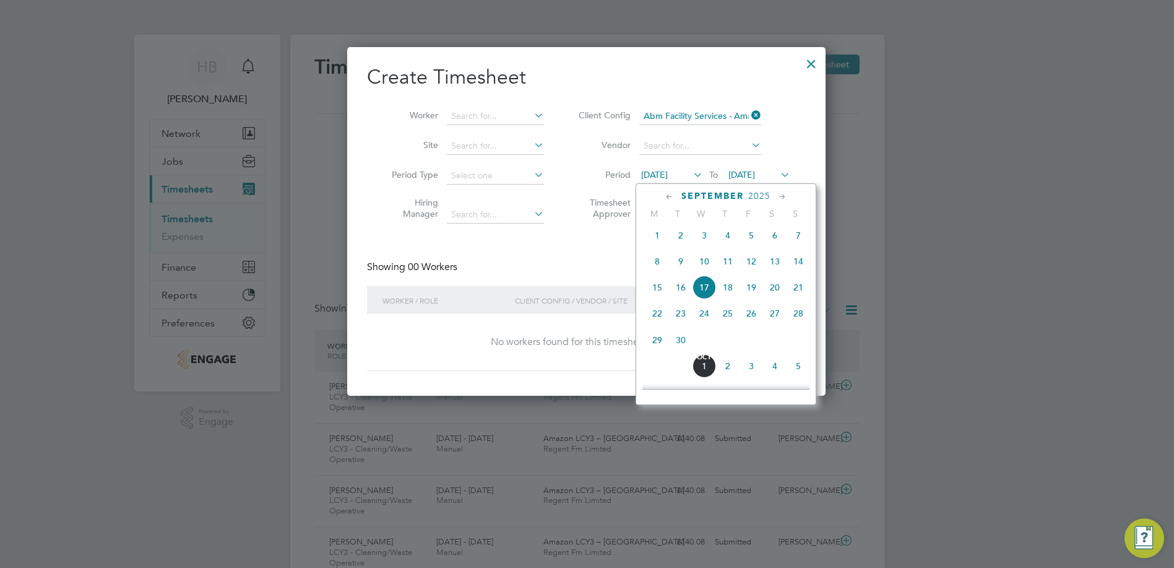
click at [664, 196] on icon at bounding box center [670, 197] width 12 height 14
click at [788, 199] on icon at bounding box center [783, 197] width 12 height 14
click at [784, 274] on span "13" at bounding box center [775, 262] width 24 height 24
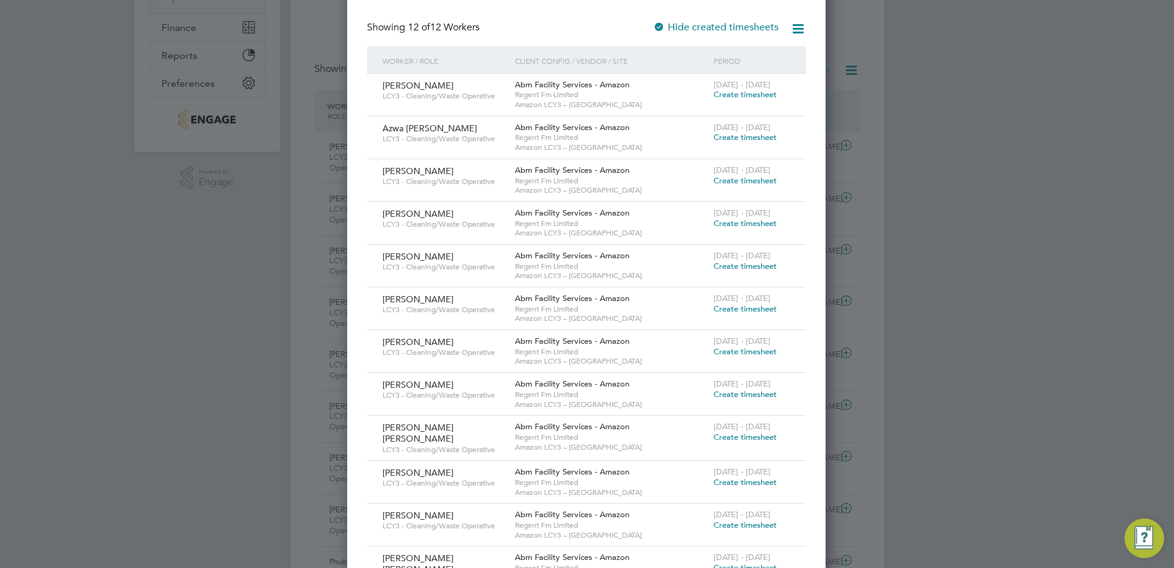
scroll to position [226, 0]
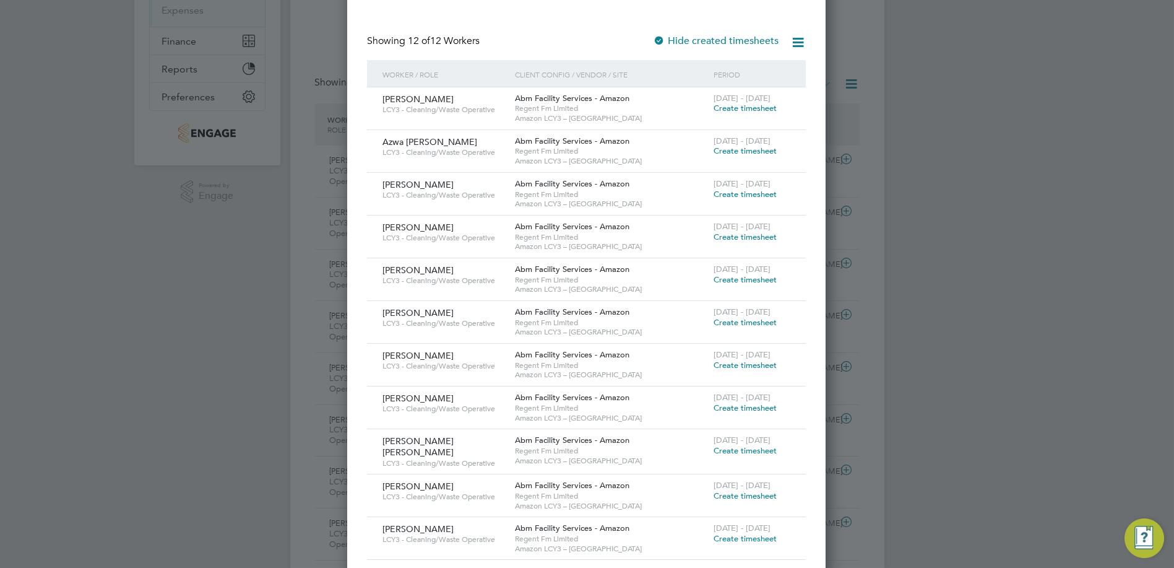
click at [747, 105] on span "Create timesheet" at bounding box center [745, 108] width 63 height 11
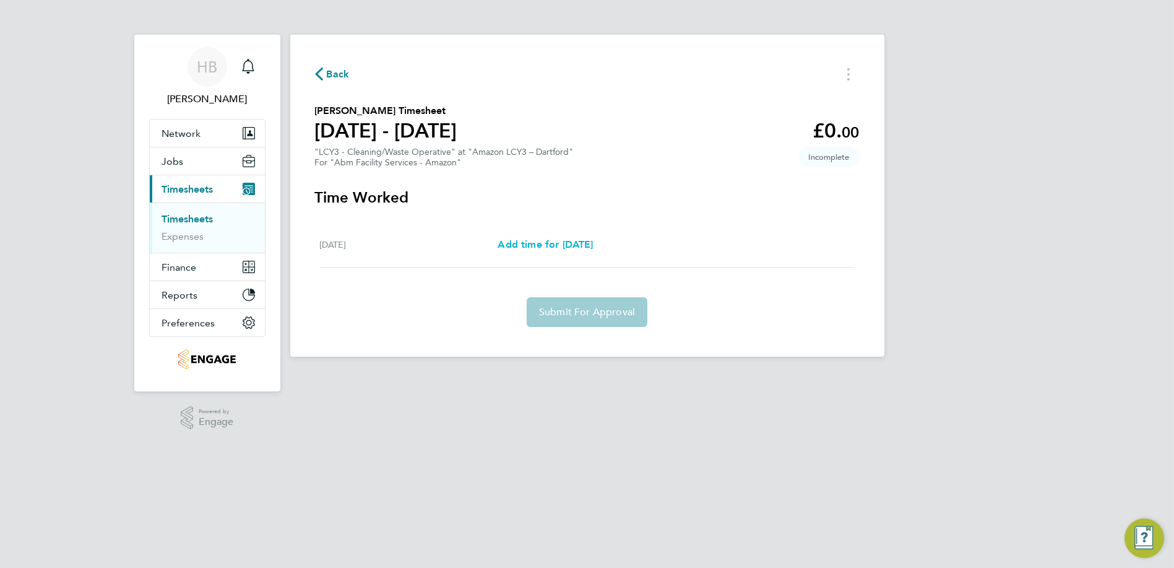
click at [553, 245] on span "Add time for [DATE]" at bounding box center [545, 244] width 95 height 12
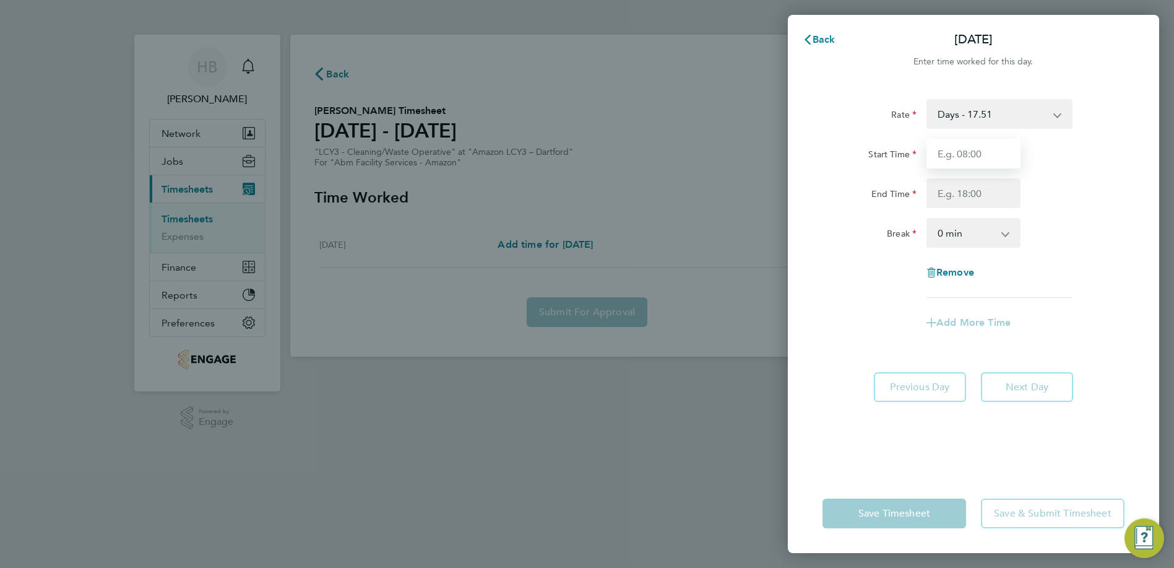
click at [979, 160] on input "Start Time" at bounding box center [974, 154] width 94 height 30
type input "08:00"
click at [974, 188] on input "End Time" at bounding box center [974, 193] width 94 height 30
type input "17:00"
drag, startPoint x: 944, startPoint y: 224, endPoint x: 946, endPoint y: 234, distance: 10.7
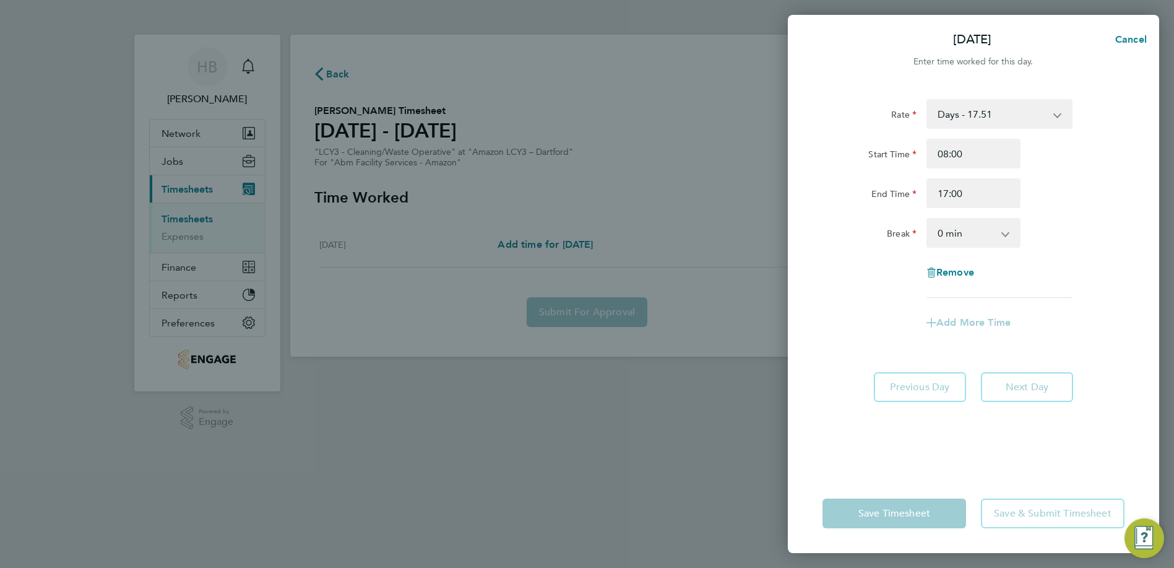
click at [944, 224] on select "0 min 15 min 30 min 45 min 60 min 75 min 90 min" at bounding box center [966, 232] width 77 height 27
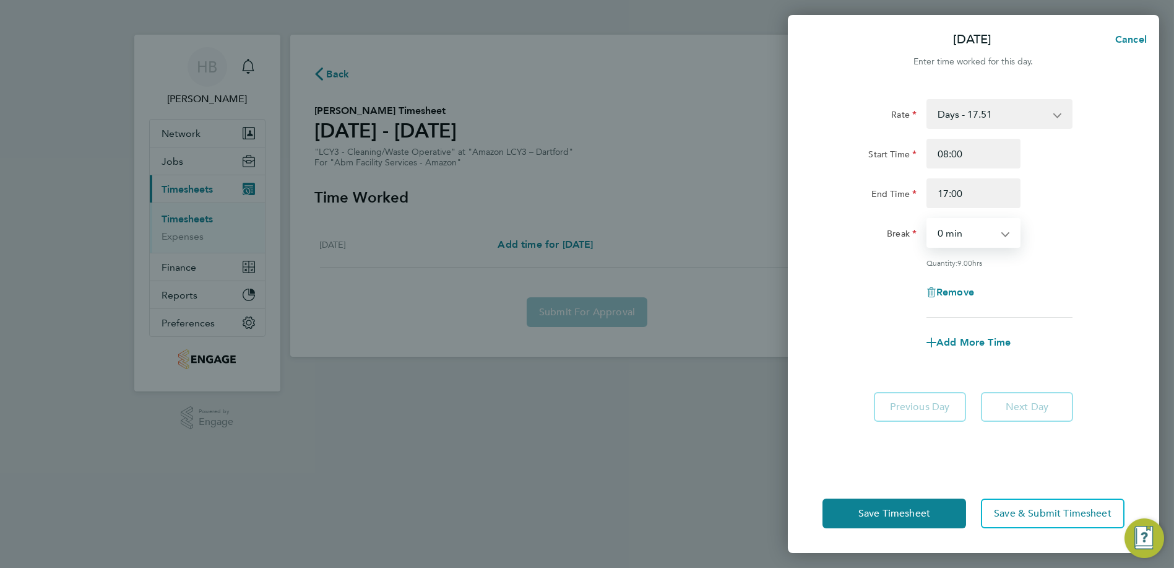
select select "60"
click at [928, 219] on select "0 min 15 min 30 min 45 min 60 min 75 min 90 min" at bounding box center [966, 232] width 77 height 27
click at [897, 519] on button "Save Timesheet" at bounding box center [895, 513] width 144 height 30
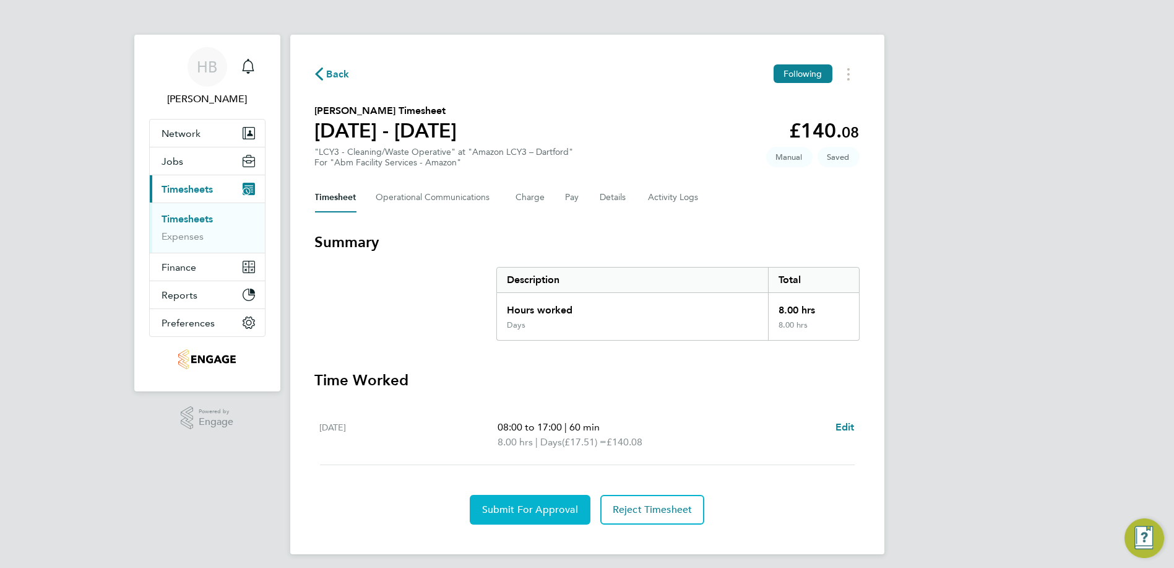
click at [518, 505] on span "Submit For Approval" at bounding box center [530, 509] width 96 height 12
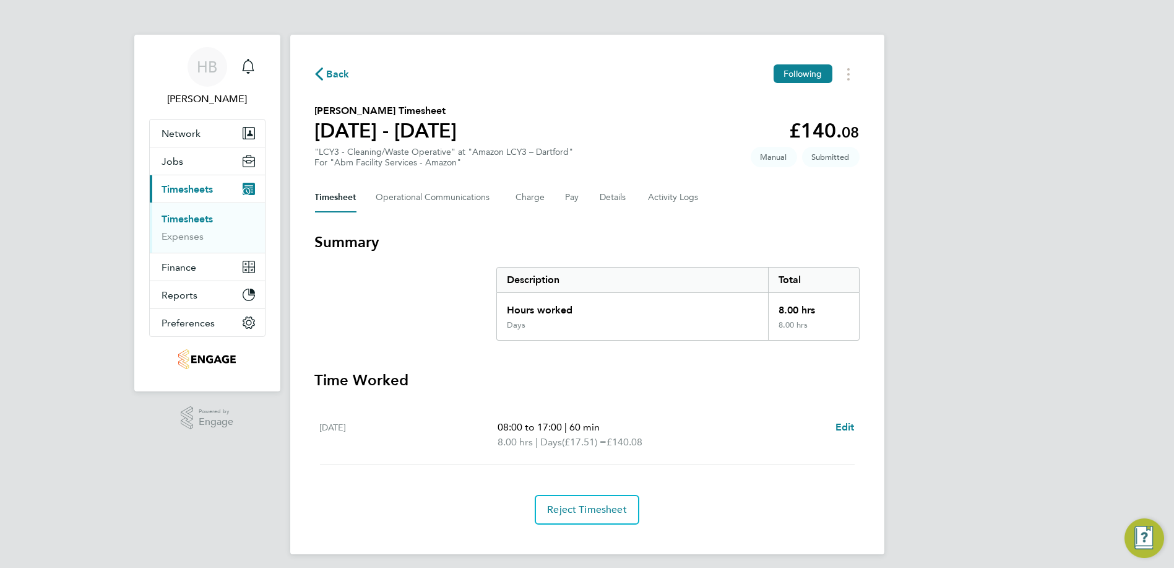
click at [208, 220] on link "Timesheets" at bounding box center [187, 219] width 51 height 12
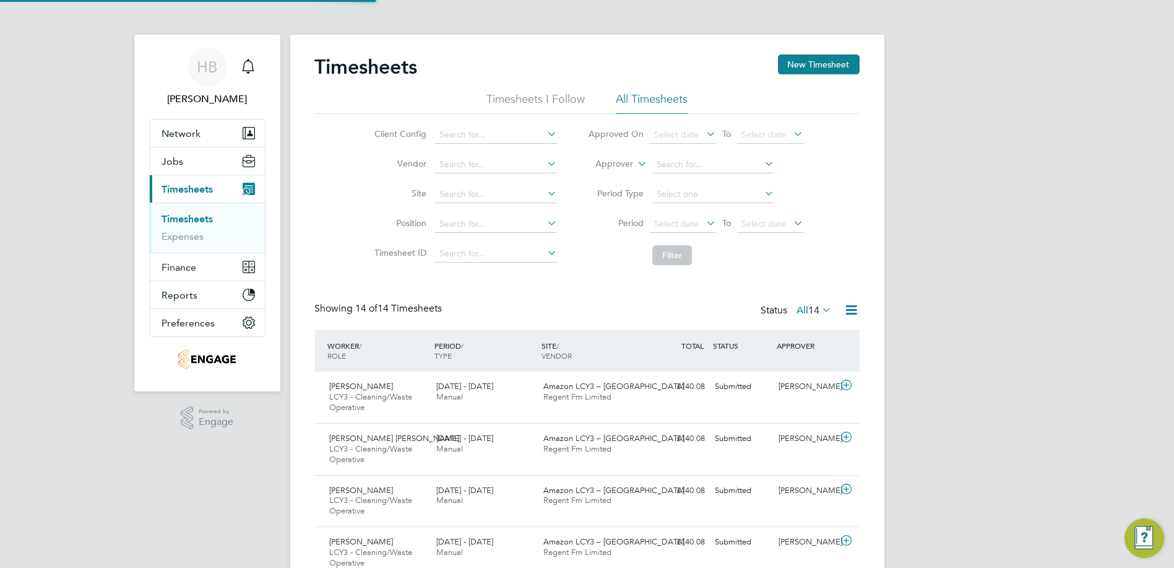
scroll to position [42, 107]
click at [838, 64] on button "New Timesheet" at bounding box center [819, 64] width 82 height 20
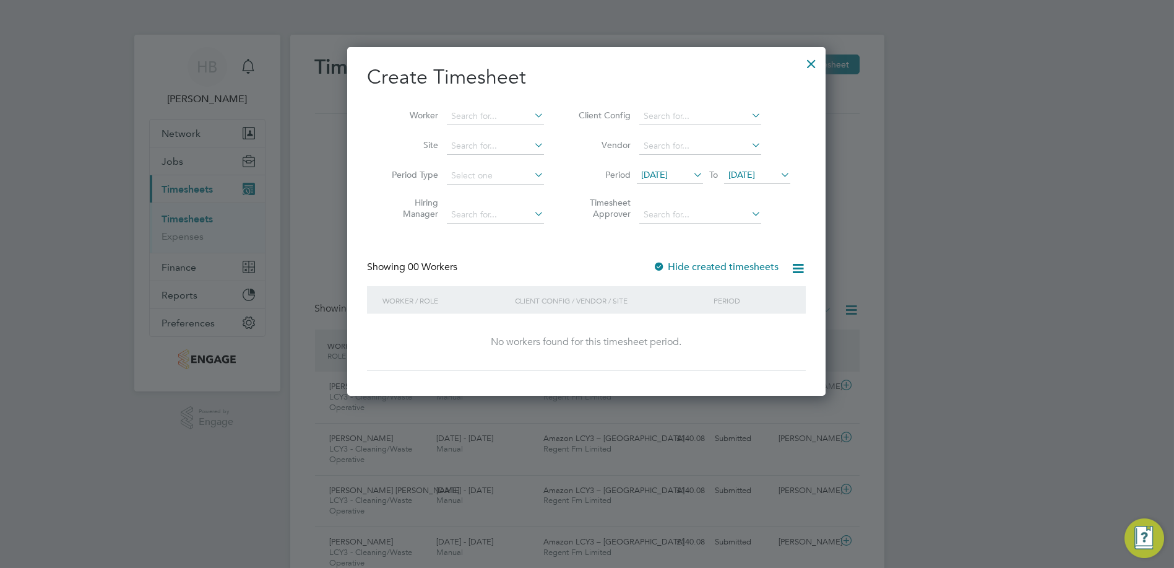
click at [676, 124] on li "Client Config" at bounding box center [683, 117] width 246 height 30
click at [676, 116] on input at bounding box center [701, 116] width 122 height 17
click at [694, 134] on li "Abm Facility Services - Amazon" at bounding box center [708, 132] width 137 height 17
type input "Abm Facility Services - Amazon"
click at [690, 151] on input at bounding box center [701, 145] width 122 height 17
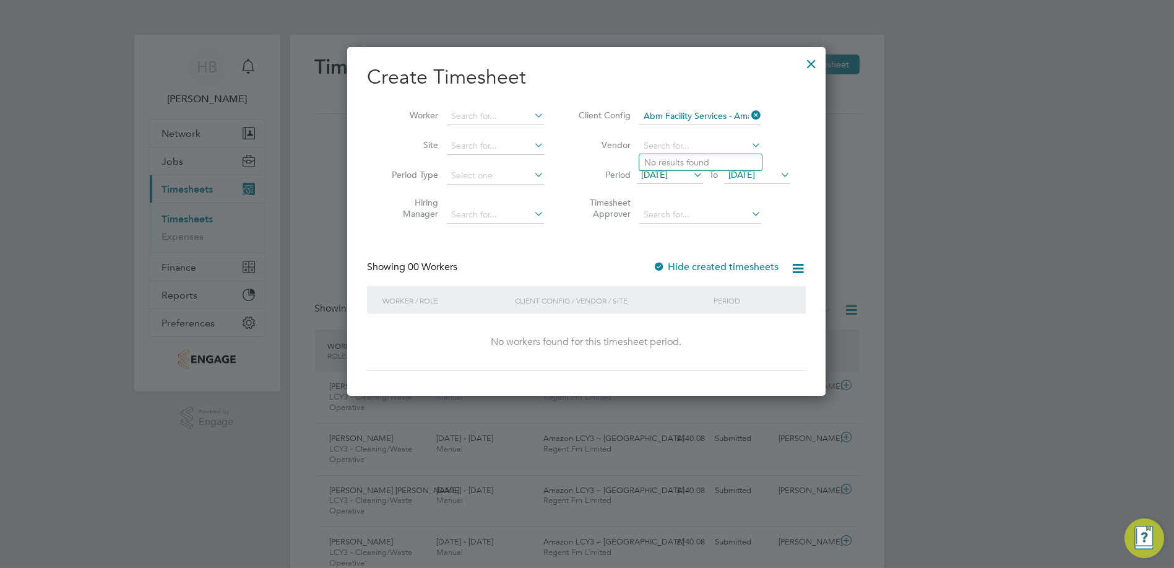
click at [691, 177] on icon at bounding box center [691, 174] width 0 height 17
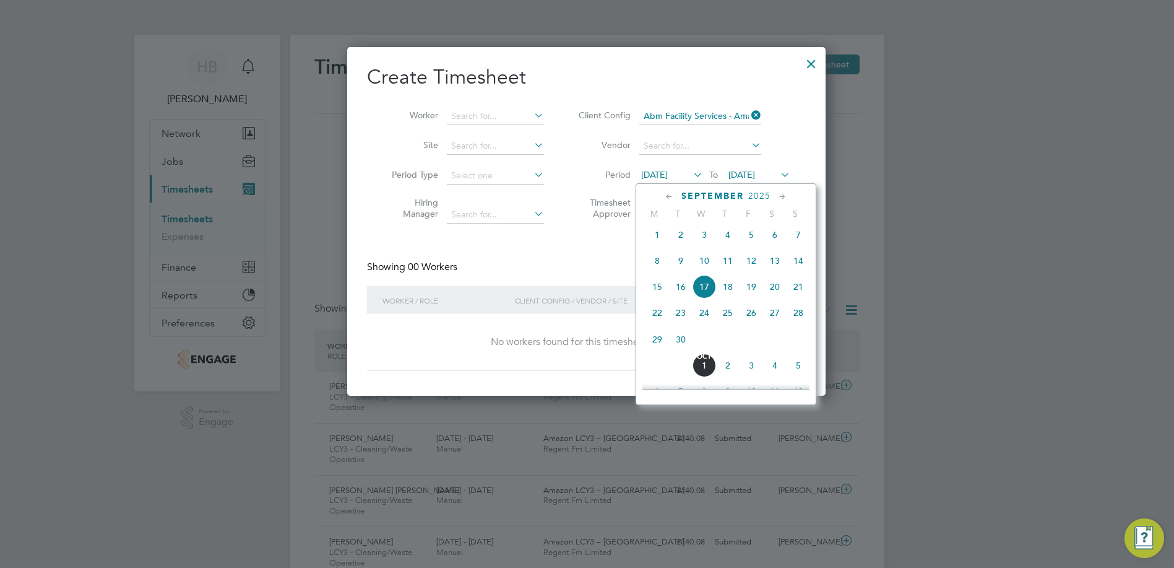
click at [777, 267] on span "13" at bounding box center [775, 261] width 24 height 24
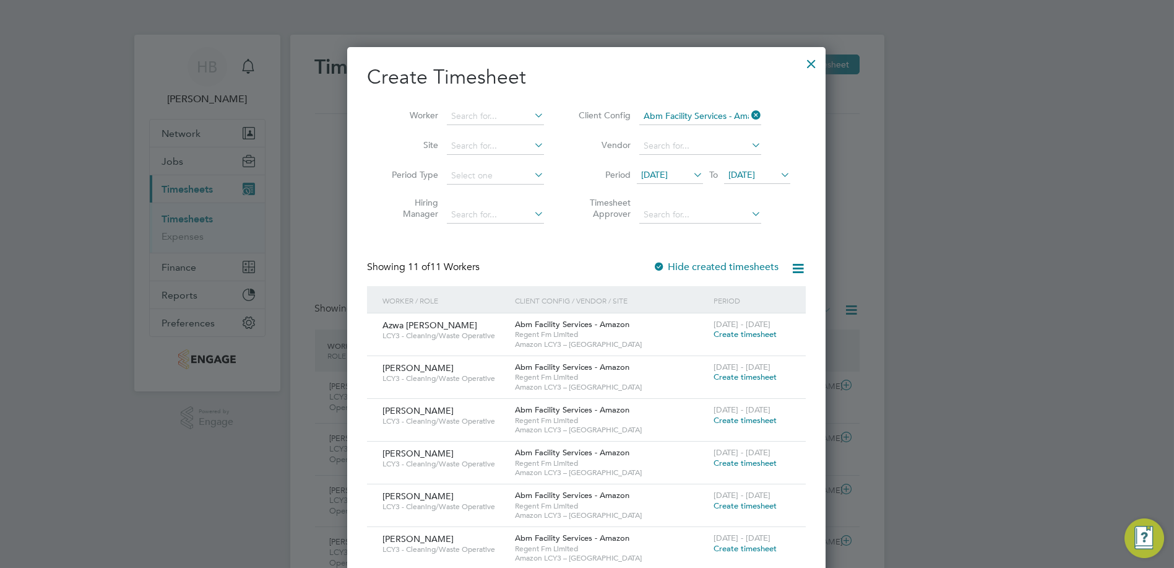
click at [775, 338] on span "Create timesheet" at bounding box center [745, 334] width 63 height 11
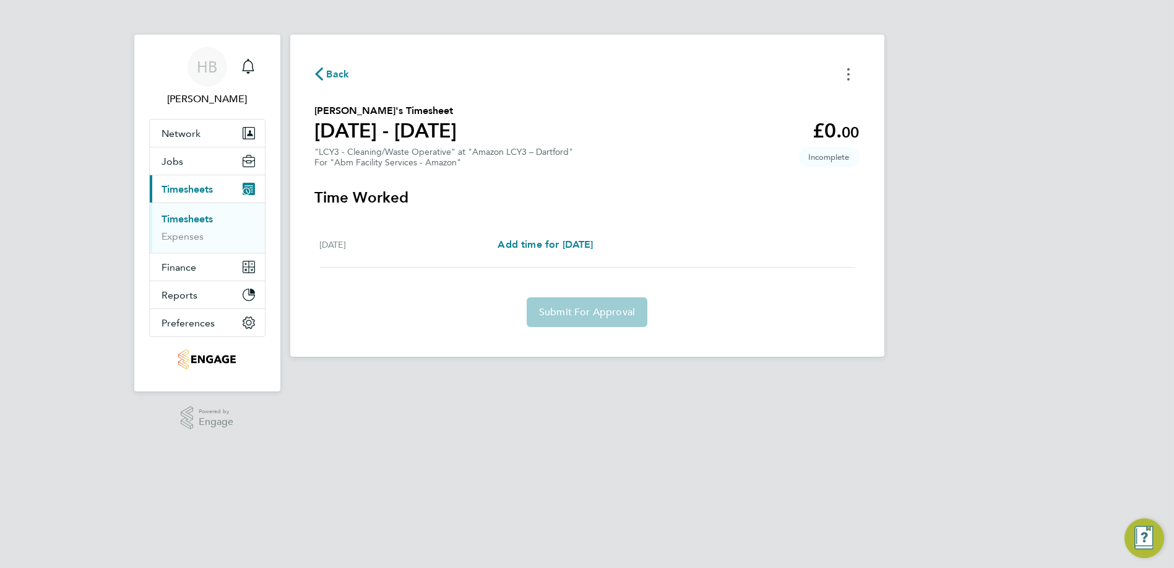
click at [853, 74] on button "Timesheets Menu" at bounding box center [849, 73] width 22 height 19
click at [780, 111] on button "Mark as absent" at bounding box center [785, 101] width 149 height 25
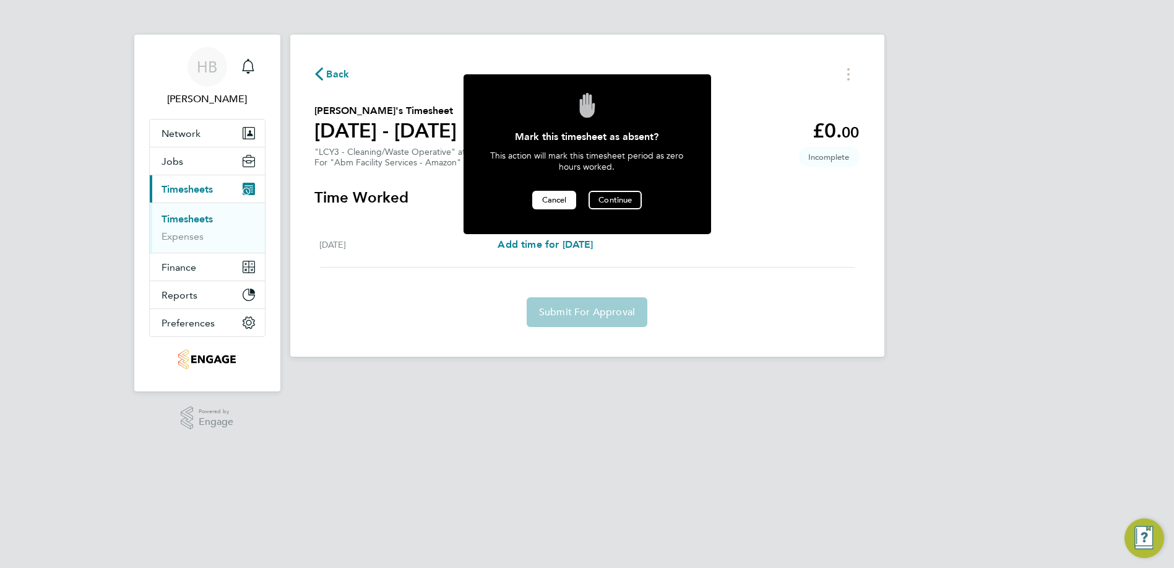
click at [552, 201] on span "Cancel" at bounding box center [554, 199] width 25 height 11
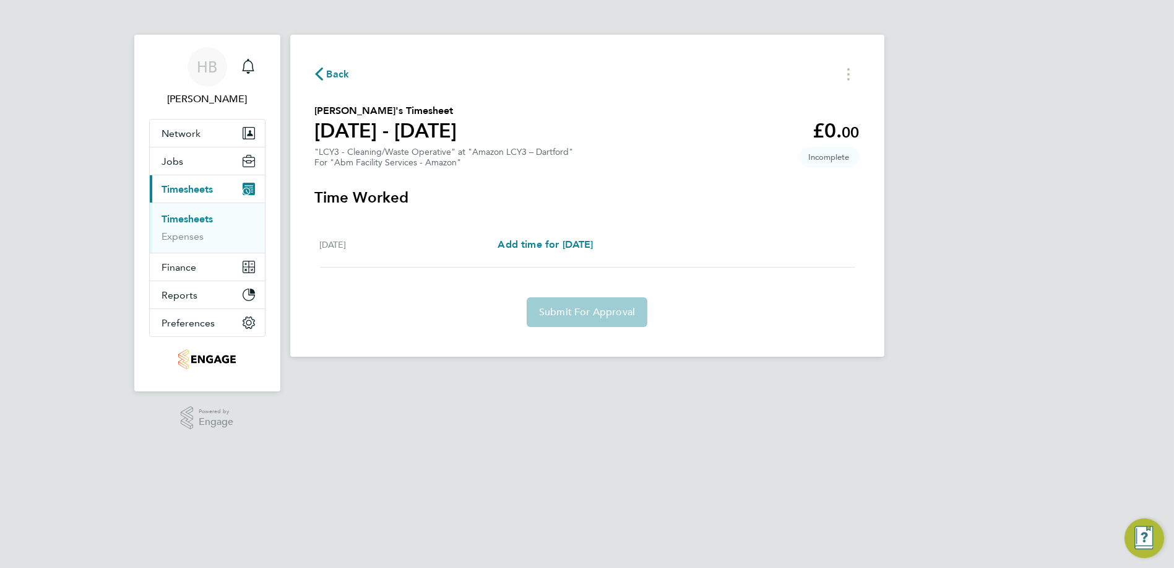
click at [327, 74] on span "Back" at bounding box center [338, 74] width 23 height 15
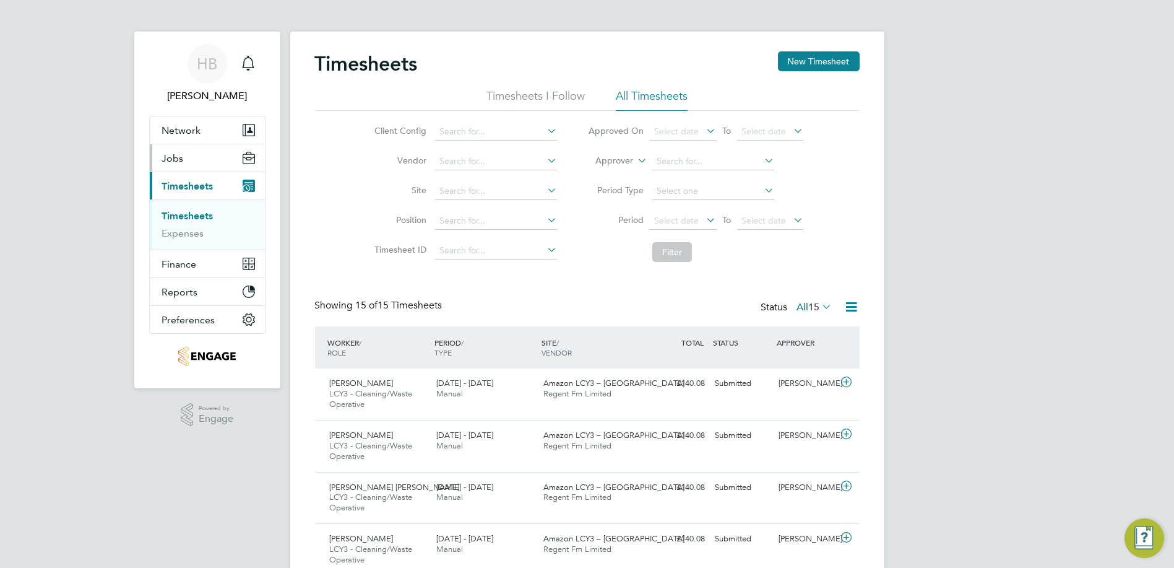
click at [186, 160] on button "Jobs" at bounding box center [207, 157] width 115 height 27
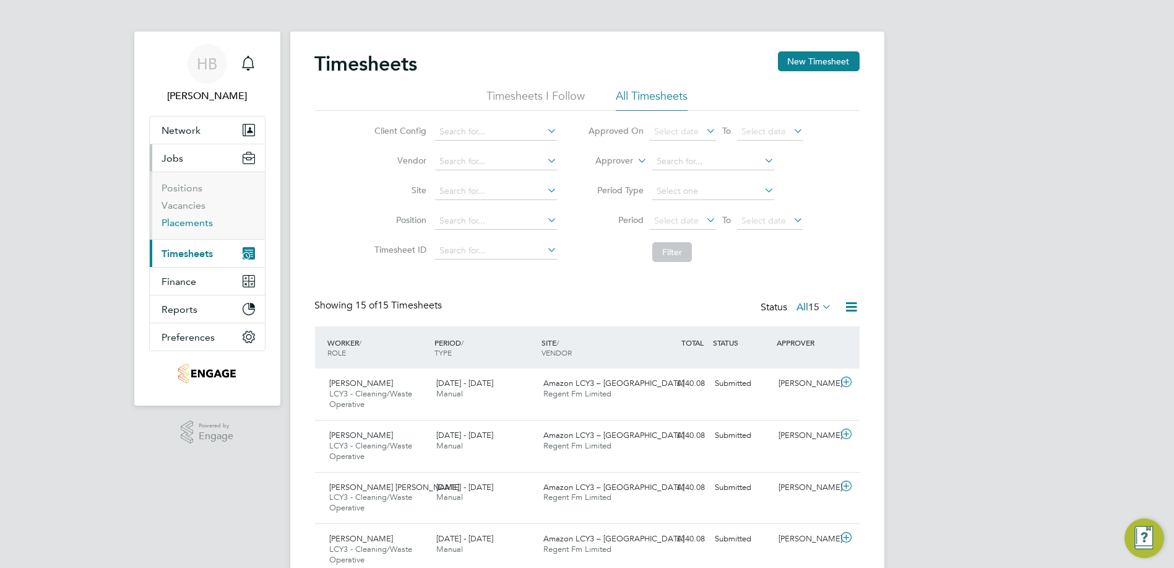
click at [187, 218] on link "Placements" at bounding box center [187, 223] width 51 height 12
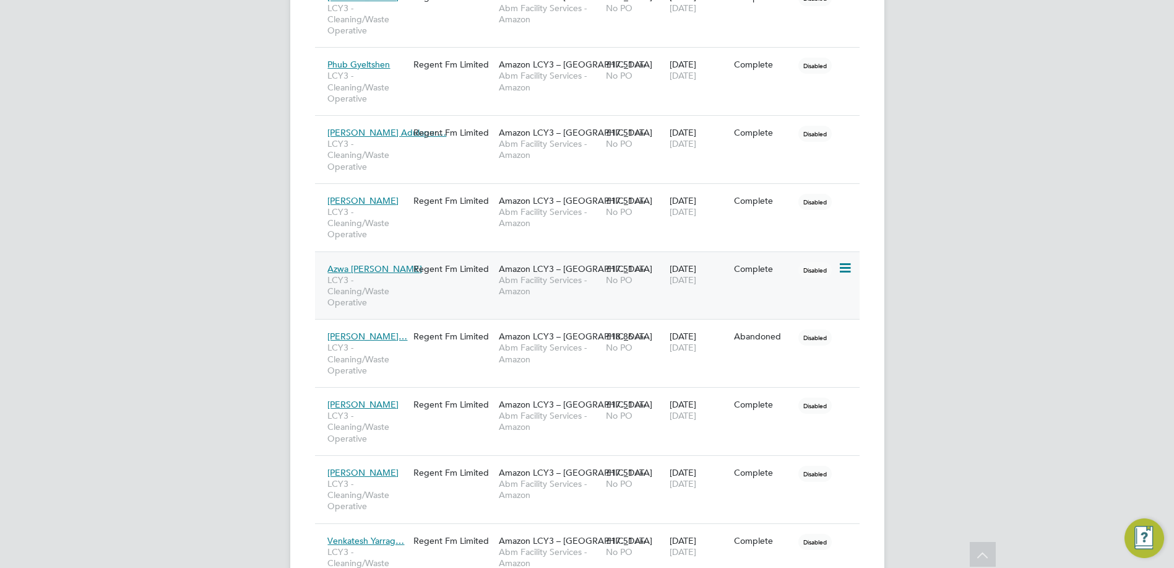
click at [844, 264] on icon at bounding box center [844, 268] width 12 height 15
click at [753, 375] on li "Abandon" at bounding box center [787, 378] width 127 height 17
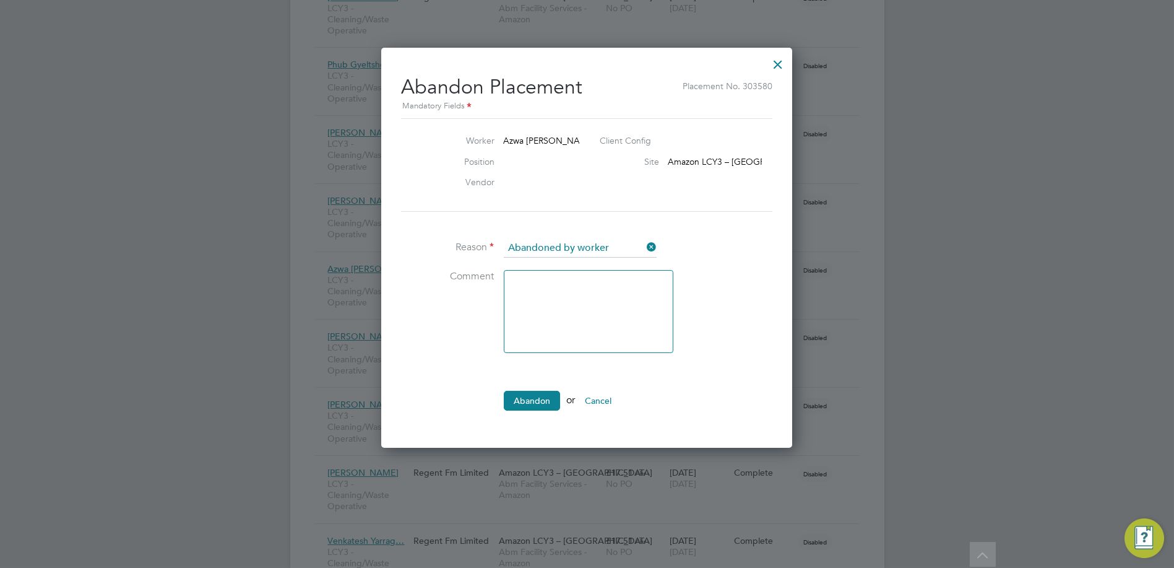
click at [534, 280] on textarea at bounding box center [589, 311] width 170 height 83
type textarea "Didnt show up"
click at [539, 391] on button "Abandon" at bounding box center [532, 401] width 56 height 20
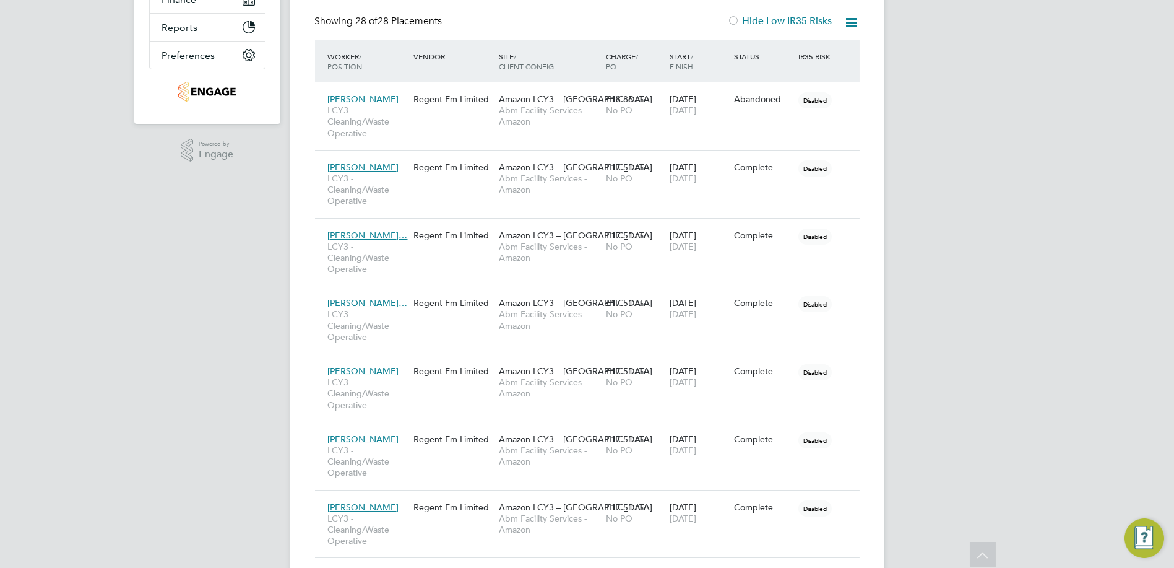
scroll to position [104, 0]
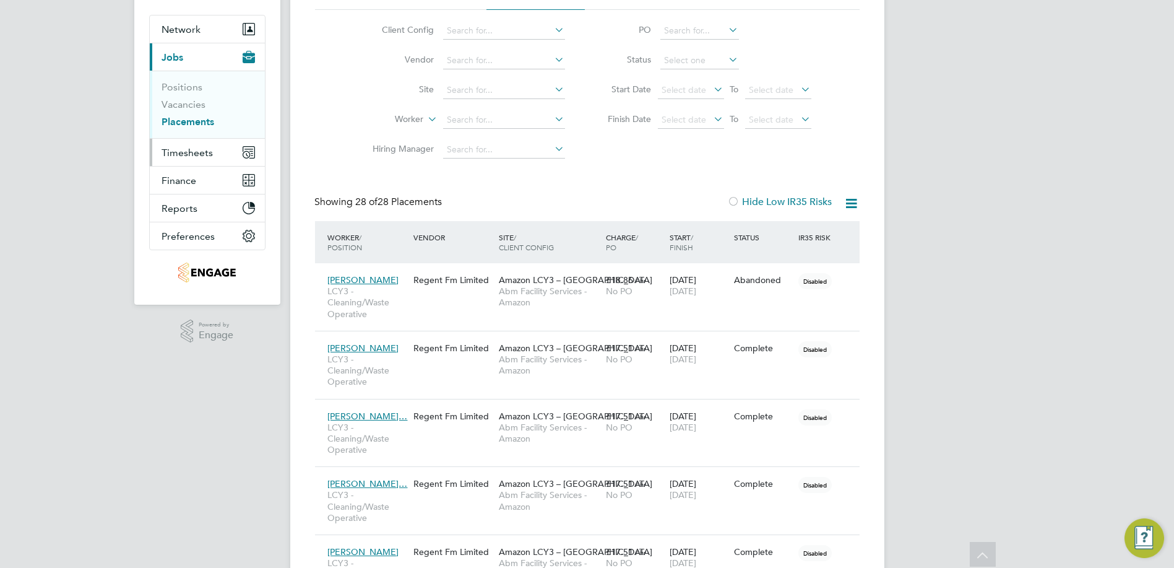
click at [189, 151] on span "Timesheets" at bounding box center [187, 153] width 51 height 12
click at [225, 147] on button "Timesheets" at bounding box center [207, 152] width 115 height 27
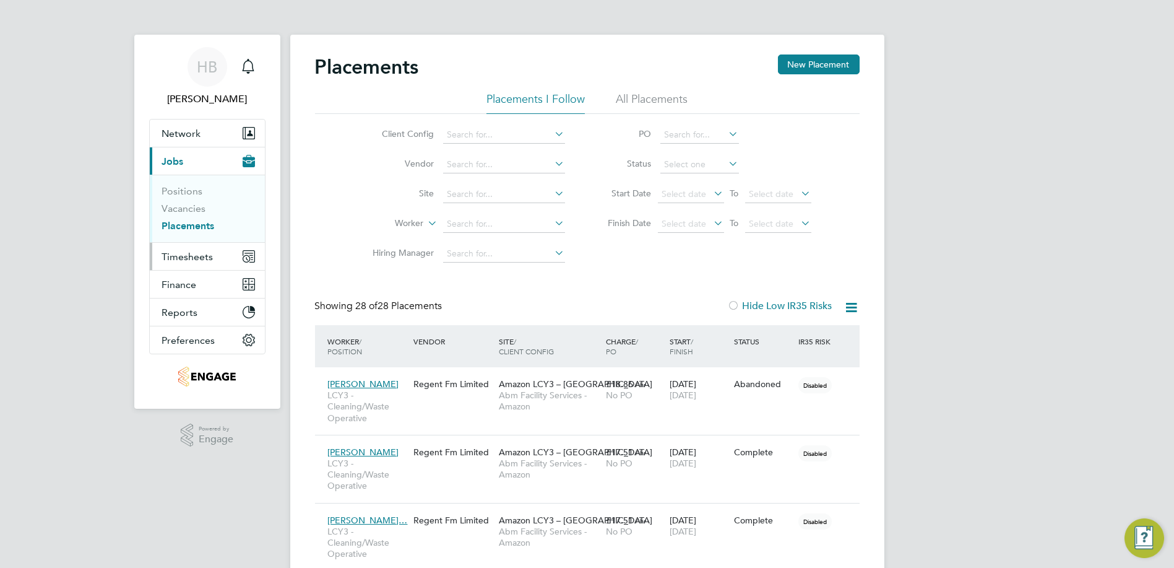
click at [193, 251] on span "Timesheets" at bounding box center [187, 257] width 51 height 12
click at [194, 254] on span "Timesheets" at bounding box center [187, 257] width 51 height 12
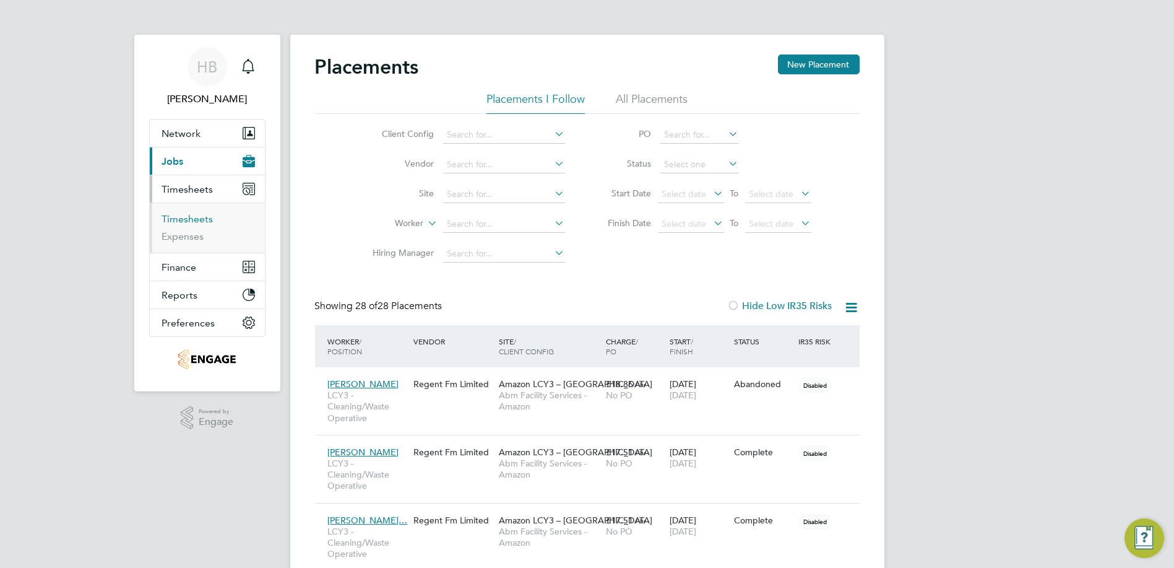
click at [199, 219] on link "Timesheets" at bounding box center [187, 219] width 51 height 12
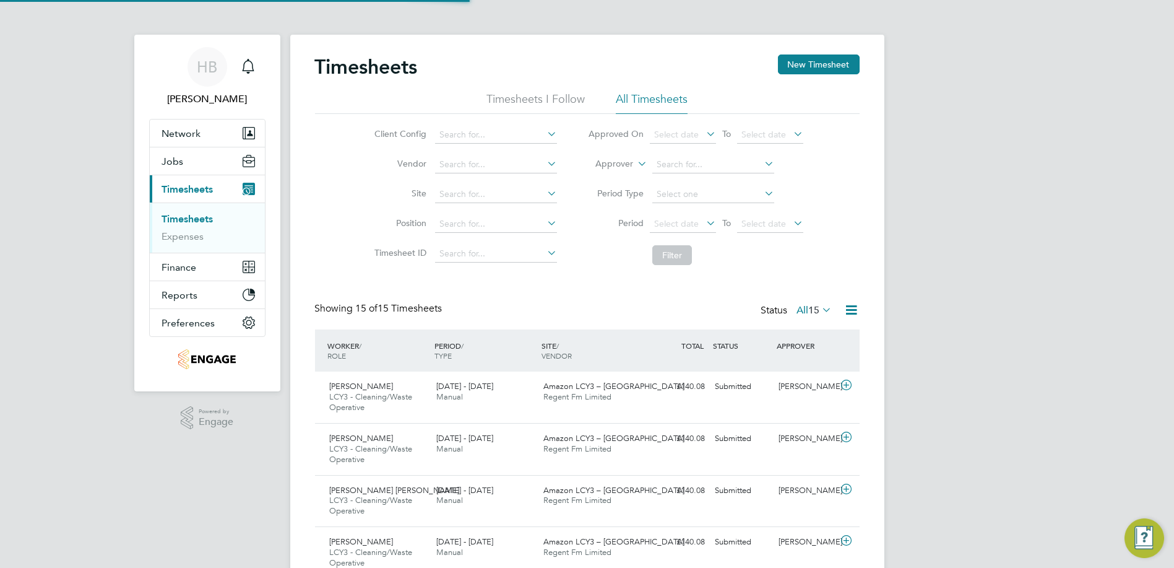
scroll to position [42, 107]
click at [830, 68] on button "New Timesheet" at bounding box center [819, 64] width 82 height 20
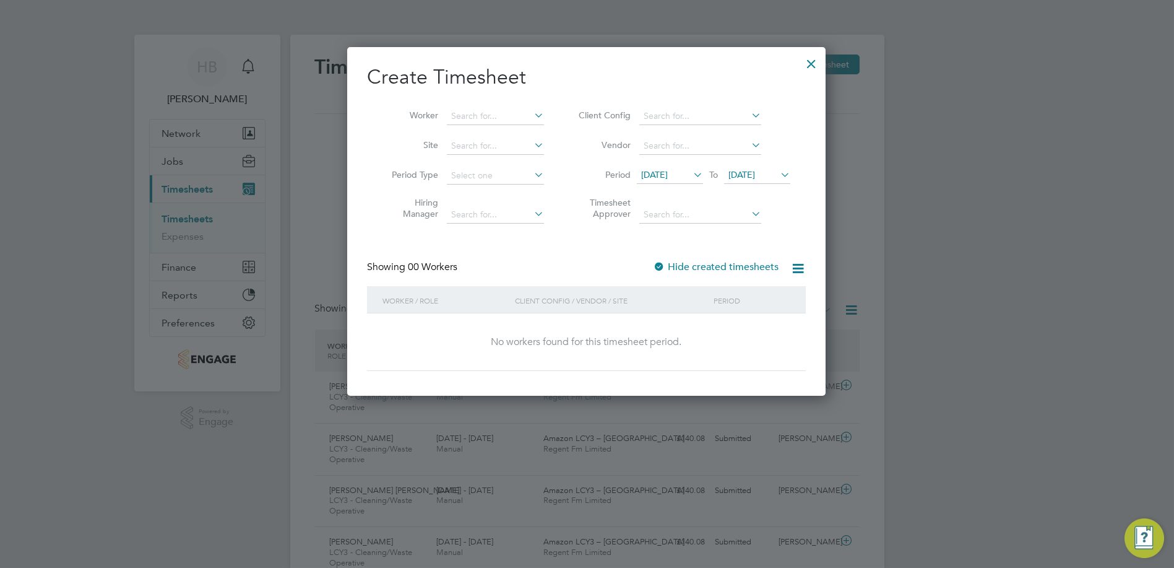
click at [721, 125] on li "Client Config" at bounding box center [683, 117] width 246 height 30
click at [721, 121] on input at bounding box center [701, 116] width 122 height 17
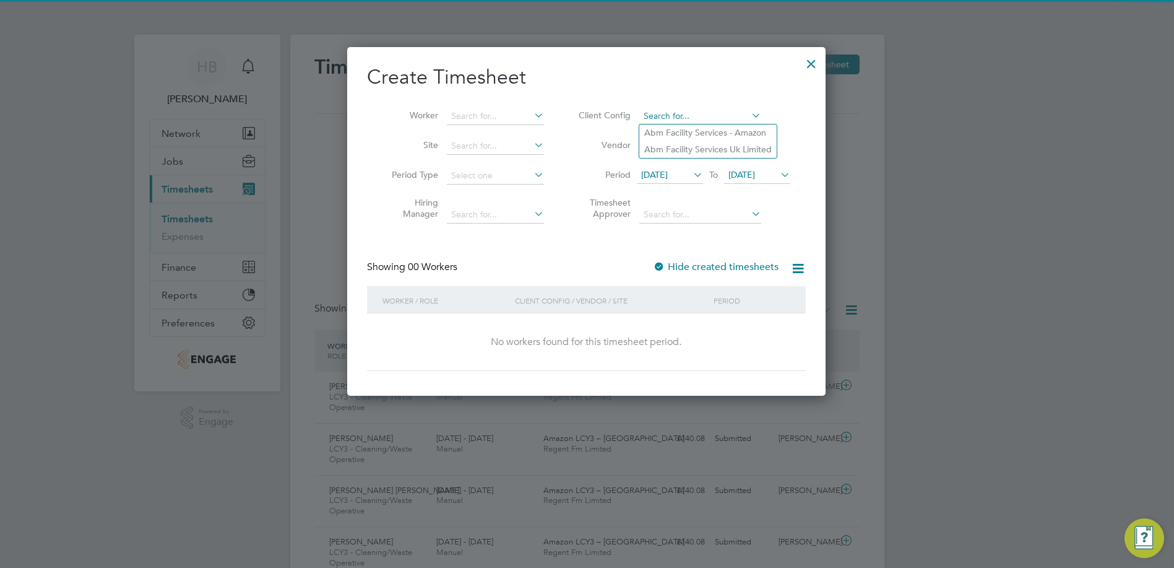
click at [721, 121] on input at bounding box center [701, 116] width 122 height 17
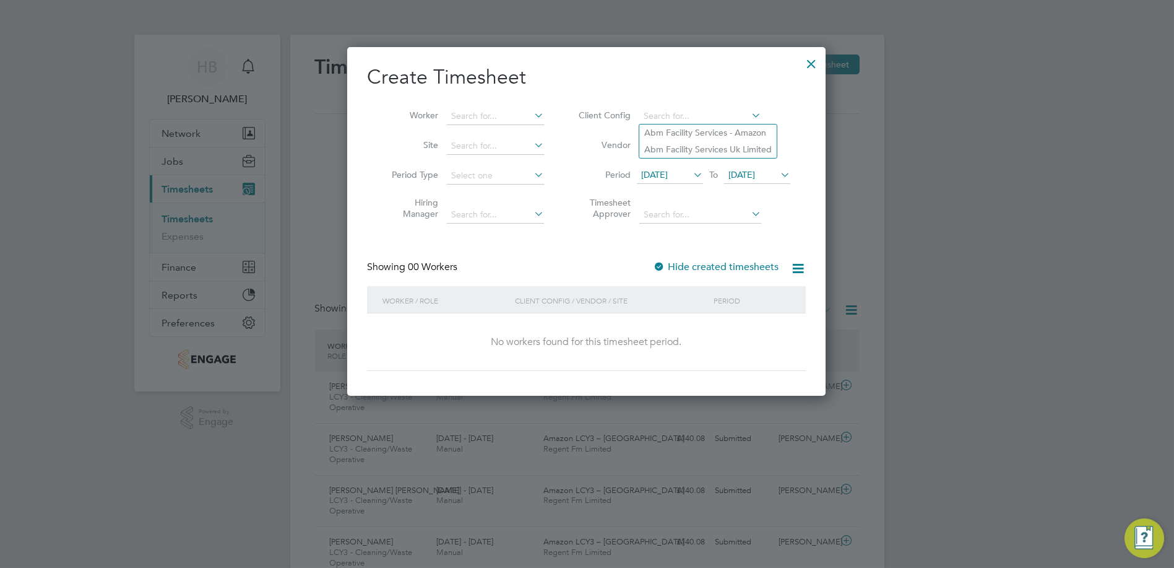
click at [837, 130] on div at bounding box center [587, 284] width 1174 height 568
click at [707, 180] on span "To" at bounding box center [714, 175] width 16 height 16
click at [691, 178] on icon at bounding box center [691, 174] width 0 height 17
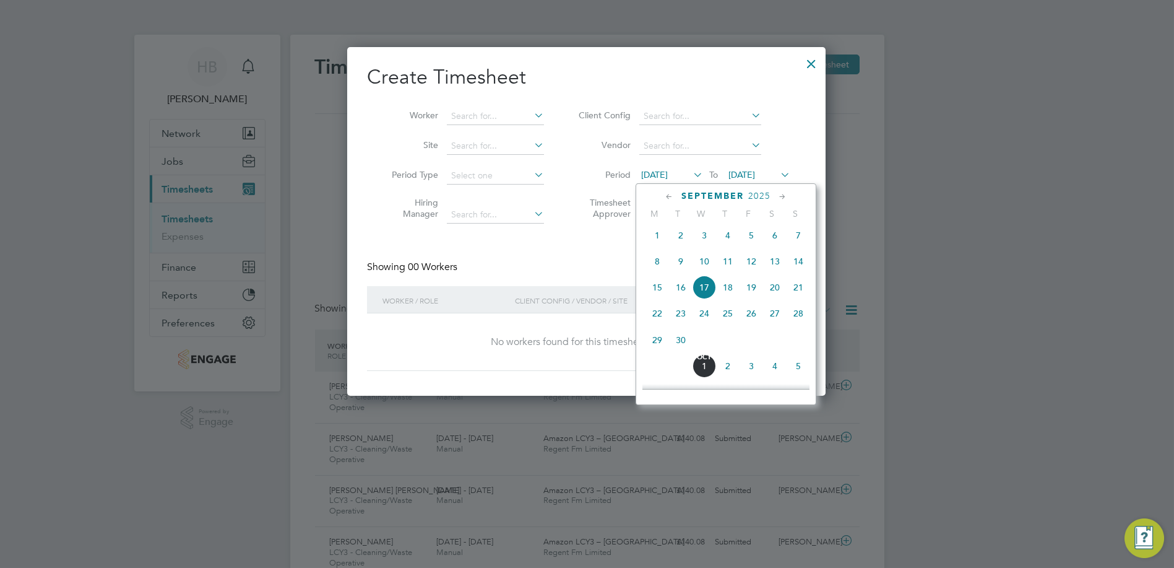
click at [769, 269] on span "13" at bounding box center [775, 262] width 24 height 24
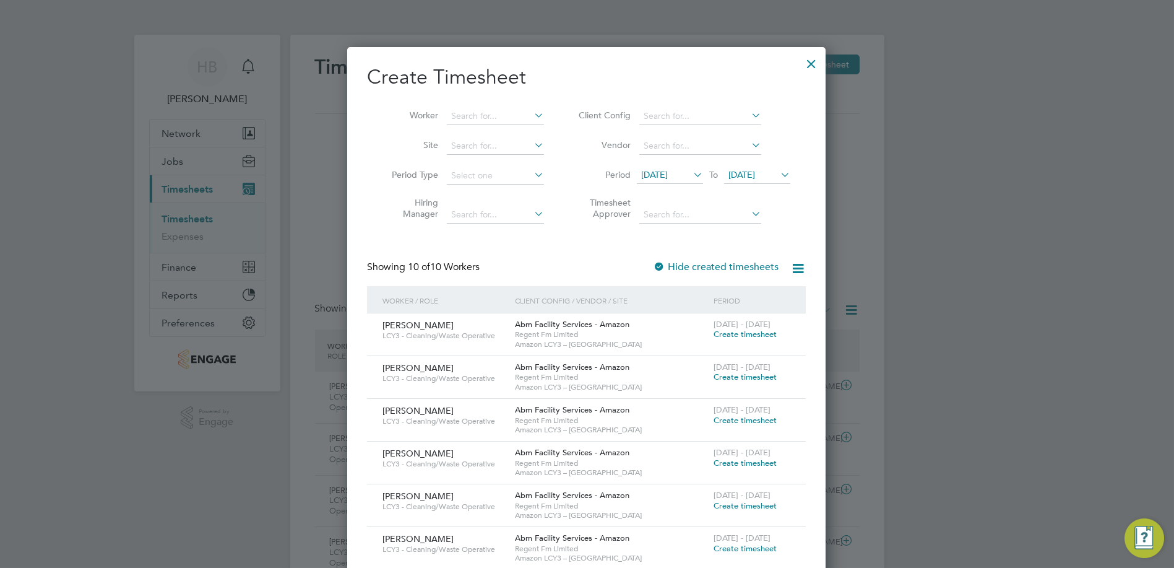
click at [746, 331] on span "Create timesheet" at bounding box center [745, 334] width 63 height 11
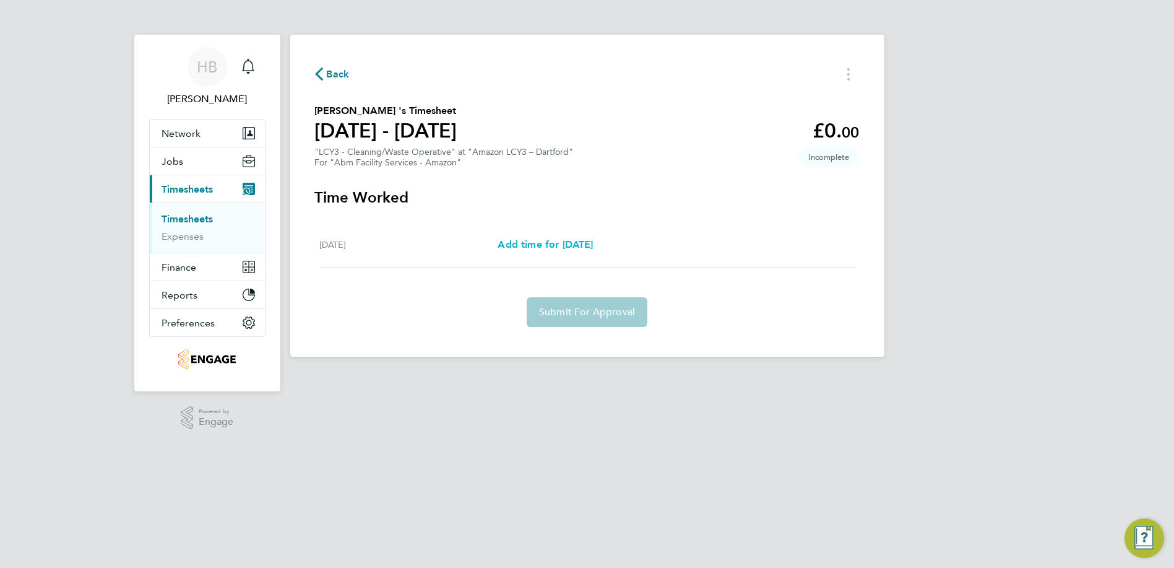
click at [593, 249] on span "Add time for [DATE]" at bounding box center [545, 244] width 95 height 12
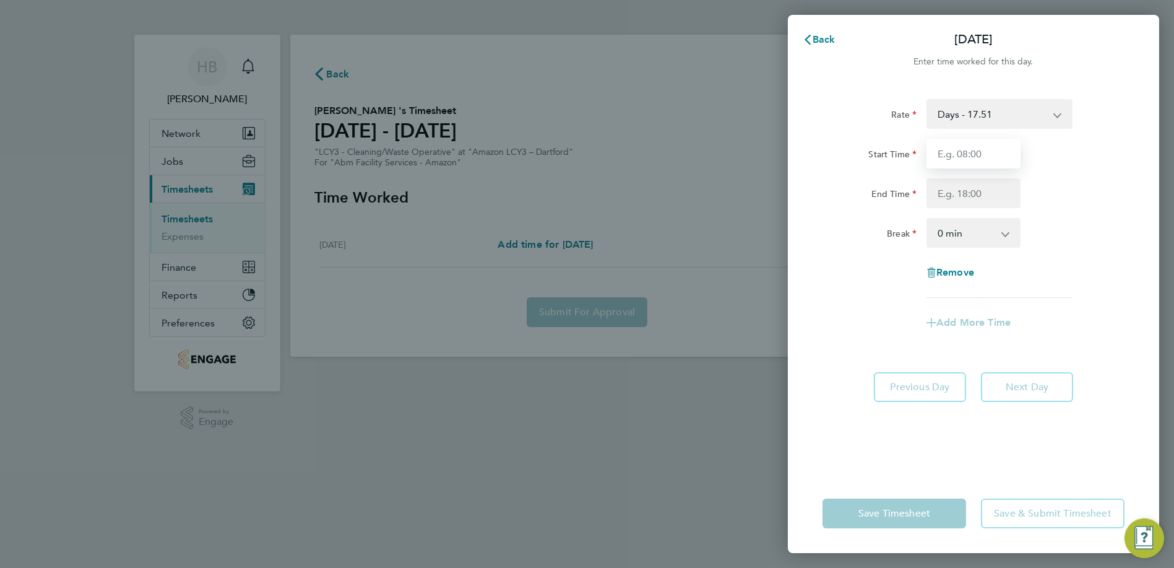
click at [968, 140] on input "Start Time" at bounding box center [974, 154] width 94 height 30
type input "08:00"
click at [986, 186] on input "End Time" at bounding box center [974, 193] width 94 height 30
type input "17:00"
click at [984, 233] on select "0 min 15 min 30 min 45 min 60 min 75 min 90 min" at bounding box center [966, 232] width 77 height 27
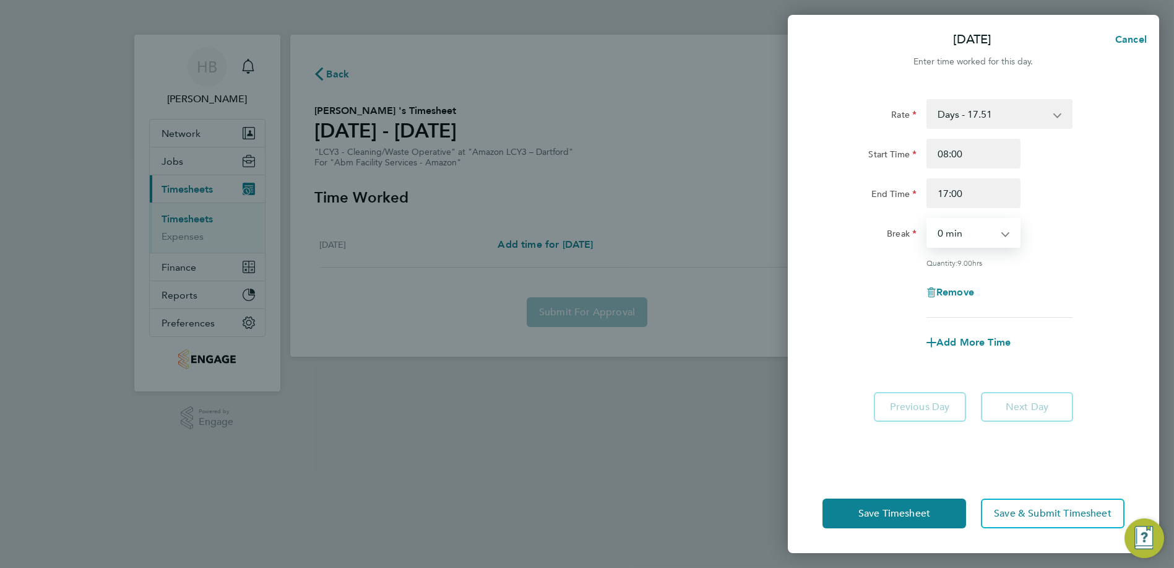
select select "60"
click at [928, 219] on select "0 min 15 min 30 min 45 min 60 min 75 min 90 min" at bounding box center [966, 232] width 77 height 27
click at [893, 534] on div "Save Timesheet Save & Submit Timesheet" at bounding box center [973, 513] width 371 height 79
click at [893, 508] on span "Save Timesheet" at bounding box center [895, 513] width 72 height 12
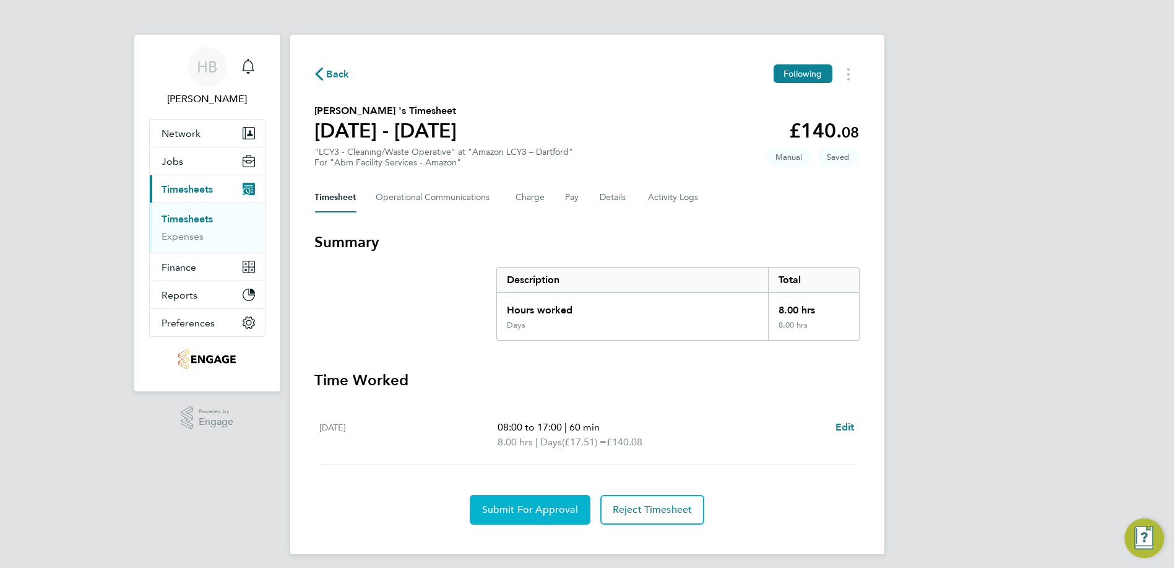
click at [544, 508] on span "Submit For Approval" at bounding box center [530, 509] width 96 height 12
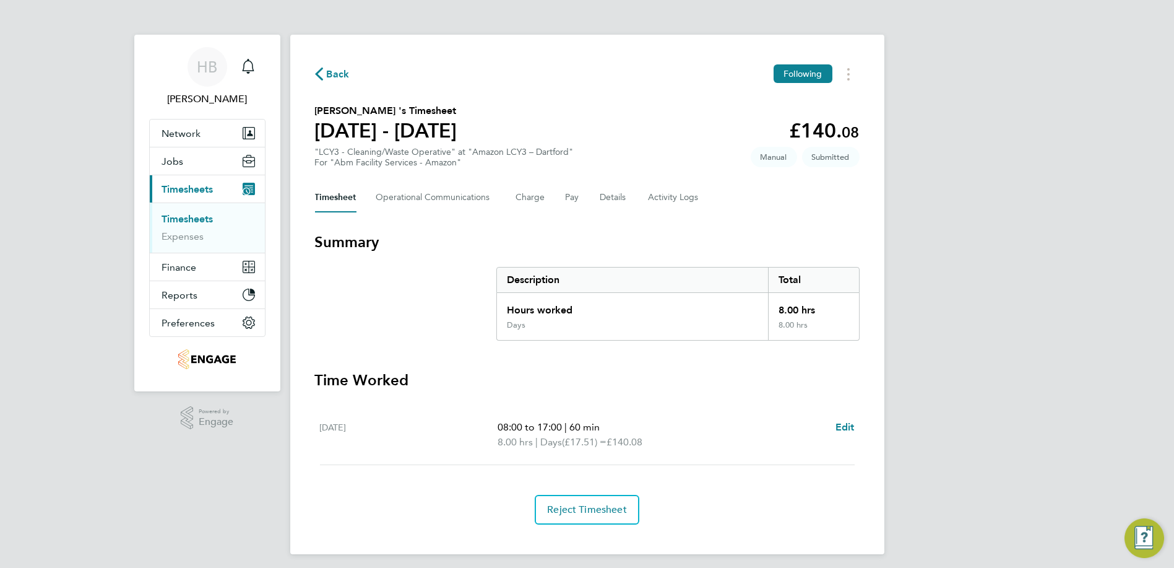
click at [206, 217] on link "Timesheets" at bounding box center [187, 219] width 51 height 12
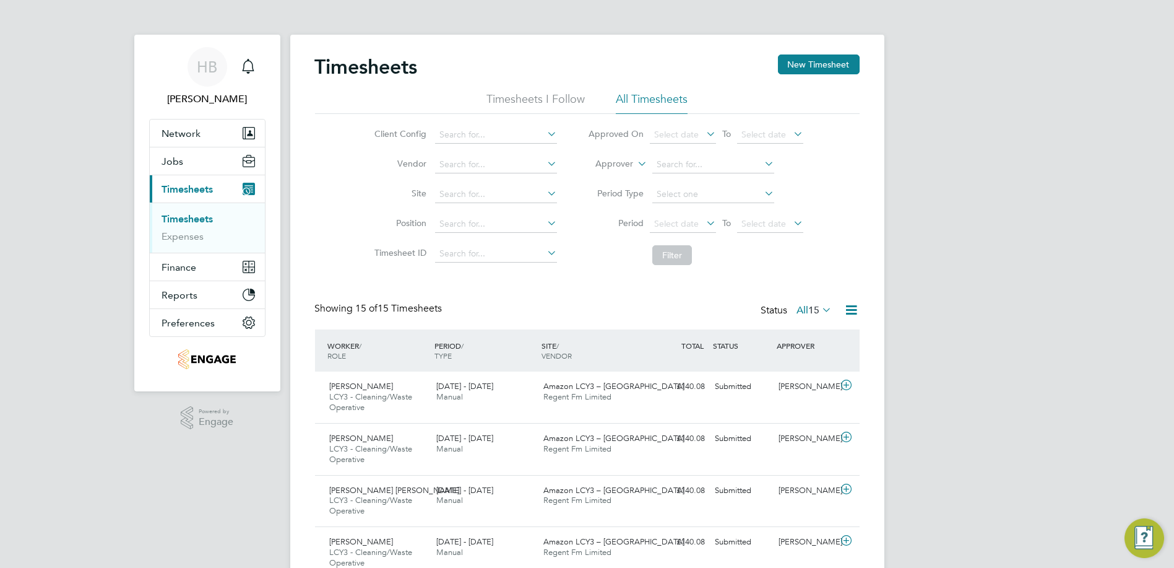
click at [818, 71] on button "New Timesheet" at bounding box center [819, 64] width 82 height 20
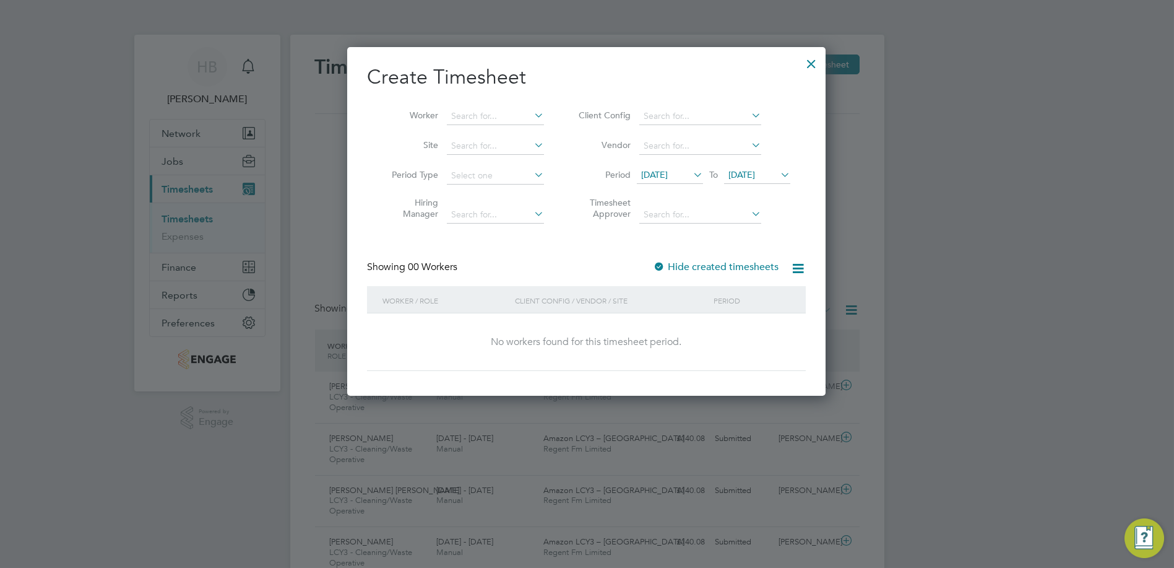
click at [667, 170] on span "[DATE]" at bounding box center [654, 174] width 27 height 11
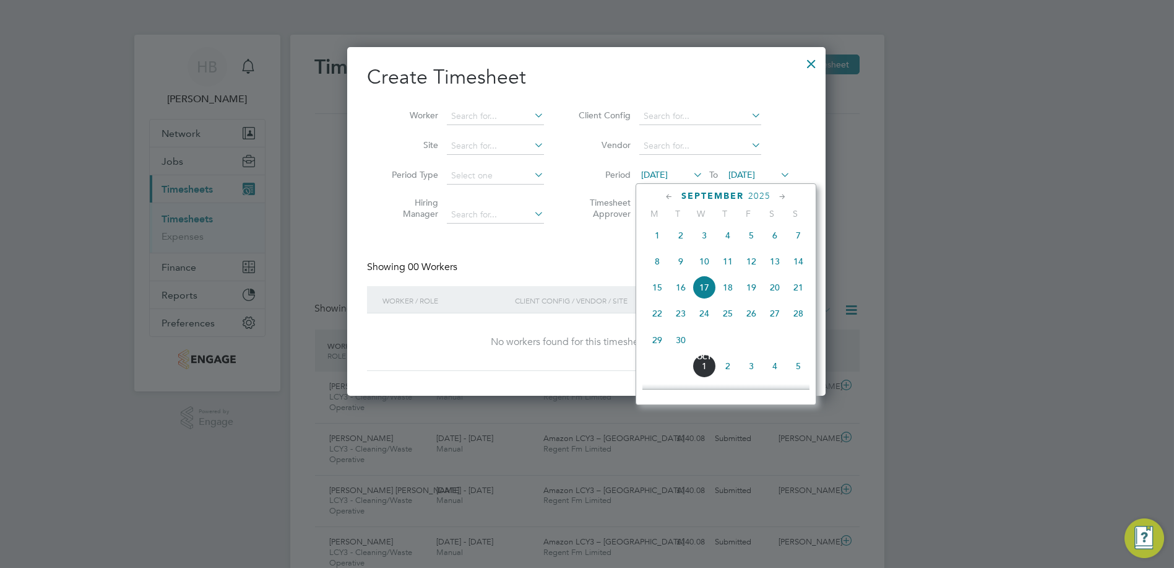
click at [773, 264] on span "13" at bounding box center [775, 262] width 24 height 24
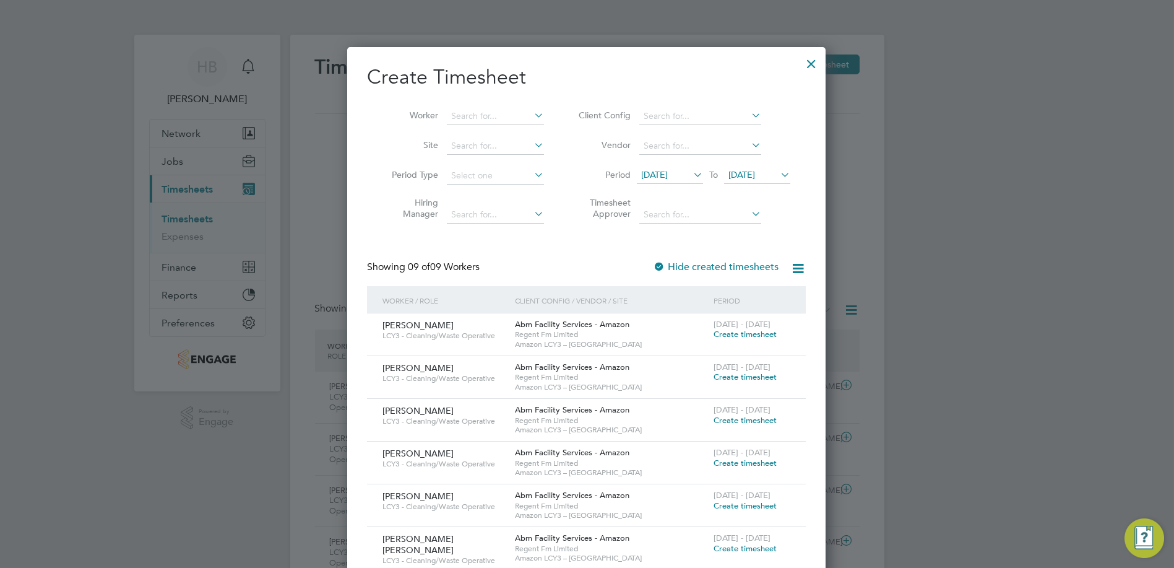
click at [805, 59] on div at bounding box center [812, 61] width 22 height 22
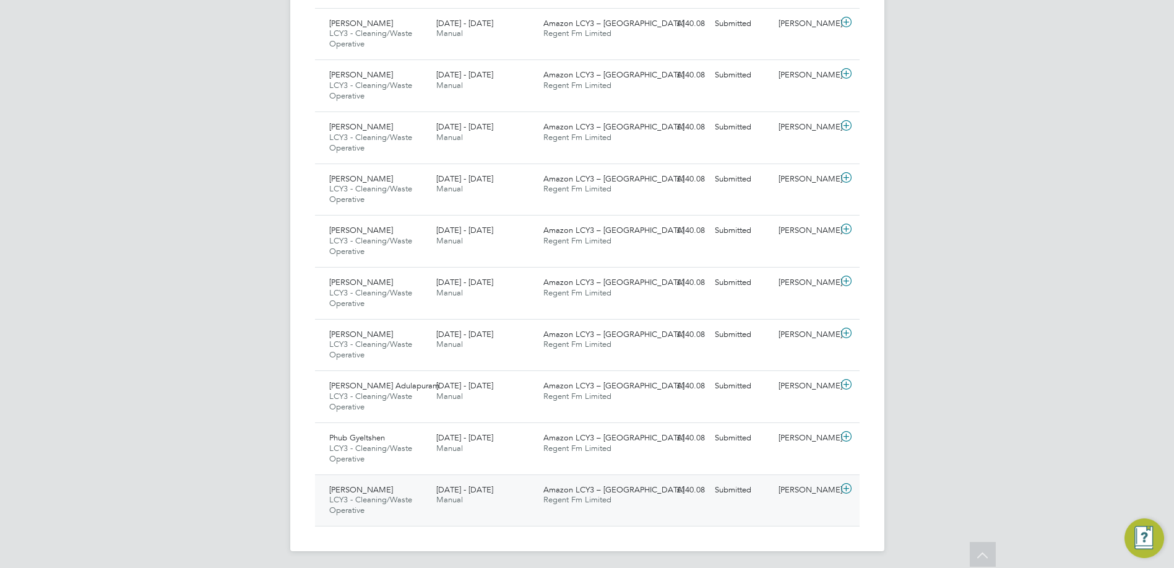
click at [818, 482] on div "[PERSON_NAME]" at bounding box center [806, 490] width 64 height 20
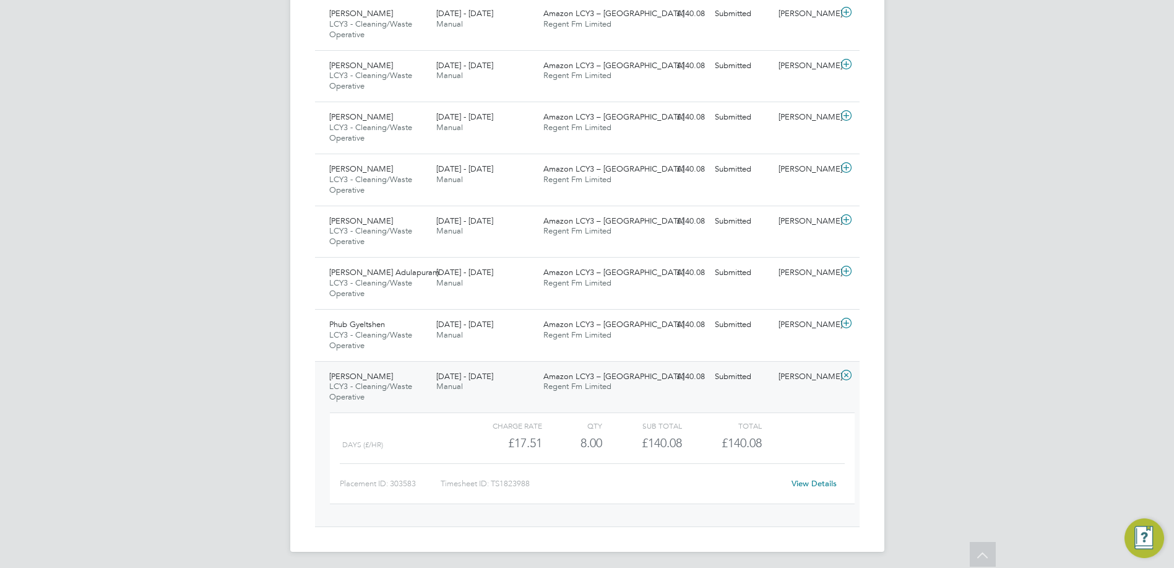
click at [818, 482] on link "View Details" at bounding box center [814, 483] width 45 height 11
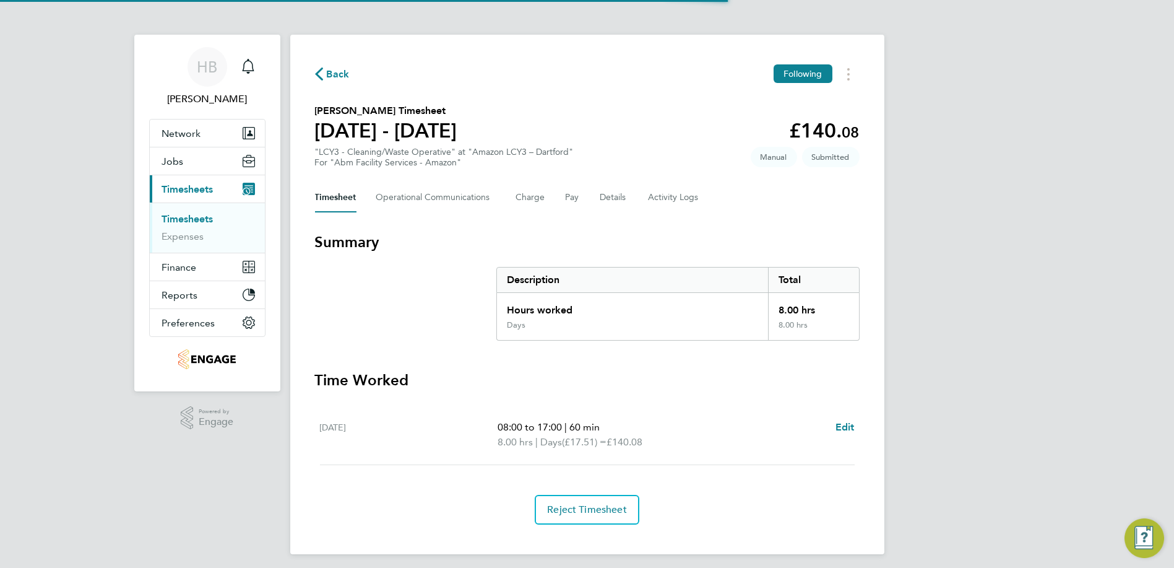
scroll to position [4, 0]
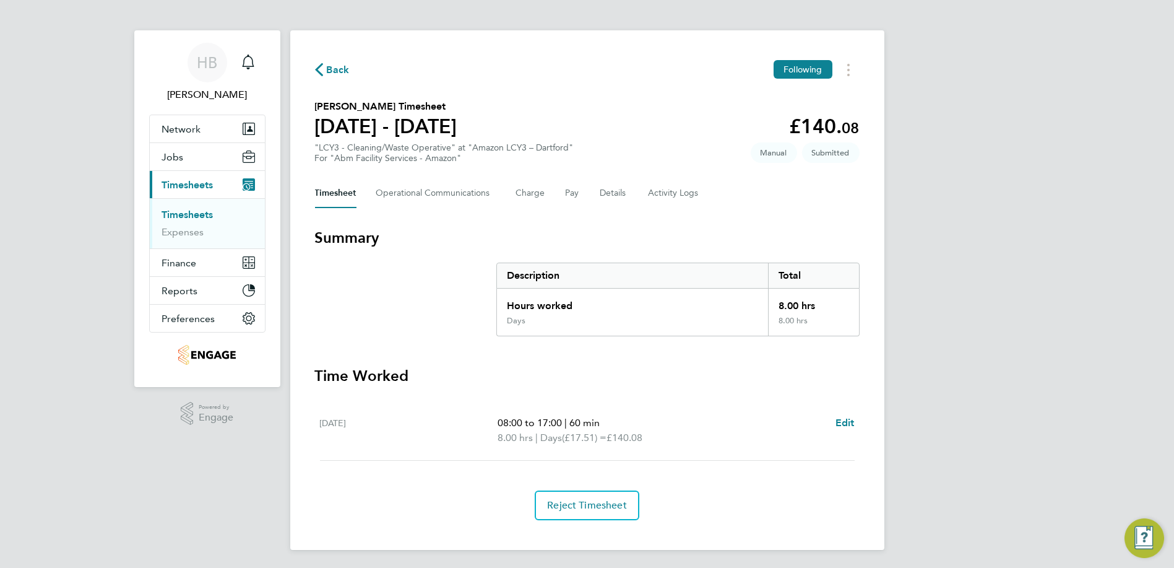
click at [190, 216] on link "Timesheets" at bounding box center [187, 215] width 51 height 12
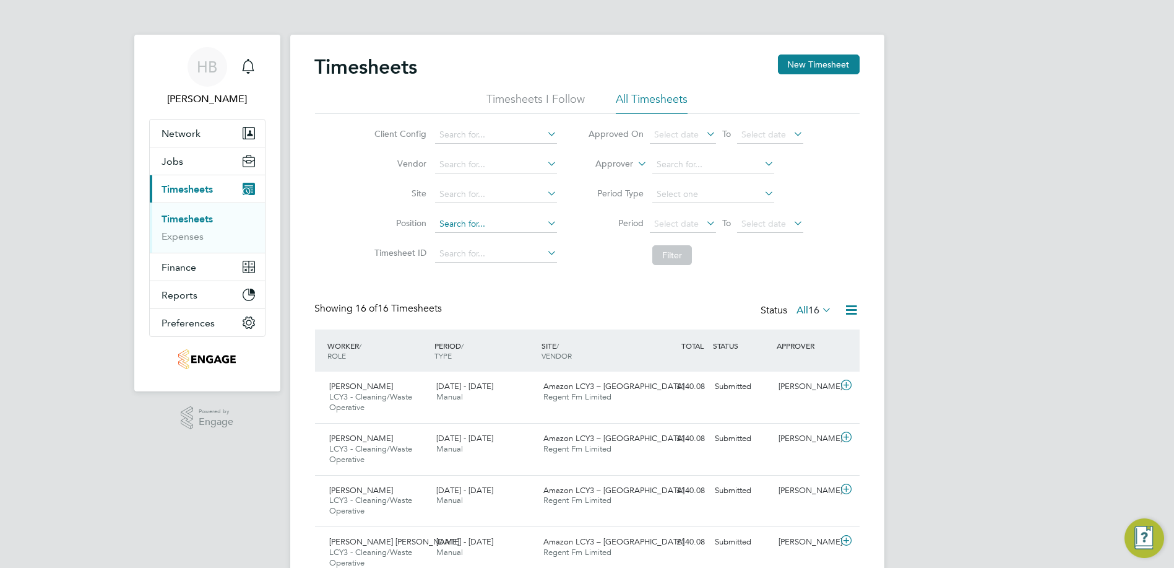
click at [150, 175] on button "Current page: Timesheets" at bounding box center [207, 188] width 115 height 27
click at [817, 68] on button "New Timesheet" at bounding box center [819, 64] width 82 height 20
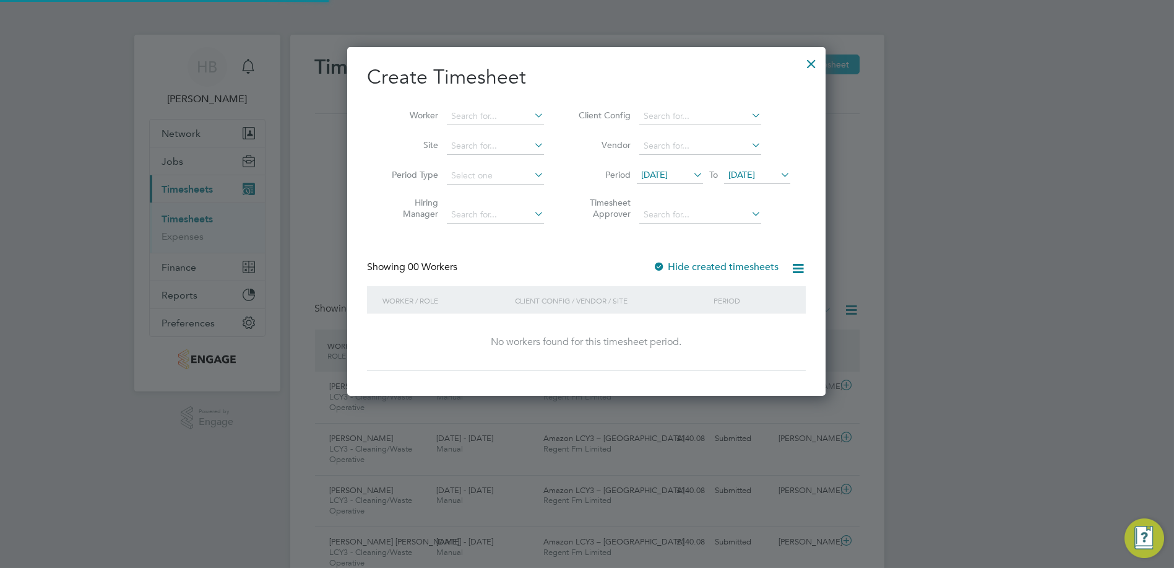
scroll to position [348, 479]
click at [711, 121] on input at bounding box center [701, 116] width 122 height 17
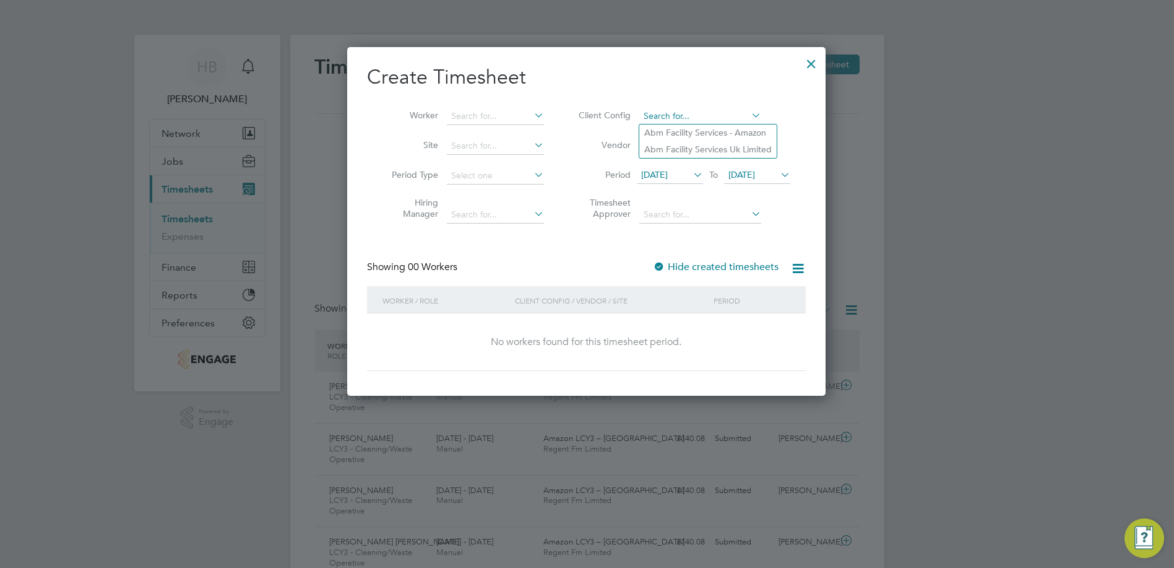
click at [711, 121] on input at bounding box center [701, 116] width 122 height 17
click at [737, 135] on li "Abm Facility Services - Amazon" at bounding box center [708, 132] width 137 height 17
type input "Abm Facility Services - Amazon"
click at [698, 118] on input at bounding box center [701, 116] width 122 height 17
click at [697, 181] on span "17 Sep 2025" at bounding box center [670, 175] width 66 height 17
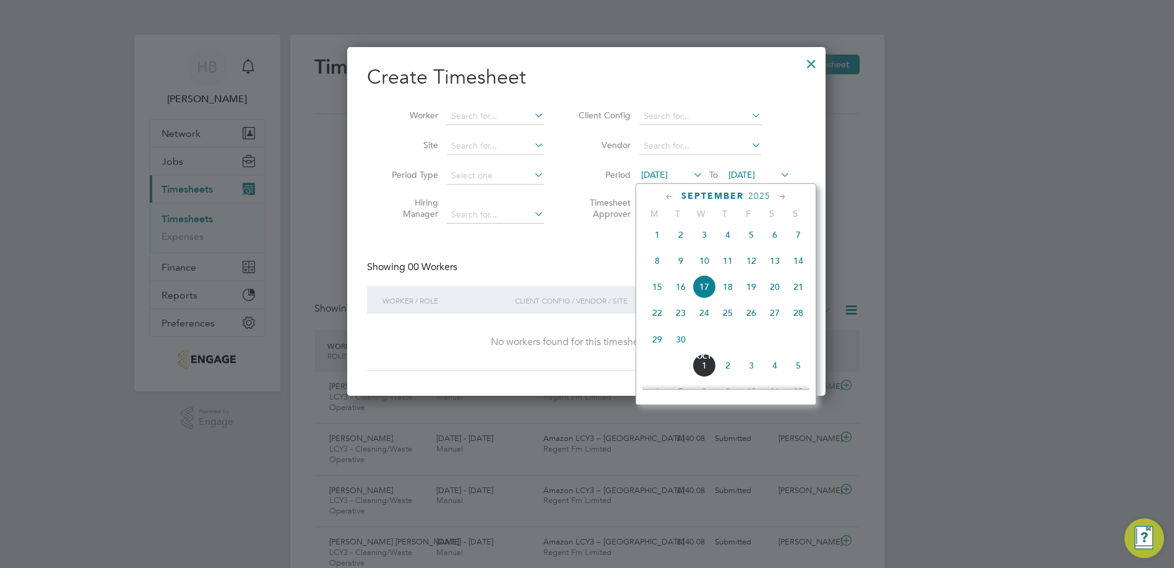
click at [775, 266] on span "13" at bounding box center [775, 261] width 24 height 24
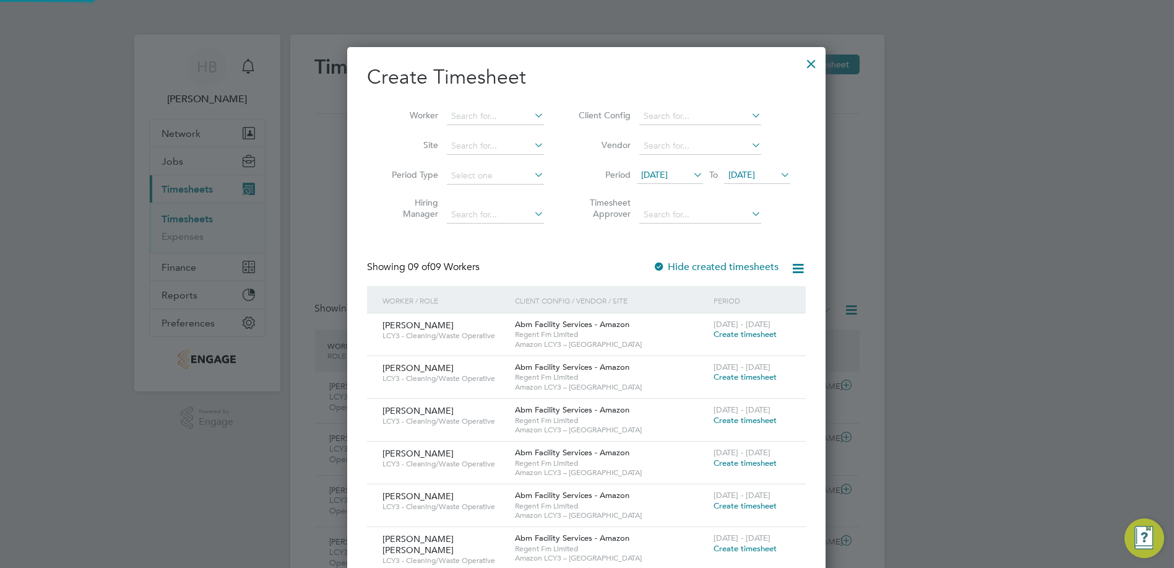
scroll to position [674, 479]
click at [754, 336] on span "Create timesheet" at bounding box center [745, 334] width 63 height 11
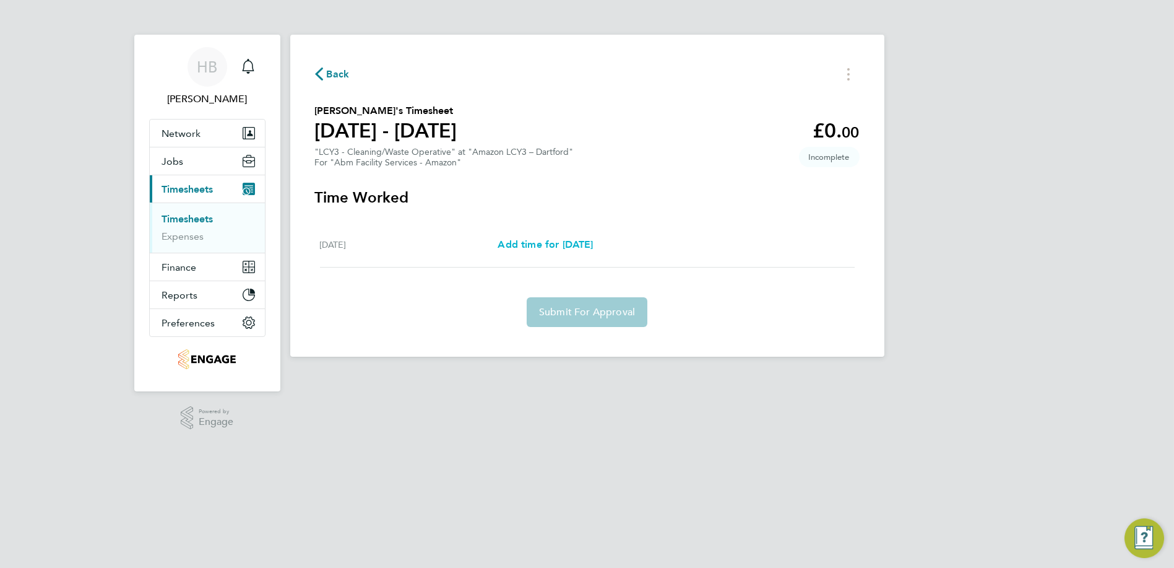
click at [552, 246] on span "Add time for Sat 13 Sep" at bounding box center [545, 244] width 95 height 12
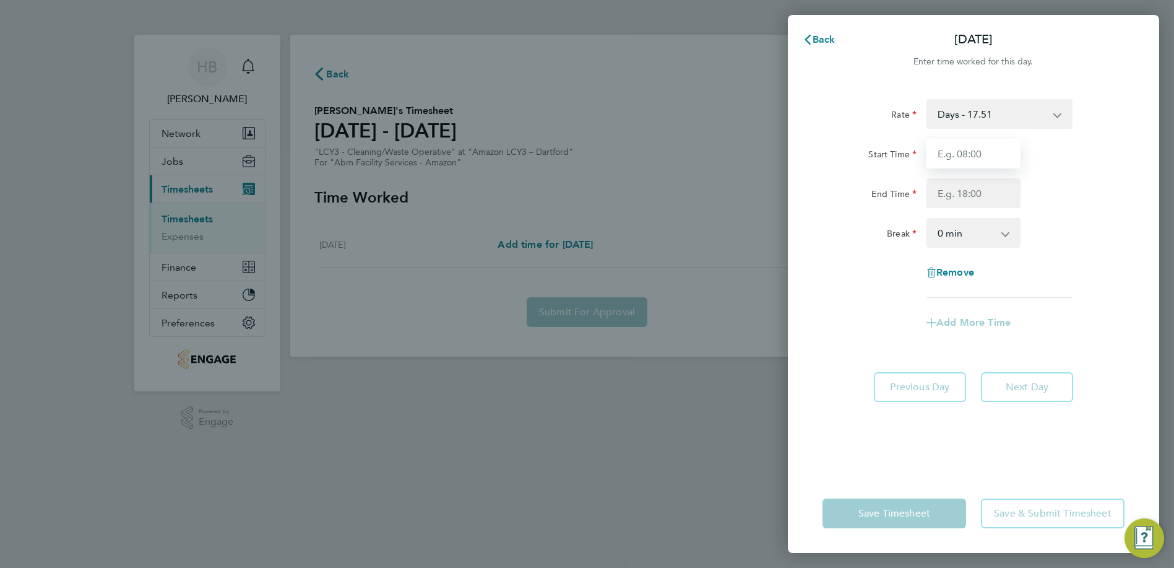
drag, startPoint x: 964, startPoint y: 153, endPoint x: 969, endPoint y: 167, distance: 15.1
click at [964, 154] on input "Start Time" at bounding box center [974, 154] width 94 height 30
type input "08:00"
click at [987, 192] on input "End Time" at bounding box center [974, 193] width 94 height 30
type input "17:00"
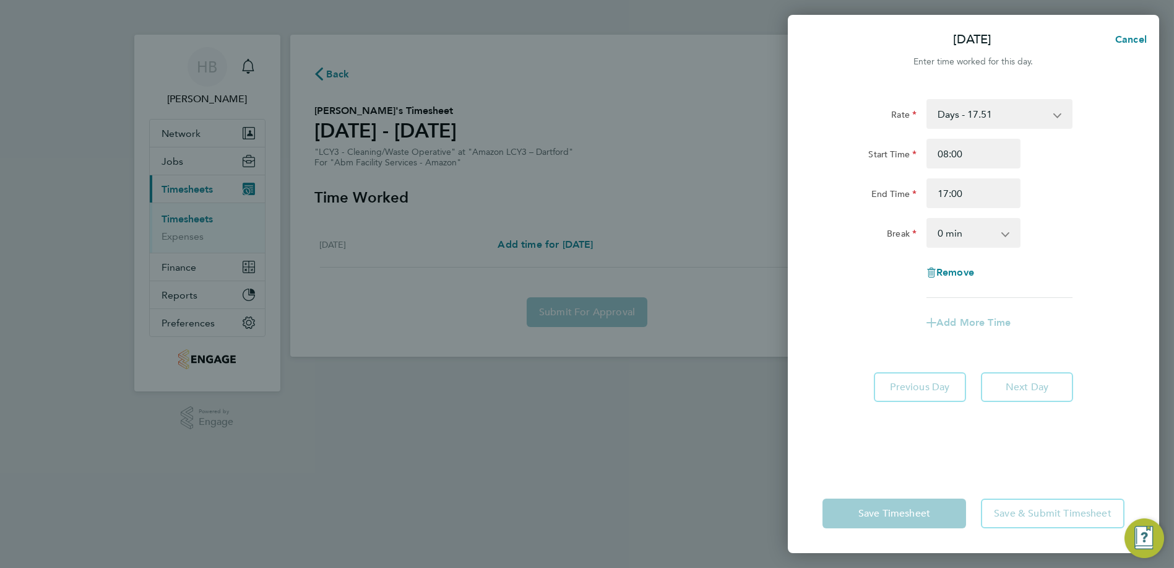
click at [976, 231] on select "0 min 15 min 30 min 45 min 60 min 75 min 90 min" at bounding box center [966, 232] width 77 height 27
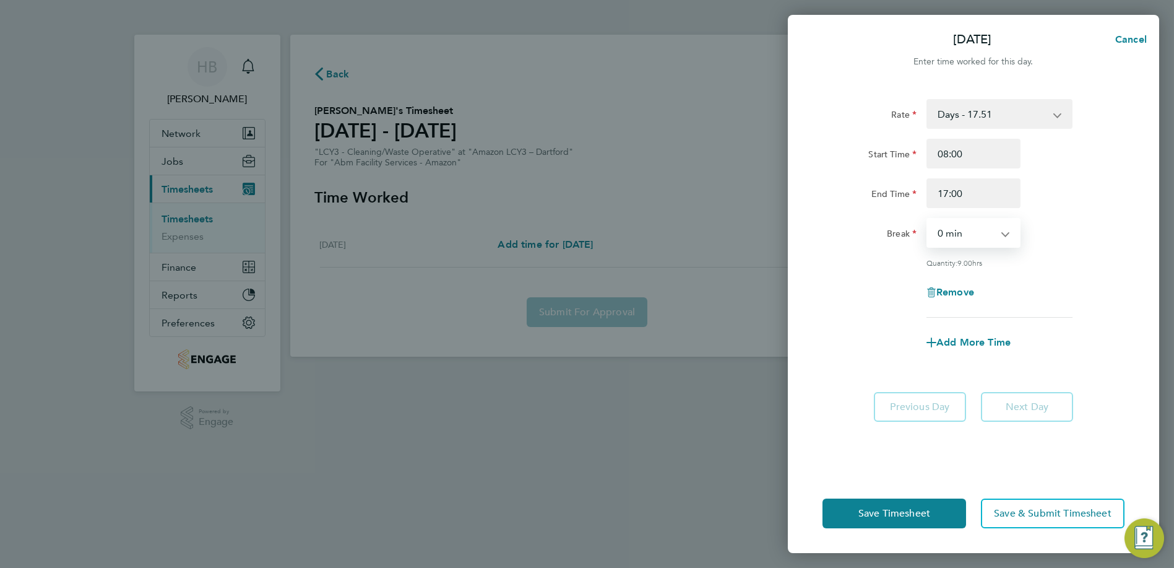
select select "60"
click at [928, 219] on select "0 min 15 min 30 min 45 min 60 min 75 min 90 min" at bounding box center [966, 232] width 77 height 27
click at [924, 516] on span "Save Timesheet" at bounding box center [895, 513] width 72 height 12
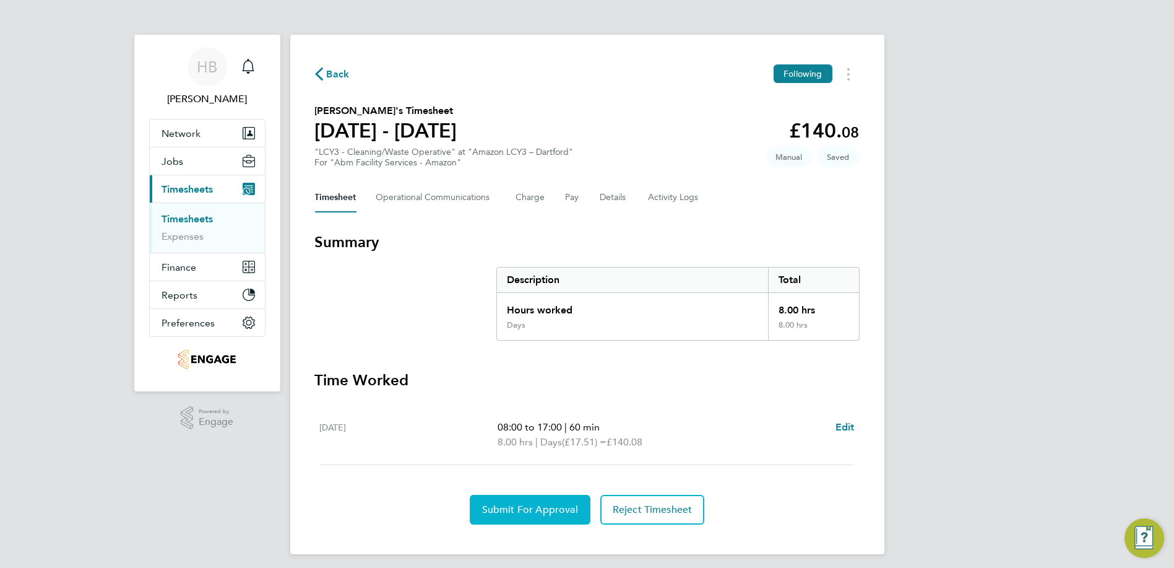
click at [512, 498] on button "Submit For Approval" at bounding box center [530, 510] width 121 height 30
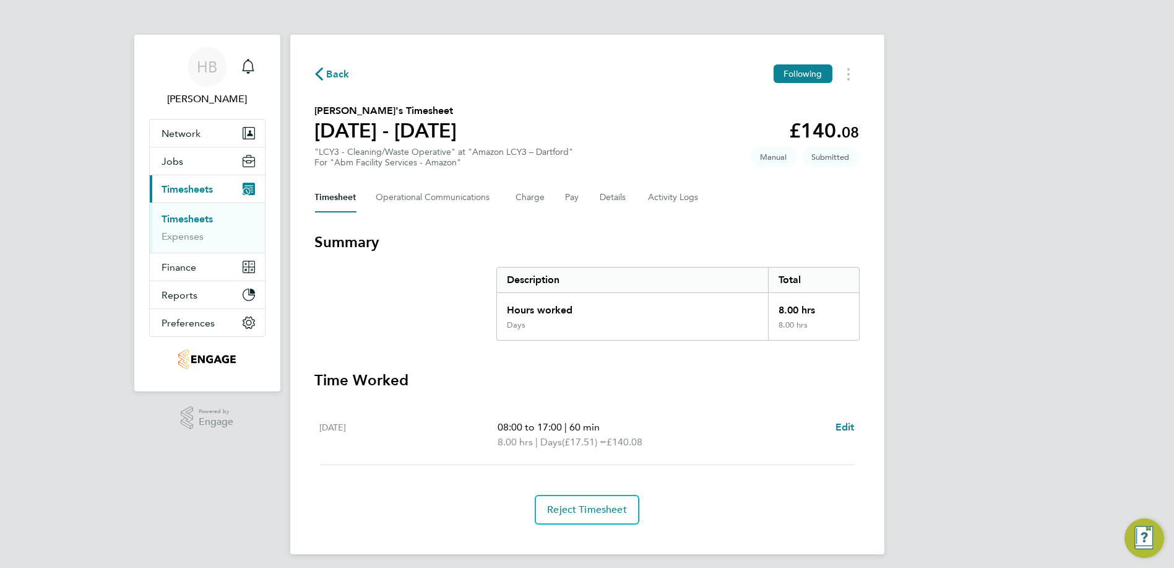
click at [349, 78] on div "Back Following" at bounding box center [587, 73] width 545 height 19
click at [346, 71] on span "Back" at bounding box center [338, 74] width 23 height 15
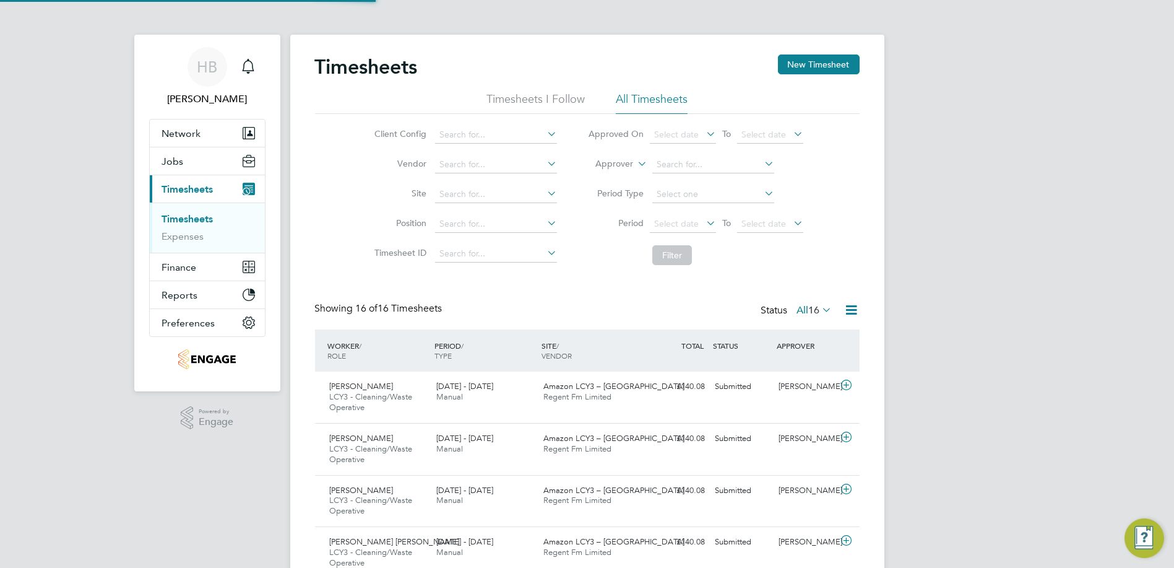
scroll to position [42, 107]
click at [795, 66] on button "New Timesheet" at bounding box center [819, 64] width 82 height 20
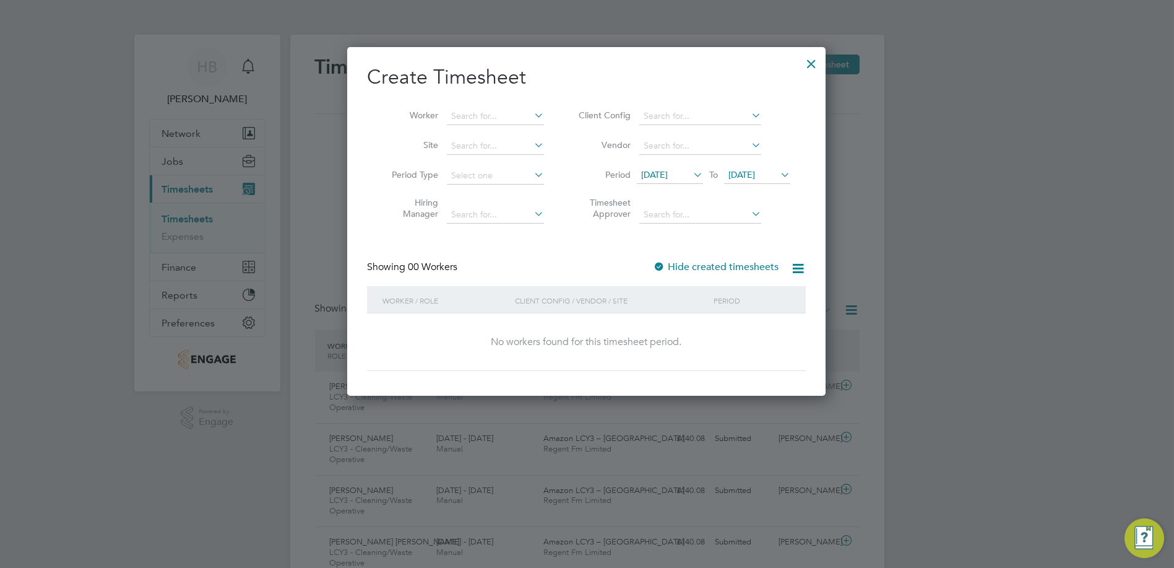
click at [668, 170] on span "17 Sep 2025" at bounding box center [654, 174] width 27 height 11
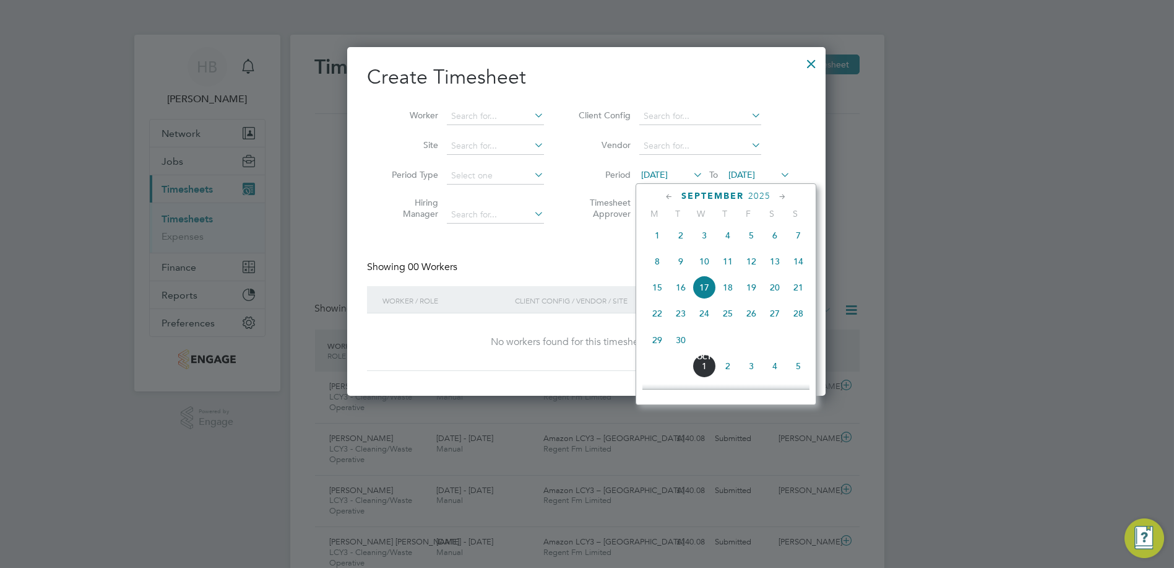
click at [776, 268] on span "13" at bounding box center [775, 262] width 24 height 24
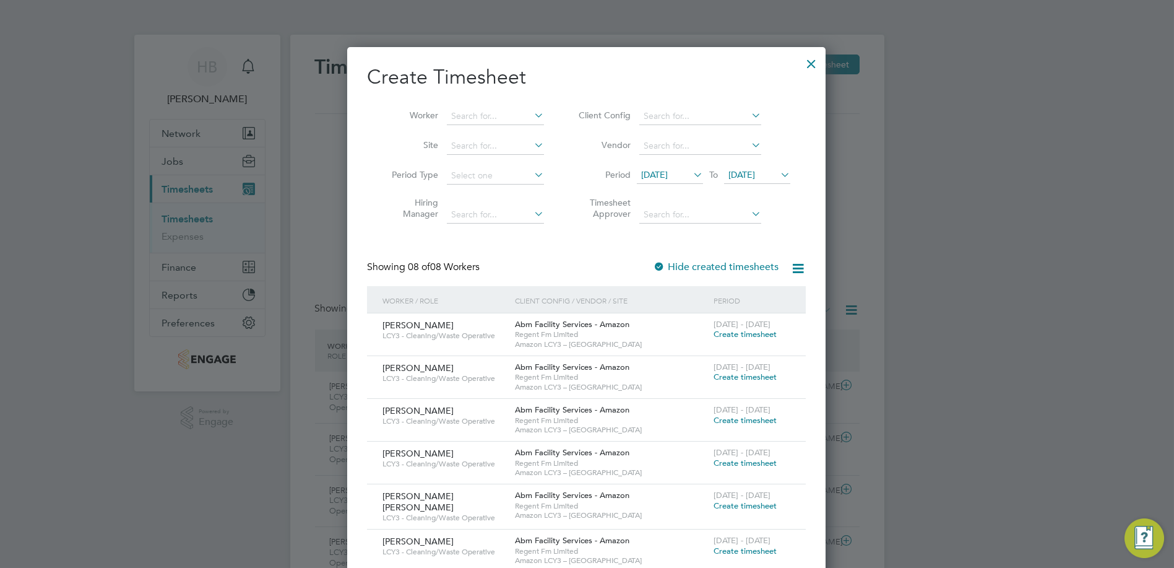
click at [767, 331] on span "Create timesheet" at bounding box center [745, 334] width 63 height 11
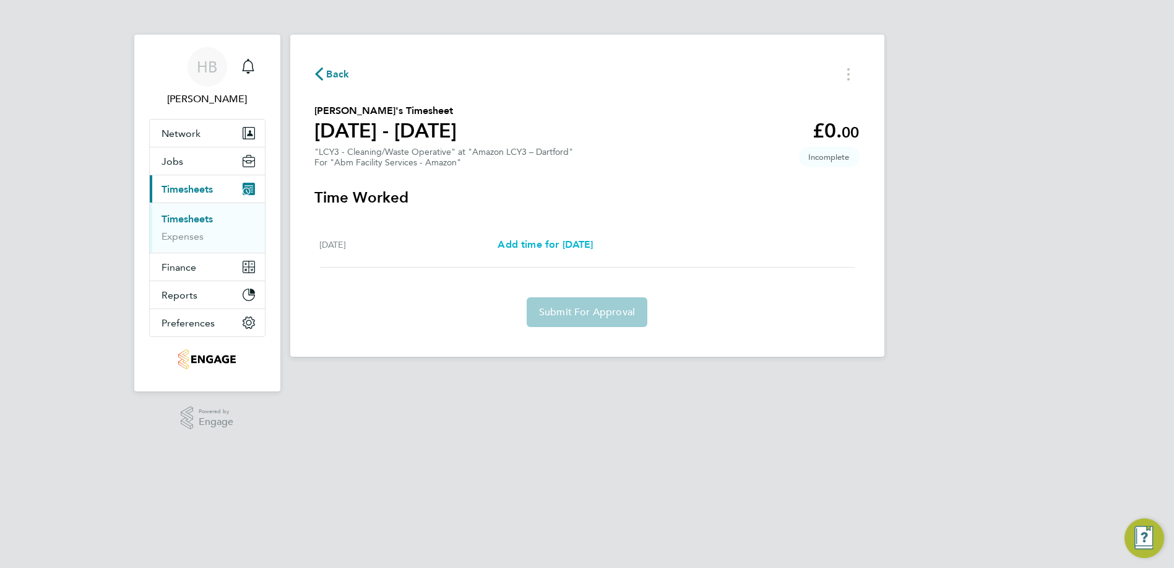
click at [543, 246] on span "Add time for Sat 13 Sep" at bounding box center [545, 244] width 95 height 12
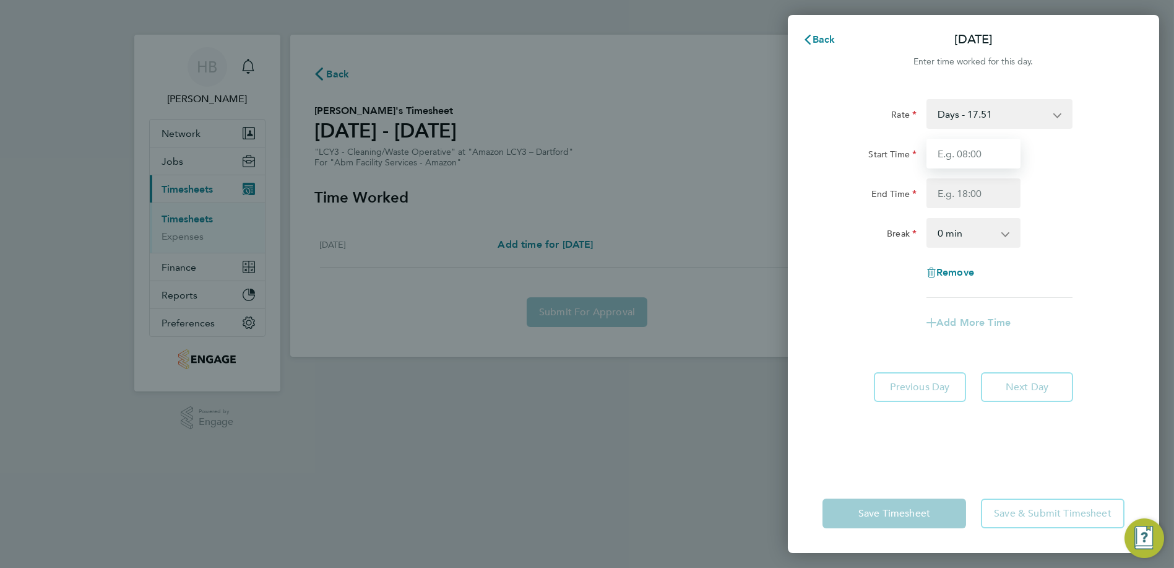
click at [999, 144] on input "Start Time" at bounding box center [974, 154] width 94 height 30
type input "08:00"
click at [986, 197] on input "End Time" at bounding box center [974, 193] width 94 height 30
type input "17:00"
click at [975, 235] on select "0 min 15 min 30 min 45 min 60 min 75 min 90 min" at bounding box center [966, 232] width 77 height 27
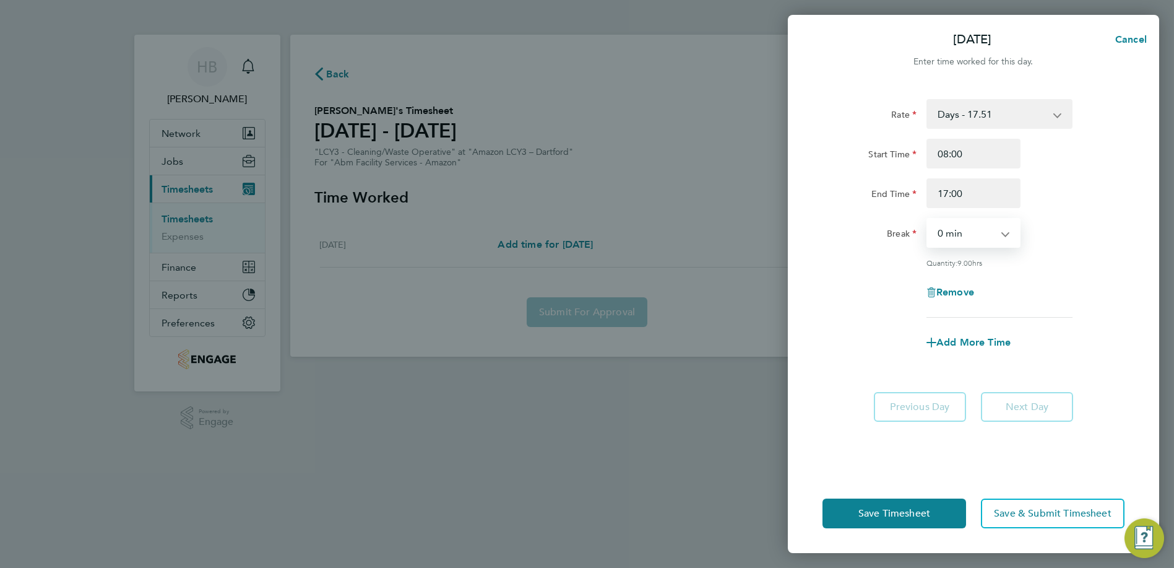
select select "60"
click at [928, 219] on select "0 min 15 min 30 min 45 min 60 min 75 min 90 min" at bounding box center [966, 232] width 77 height 27
click at [909, 498] on div "Save Timesheet Save & Submit Timesheet" at bounding box center [973, 513] width 371 height 79
click at [904, 520] on button "Save Timesheet" at bounding box center [895, 513] width 144 height 30
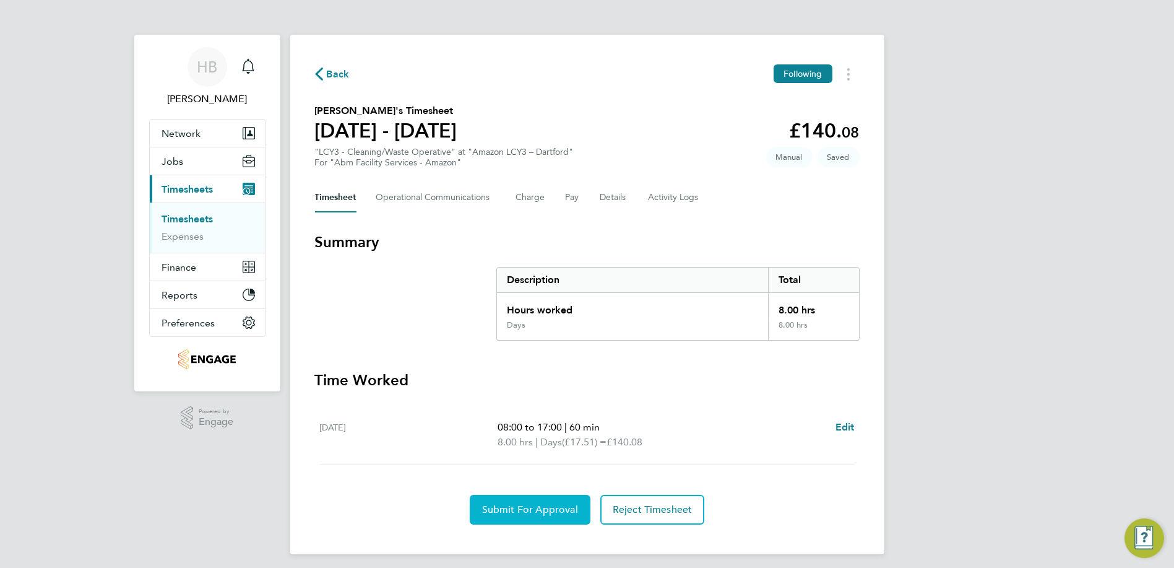
click at [526, 506] on span "Submit For Approval" at bounding box center [530, 509] width 96 height 12
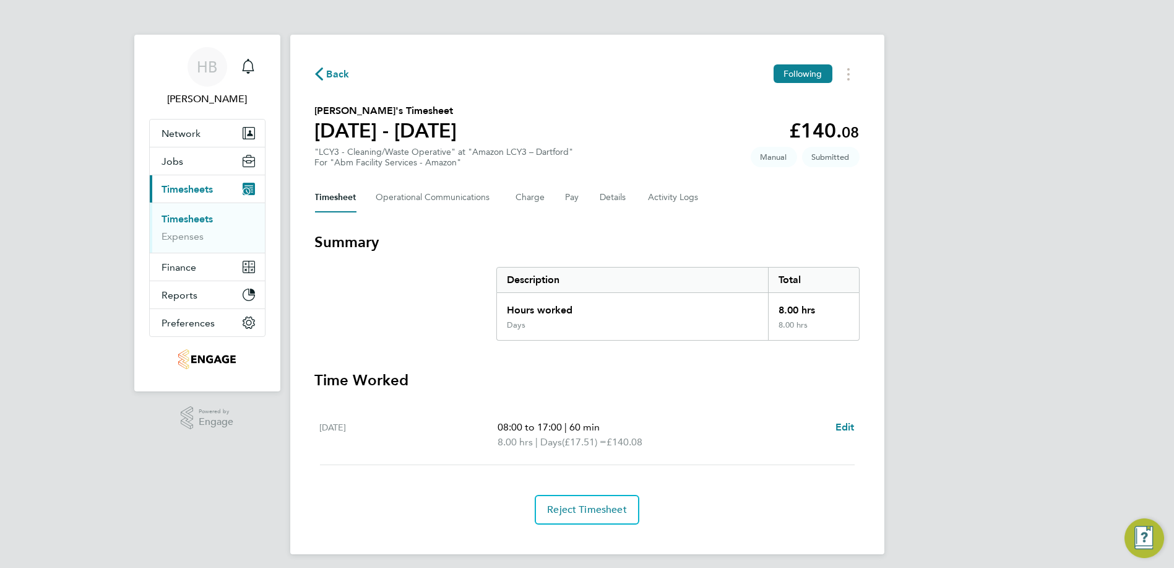
click at [346, 78] on span "Back" at bounding box center [338, 74] width 23 height 15
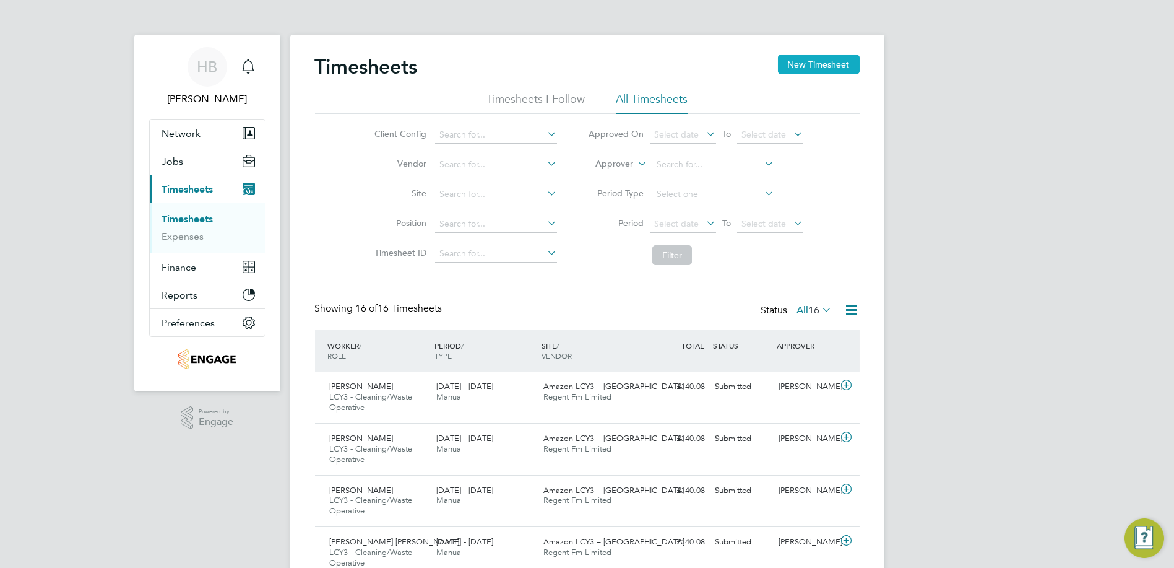
click at [829, 61] on button "New Timesheet" at bounding box center [819, 64] width 82 height 20
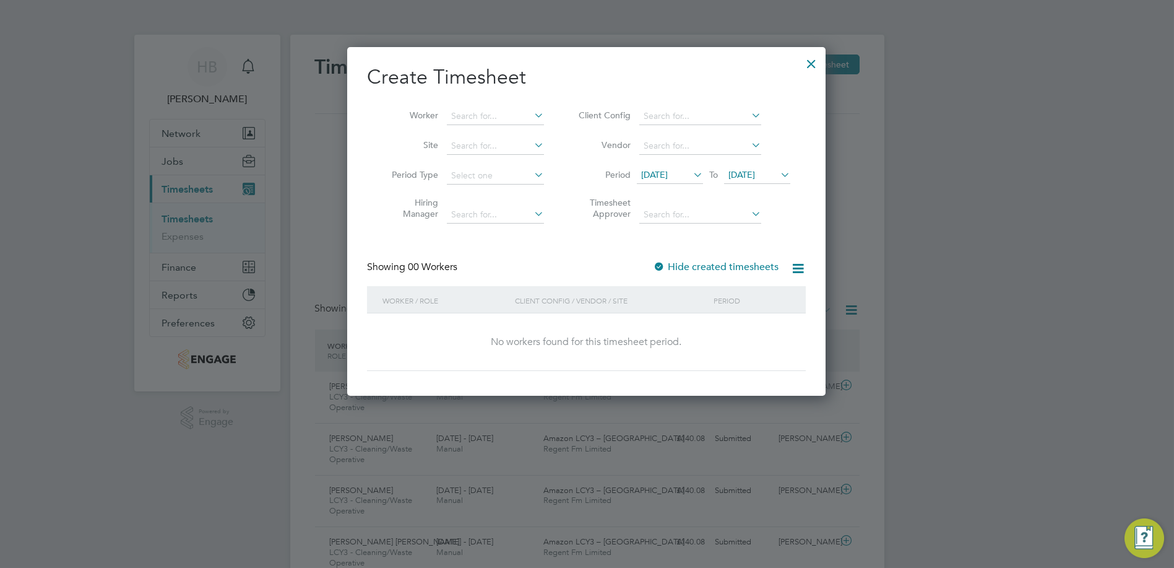
click at [668, 173] on span "17 Sep 2025" at bounding box center [654, 174] width 27 height 11
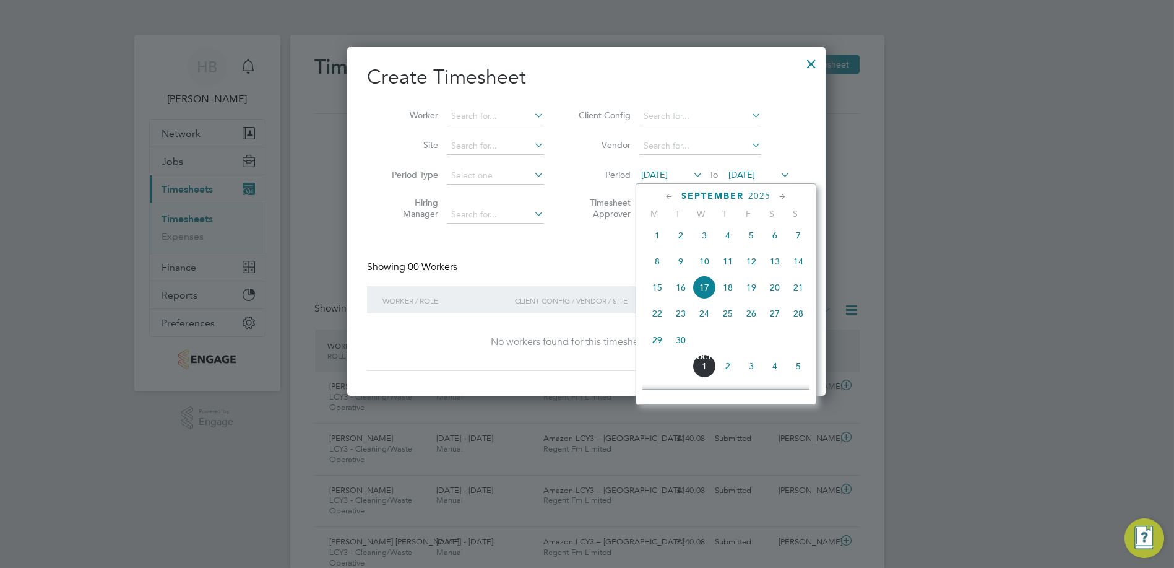
click at [776, 267] on span "13" at bounding box center [775, 262] width 24 height 24
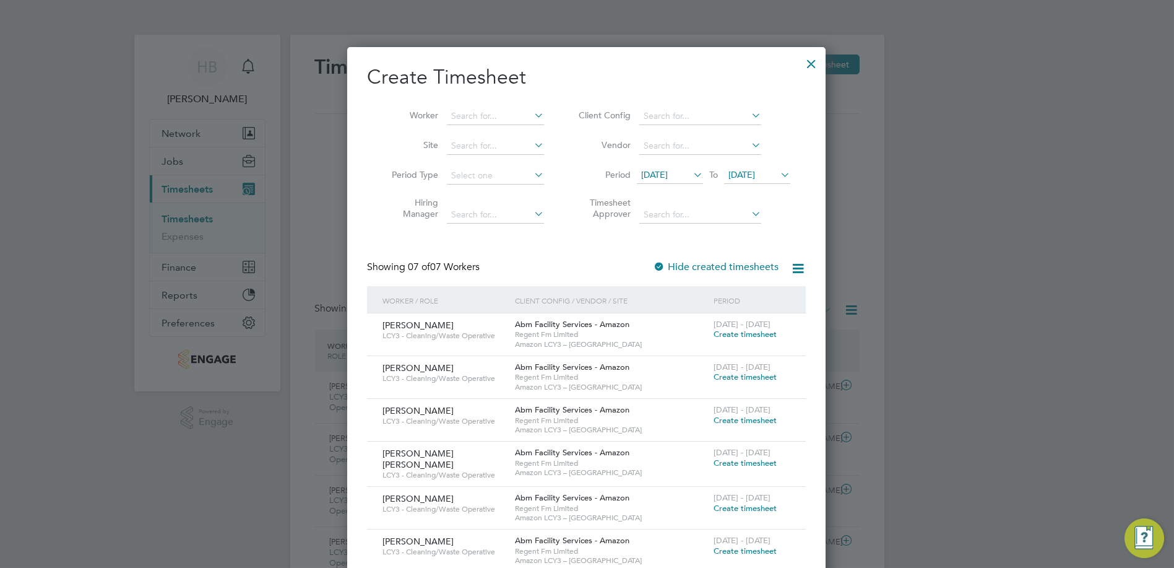
click at [756, 326] on span "[DATE] - [DATE]" at bounding box center [742, 324] width 57 height 11
click at [750, 334] on span "Create timesheet" at bounding box center [745, 334] width 63 height 11
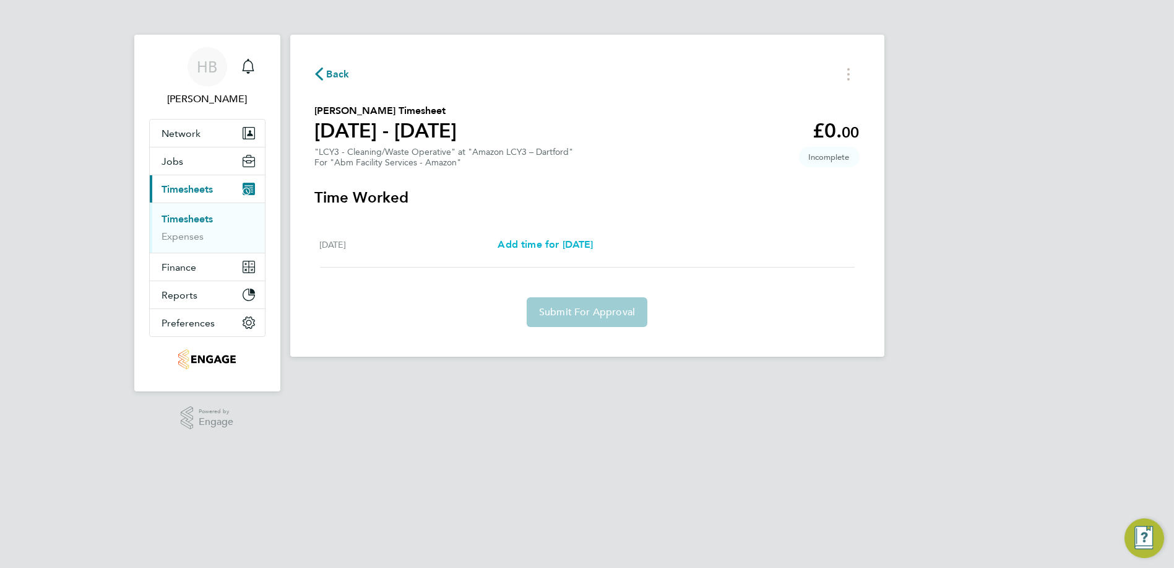
click at [578, 246] on span "Add time for Sat 13 Sep" at bounding box center [545, 244] width 95 height 12
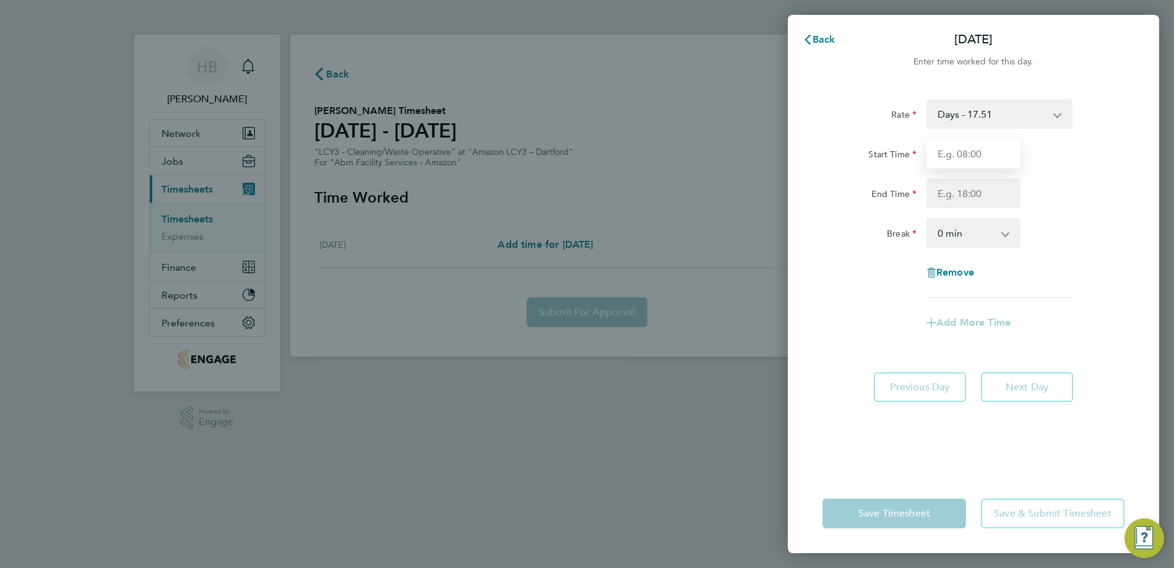
drag, startPoint x: 960, startPoint y: 154, endPoint x: 958, endPoint y: 166, distance: 11.9
click at [958, 165] on input "Start Time" at bounding box center [974, 154] width 94 height 30
type input "08:00"
click at [978, 191] on input "End Time" at bounding box center [974, 193] width 94 height 30
type input "17:00"
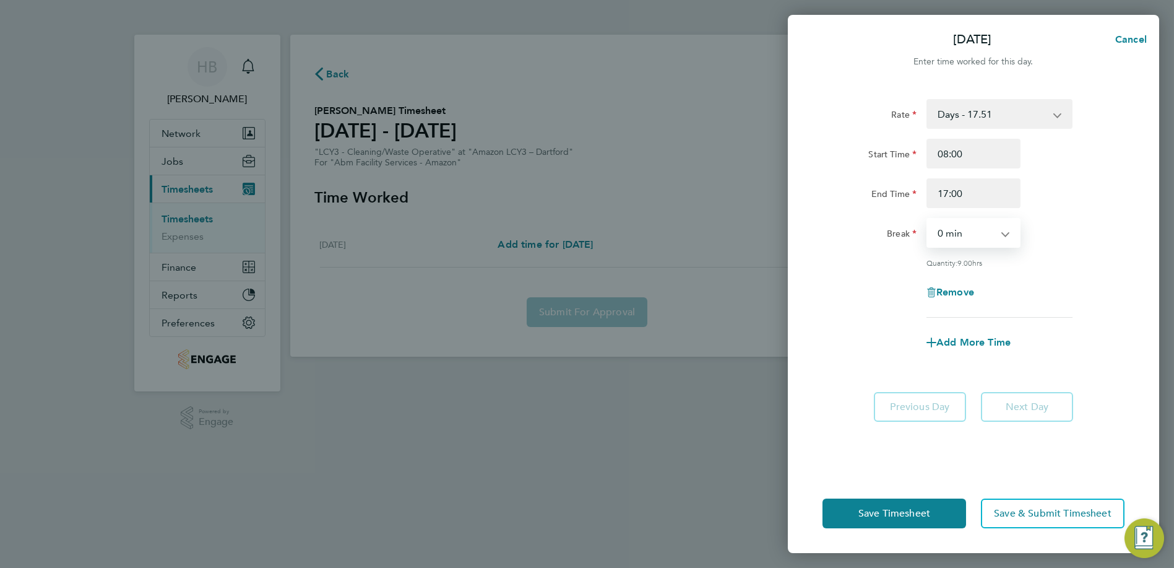
click at [983, 226] on select "0 min 15 min 30 min 45 min 60 min 75 min 90 min" at bounding box center [966, 232] width 77 height 27
select select "60"
click at [928, 219] on select "0 min 15 min 30 min 45 min 60 min 75 min 90 min" at bounding box center [966, 232] width 77 height 27
click at [888, 501] on button "Save Timesheet" at bounding box center [895, 513] width 144 height 30
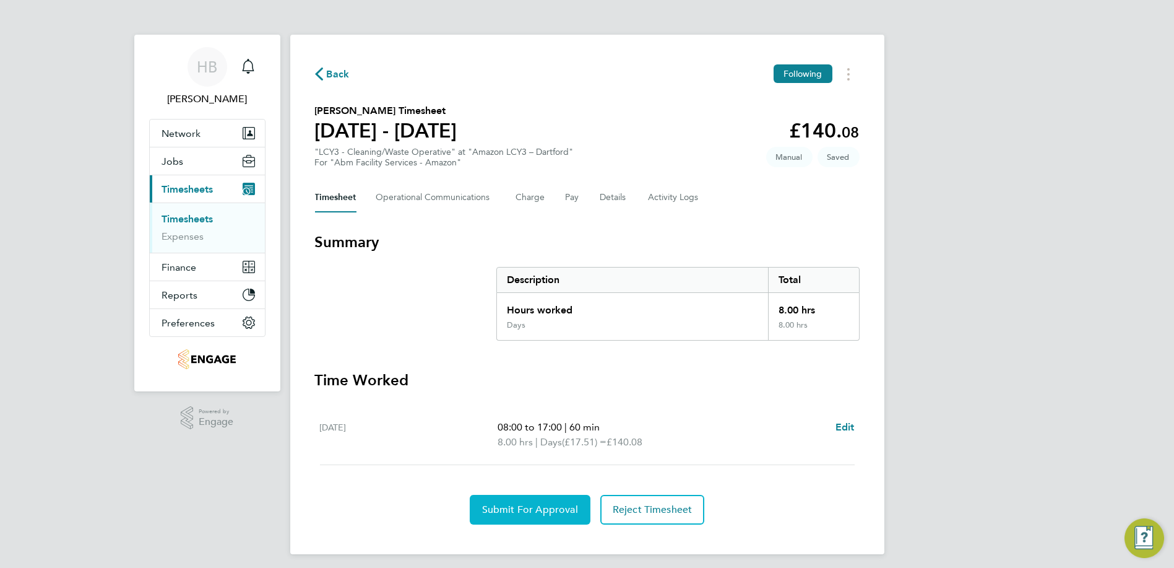
click at [511, 503] on span "Submit For Approval" at bounding box center [530, 509] width 96 height 12
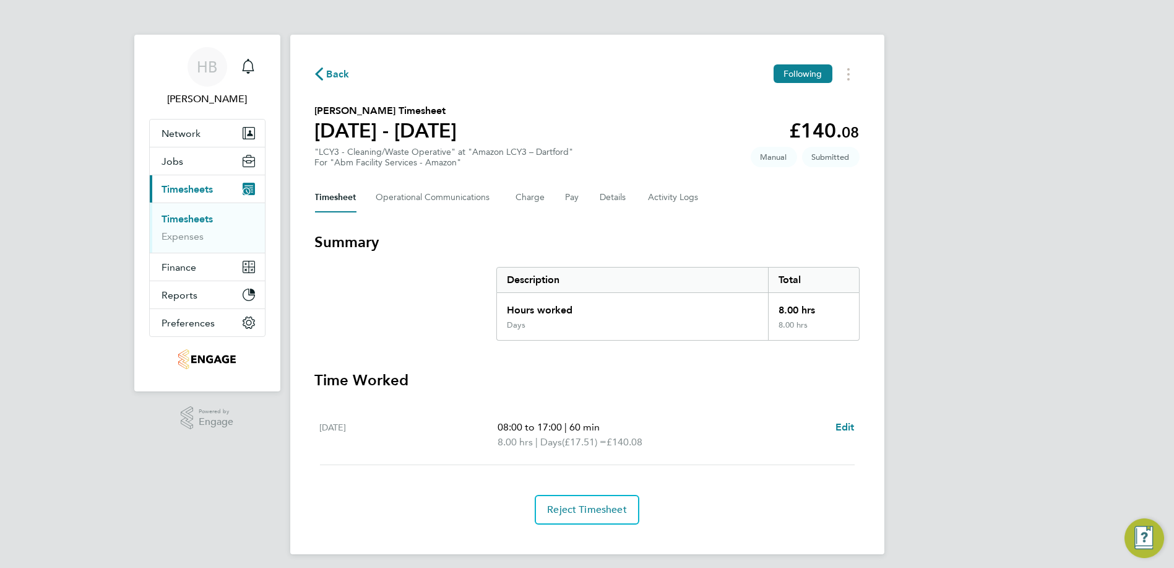
click at [347, 73] on span "Back" at bounding box center [338, 74] width 23 height 15
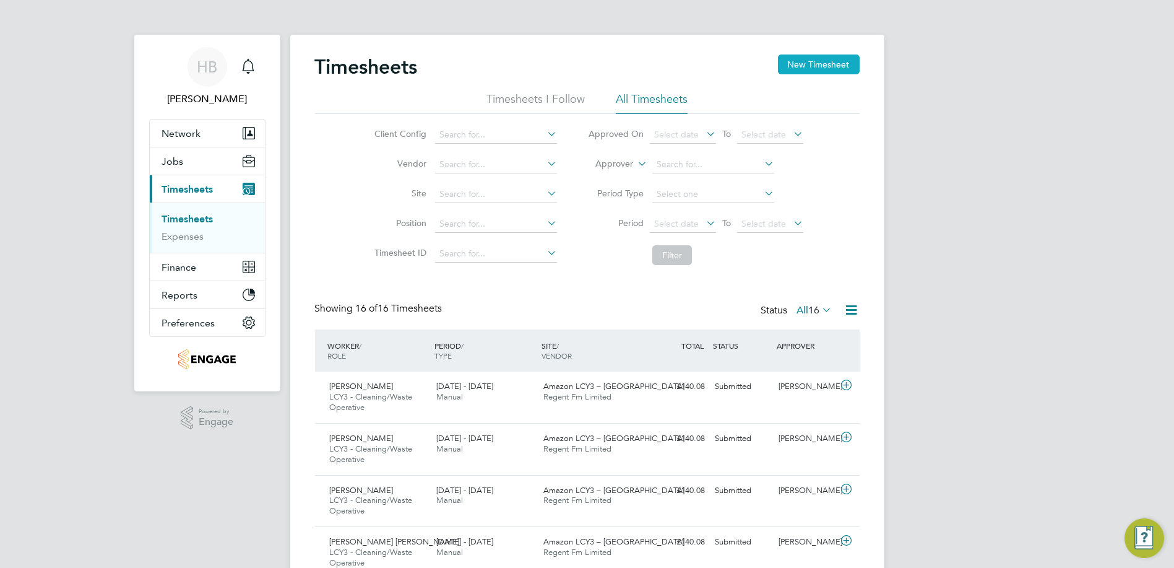
click at [825, 58] on button "New Timesheet" at bounding box center [819, 64] width 82 height 20
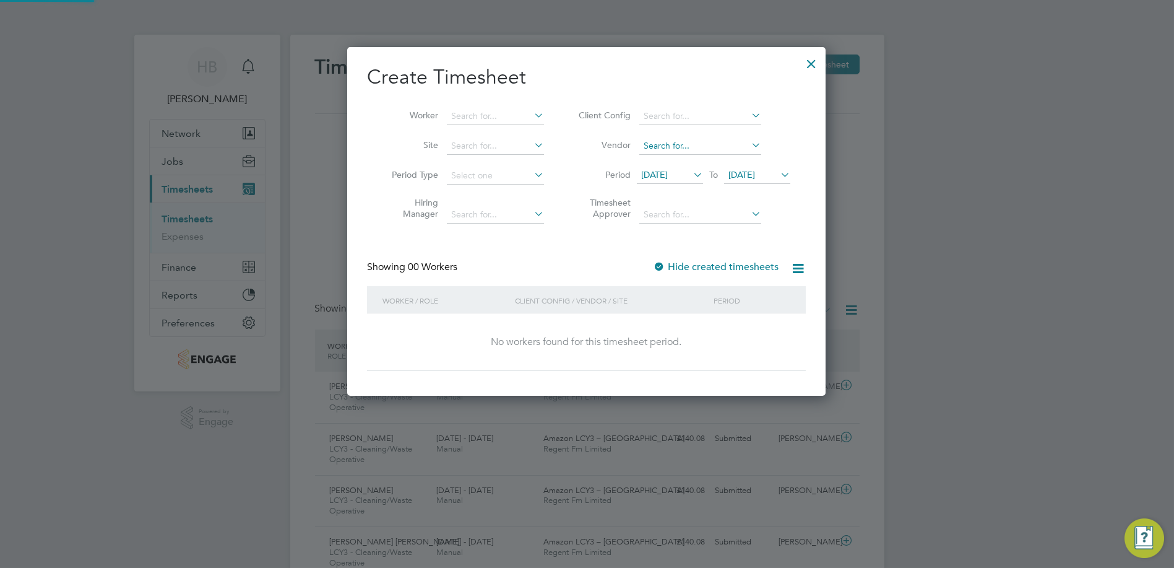
click at [705, 151] on input at bounding box center [701, 145] width 122 height 17
click at [691, 180] on icon at bounding box center [691, 174] width 0 height 17
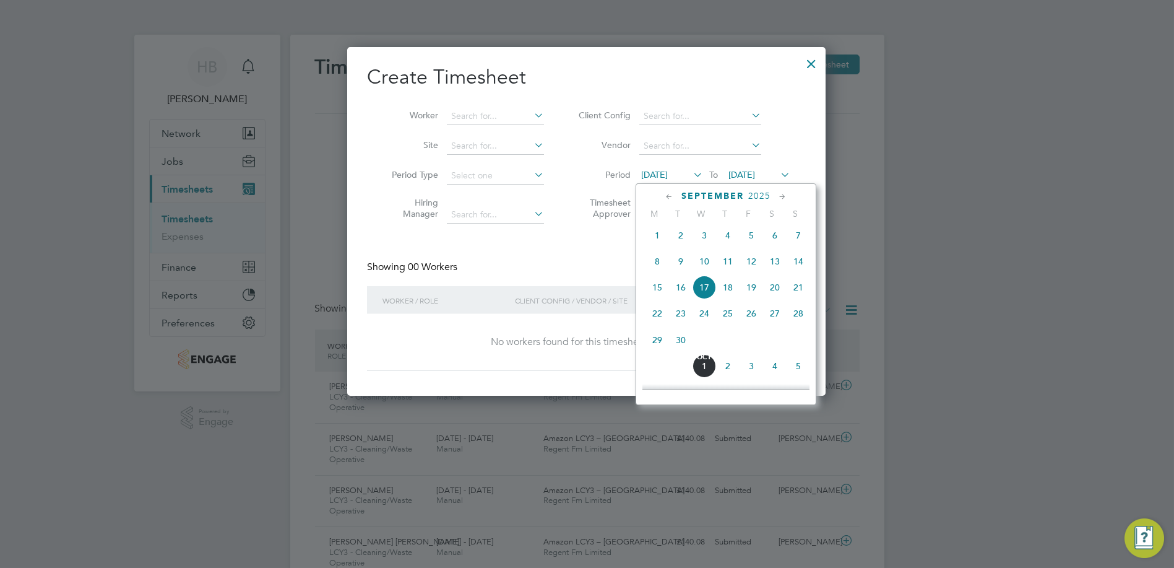
click at [771, 269] on span "13" at bounding box center [775, 262] width 24 height 24
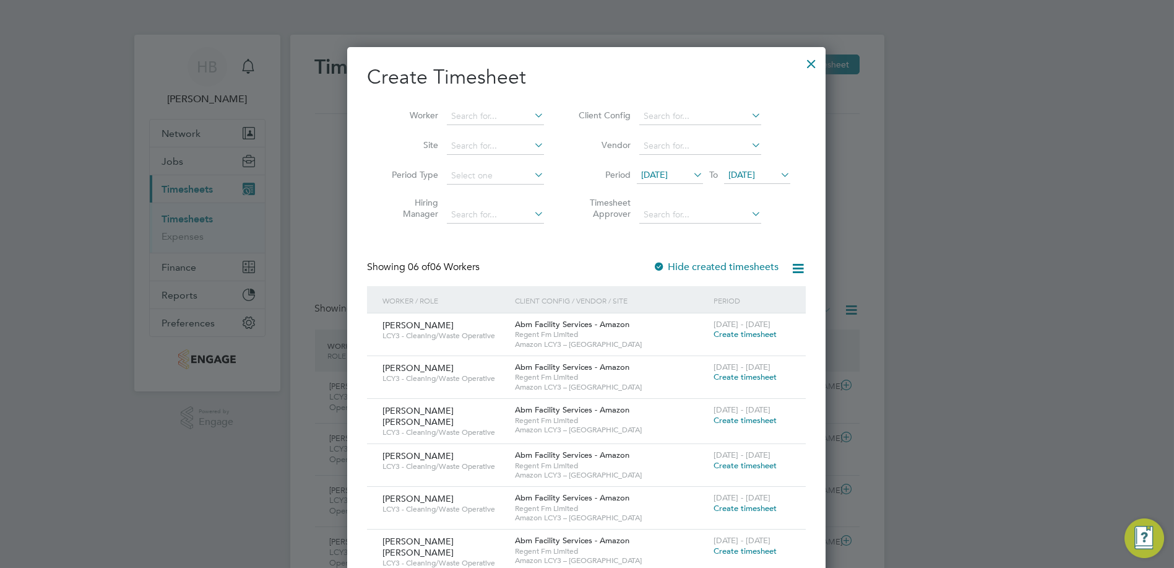
click at [743, 337] on span "Create timesheet" at bounding box center [745, 334] width 63 height 11
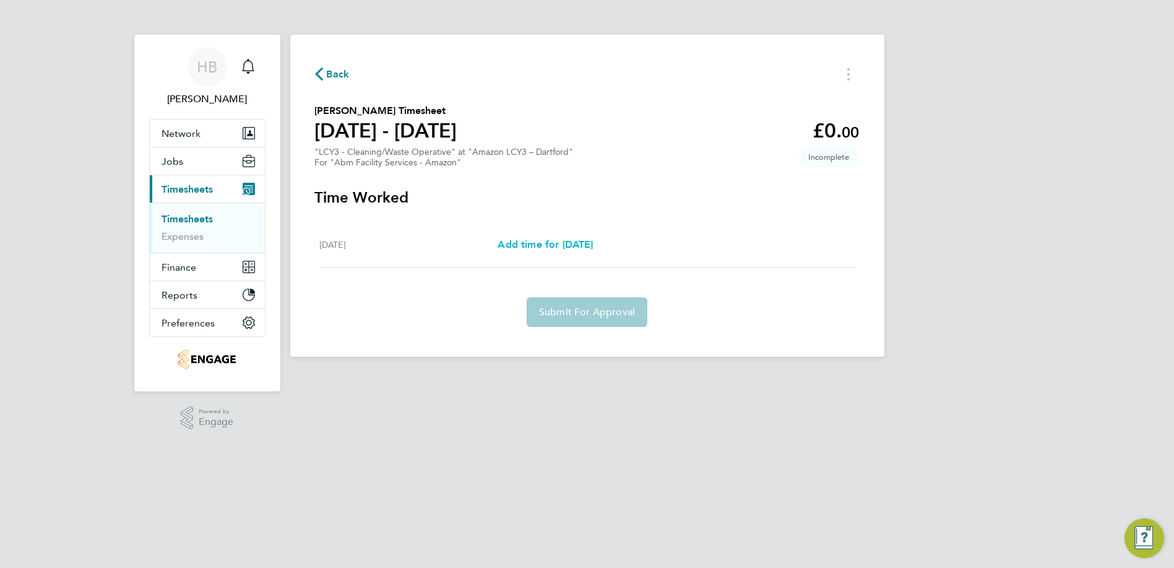
click at [593, 245] on span "Add time for Sat 13 Sep" at bounding box center [545, 244] width 95 height 12
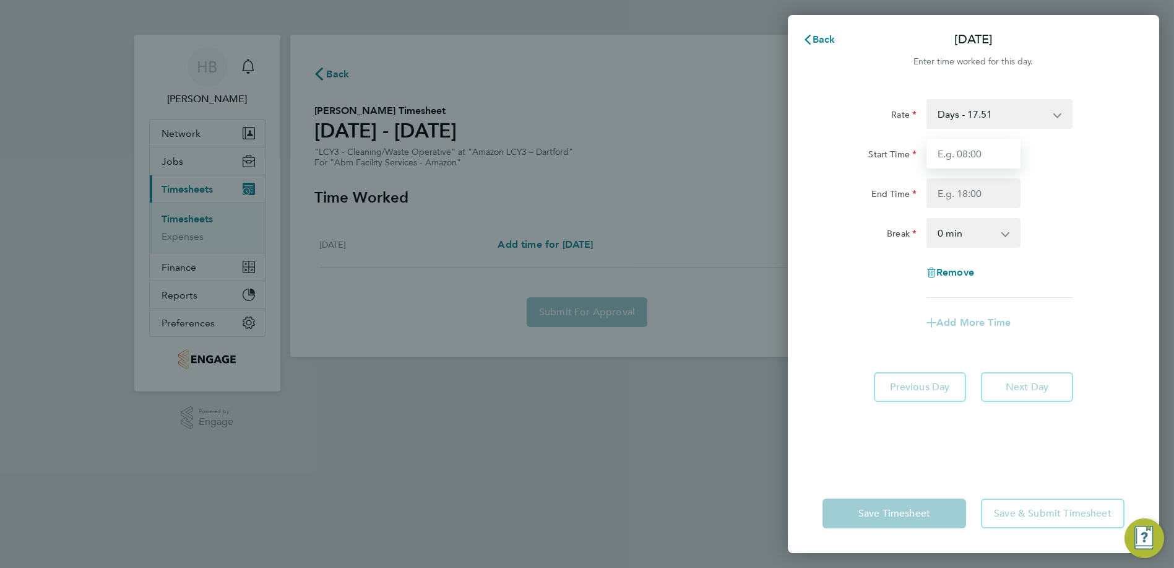
click at [973, 154] on input "Start Time" at bounding box center [974, 154] width 94 height 30
type input "08:00"
click at [983, 189] on input "End Time" at bounding box center [974, 193] width 94 height 30
type input "17:00"
click at [966, 244] on select "0 min 15 min 30 min 45 min 60 min 75 min 90 min" at bounding box center [966, 232] width 77 height 27
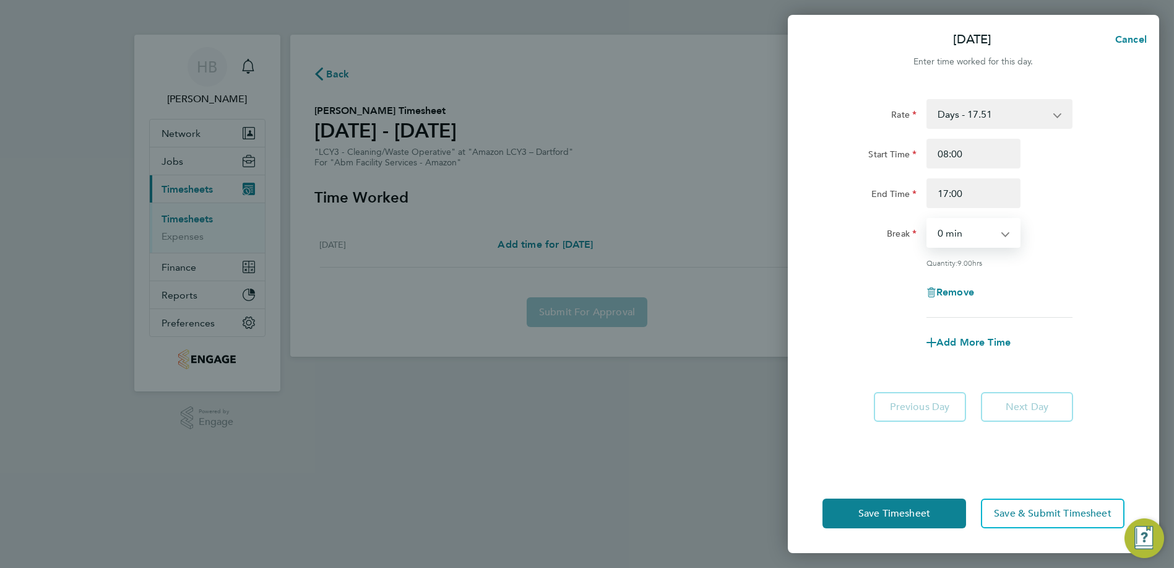
select select "60"
click at [928, 219] on select "0 min 15 min 30 min 45 min 60 min 75 min 90 min" at bounding box center [966, 232] width 77 height 27
click at [908, 508] on span "Save Timesheet" at bounding box center [895, 513] width 72 height 12
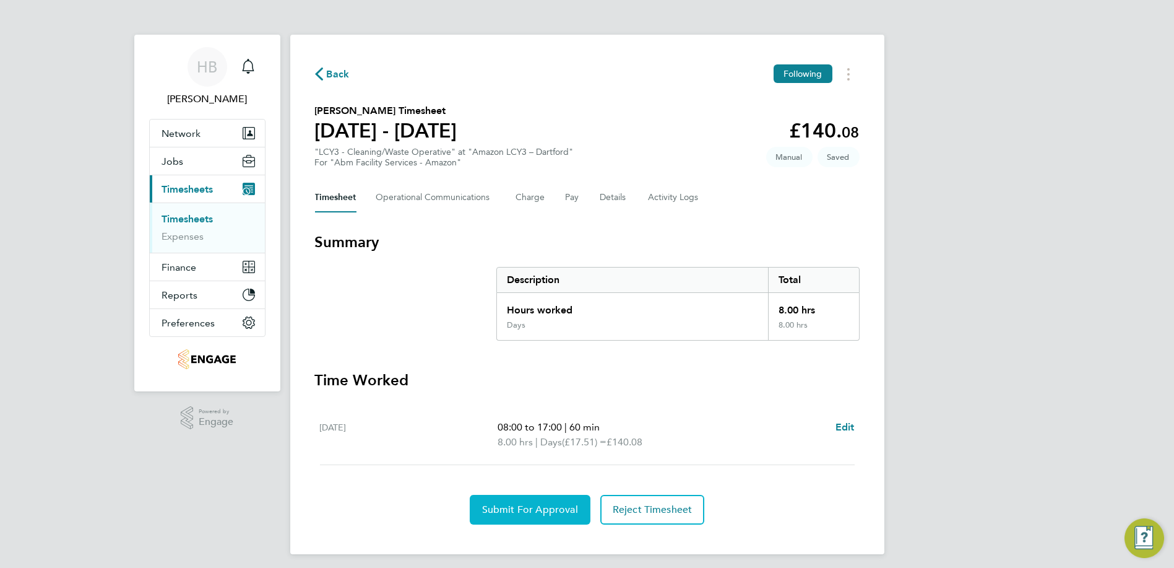
click at [565, 506] on span "Submit For Approval" at bounding box center [530, 509] width 96 height 12
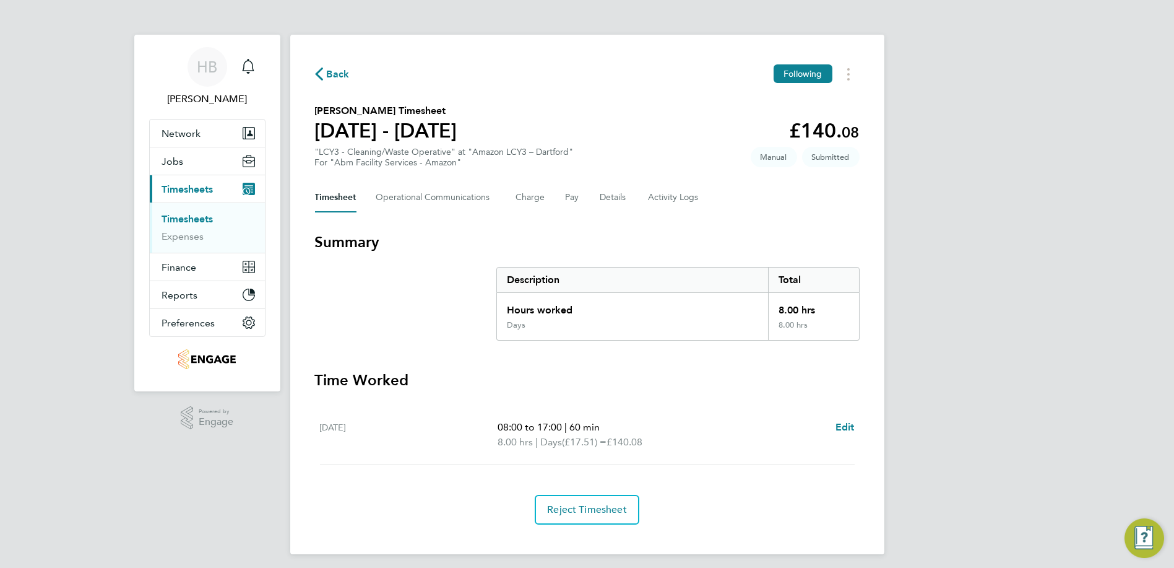
click at [339, 68] on span "Back" at bounding box center [338, 74] width 23 height 15
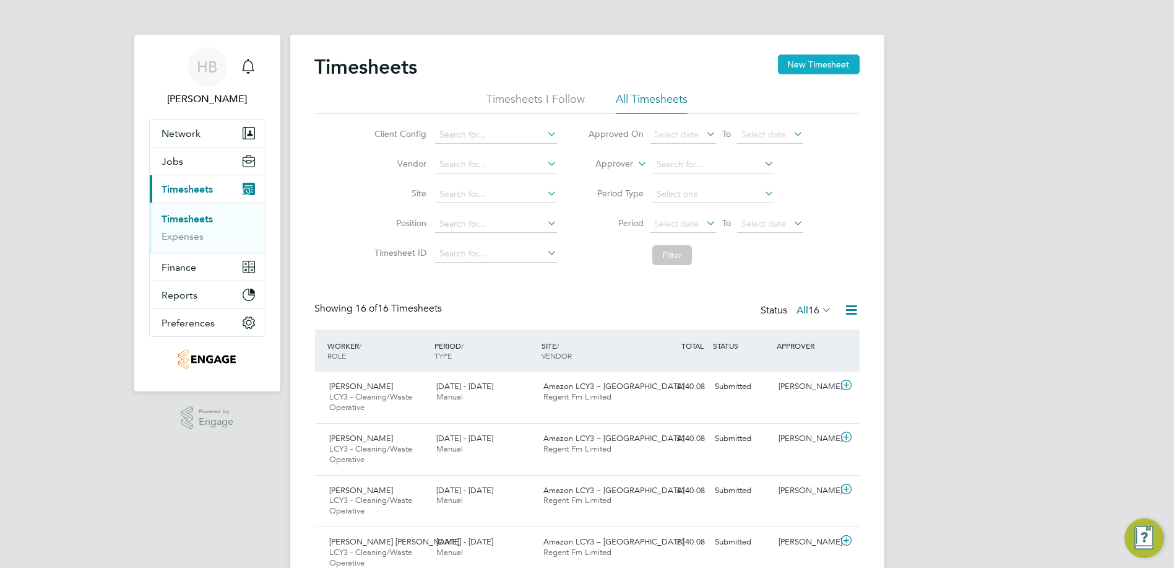
click at [804, 73] on button "New Timesheet" at bounding box center [819, 64] width 82 height 20
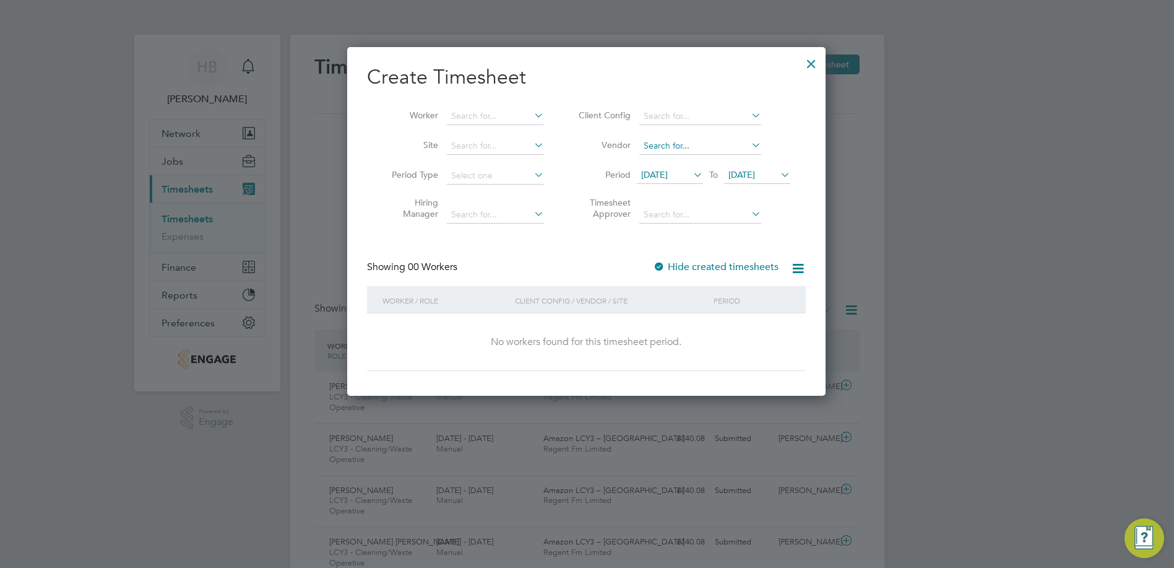
click at [732, 147] on input at bounding box center [701, 145] width 122 height 17
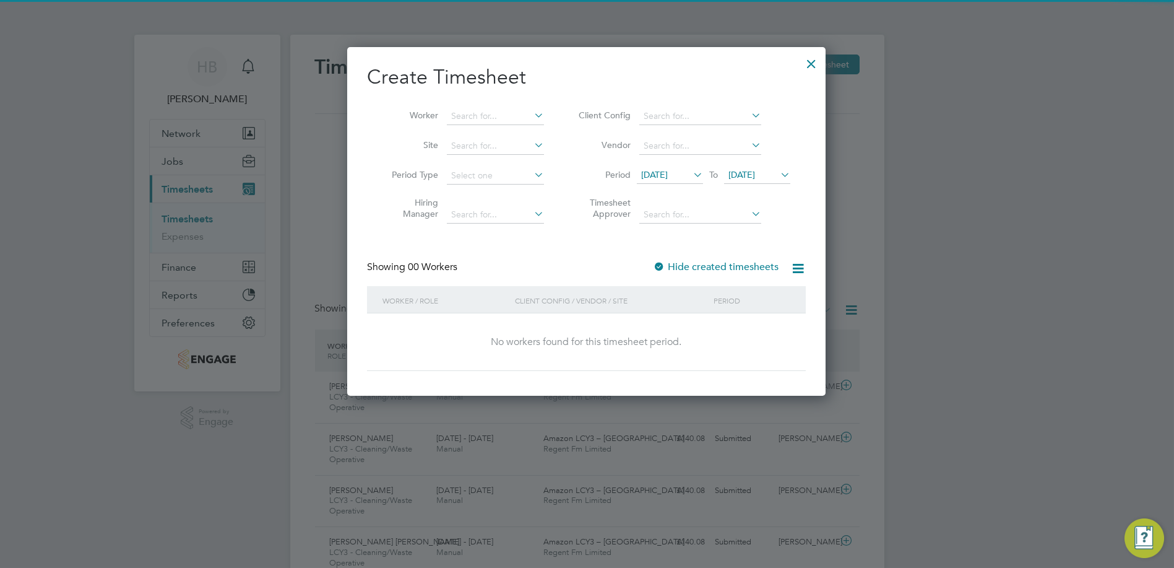
click at [680, 165] on li "No results found" at bounding box center [701, 162] width 123 height 16
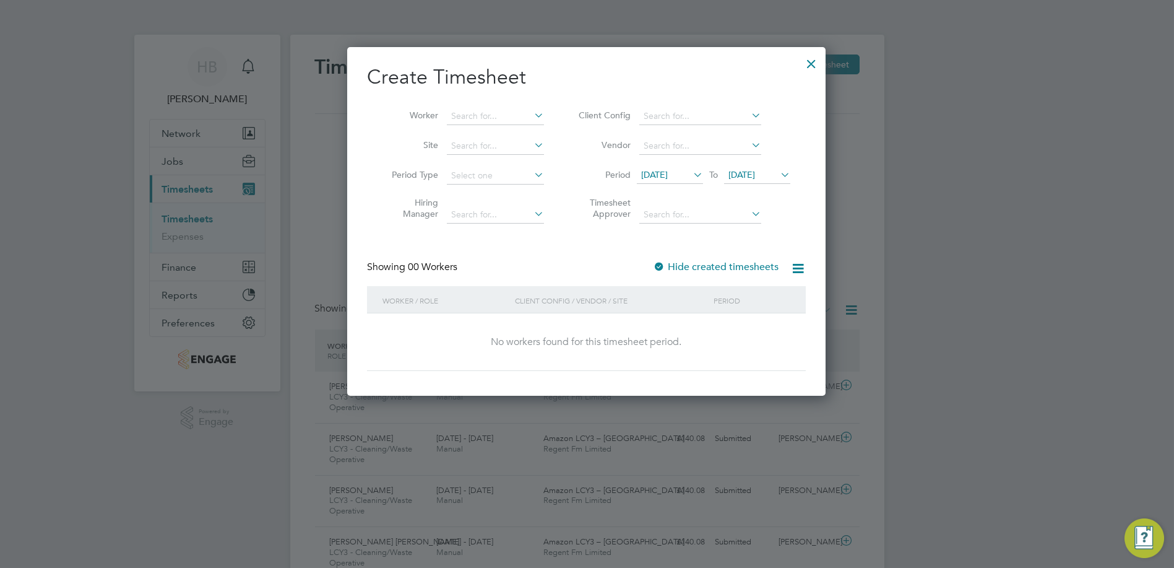
click at [668, 178] on span "17 Sep 2025" at bounding box center [654, 174] width 27 height 11
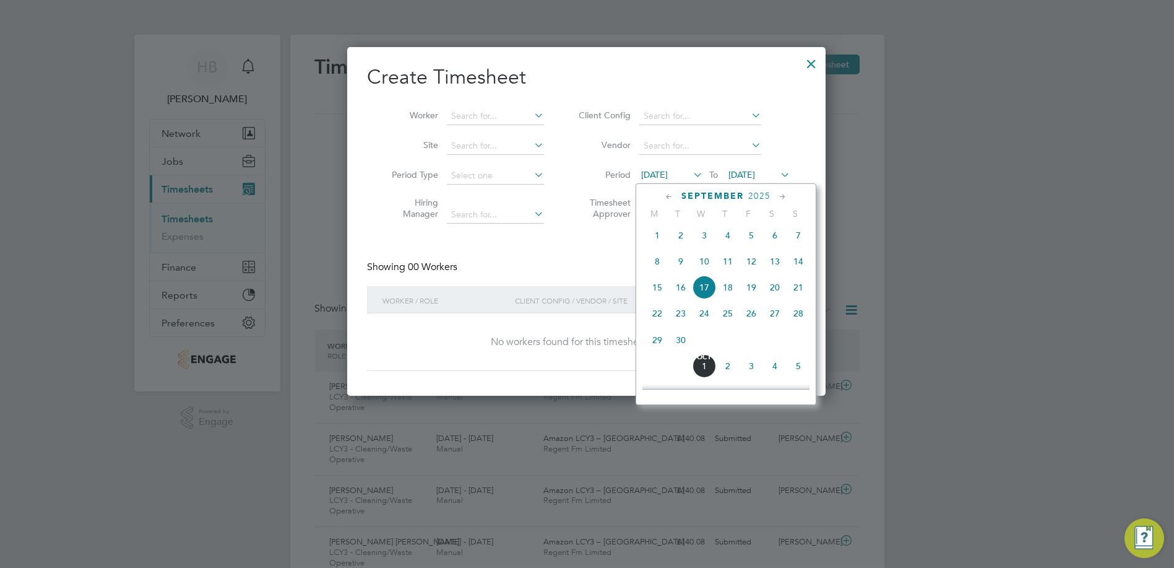
click at [781, 273] on span "13" at bounding box center [775, 262] width 24 height 24
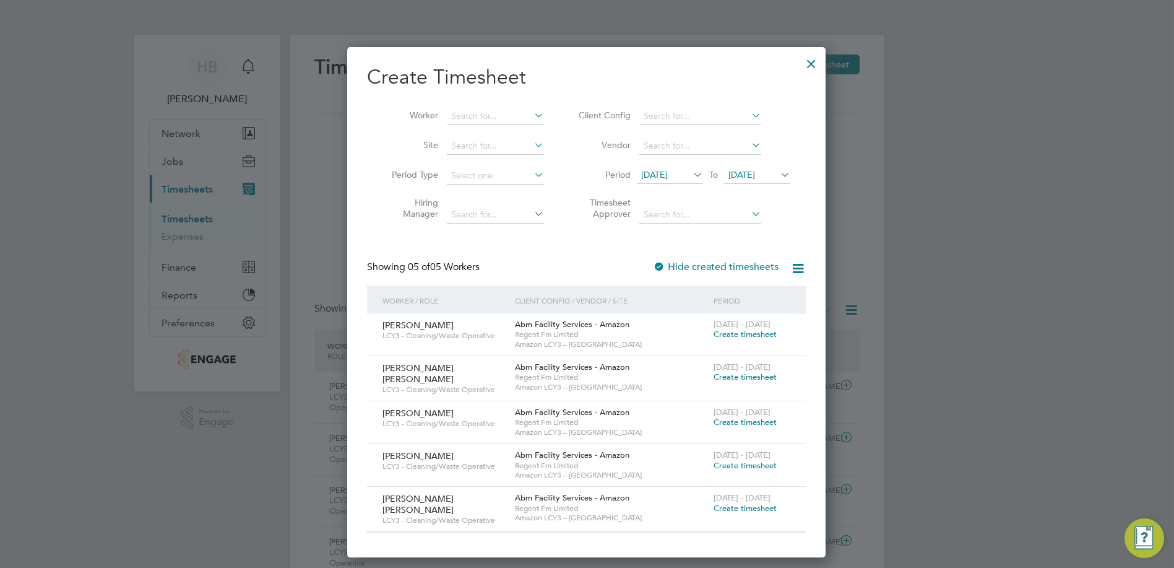
click at [752, 335] on span "Create timesheet" at bounding box center [745, 334] width 63 height 11
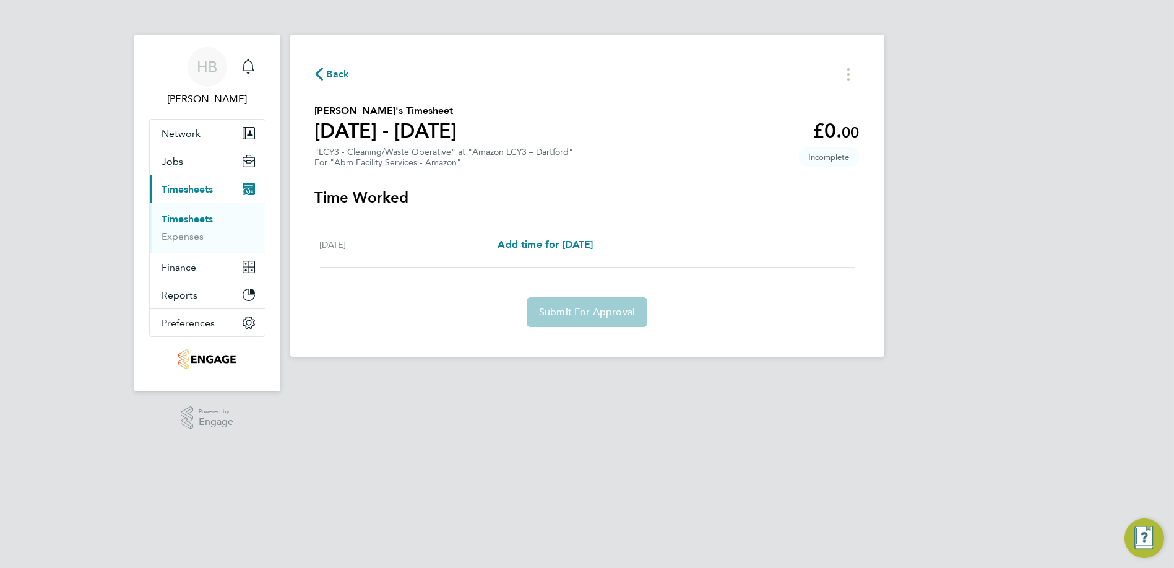
click at [568, 255] on div "Sat 13 Sep Add time for Sat 13 Sep Add time for Sat 13 Sep" at bounding box center [587, 244] width 535 height 45
click at [568, 251] on link "Add time for Sat 13 Sep" at bounding box center [545, 244] width 95 height 15
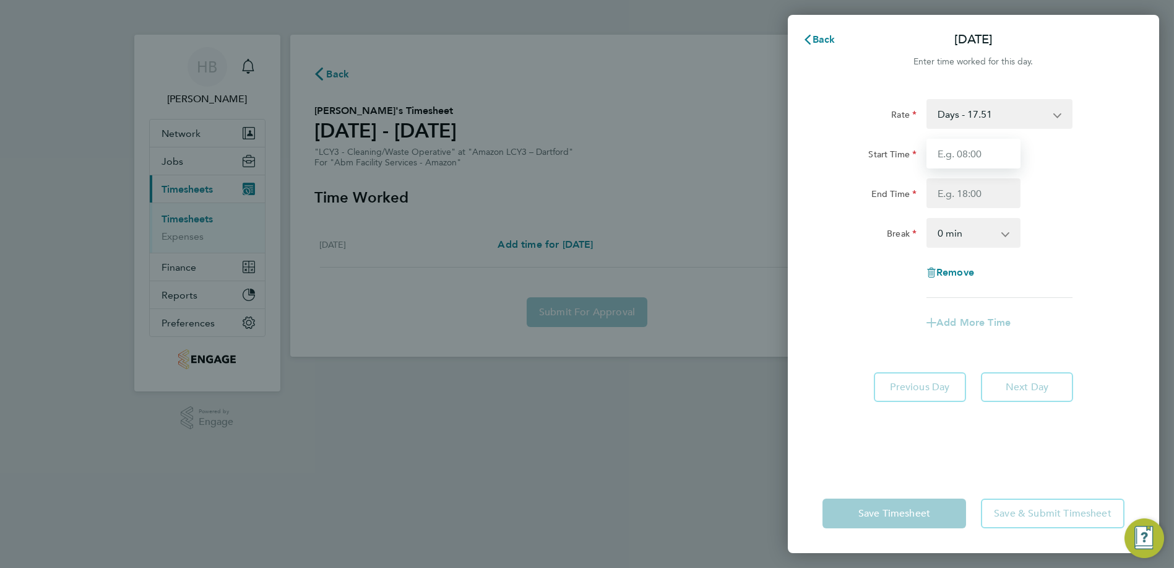
click at [991, 165] on input "Start Time" at bounding box center [974, 154] width 94 height 30
type input "08:00"
click at [993, 191] on input "End Time" at bounding box center [974, 193] width 94 height 30
type input "17:00"
click at [989, 232] on select "0 min 15 min 30 min 45 min 60 min 75 min 90 min" at bounding box center [966, 232] width 77 height 27
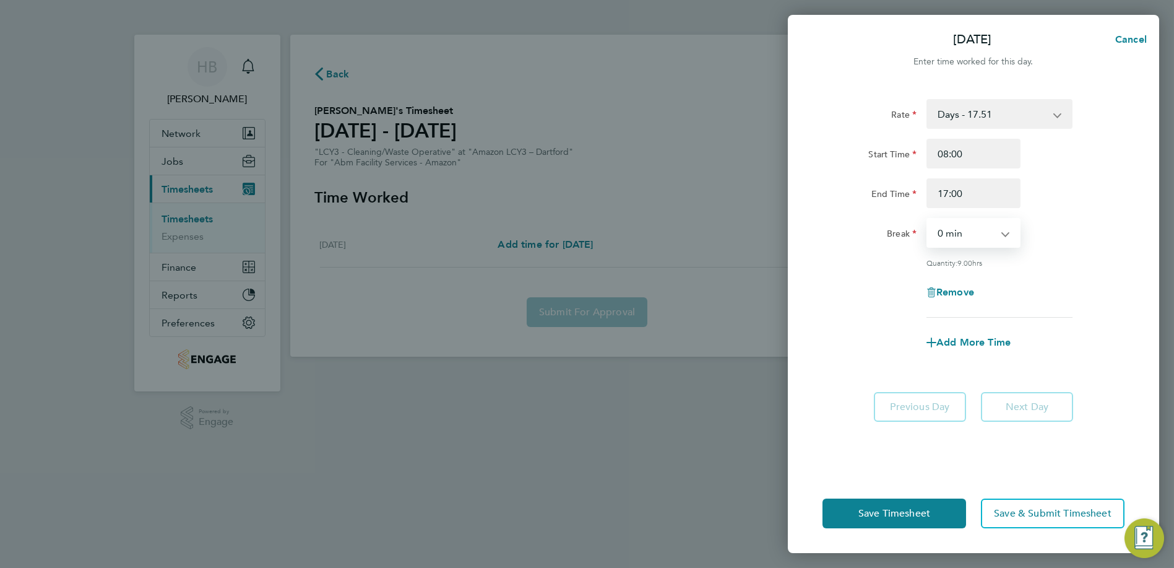
select select "60"
click at [928, 219] on select "0 min 15 min 30 min 45 min 60 min 75 min 90 min" at bounding box center [966, 232] width 77 height 27
click at [877, 515] on span "Save Timesheet" at bounding box center [895, 513] width 72 height 12
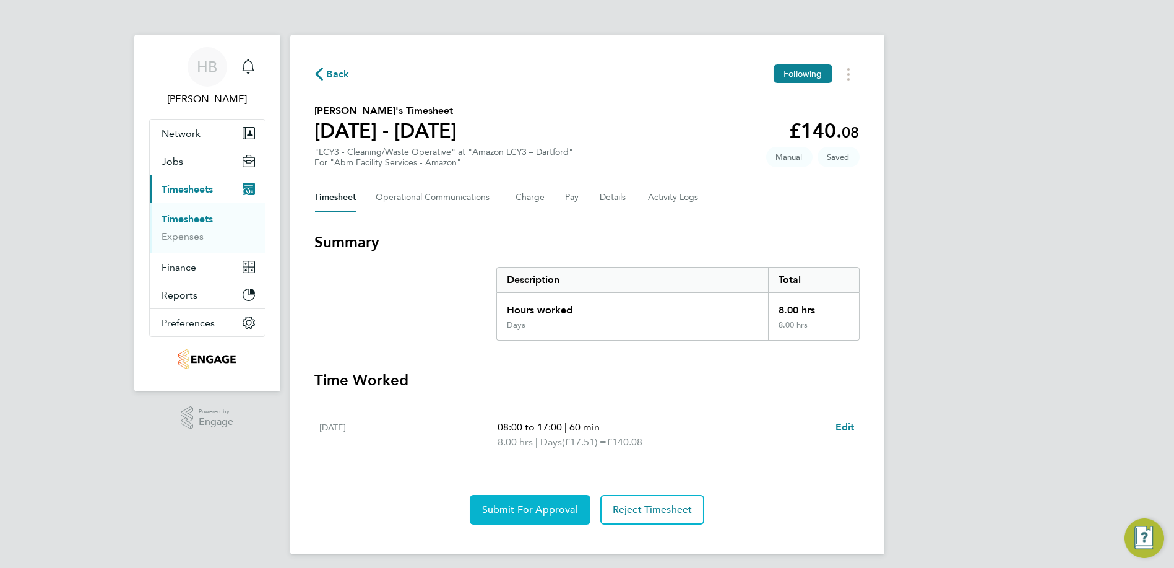
click at [506, 503] on span "Submit For Approval" at bounding box center [530, 509] width 96 height 12
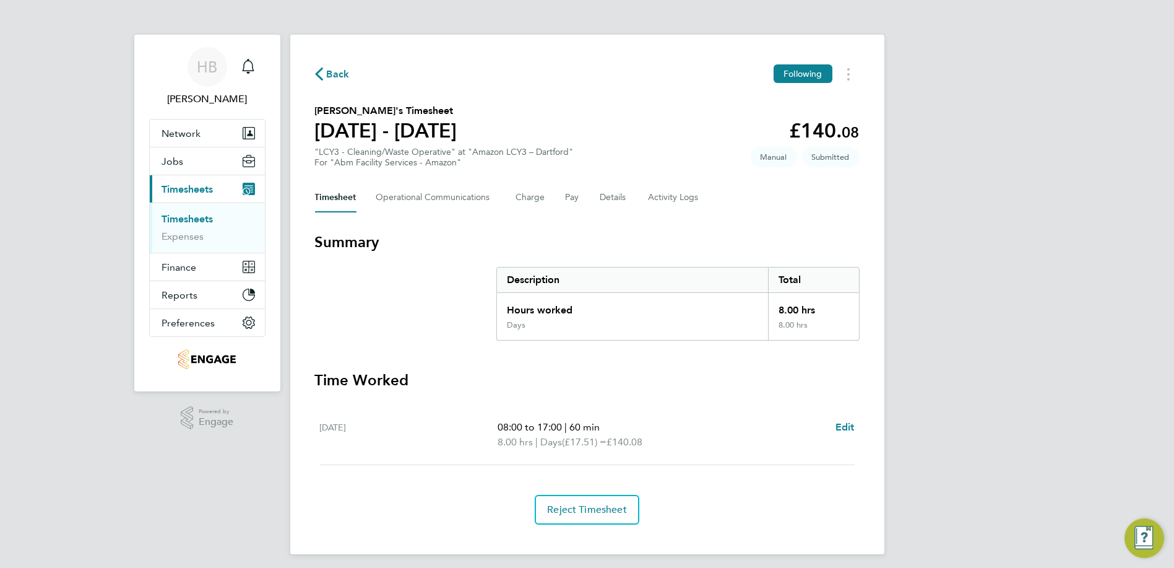
click at [195, 219] on link "Timesheets" at bounding box center [187, 219] width 51 height 12
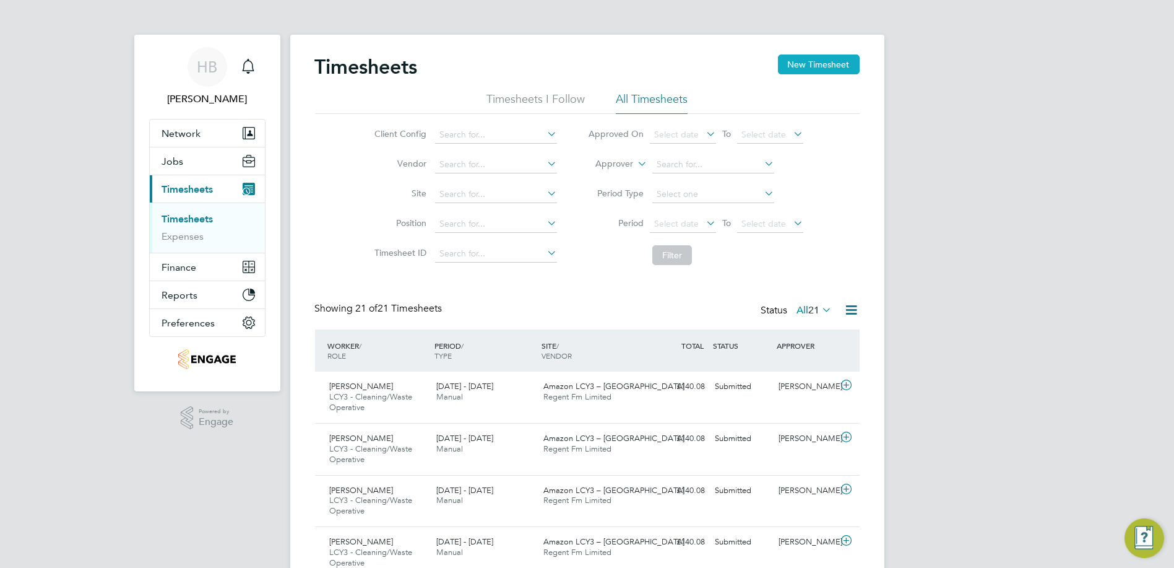
click at [796, 54] on button "New Timesheet" at bounding box center [819, 64] width 82 height 20
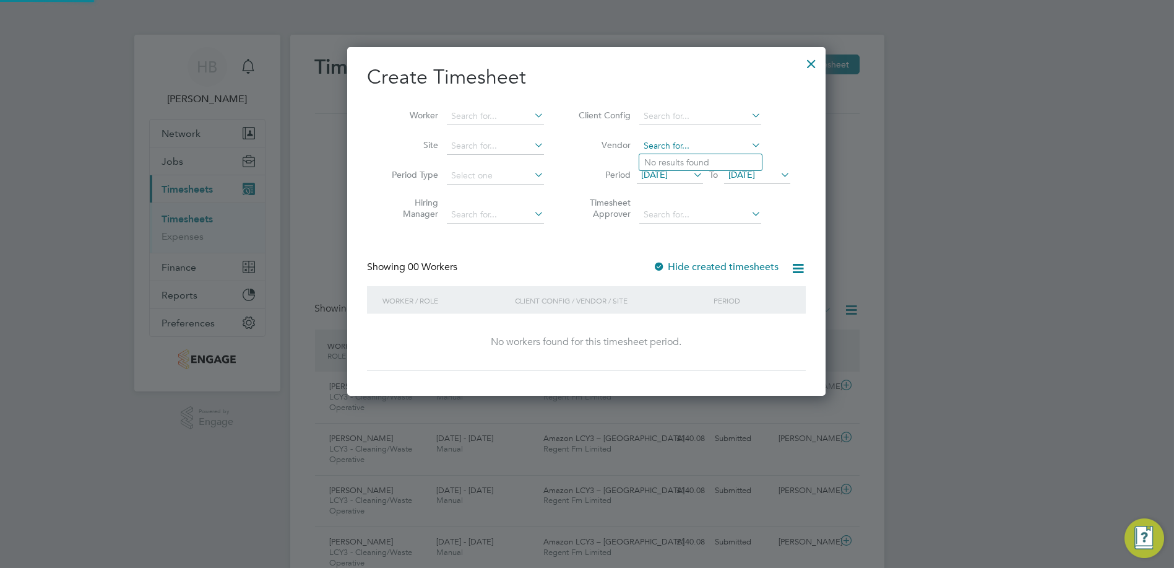
click at [654, 142] on input at bounding box center [701, 145] width 122 height 17
click at [666, 113] on input at bounding box center [701, 116] width 122 height 17
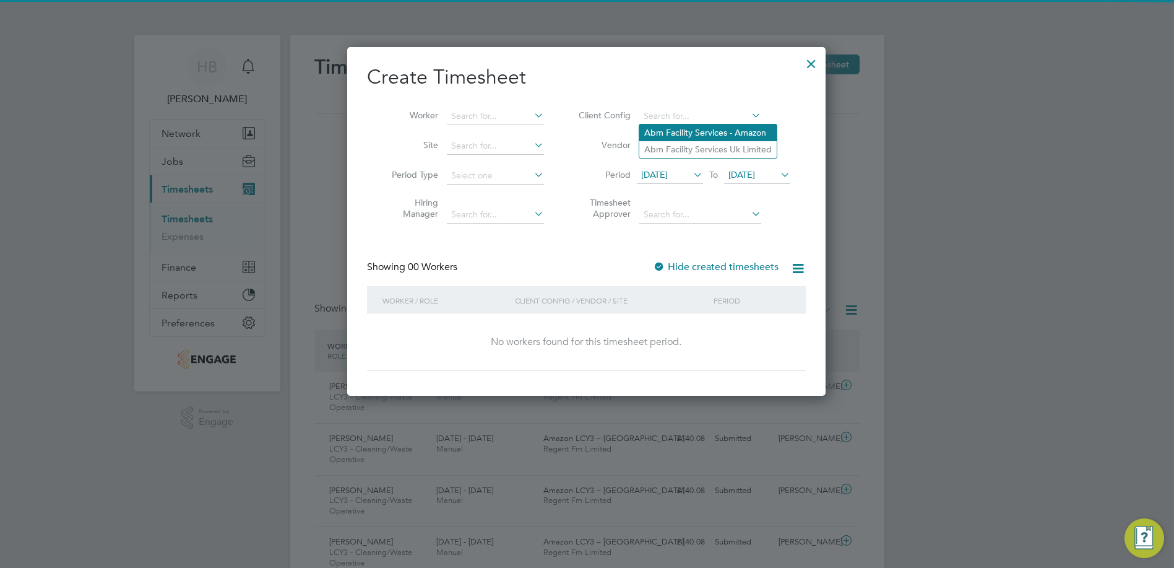
click at [666, 131] on li "Abm Facility Services - Amazon" at bounding box center [708, 132] width 137 height 17
type input "Abm Facility Services - Amazon"
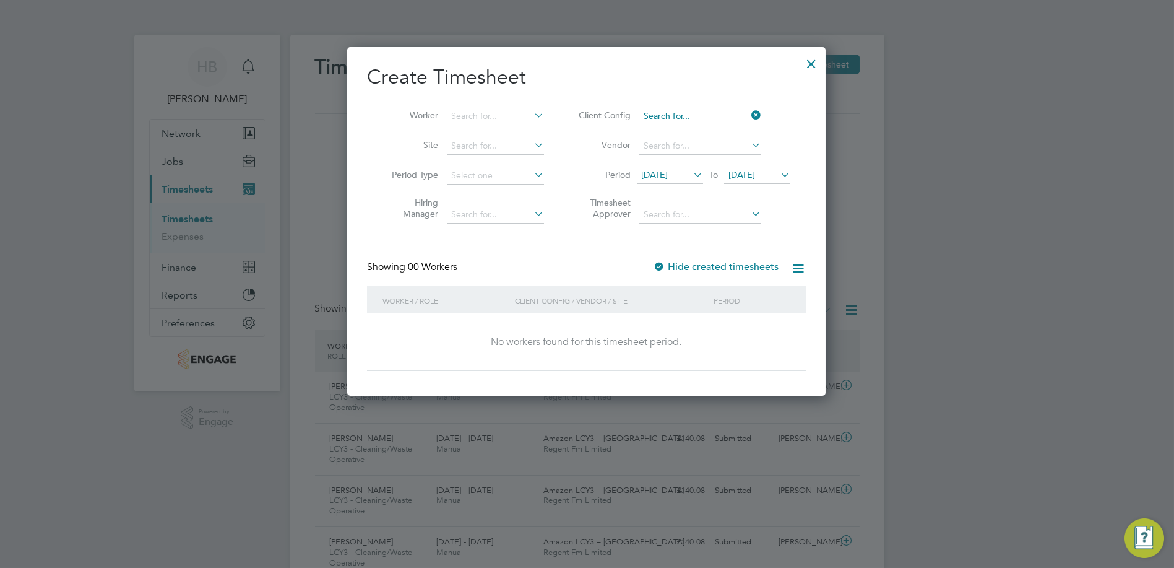
click at [677, 113] on input at bounding box center [701, 116] width 122 height 17
click at [699, 133] on li "Abm Facility Services - Amazon" at bounding box center [708, 132] width 137 height 17
type input "Abm Facility Services - Amazon"
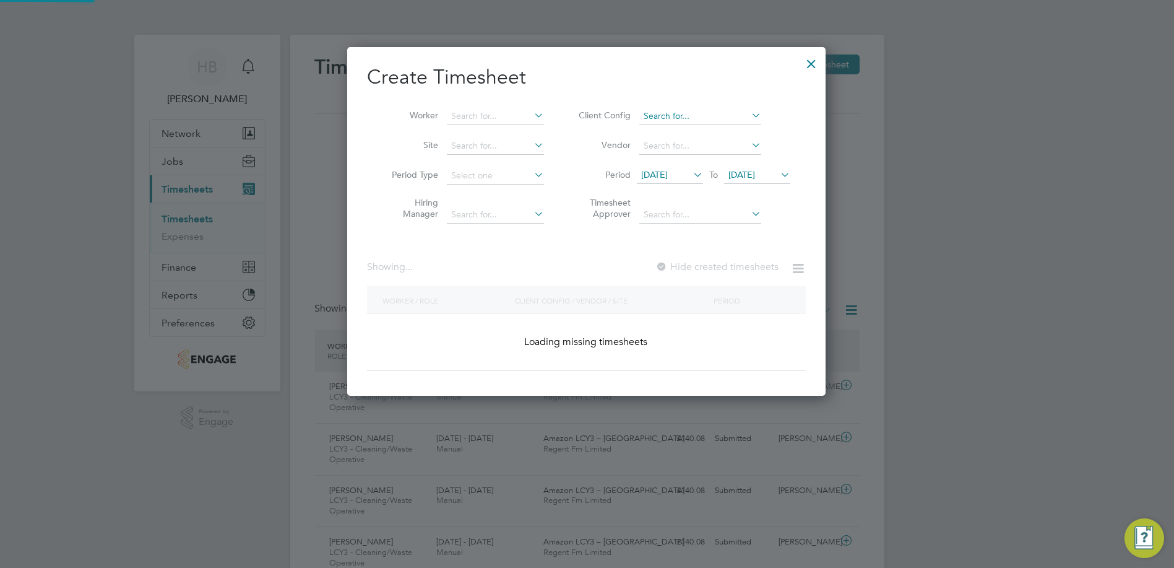
click at [700, 113] on input at bounding box center [701, 116] width 122 height 17
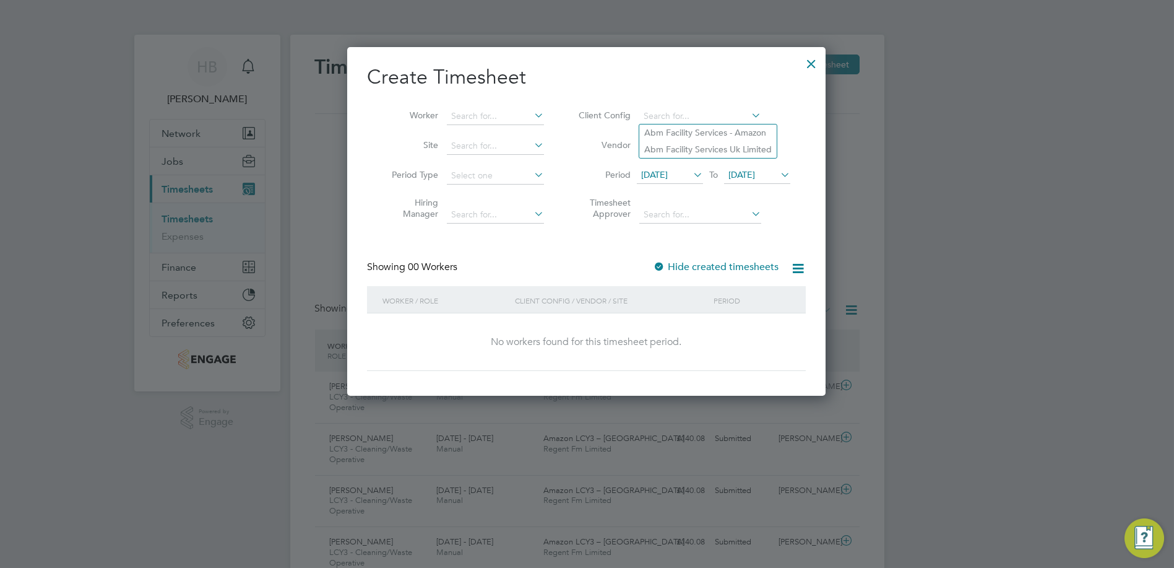
click at [668, 169] on span "[DATE]" at bounding box center [654, 174] width 27 height 11
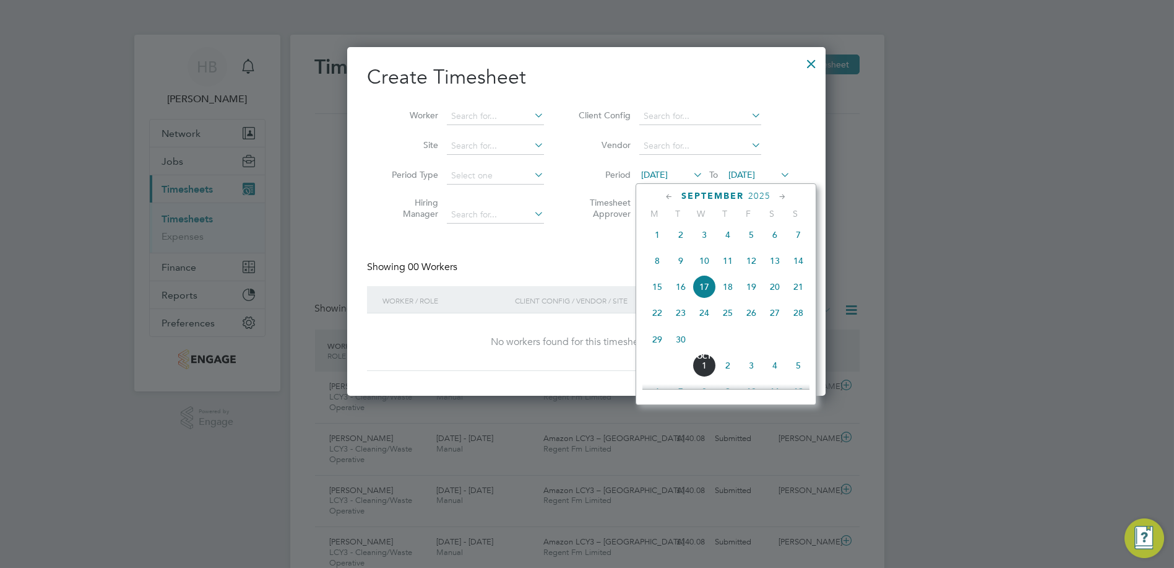
click at [780, 269] on span "13" at bounding box center [775, 261] width 24 height 24
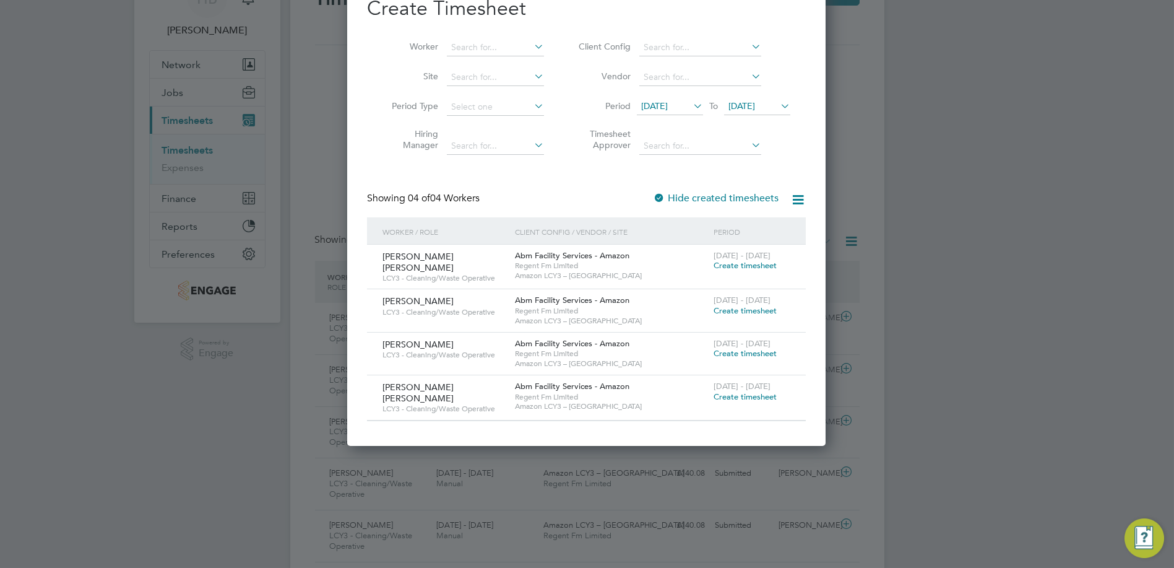
click at [742, 266] on span "Create timesheet" at bounding box center [745, 265] width 63 height 11
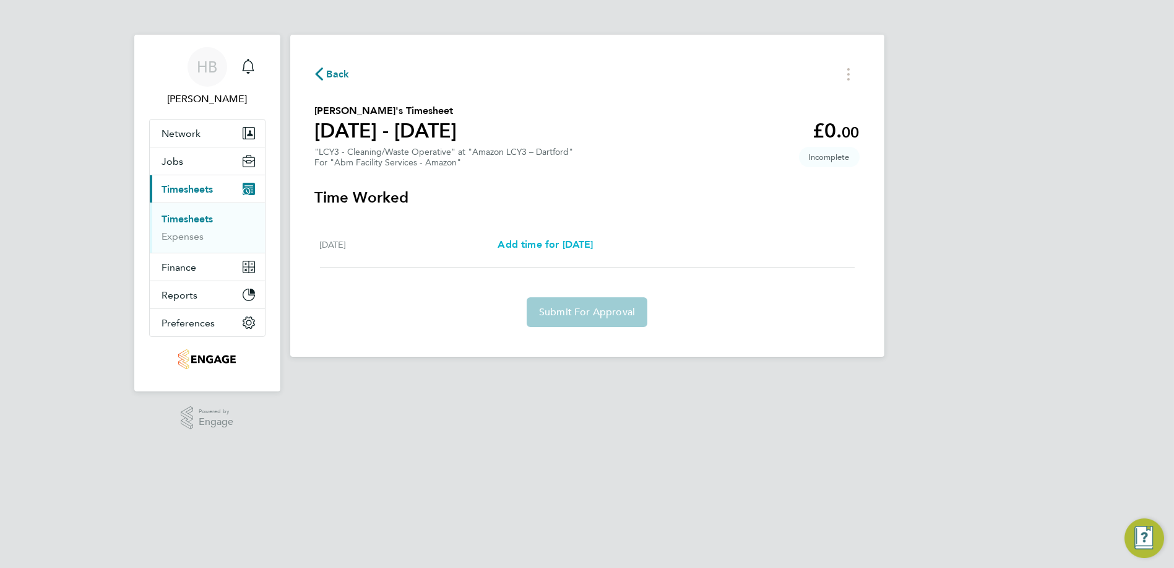
click at [545, 250] on span "Add time for [DATE]" at bounding box center [545, 244] width 95 height 12
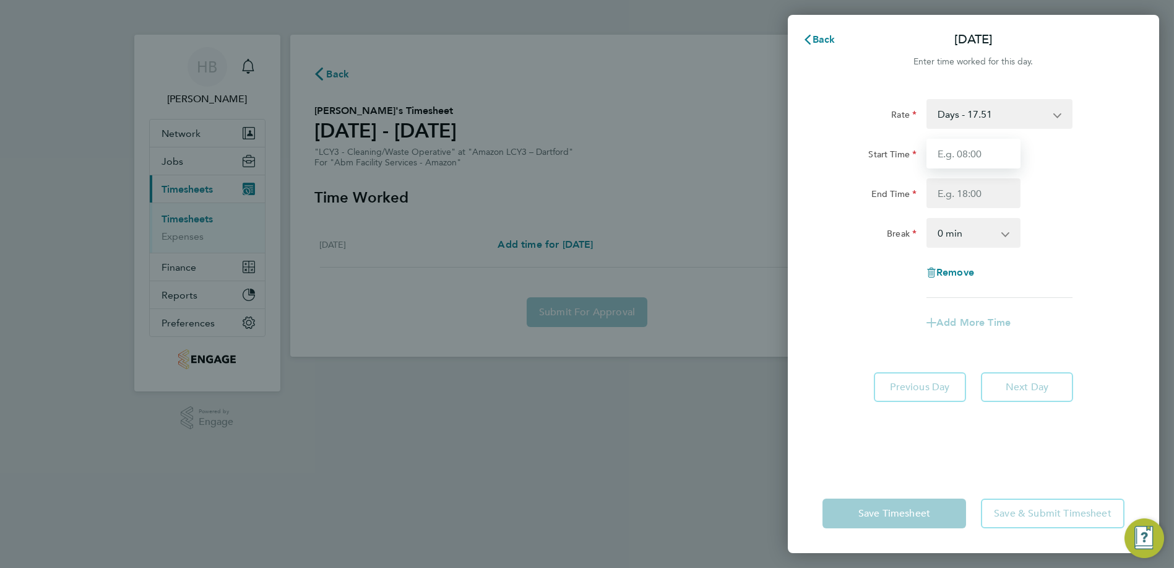
click at [987, 150] on input "Start Time" at bounding box center [974, 154] width 94 height 30
type input "08:00"
click at [989, 195] on input "End Time" at bounding box center [974, 193] width 94 height 30
type input "17:00"
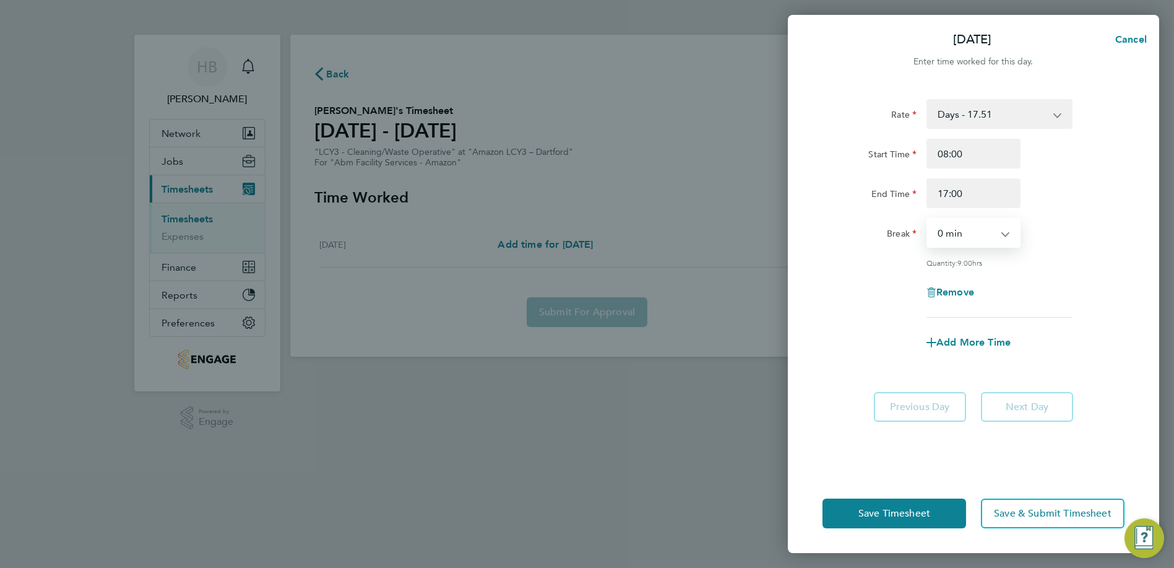
click at [966, 236] on select "0 min 15 min 30 min 45 min 60 min 75 min 90 min" at bounding box center [966, 232] width 77 height 27
select select "60"
click at [928, 219] on select "0 min 15 min 30 min 45 min 60 min 75 min 90 min" at bounding box center [966, 232] width 77 height 27
click at [902, 503] on button "Save Timesheet" at bounding box center [895, 513] width 144 height 30
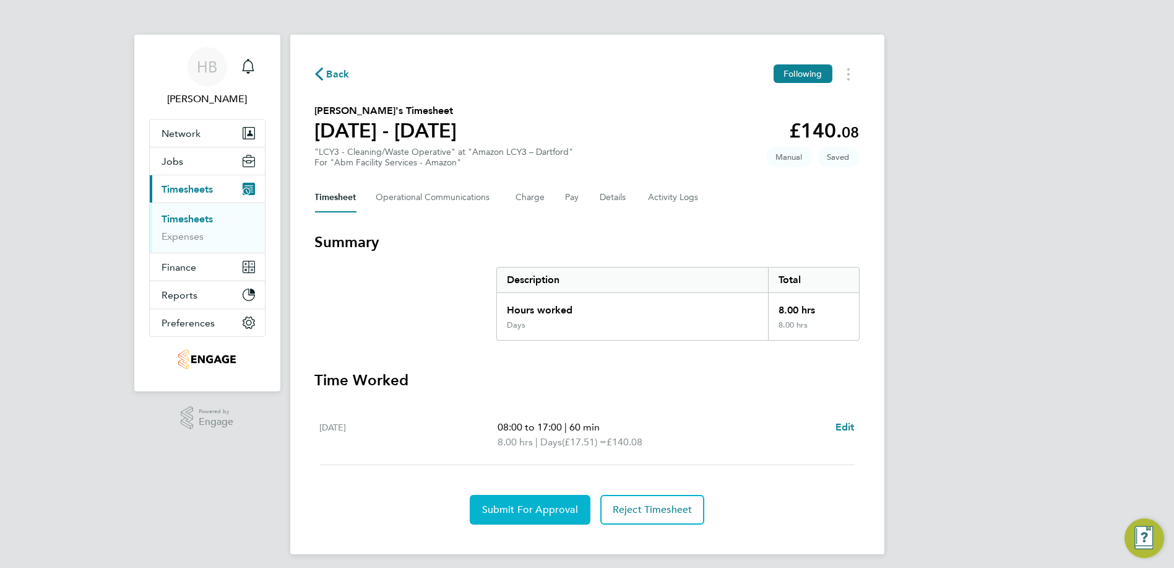
click at [557, 516] on button "Submit For Approval" at bounding box center [530, 510] width 121 height 30
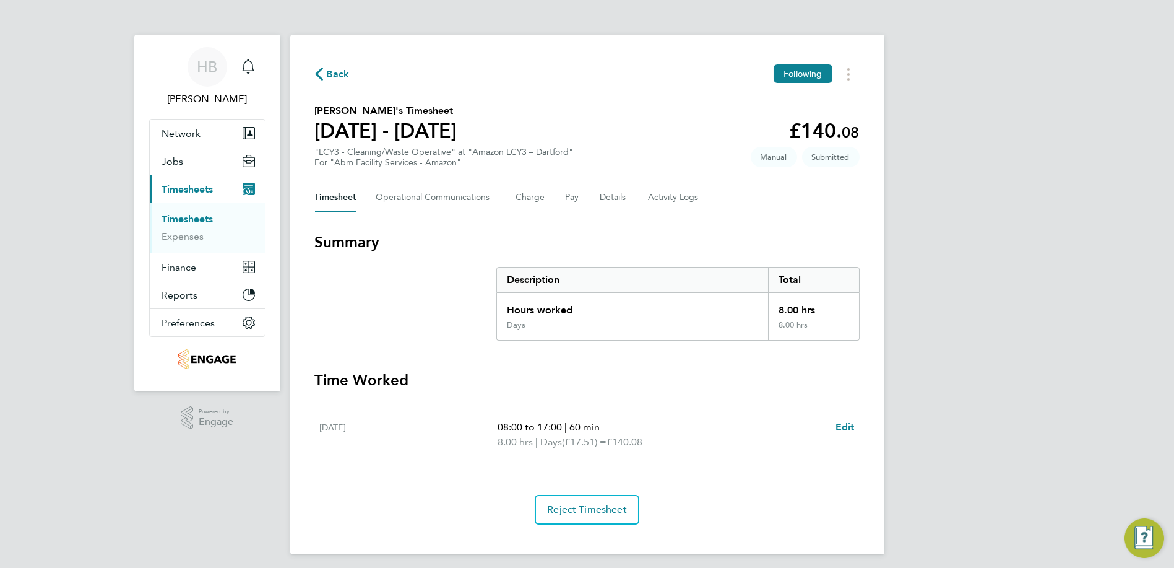
click at [334, 73] on span "Back" at bounding box center [338, 74] width 23 height 15
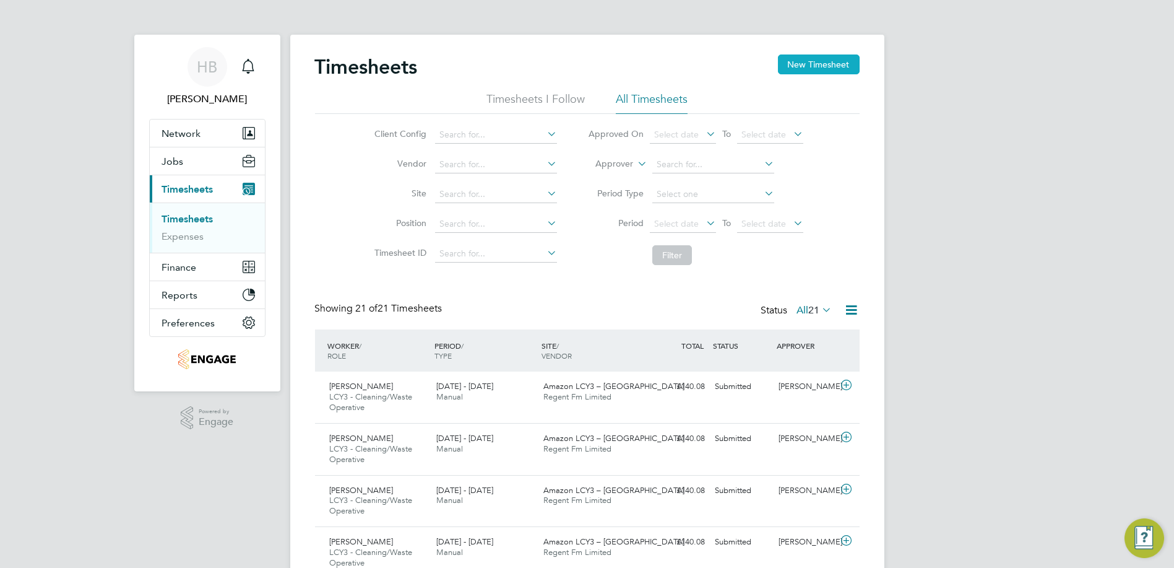
click at [842, 68] on button "New Timesheet" at bounding box center [819, 64] width 82 height 20
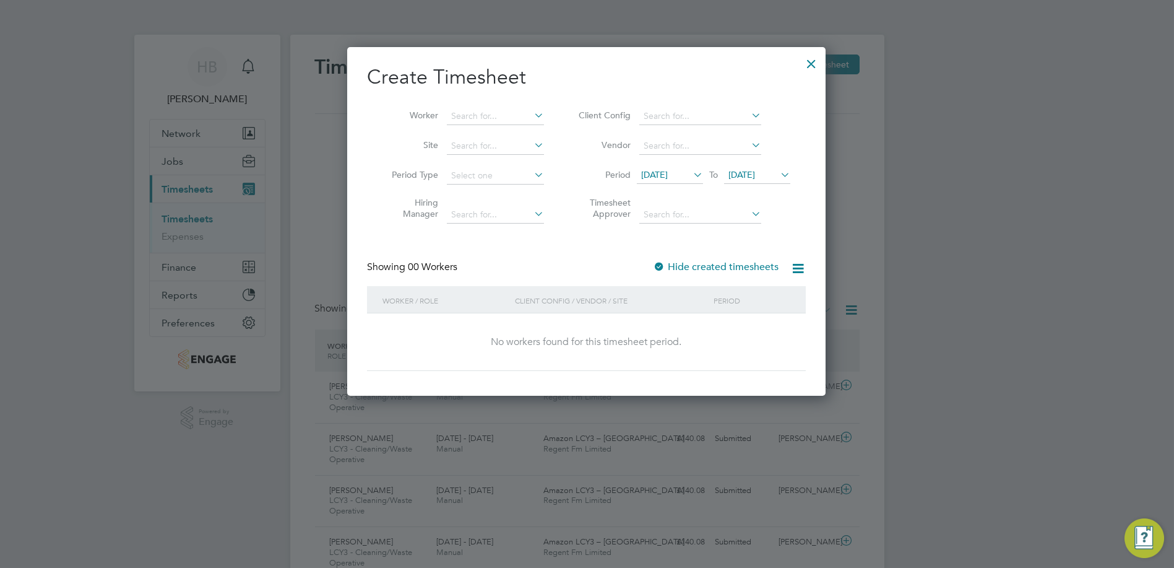
click at [801, 267] on icon at bounding box center [798, 268] width 15 height 15
click at [691, 173] on icon at bounding box center [691, 174] width 0 height 17
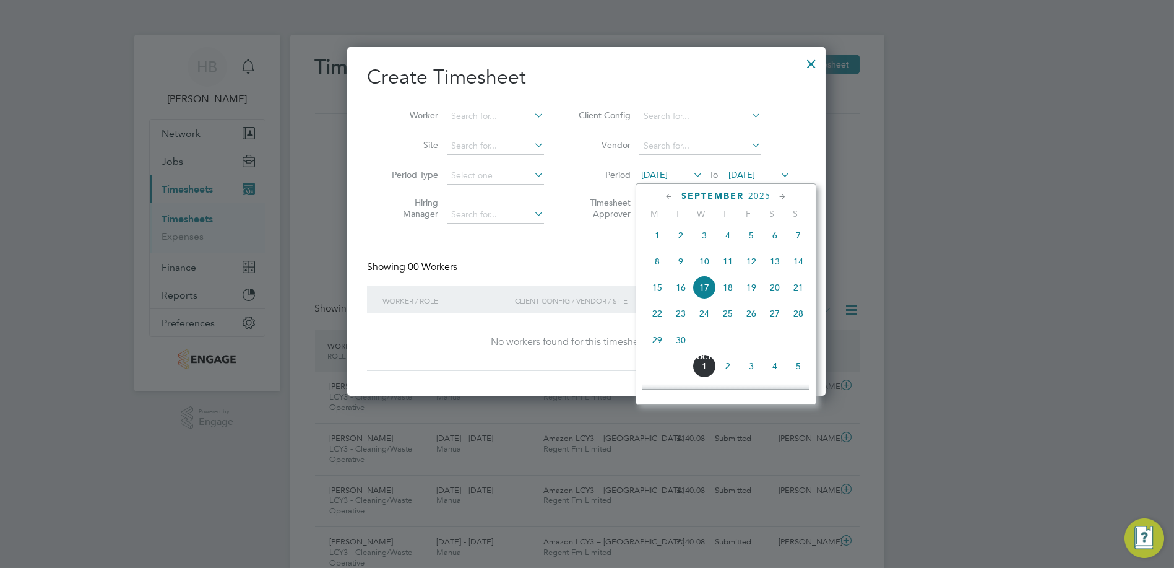
click at [770, 272] on span "13" at bounding box center [775, 262] width 24 height 24
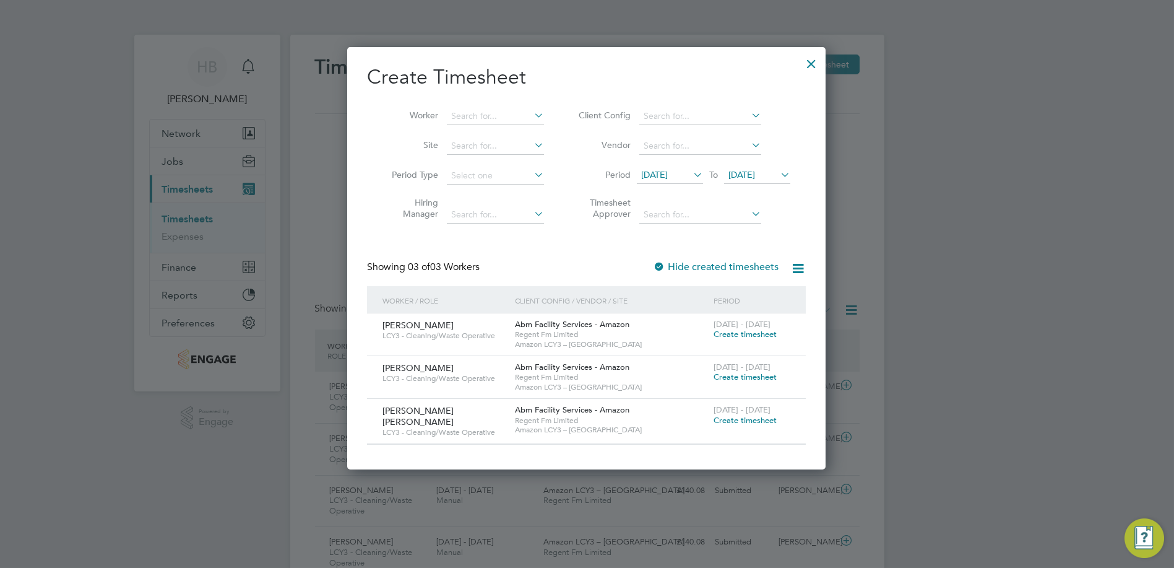
click at [765, 331] on span "Create timesheet" at bounding box center [745, 334] width 63 height 11
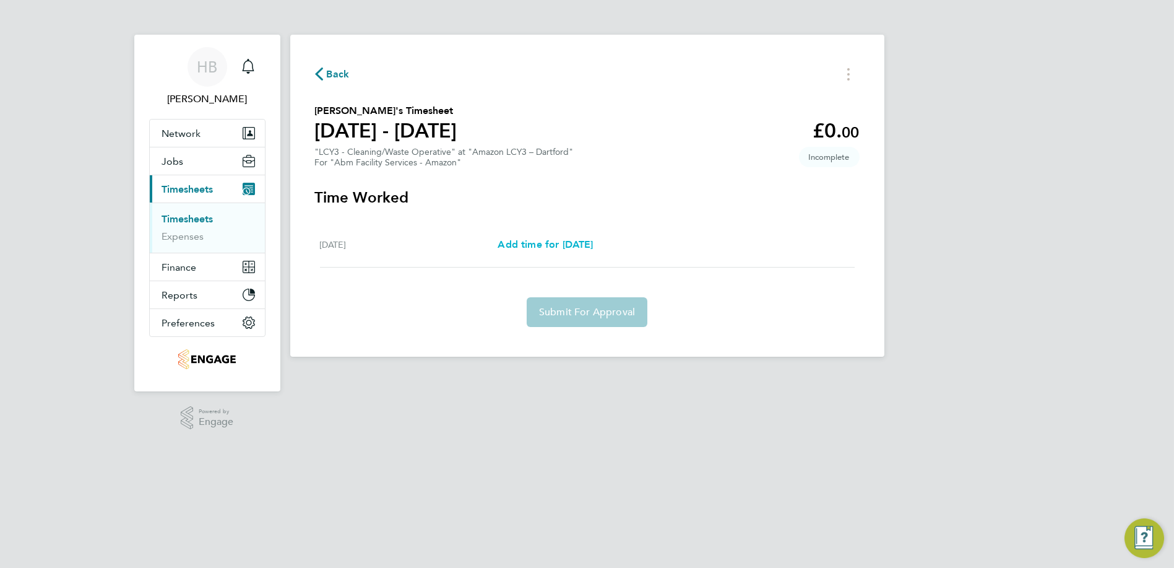
click at [573, 237] on link "Add time for [DATE]" at bounding box center [545, 244] width 95 height 15
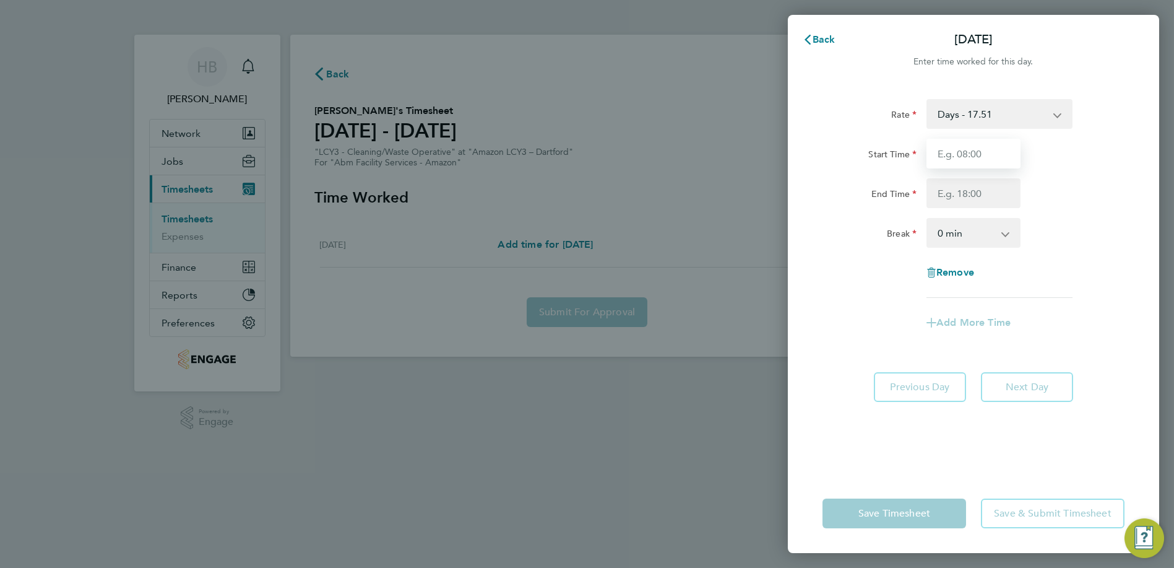
drag, startPoint x: 955, startPoint y: 156, endPoint x: 955, endPoint y: 180, distance: 24.1
click at [955, 156] on input "Start Time" at bounding box center [974, 154] width 94 height 30
type input "08:00"
click at [983, 192] on input "End Time" at bounding box center [974, 193] width 94 height 30
type input "17:00"
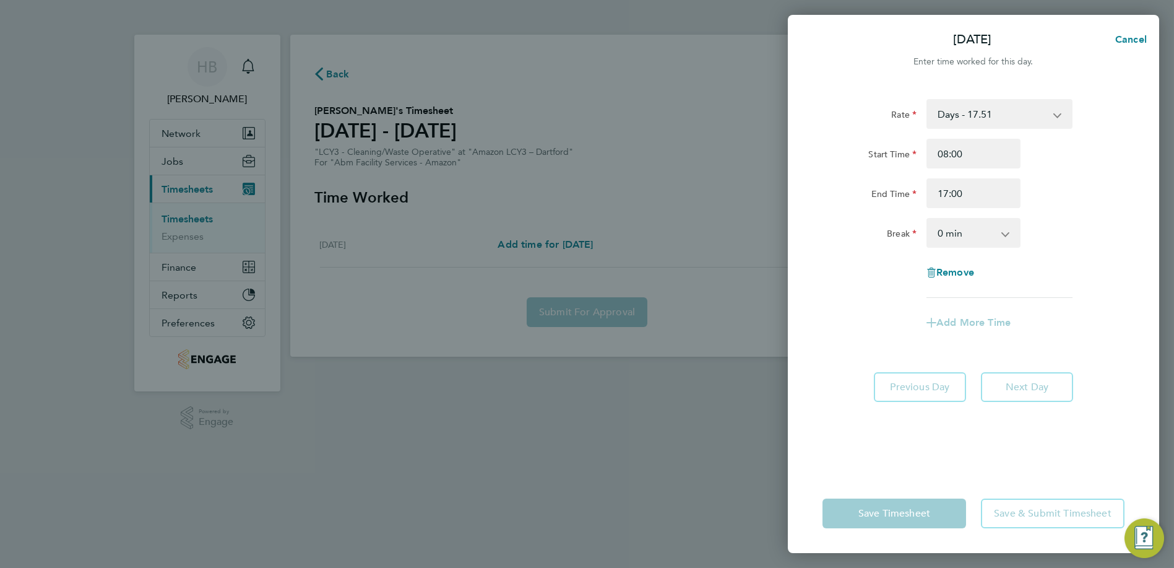
click at [977, 231] on select "0 min 15 min 30 min 45 min 60 min 75 min 90 min" at bounding box center [966, 232] width 77 height 27
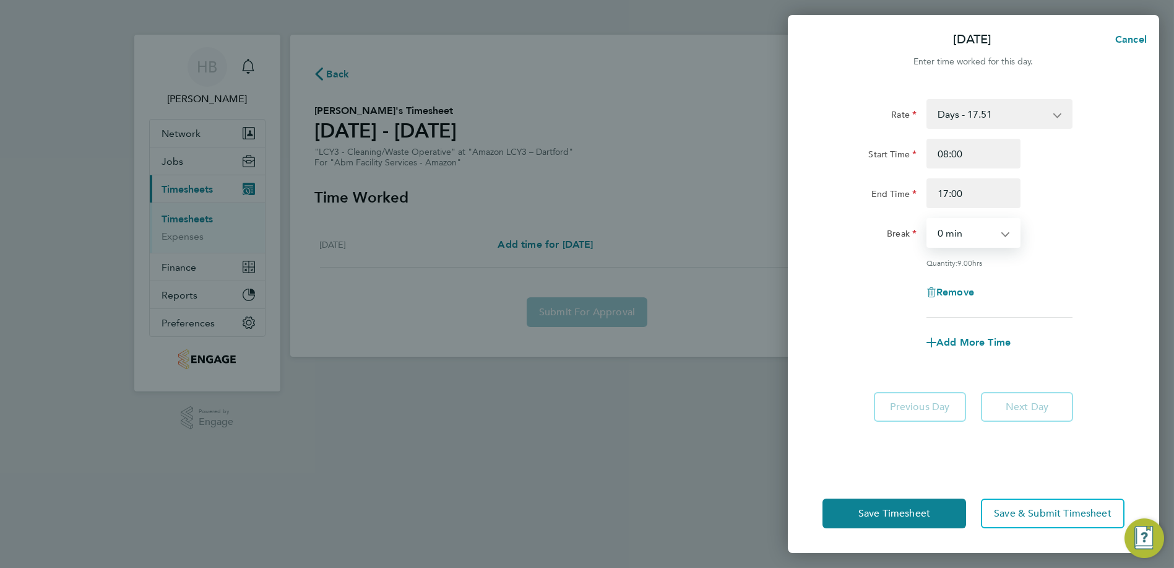
select select "60"
click at [928, 219] on select "0 min 15 min 30 min 45 min 60 min 75 min 90 min" at bounding box center [966, 232] width 77 height 27
click at [895, 505] on button "Save Timesheet" at bounding box center [895, 513] width 144 height 30
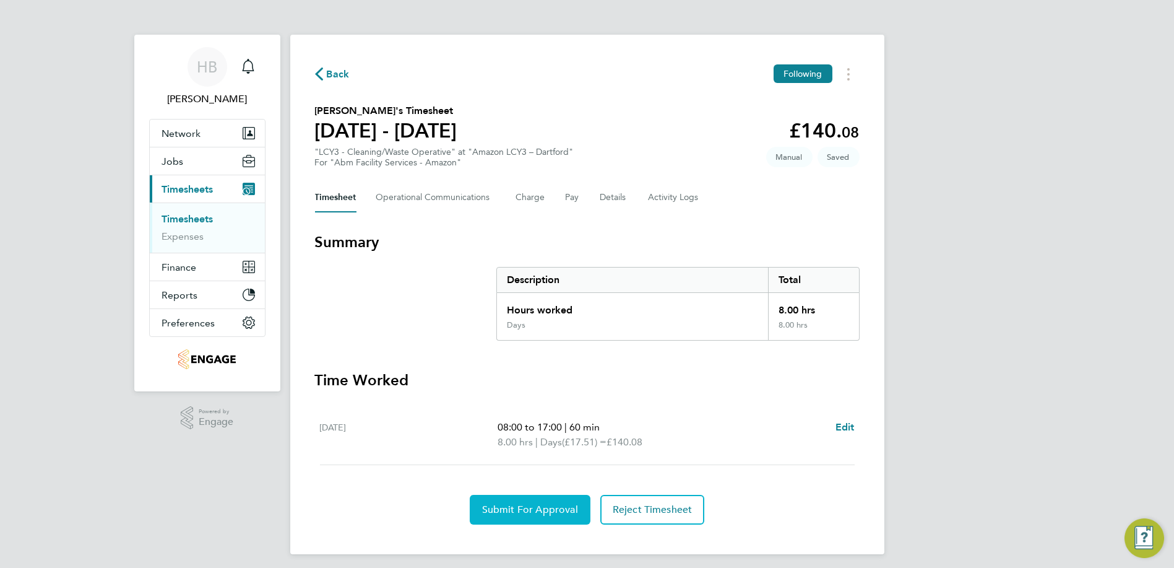
click at [502, 500] on button "Submit For Approval" at bounding box center [530, 510] width 121 height 30
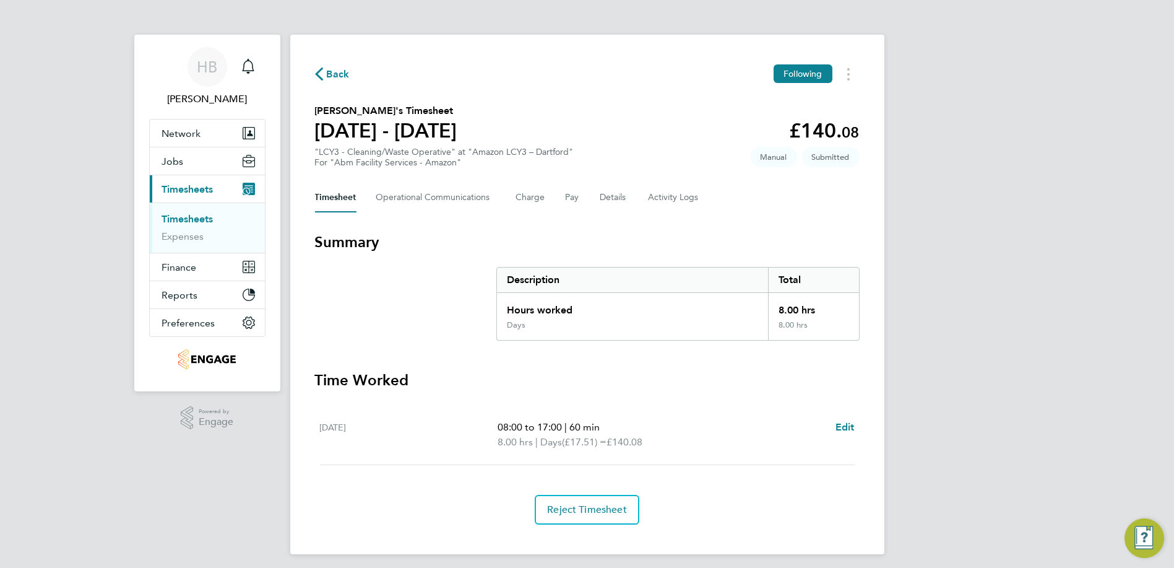
click at [331, 71] on span "Back" at bounding box center [338, 74] width 23 height 15
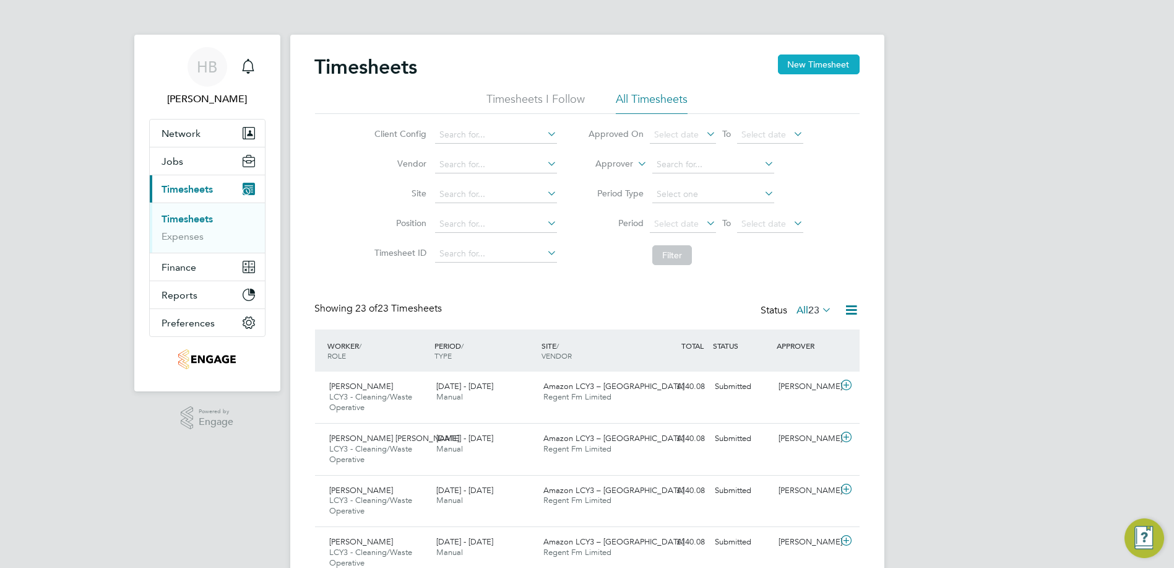
click at [842, 58] on button "New Timesheet" at bounding box center [819, 64] width 82 height 20
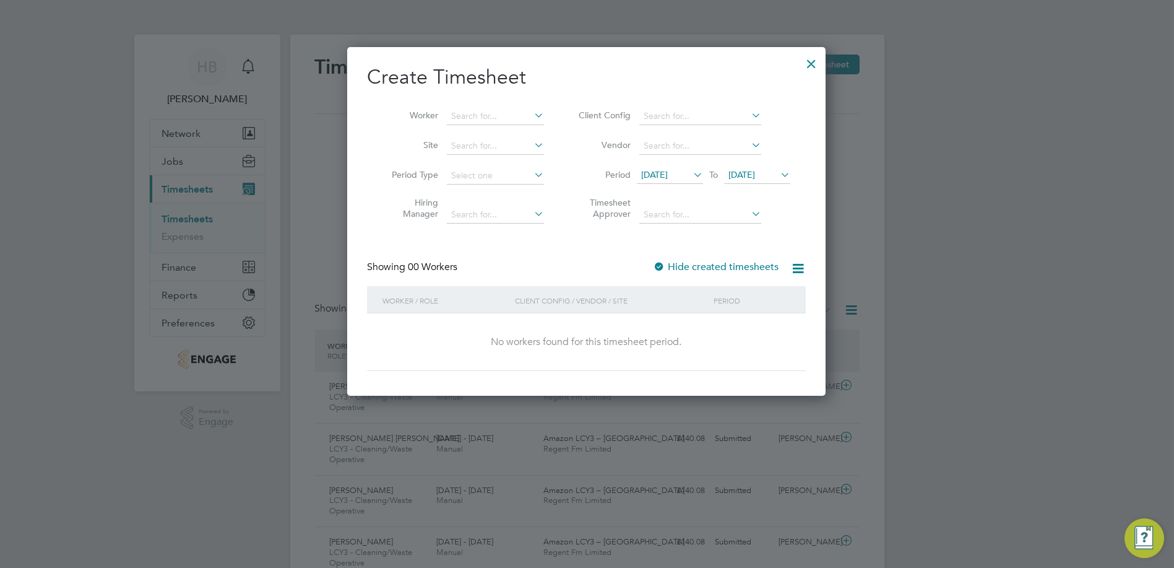
click at [691, 179] on icon at bounding box center [691, 174] width 0 height 17
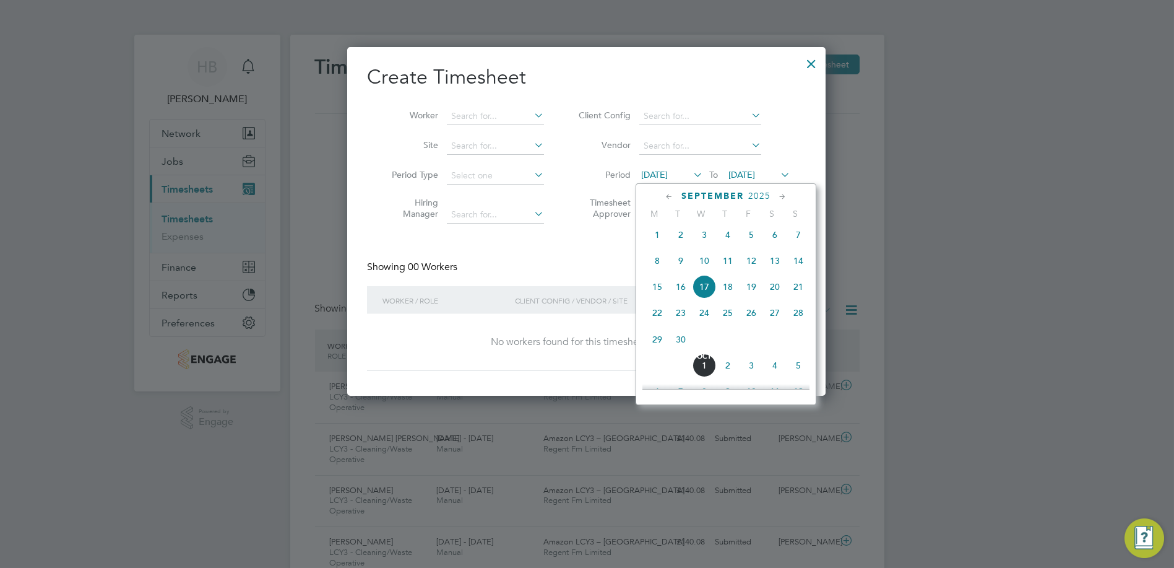
click at [775, 261] on span "13" at bounding box center [775, 261] width 24 height 24
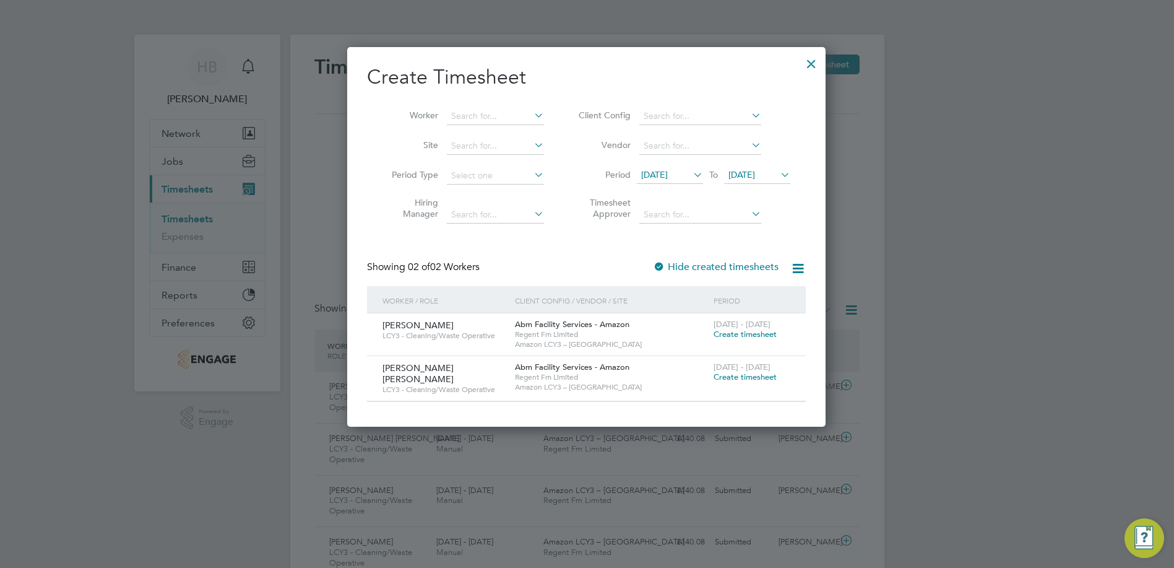
click at [765, 337] on span "Create timesheet" at bounding box center [745, 334] width 63 height 11
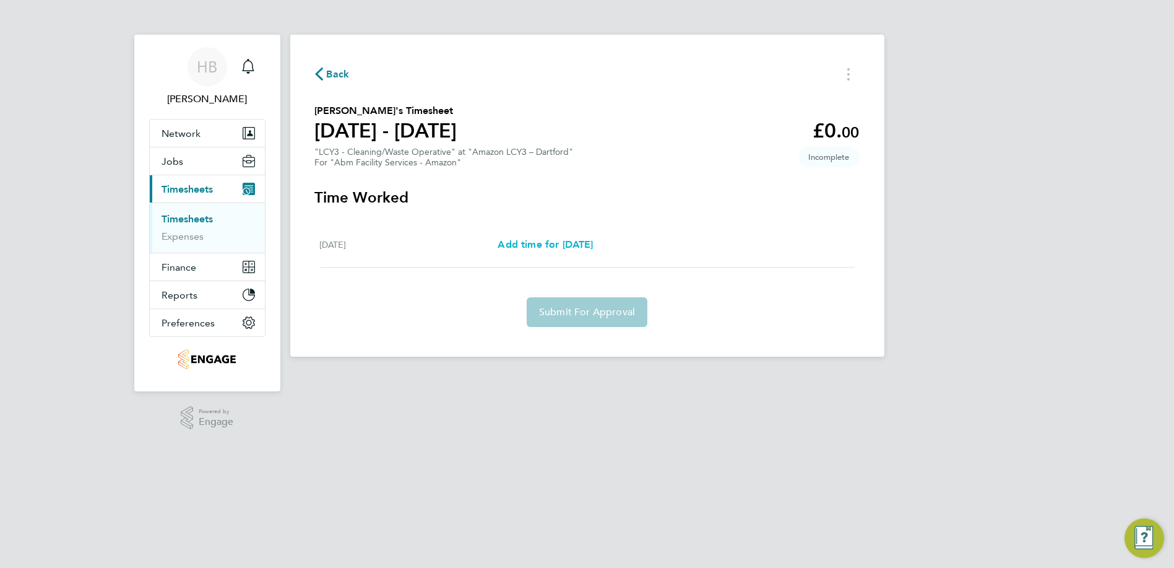
click at [588, 252] on link "Add time for [DATE]" at bounding box center [545, 244] width 95 height 15
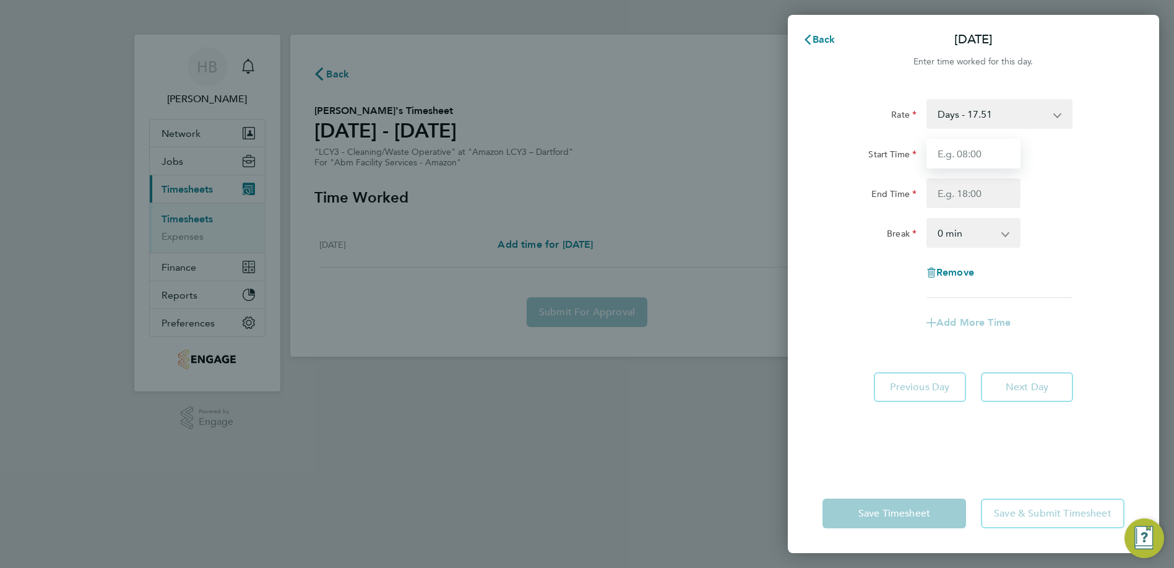
click at [949, 160] on input "Start Time" at bounding box center [974, 154] width 94 height 30
type input "08:00"
click at [970, 196] on input "End Time" at bounding box center [974, 193] width 94 height 30
type input "17:00"
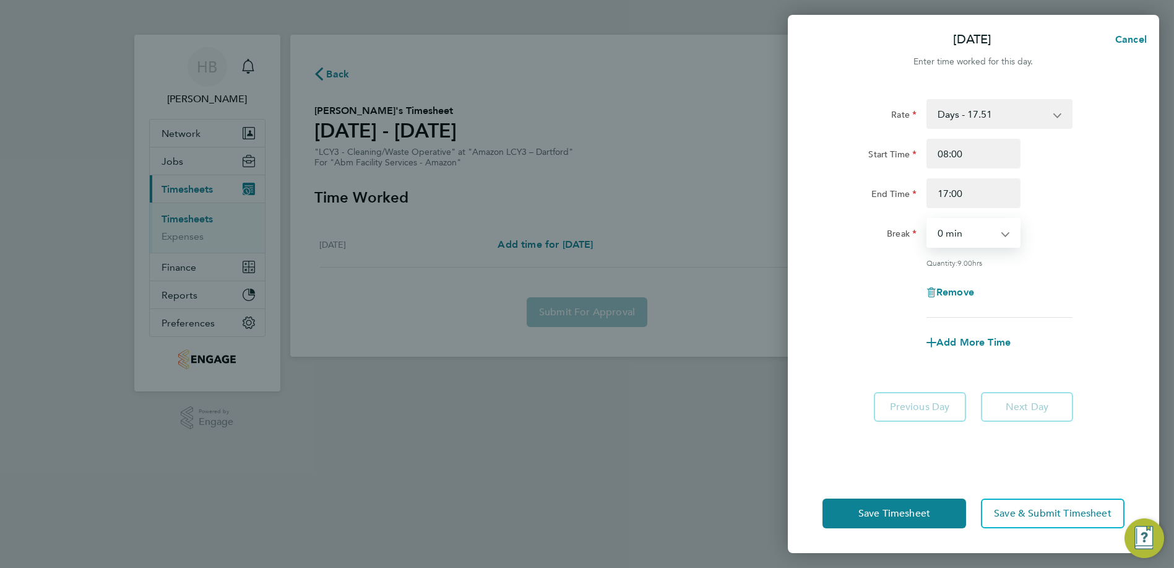
click at [960, 235] on select "0 min 15 min 30 min 45 min 60 min 75 min 90 min" at bounding box center [966, 232] width 77 height 27
select select "60"
click at [928, 219] on select "0 min 15 min 30 min 45 min 60 min 75 min 90 min" at bounding box center [966, 232] width 77 height 27
click at [862, 524] on button "Save Timesheet" at bounding box center [895, 513] width 144 height 30
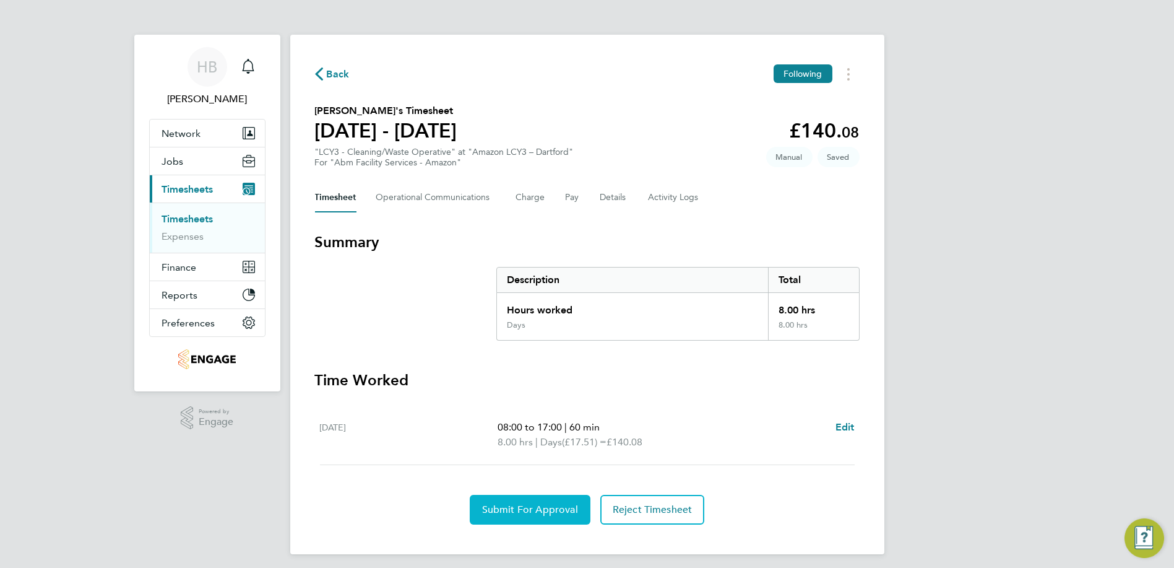
click at [525, 503] on span "Submit For Approval" at bounding box center [530, 509] width 96 height 12
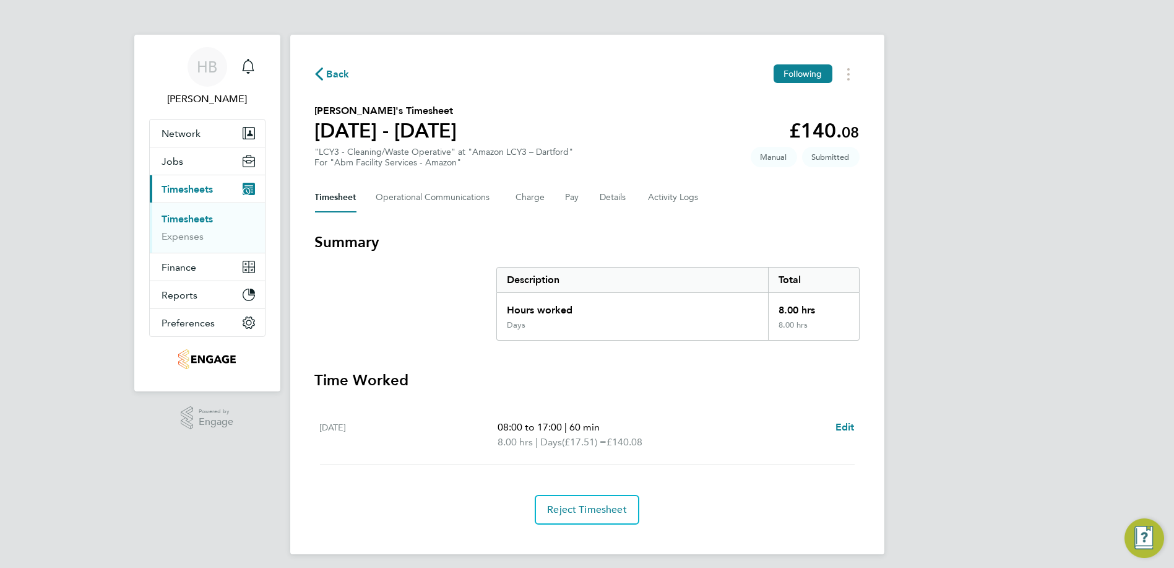
click at [339, 77] on span "Back" at bounding box center [338, 74] width 23 height 15
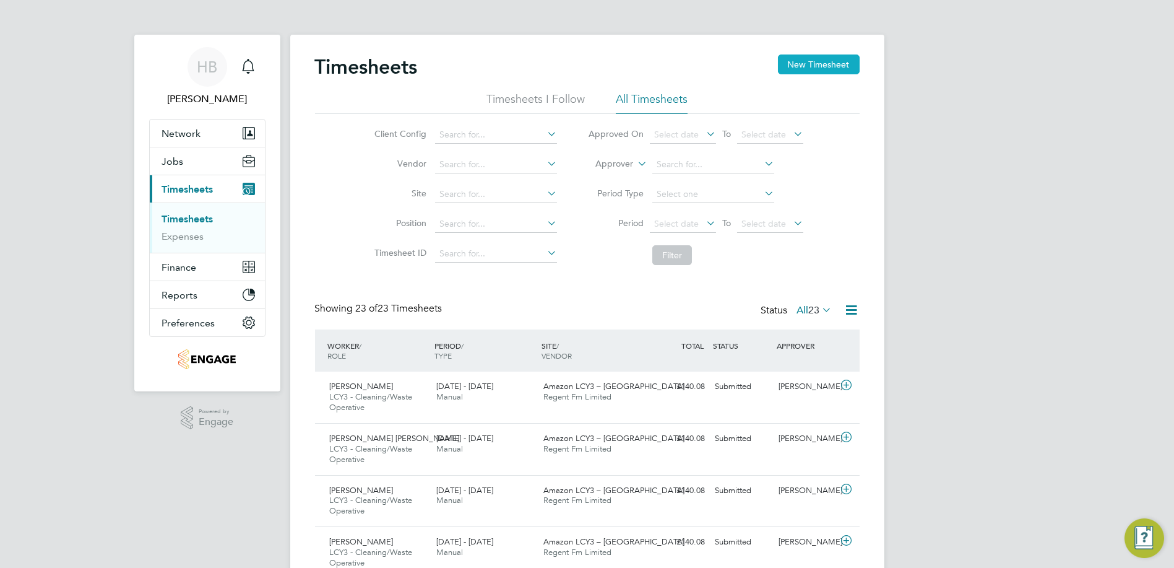
click at [838, 69] on button "New Timesheet" at bounding box center [819, 64] width 82 height 20
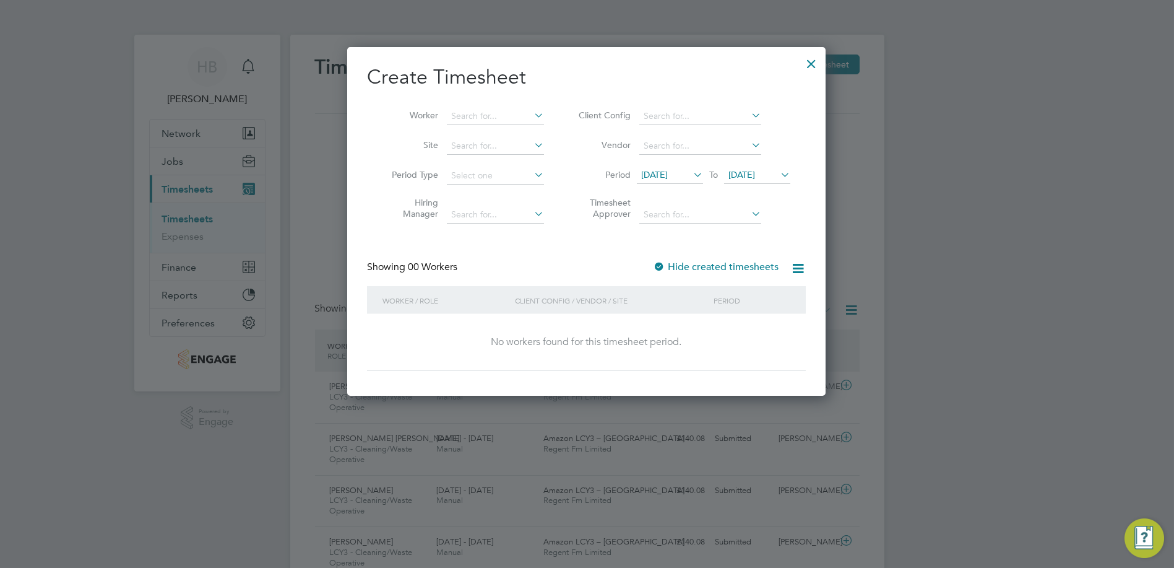
click at [668, 171] on span "17 Sep 2025" at bounding box center [654, 174] width 27 height 11
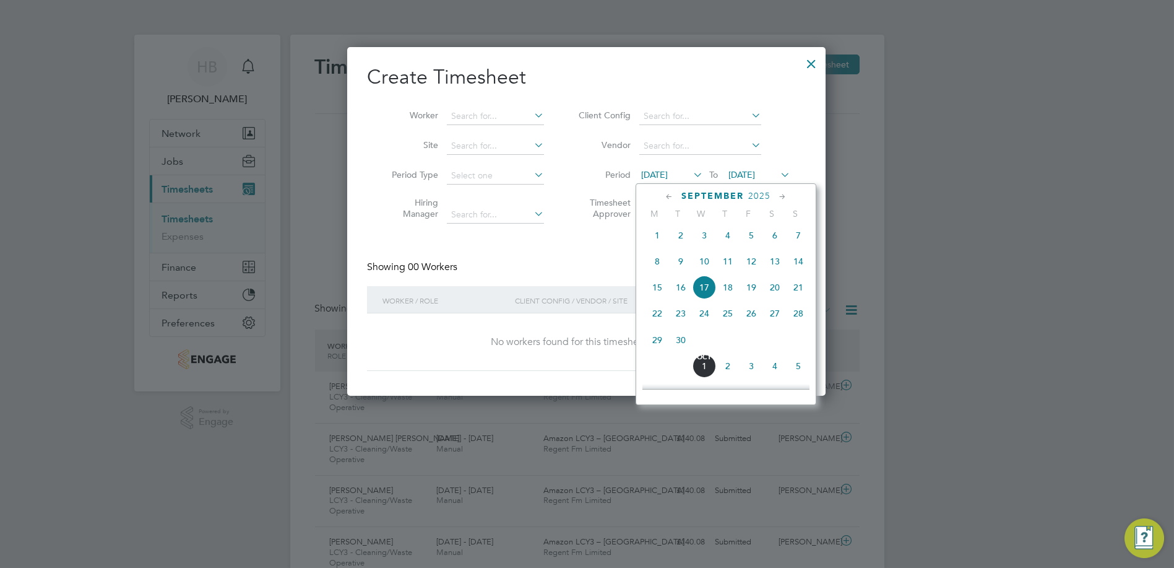
click at [775, 269] on span "13" at bounding box center [775, 262] width 24 height 24
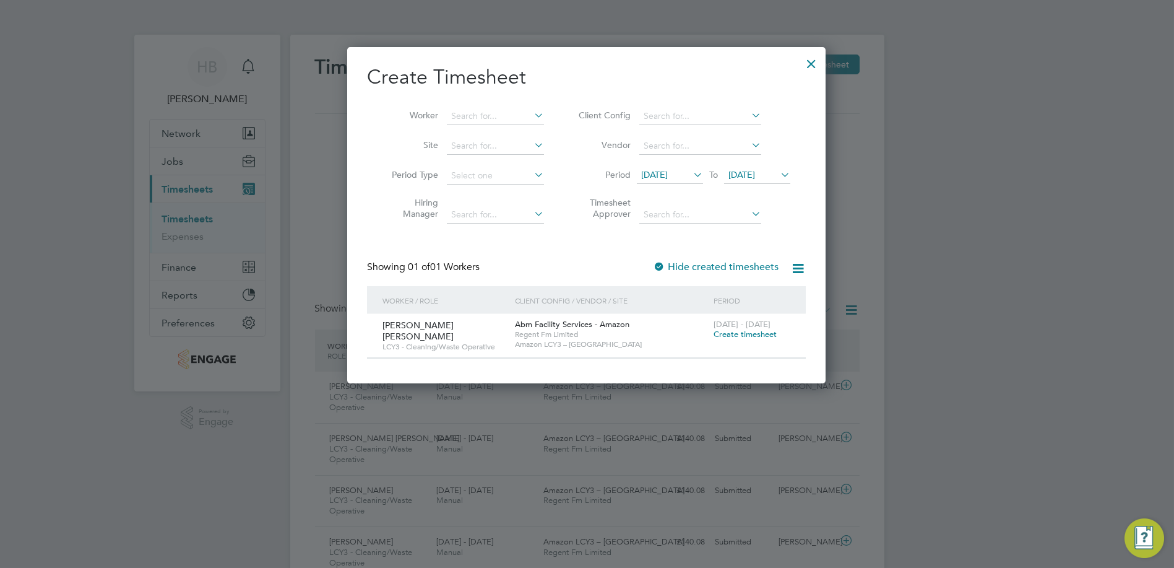
click at [729, 326] on span "[DATE] - [DATE]" at bounding box center [742, 324] width 57 height 11
click at [756, 330] on span "Create timesheet" at bounding box center [745, 334] width 63 height 11
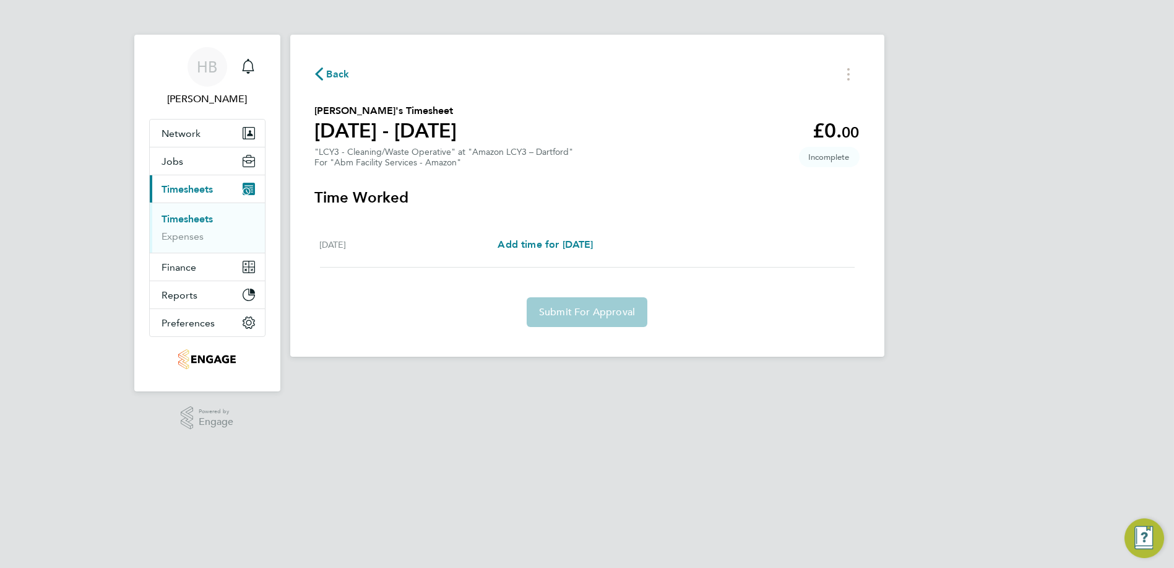
click at [504, 225] on div "Sat 13 Sep Add time for Sat 13 Sep Add time for Sat 13 Sep" at bounding box center [587, 244] width 535 height 45
click at [512, 250] on span "Add time for Sat 13 Sep" at bounding box center [545, 244] width 95 height 12
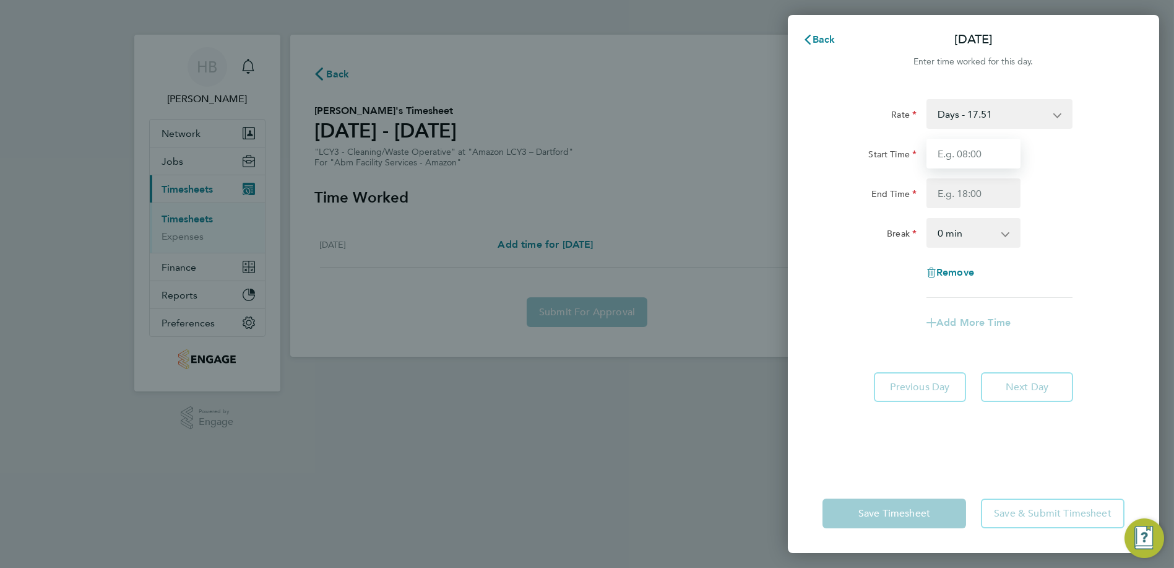
drag, startPoint x: 984, startPoint y: 149, endPoint x: 983, endPoint y: 166, distance: 16.7
click at [983, 149] on input "Start Time" at bounding box center [974, 154] width 94 height 30
type input "08:00"
click at [960, 194] on input "End Time" at bounding box center [974, 193] width 94 height 30
type input "17:00"
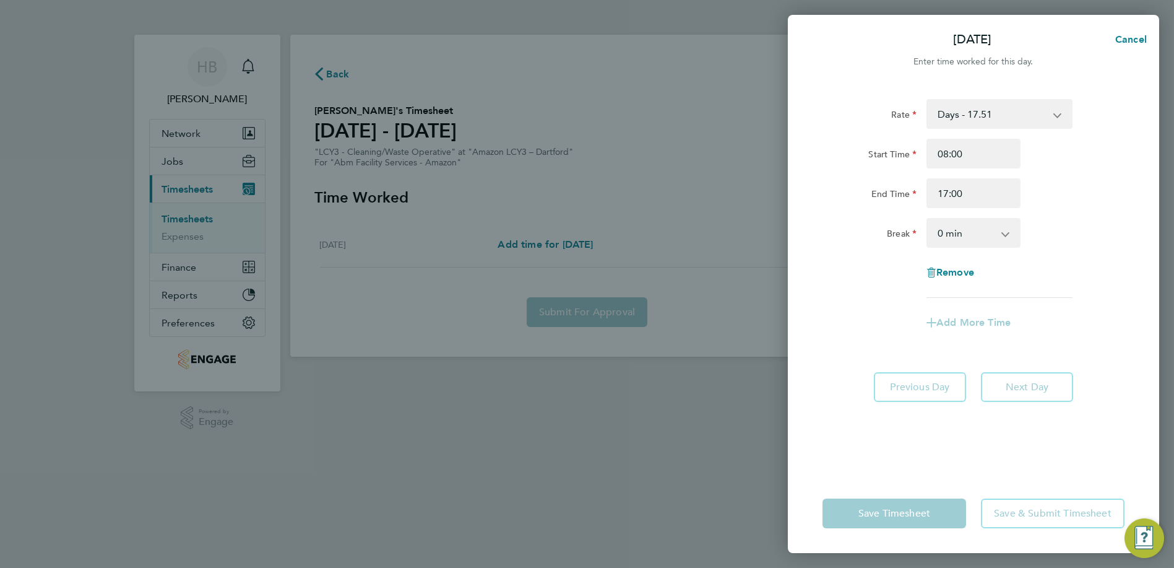
click at [958, 235] on select "0 min 15 min 30 min 45 min 60 min 75 min 90 min" at bounding box center [966, 232] width 77 height 27
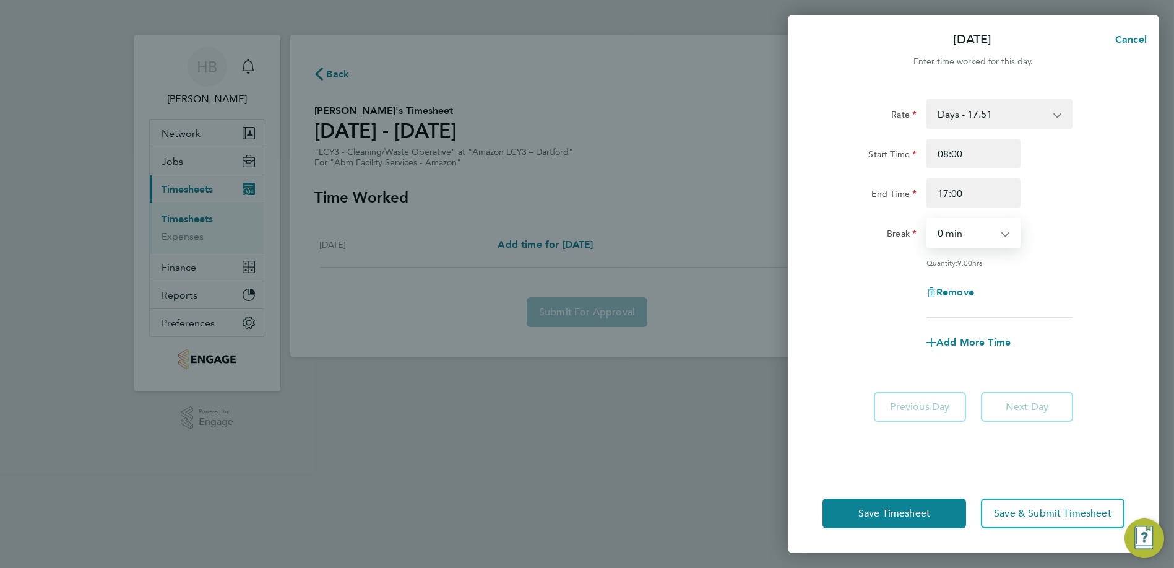
select select "60"
click at [928, 219] on select "0 min 15 min 30 min 45 min 60 min 75 min 90 min" at bounding box center [966, 232] width 77 height 27
click at [880, 513] on span "Save Timesheet" at bounding box center [895, 513] width 72 height 12
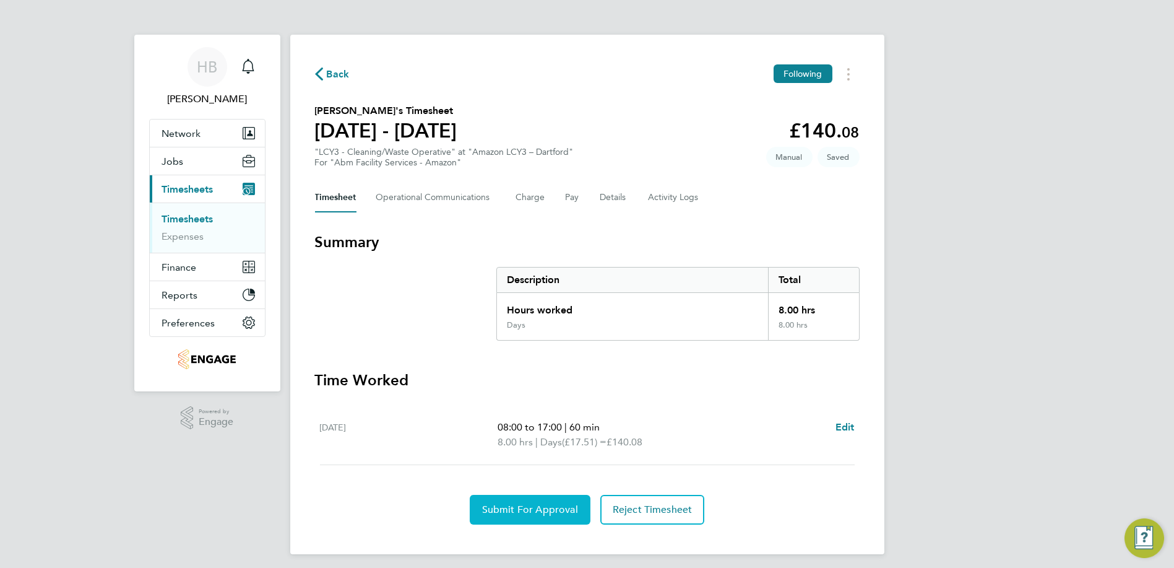
click at [549, 499] on button "Submit For Approval" at bounding box center [530, 510] width 121 height 30
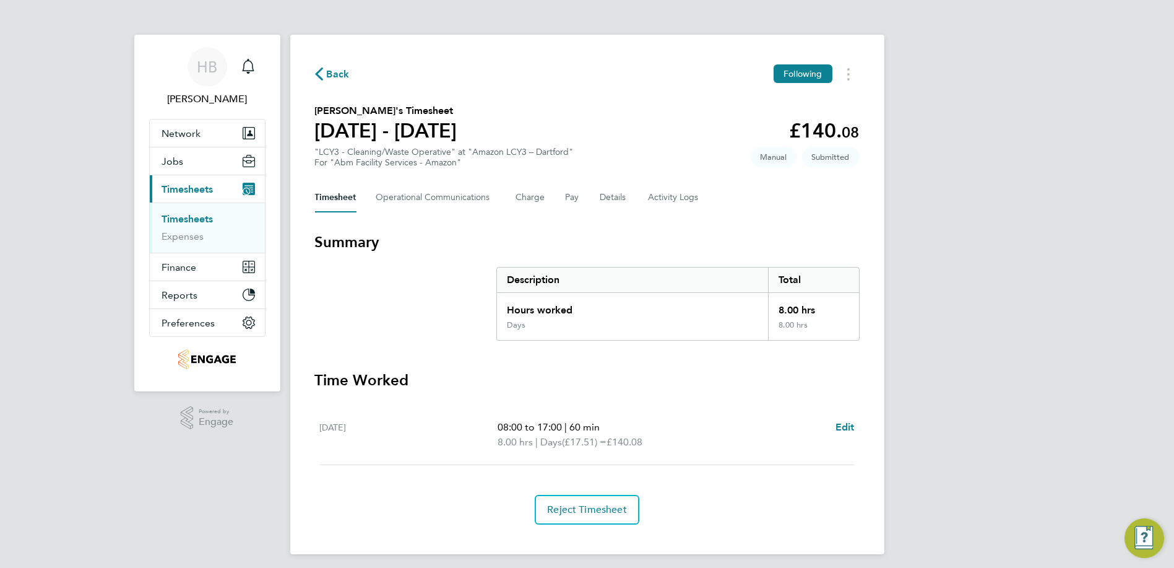
click at [328, 80] on span "Back" at bounding box center [338, 74] width 23 height 15
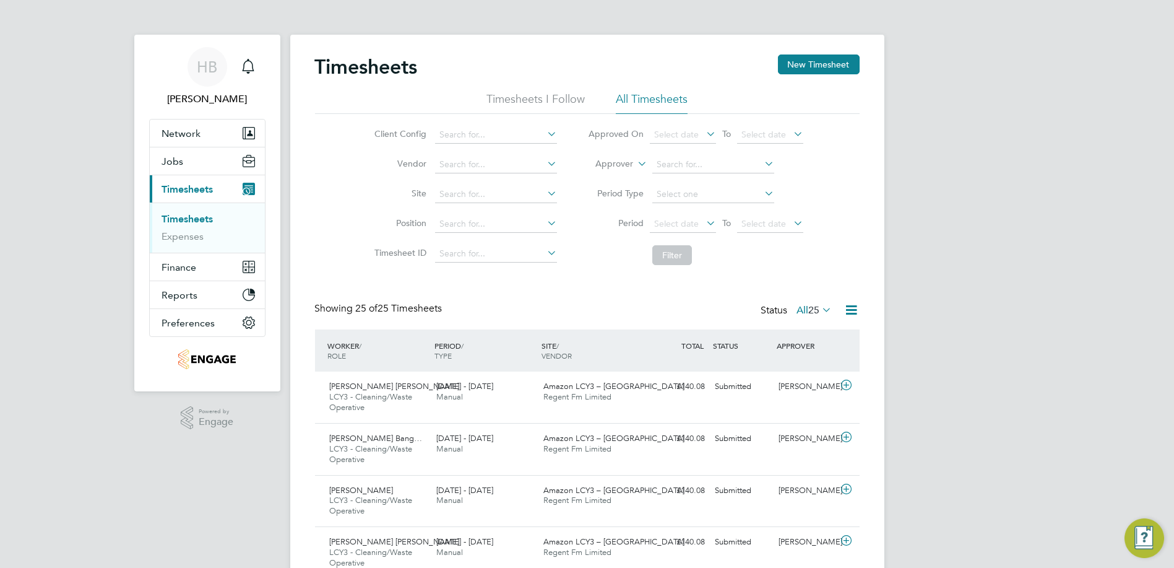
click at [194, 192] on span "Timesheets" at bounding box center [187, 189] width 51 height 12
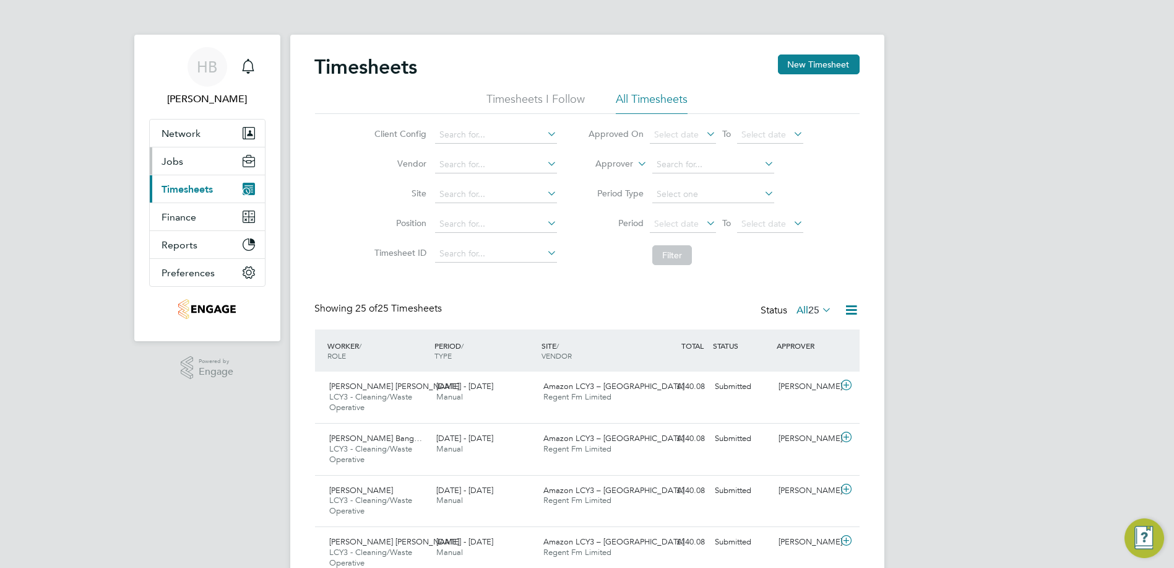
click at [199, 164] on button "Jobs" at bounding box center [207, 160] width 115 height 27
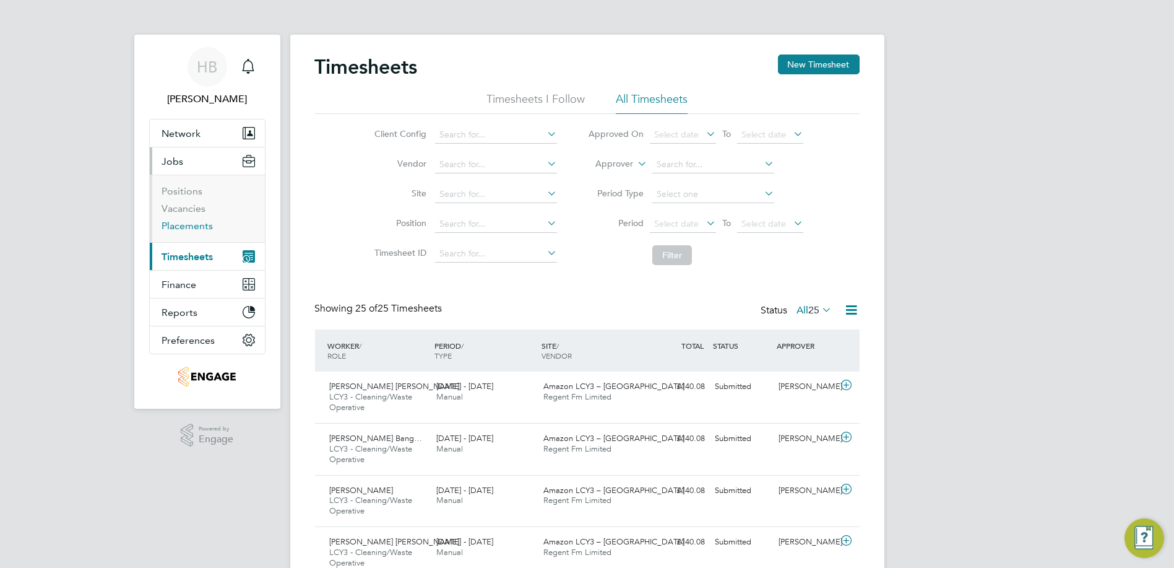
click at [191, 222] on link "Placements" at bounding box center [187, 226] width 51 height 12
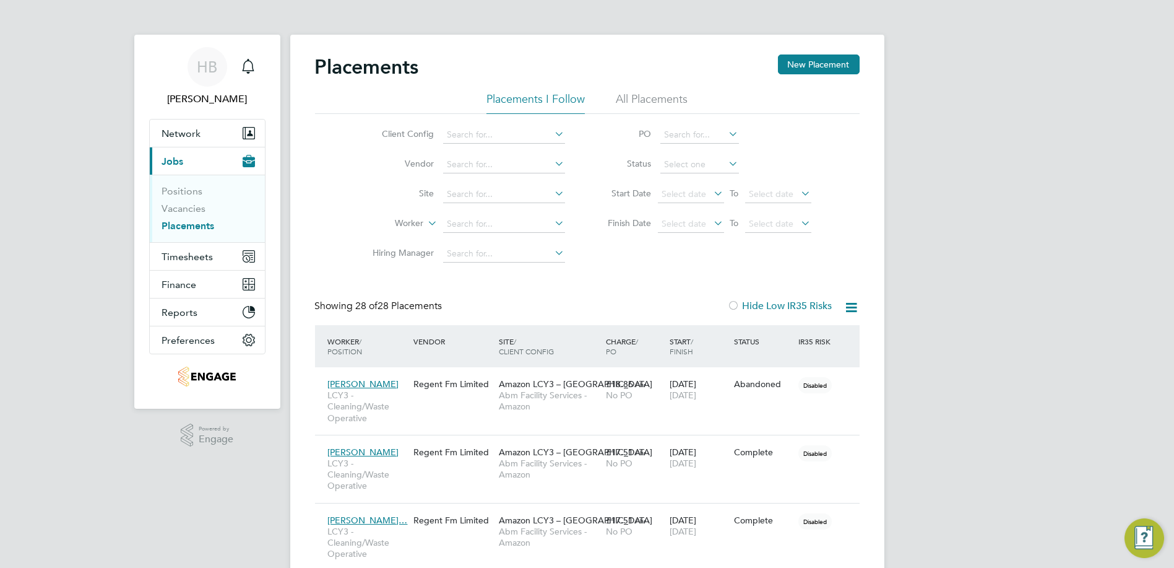
click at [853, 306] on icon at bounding box center [851, 307] width 15 height 15
click at [203, 254] on span "Timesheets" at bounding box center [187, 257] width 51 height 12
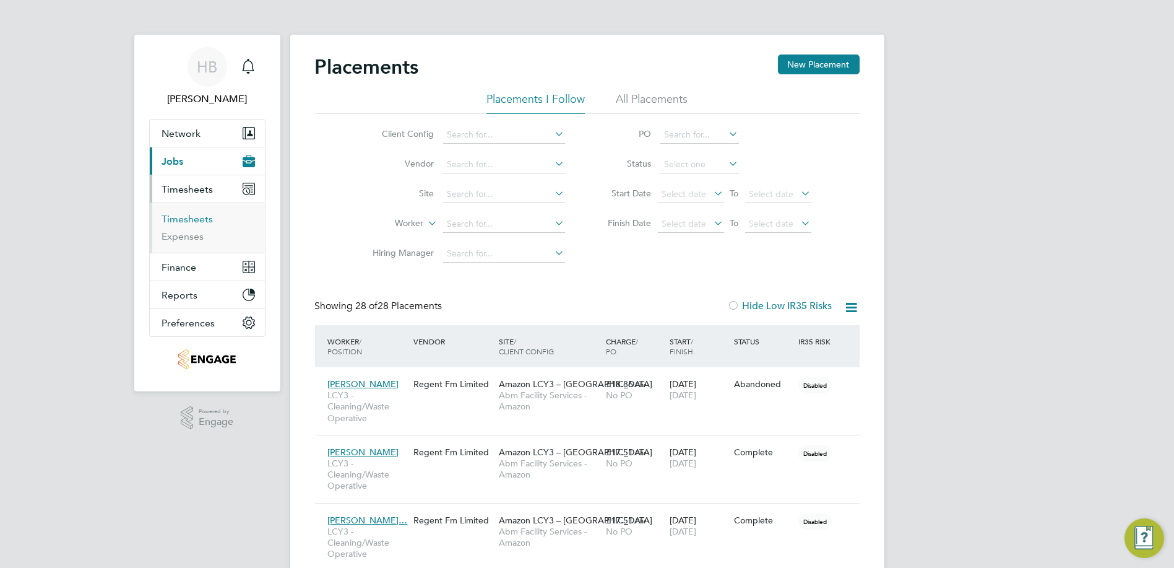
click at [194, 224] on link "Timesheets" at bounding box center [187, 219] width 51 height 12
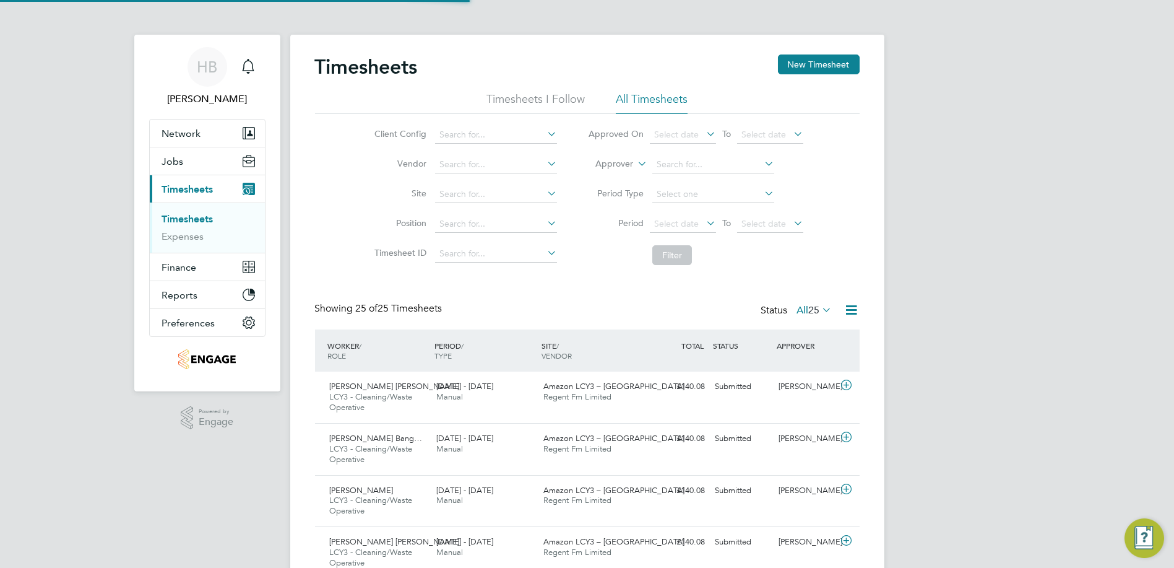
scroll to position [42, 107]
click at [854, 308] on icon at bounding box center [851, 309] width 15 height 15
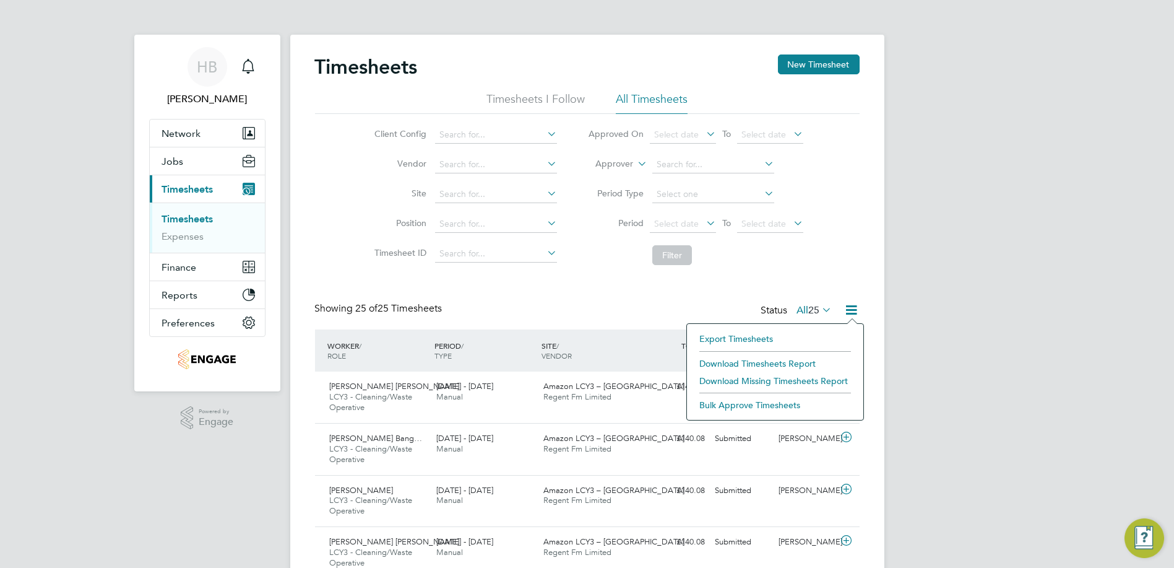
click at [756, 363] on li "Download Timesheets Report" at bounding box center [775, 363] width 164 height 17
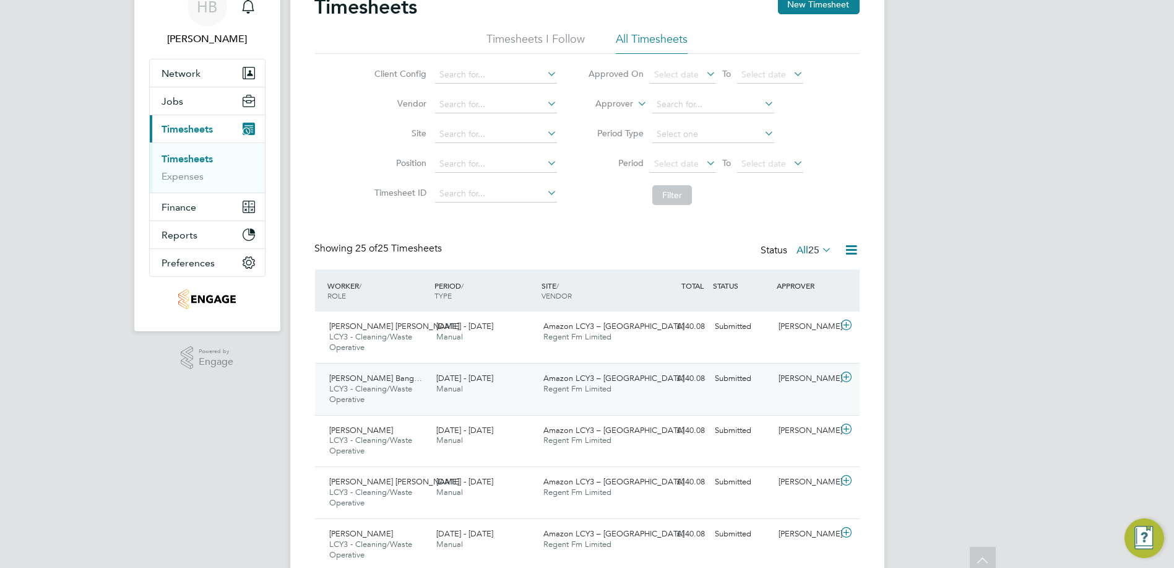
scroll to position [0, 0]
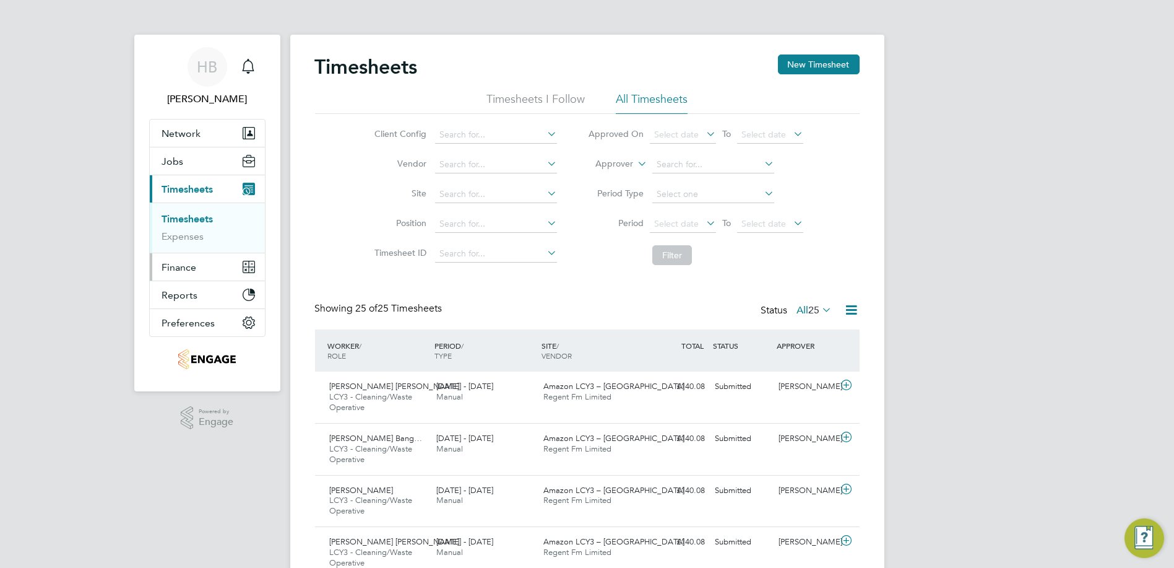
click at [180, 261] on span "Finance" at bounding box center [179, 267] width 35 height 12
click at [181, 251] on link "Invoices & Credit Notes" at bounding box center [200, 253] width 77 height 24
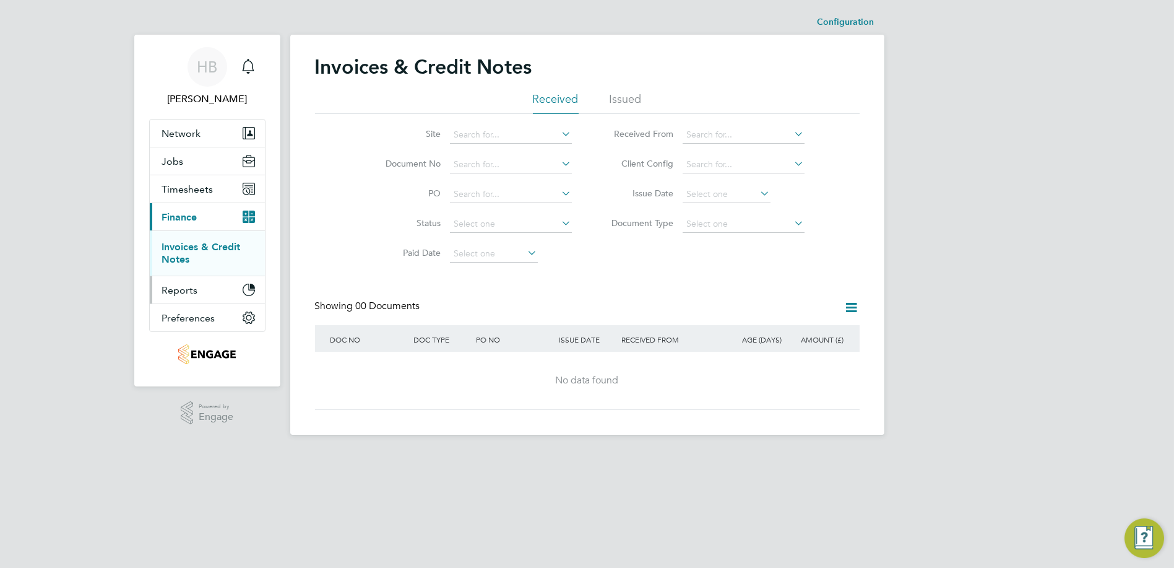
click at [189, 285] on span "Reports" at bounding box center [180, 290] width 36 height 12
click at [194, 273] on link "Margin Report" at bounding box center [195, 275] width 66 height 12
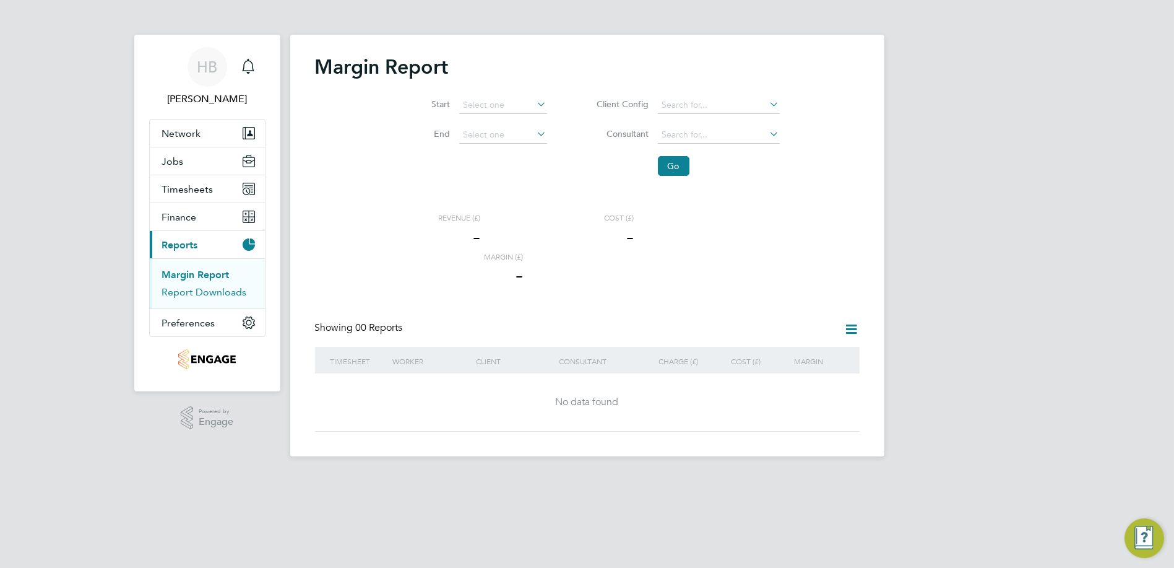
click at [199, 291] on link "Report Downloads" at bounding box center [204, 292] width 85 height 12
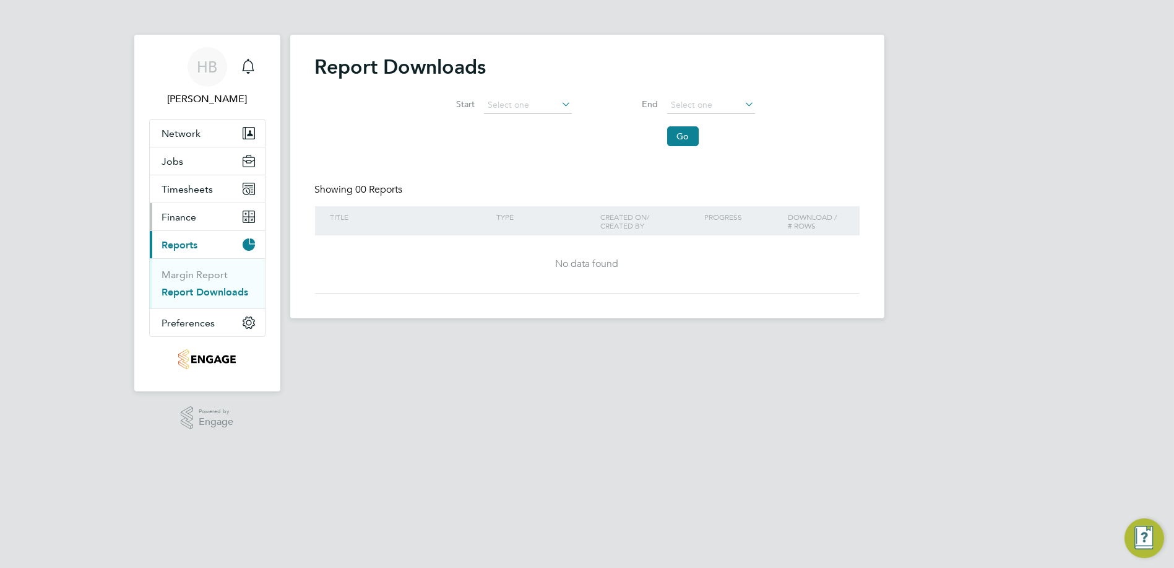
click at [201, 228] on button "Finance" at bounding box center [207, 216] width 115 height 27
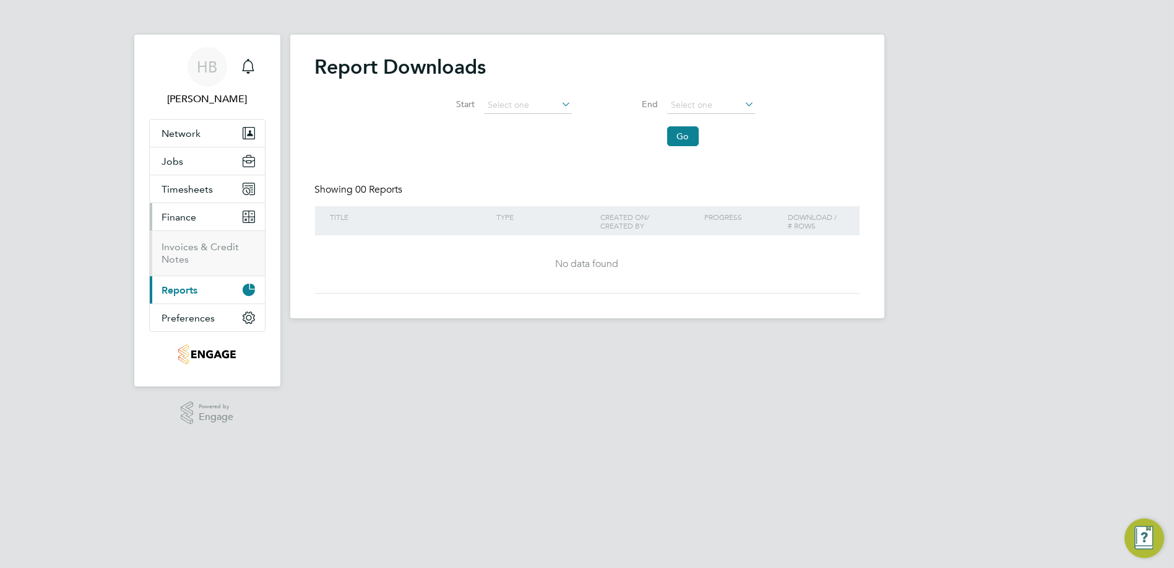
click at [201, 238] on ul "Invoices & Credit Notes" at bounding box center [207, 252] width 115 height 45
click at [197, 248] on link "Invoices & Credit Notes" at bounding box center [200, 253] width 77 height 24
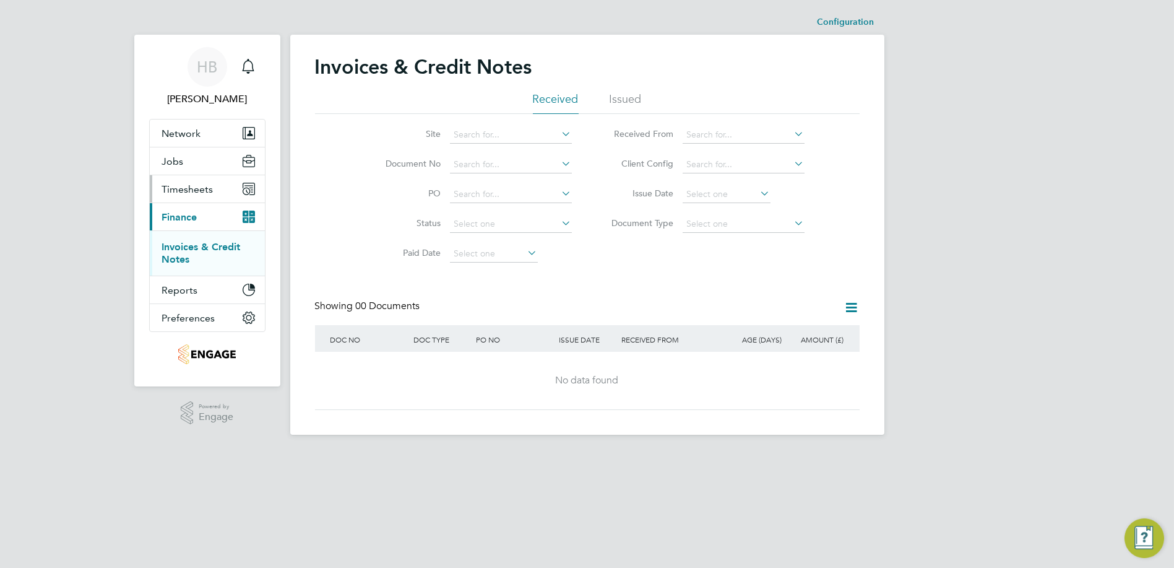
click at [198, 188] on span "Timesheets" at bounding box center [187, 189] width 51 height 12
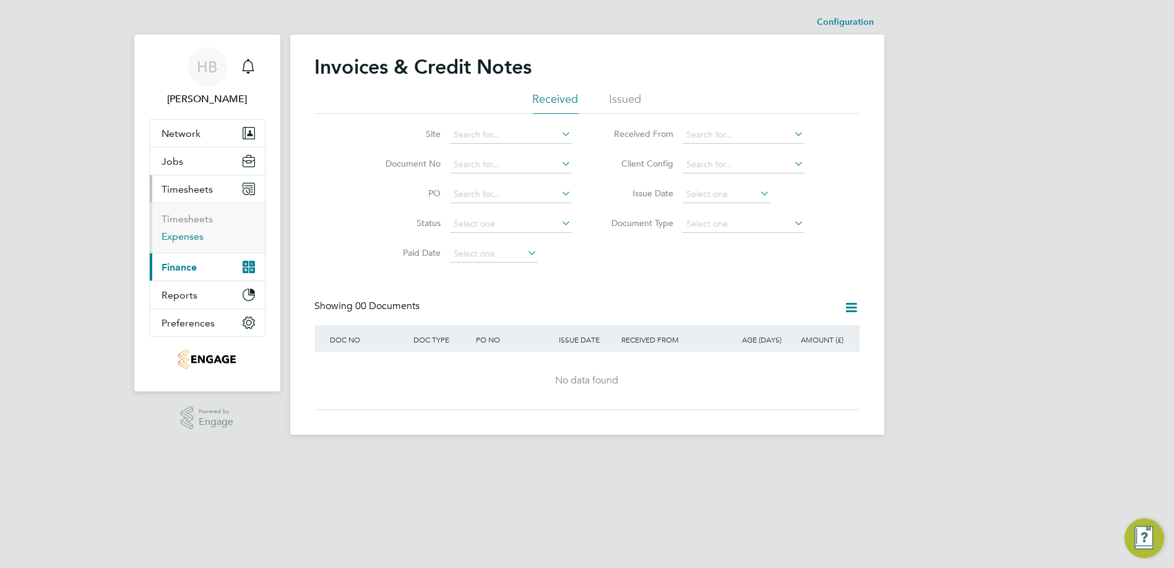
click at [186, 230] on link "Expenses" at bounding box center [183, 236] width 42 height 12
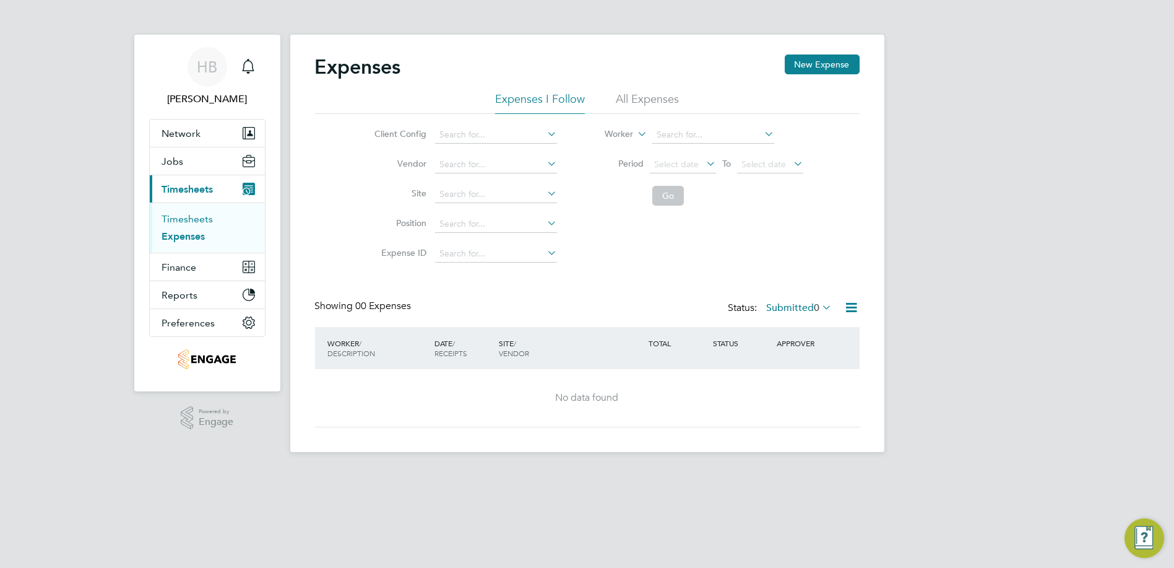
click at [190, 222] on link "Timesheets" at bounding box center [187, 219] width 51 height 12
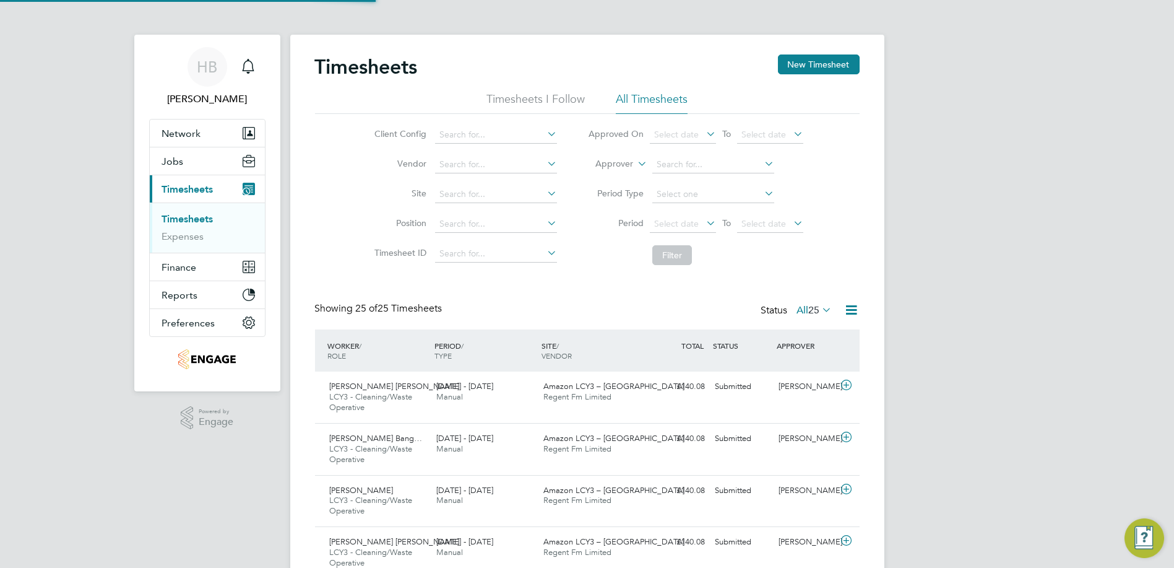
scroll to position [42, 107]
click at [189, 168] on button "Jobs" at bounding box center [207, 160] width 115 height 27
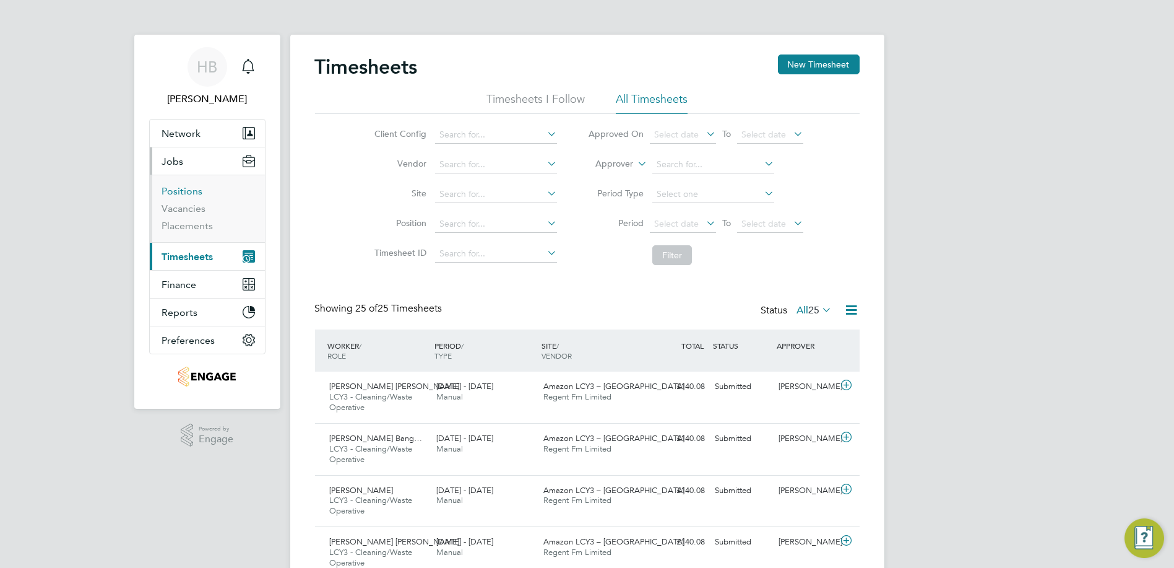
click at [189, 193] on link "Positions" at bounding box center [182, 191] width 41 height 12
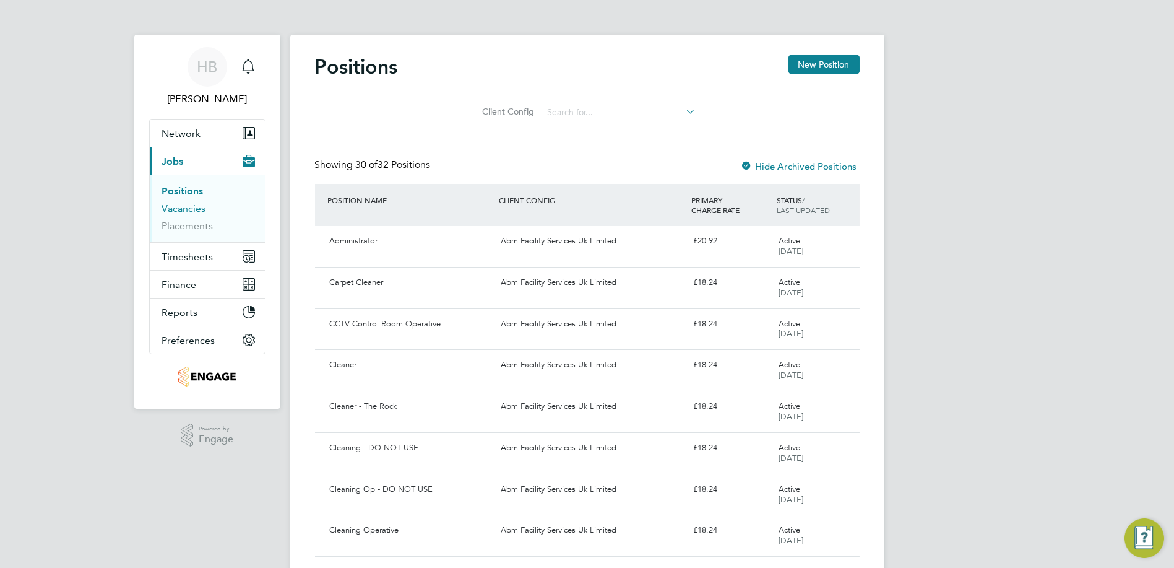
click at [194, 209] on link "Vacancies" at bounding box center [184, 208] width 44 height 12
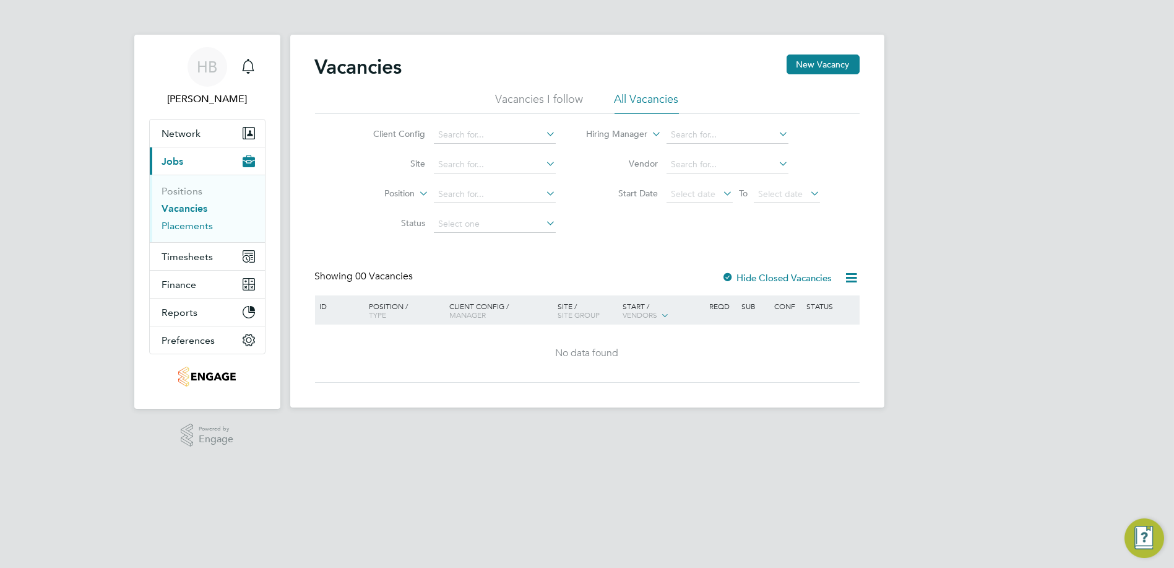
click at [191, 225] on link "Placements" at bounding box center [187, 226] width 51 height 12
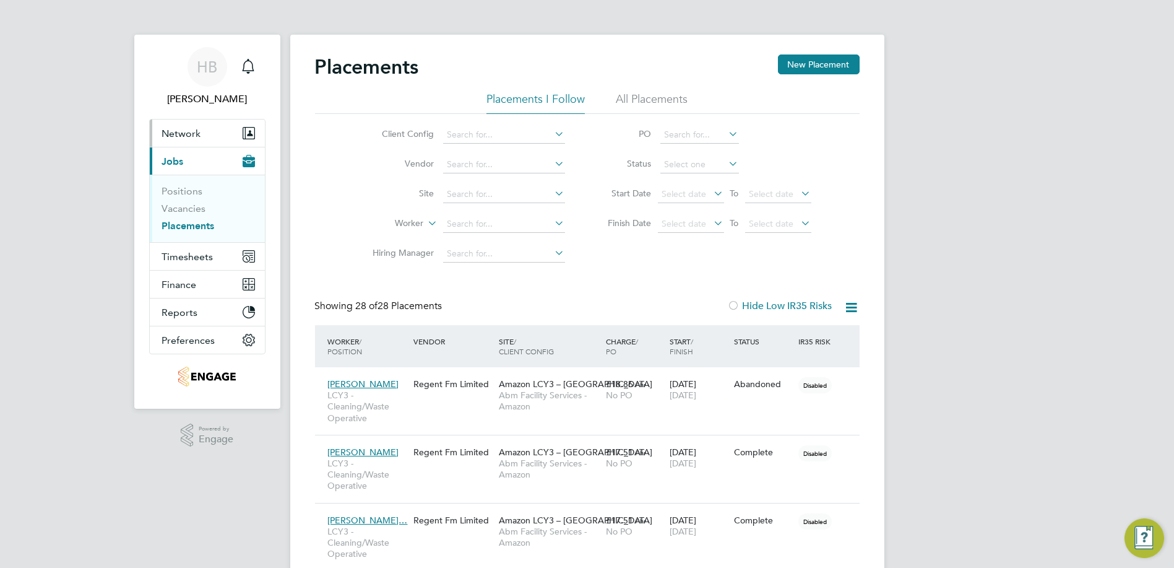
click at [191, 131] on span "Network" at bounding box center [181, 134] width 39 height 12
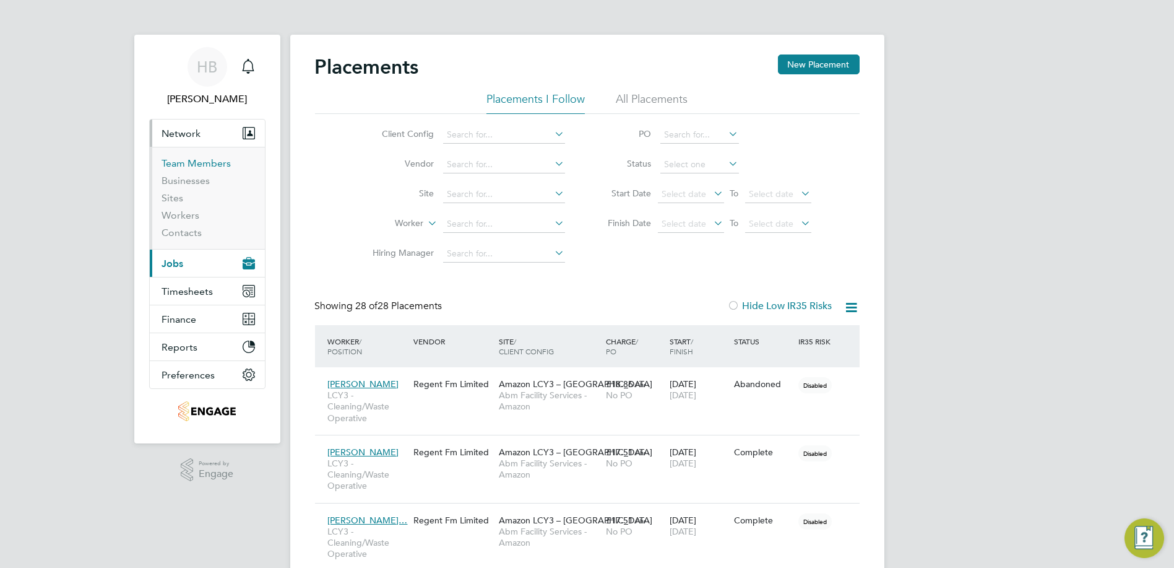
click at [191, 160] on link "Team Members" at bounding box center [196, 163] width 69 height 12
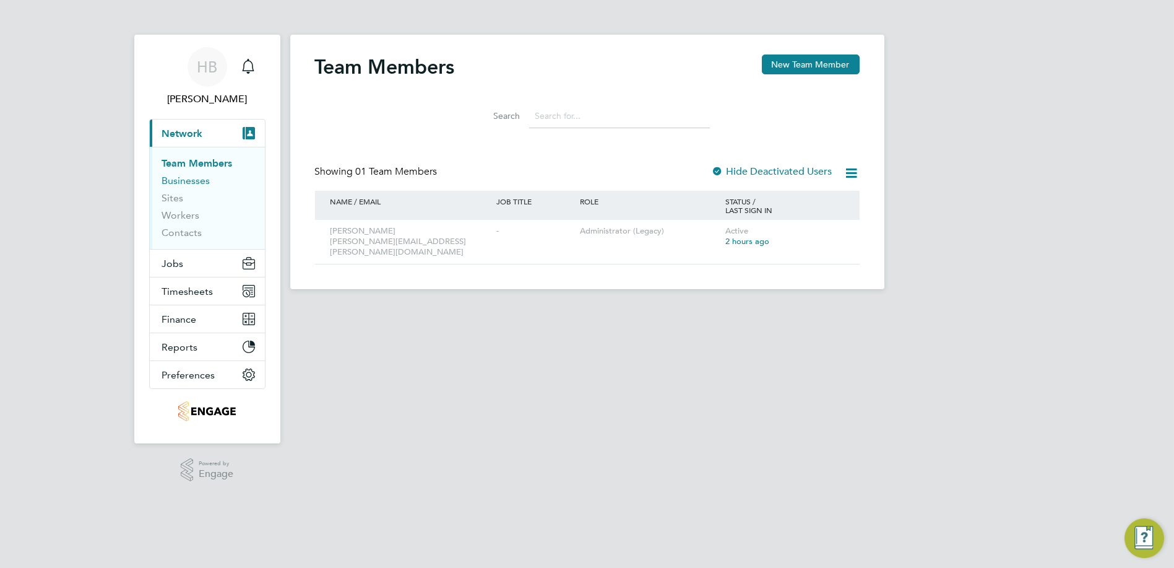
click at [188, 180] on link "Businesses" at bounding box center [186, 181] width 48 height 12
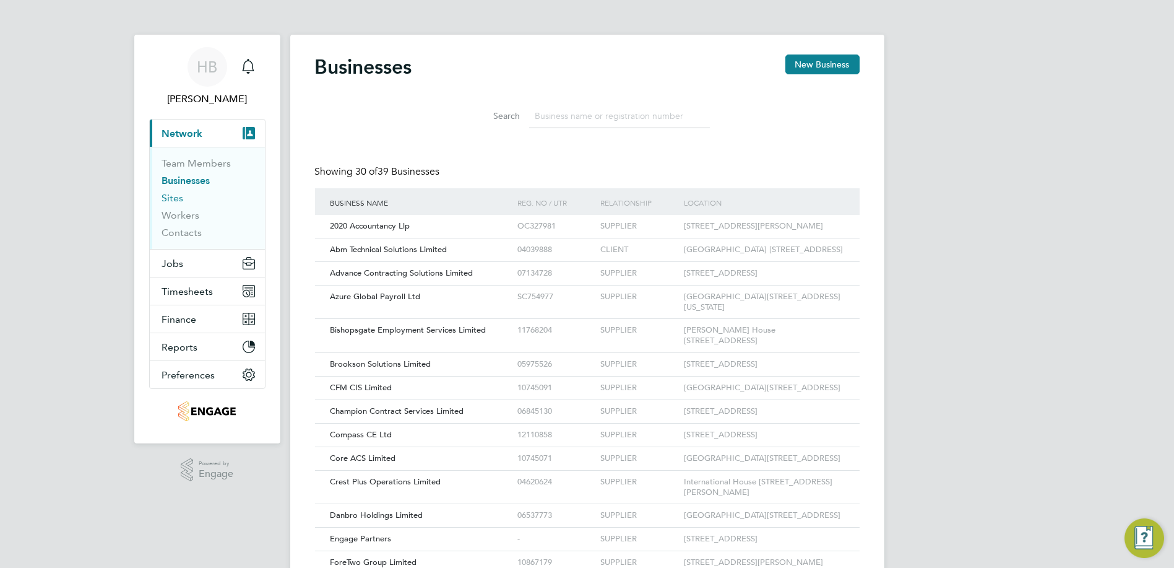
click at [178, 201] on link "Sites" at bounding box center [173, 198] width 22 height 12
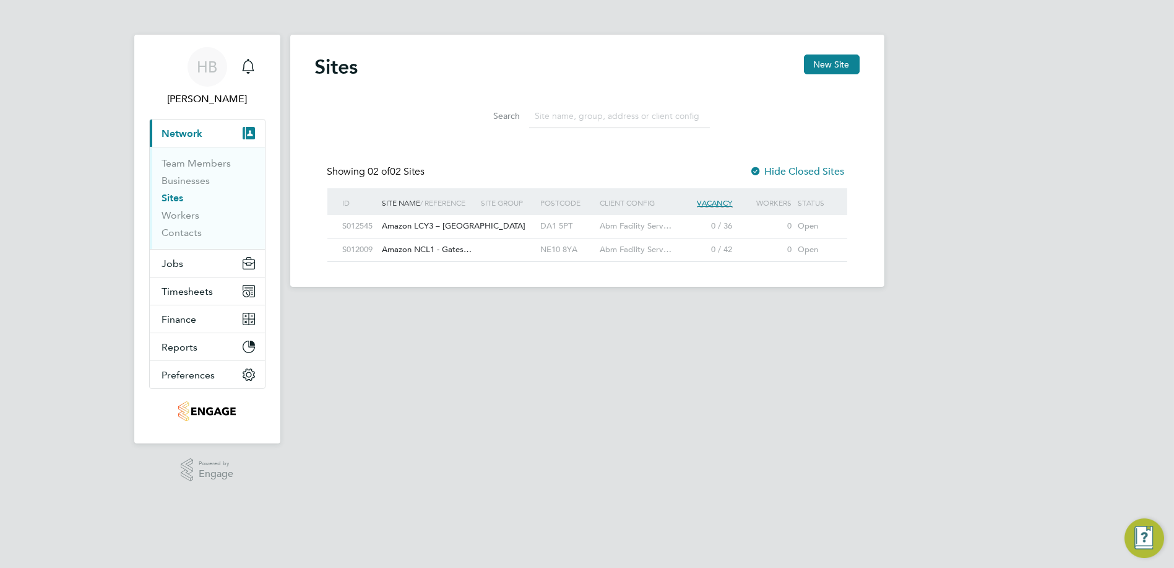
click at [186, 188] on li "Businesses" at bounding box center [208, 183] width 93 height 17
click at [187, 184] on link "Businesses" at bounding box center [186, 181] width 48 height 12
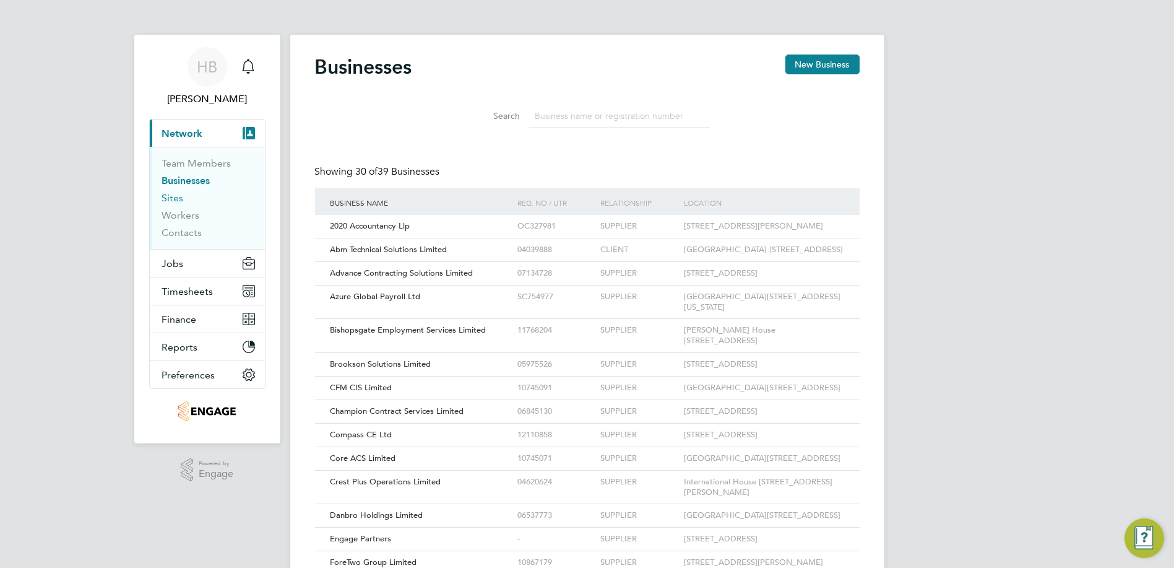
click at [182, 199] on link "Sites" at bounding box center [173, 198] width 22 height 12
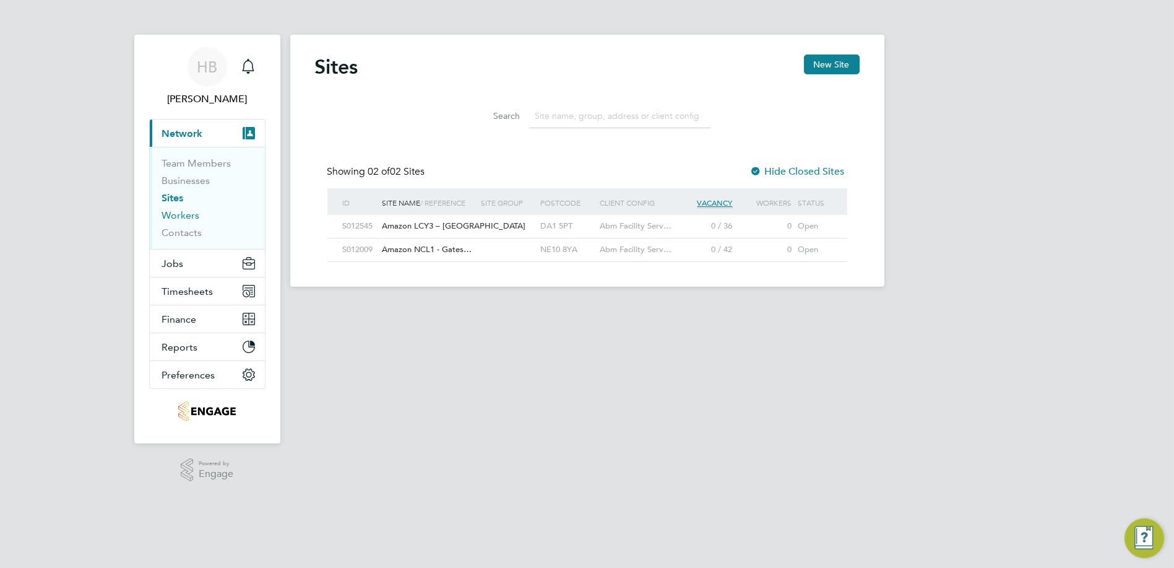
click at [182, 217] on link "Workers" at bounding box center [181, 215] width 38 height 12
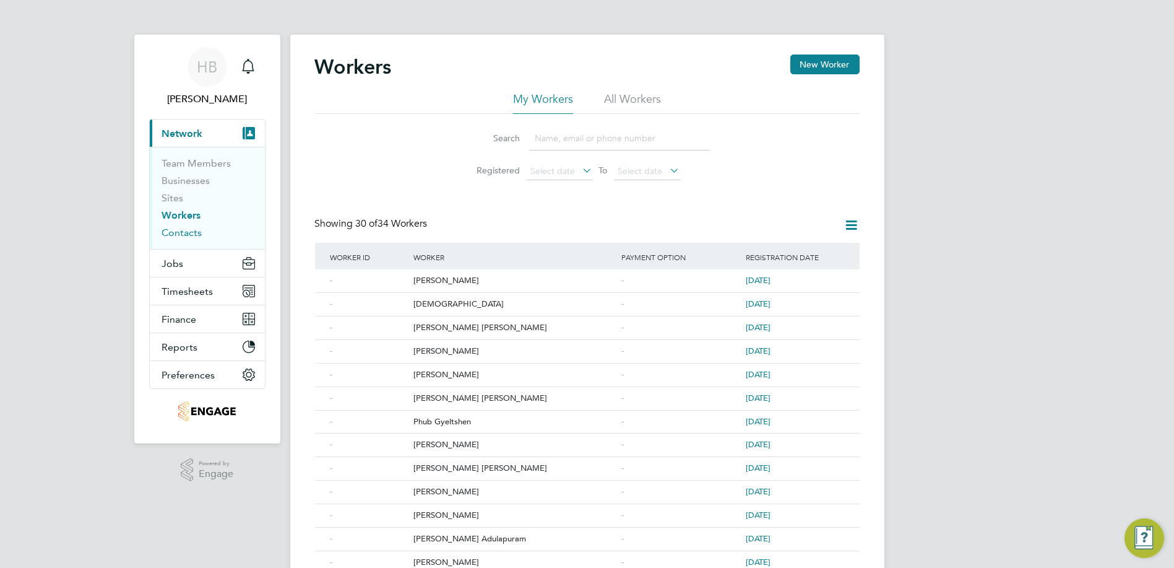
click at [182, 227] on link "Contacts" at bounding box center [182, 233] width 40 height 12
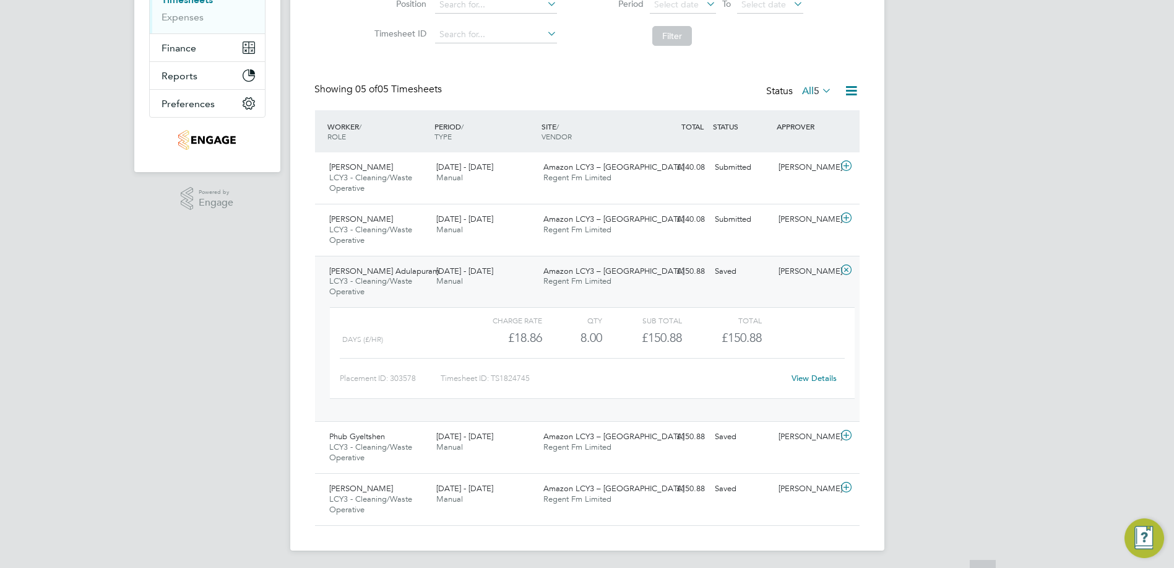
scroll to position [220, 0]
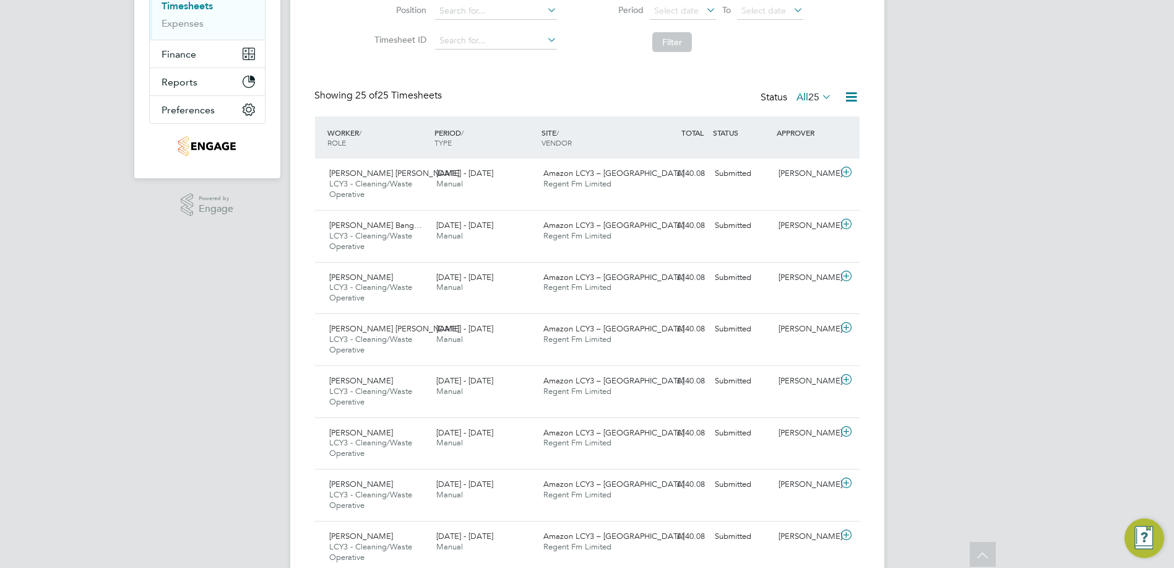
scroll to position [175, 0]
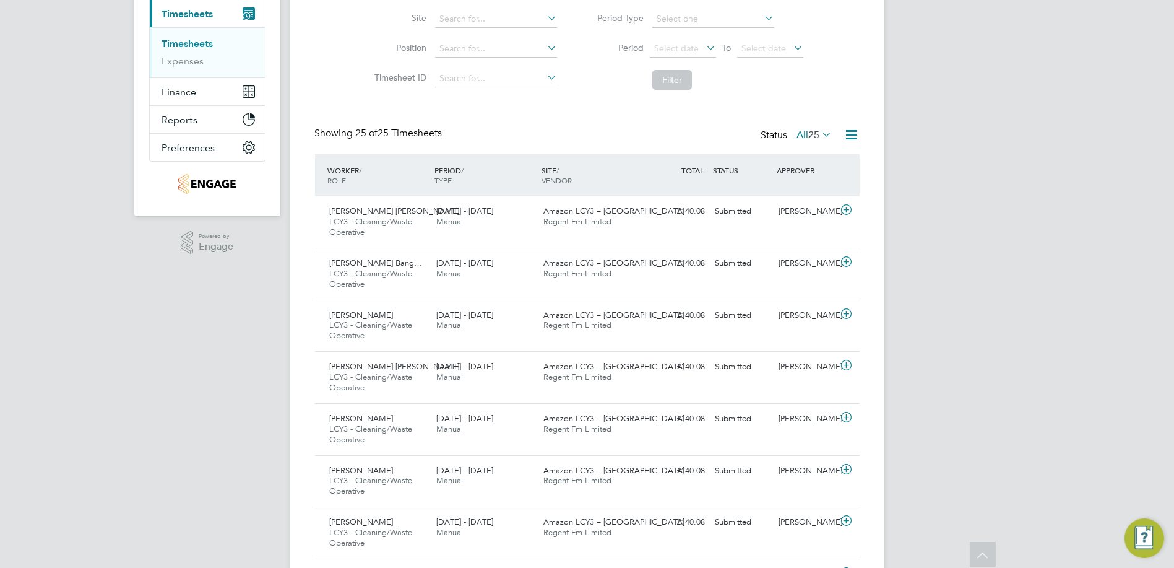
click at [150, 0] on button "Current page: Timesheets" at bounding box center [207, 13] width 115 height 27
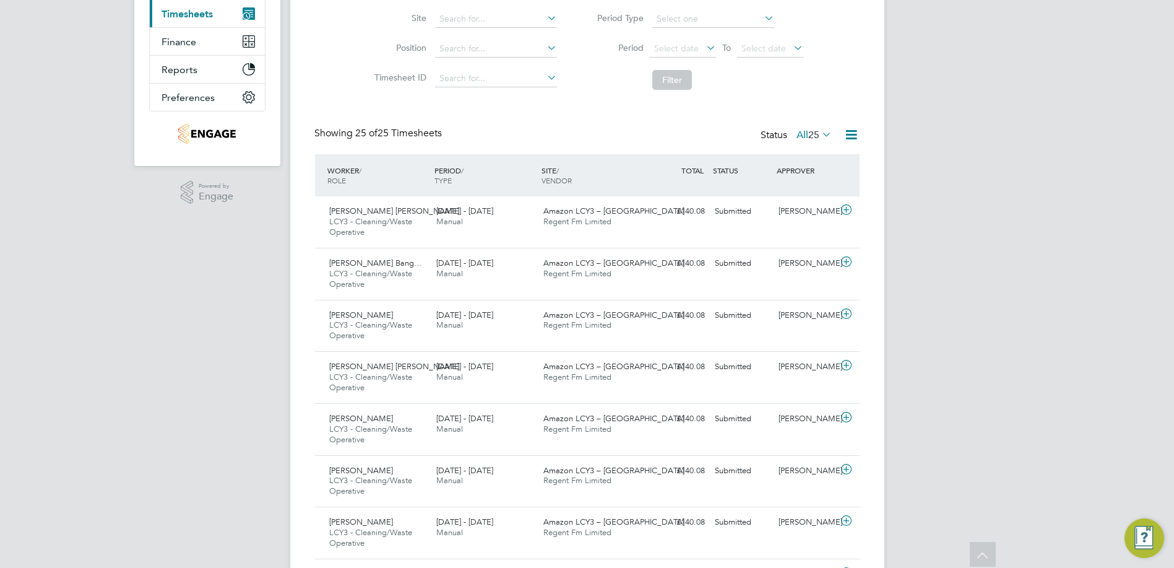
click at [150, 0] on button "Current page: Timesheets" at bounding box center [207, 13] width 115 height 27
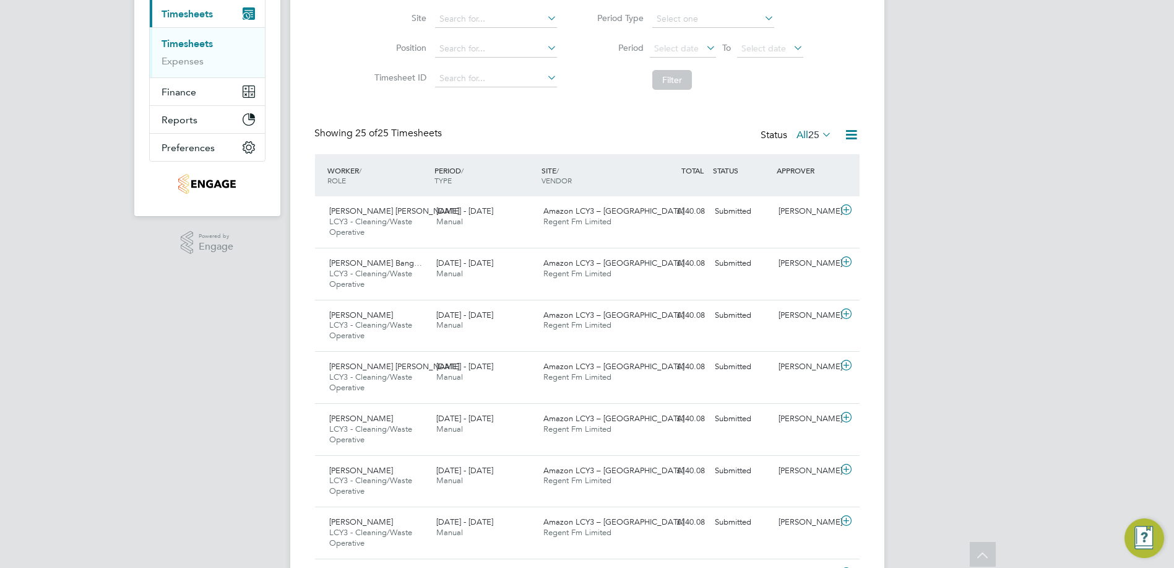
click at [150, 0] on button "Current page: Timesheets" at bounding box center [207, 13] width 115 height 27
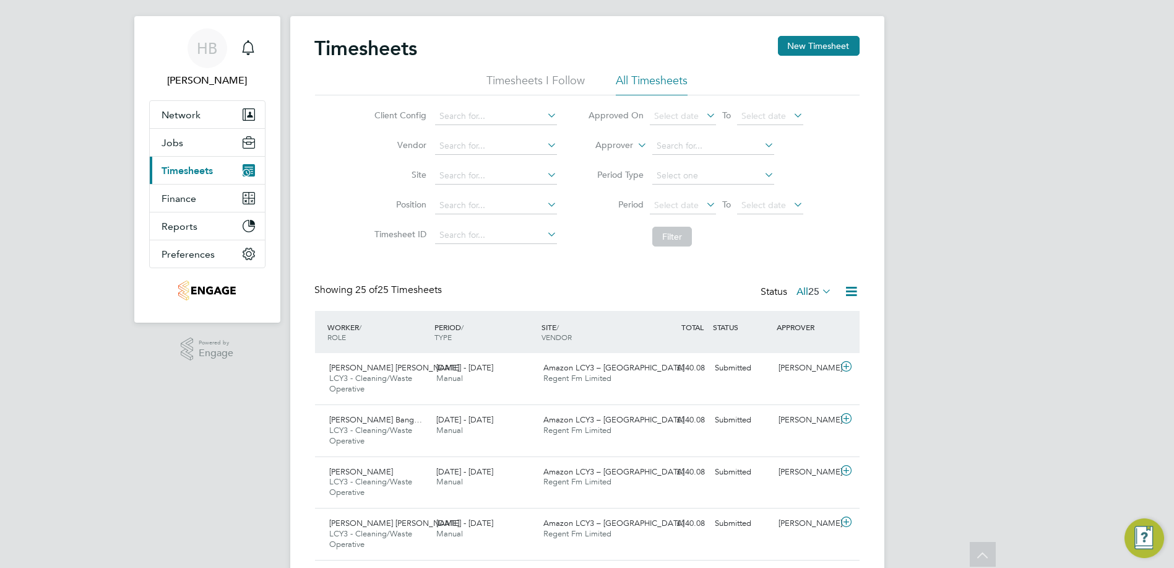
scroll to position [0, 0]
